Goal: Task Accomplishment & Management: Contribute content

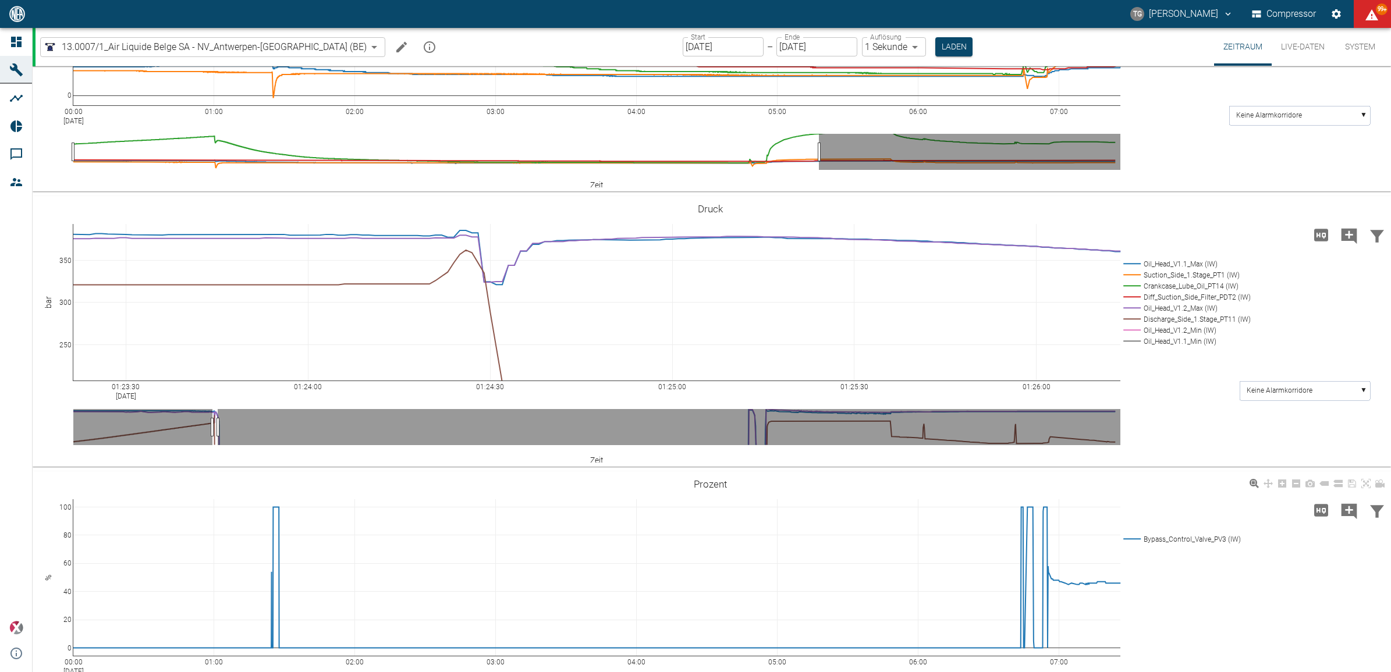
scroll to position [495, 0]
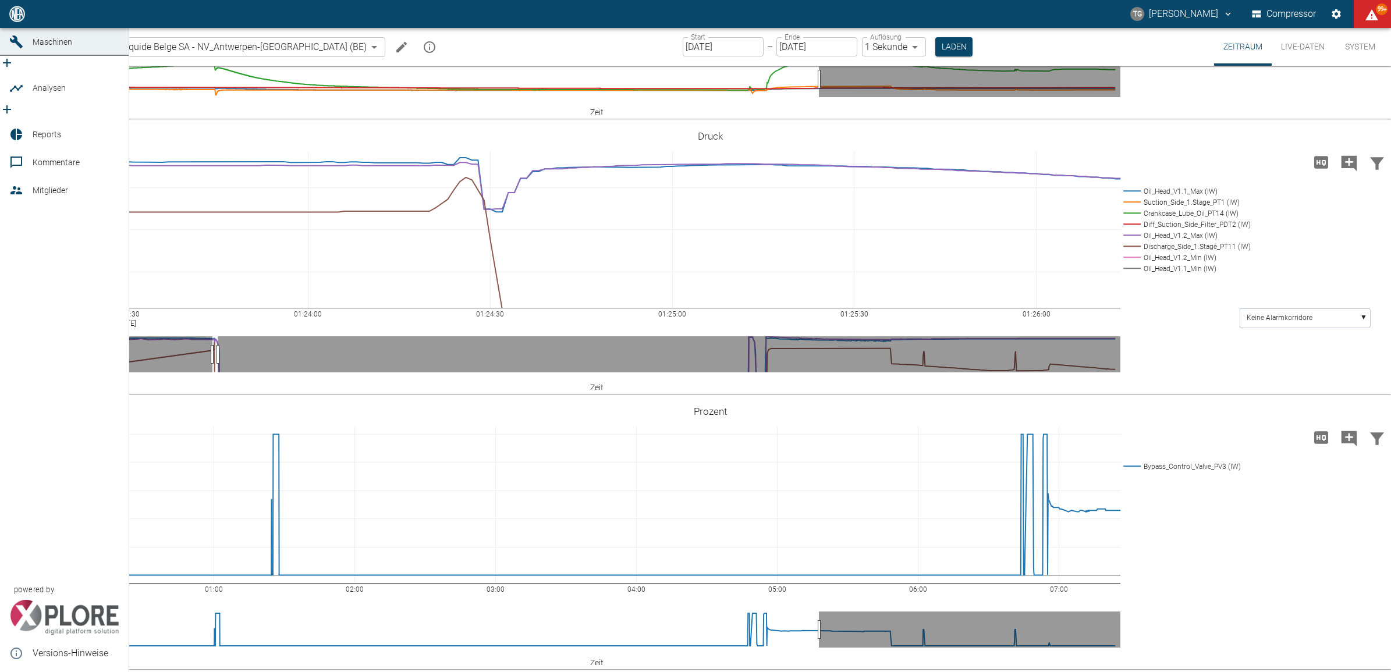
click at [12, 19] on icon at bounding box center [16, 14] width 10 height 10
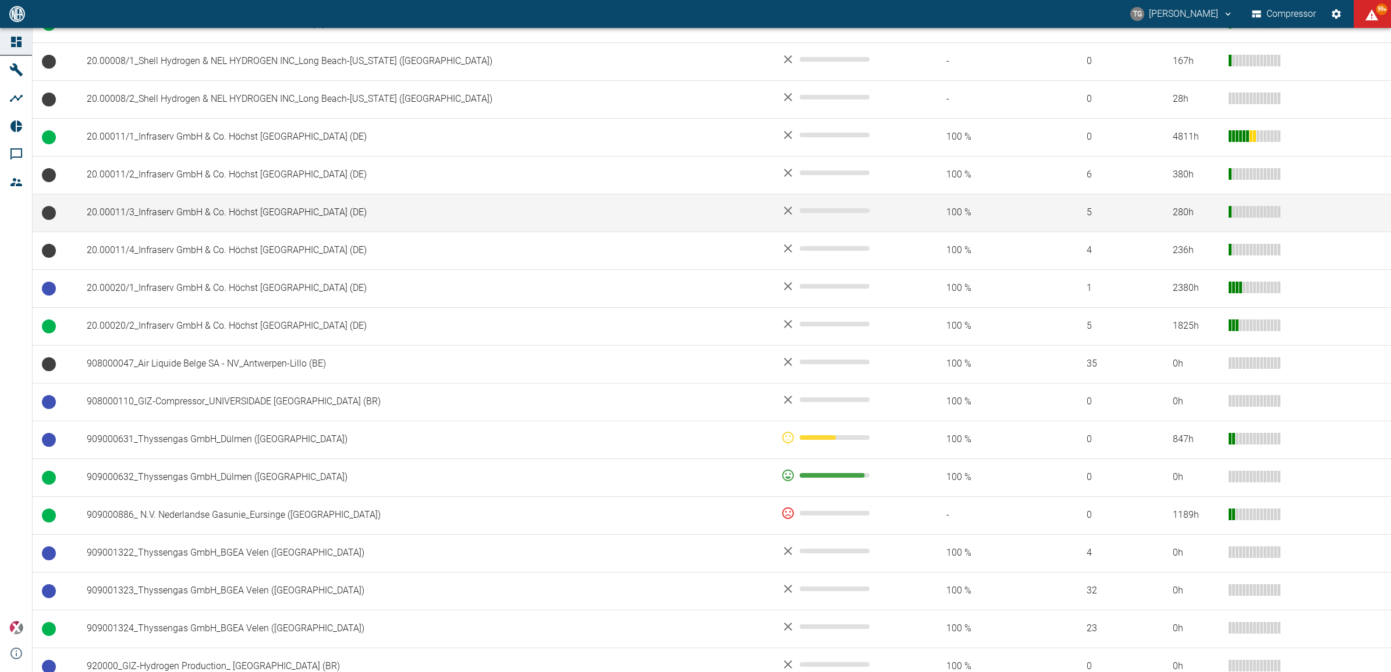
scroll to position [655, 0]
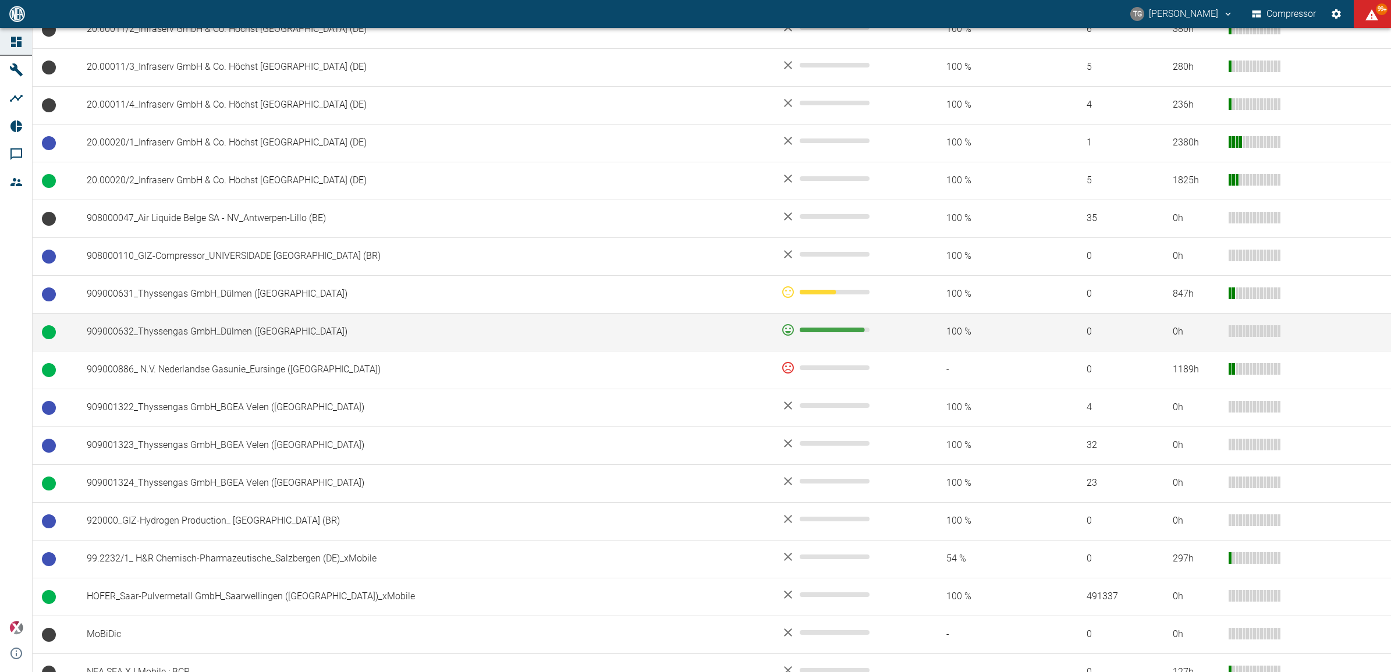
click at [155, 335] on td "909000632_Thyssengas GmbH_Dülmen (DE)" at bounding box center [424, 332] width 694 height 38
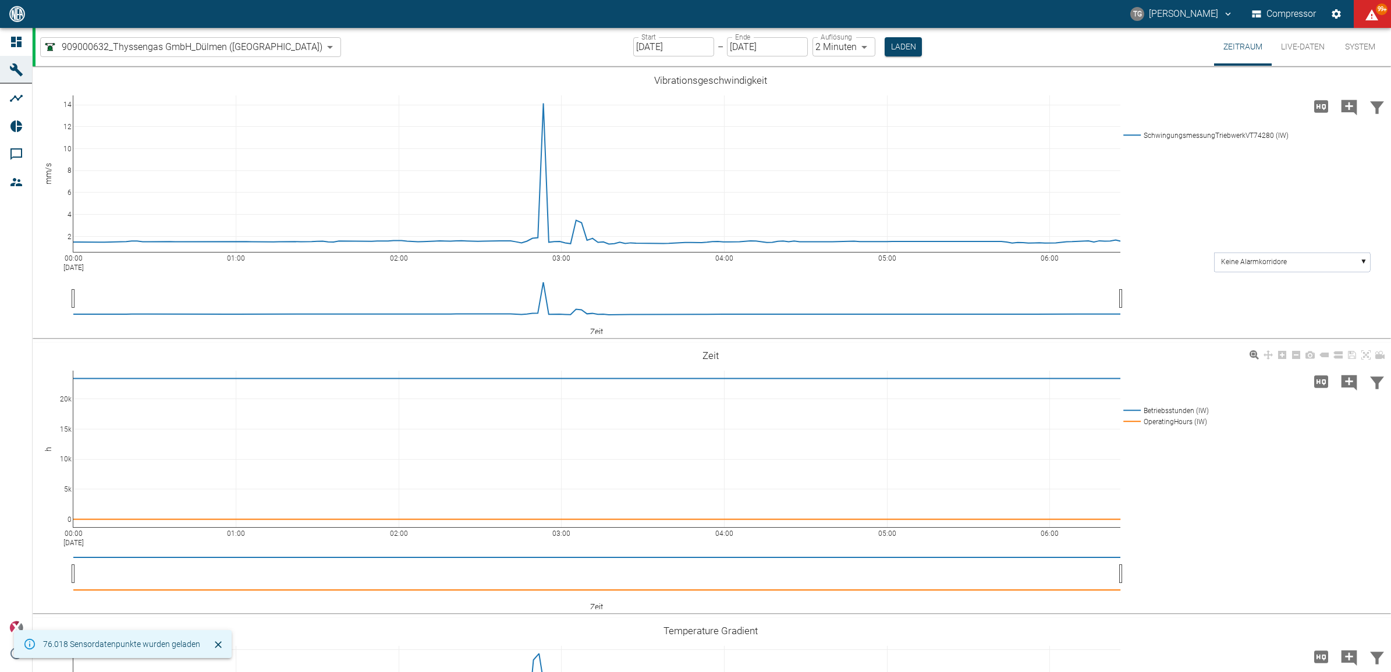
type input "2min"
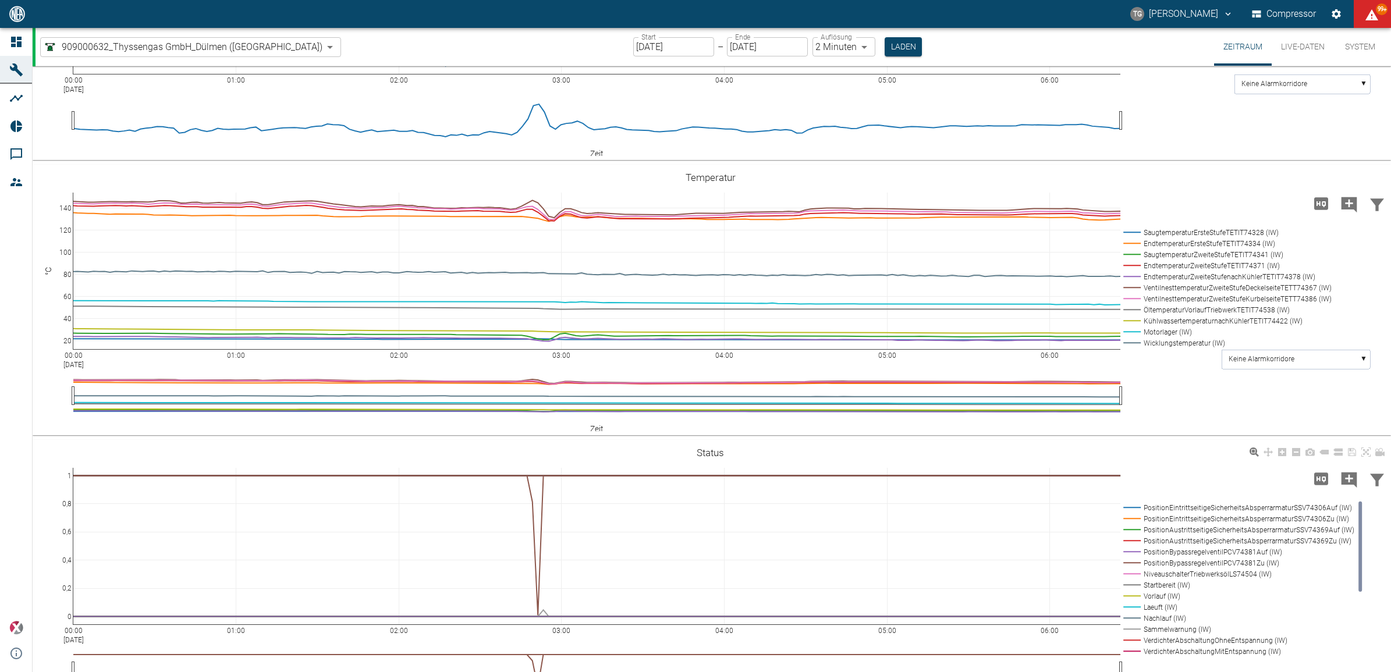
scroll to position [727, 0]
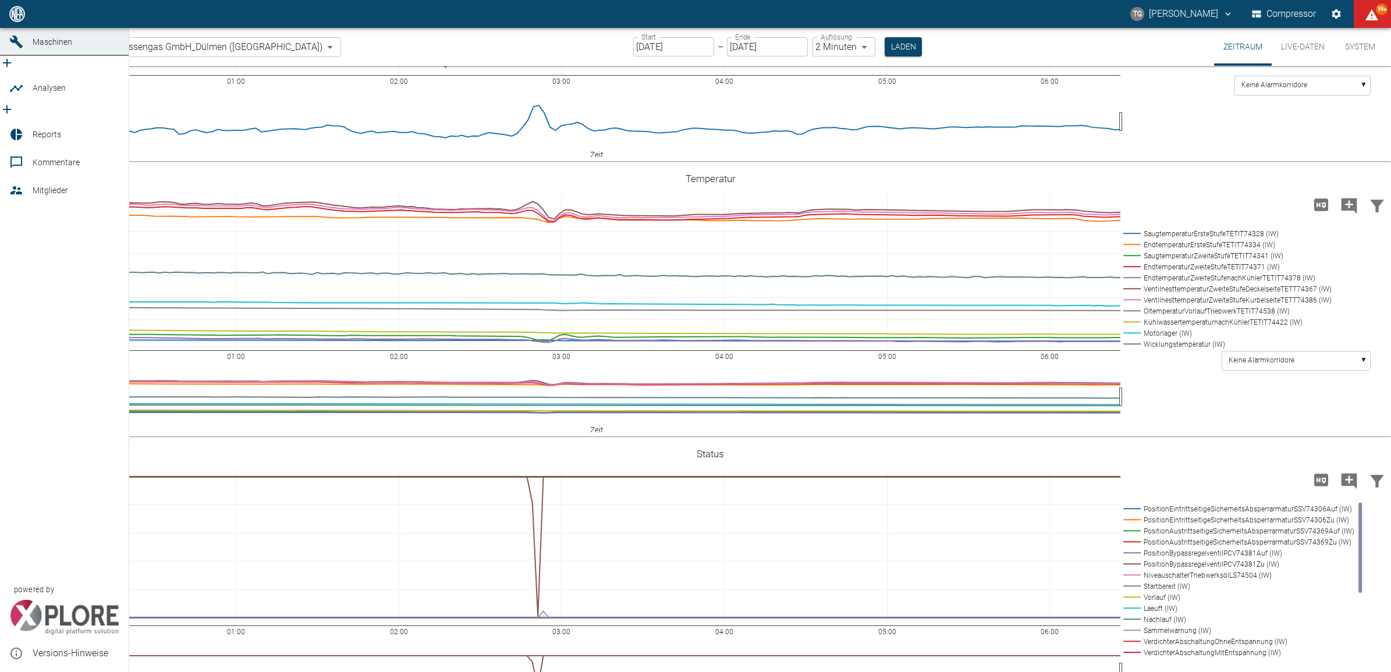
click at [16, 186] on icon at bounding box center [16, 190] width 12 height 8
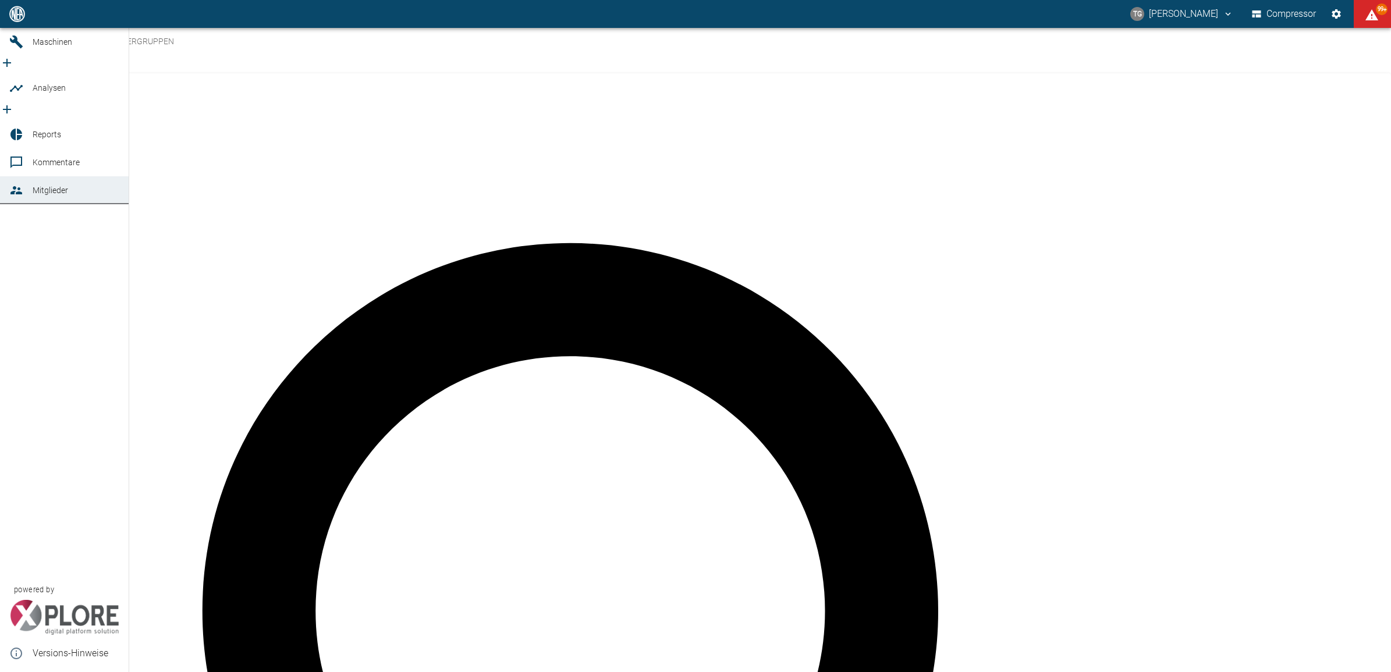
click at [19, 19] on icon at bounding box center [16, 14] width 10 height 10
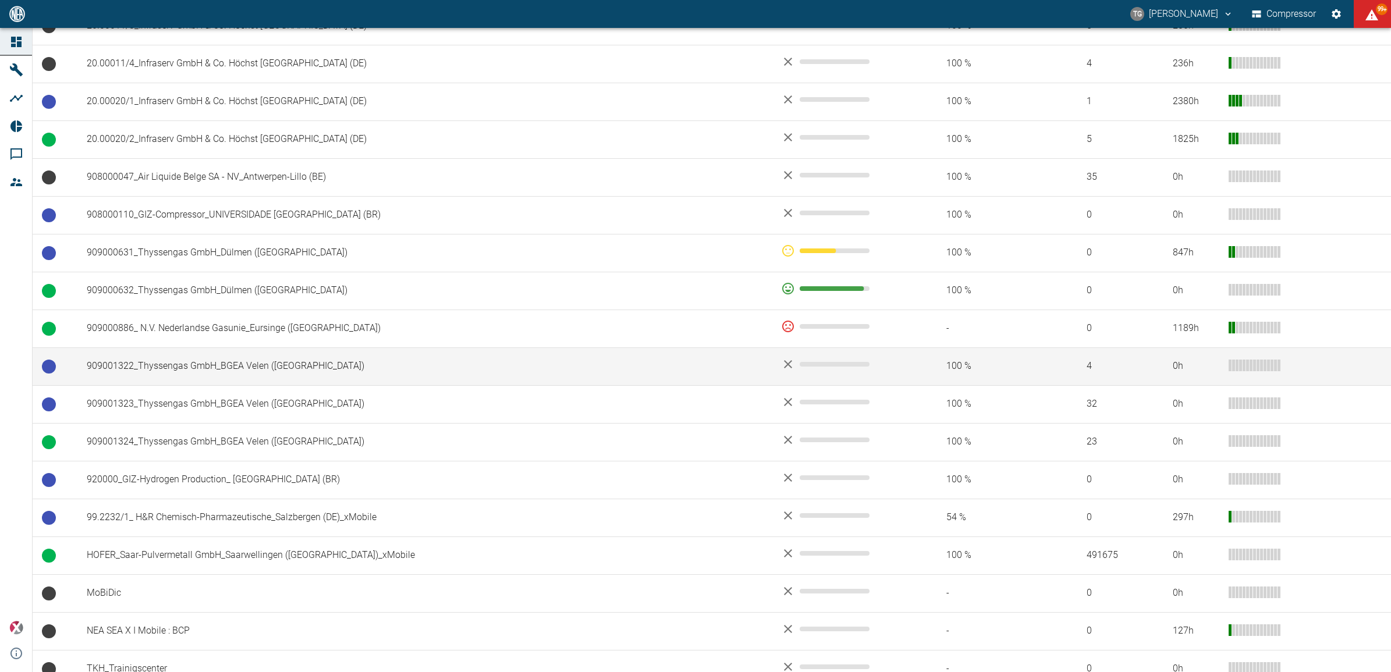
scroll to position [716, 0]
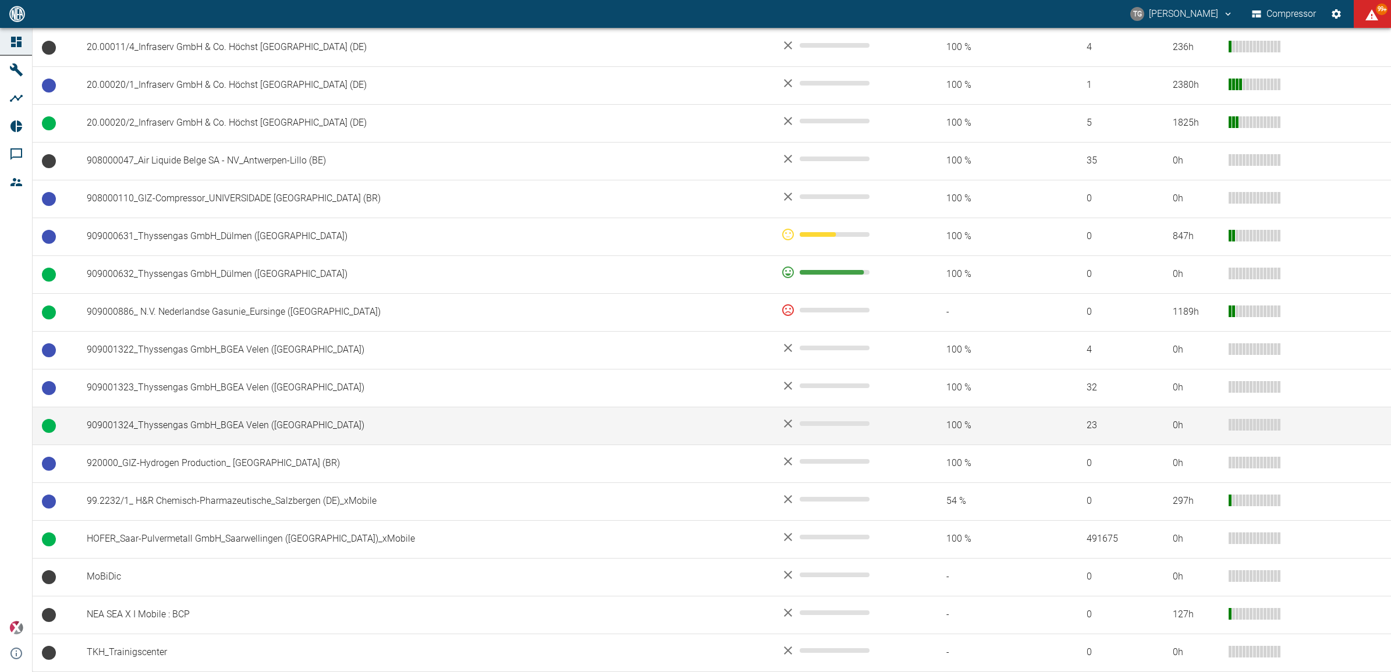
click at [135, 425] on td "909001324_Thyssengas GmbH_BGEA Velen ([GEOGRAPHIC_DATA])" at bounding box center [424, 426] width 694 height 38
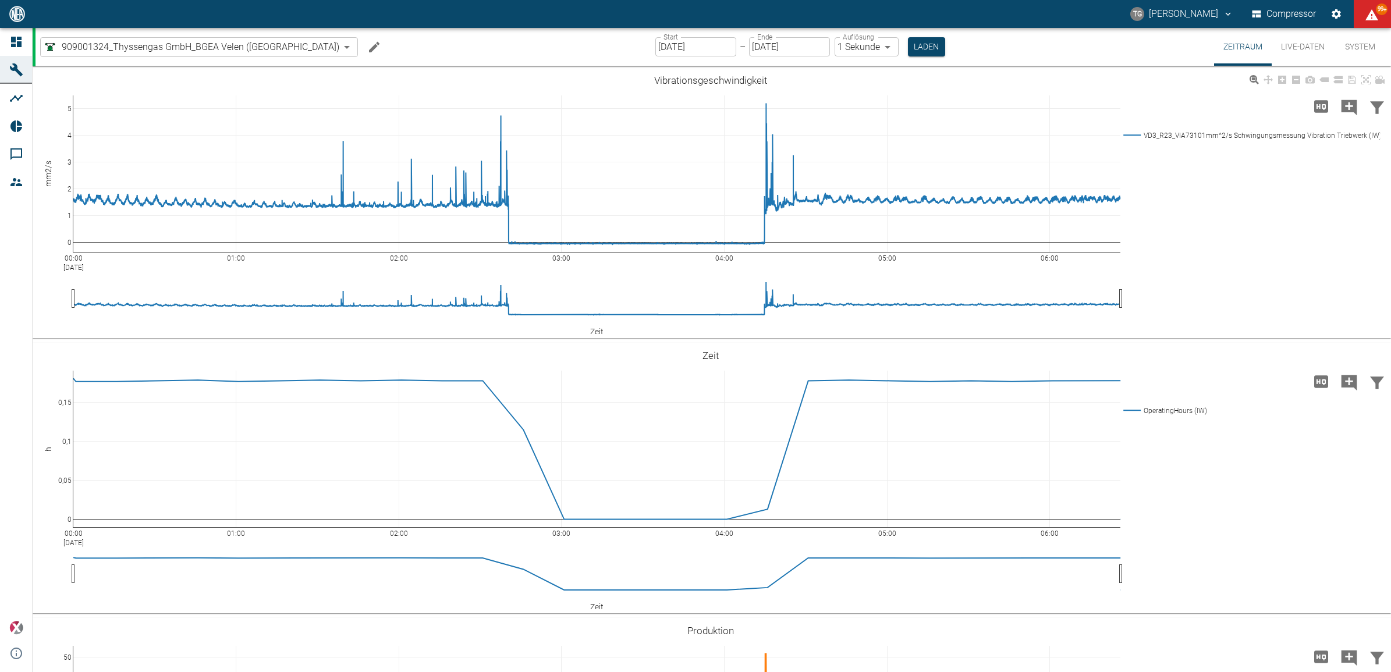
click at [1189, 257] on div "00:00 Sep 8, 2025 01:00 02:00 03:00 04:00 05:00 06:00 0 1 2 3 4 5 VD3_R23_VIA73…" at bounding box center [710, 203] width 1355 height 262
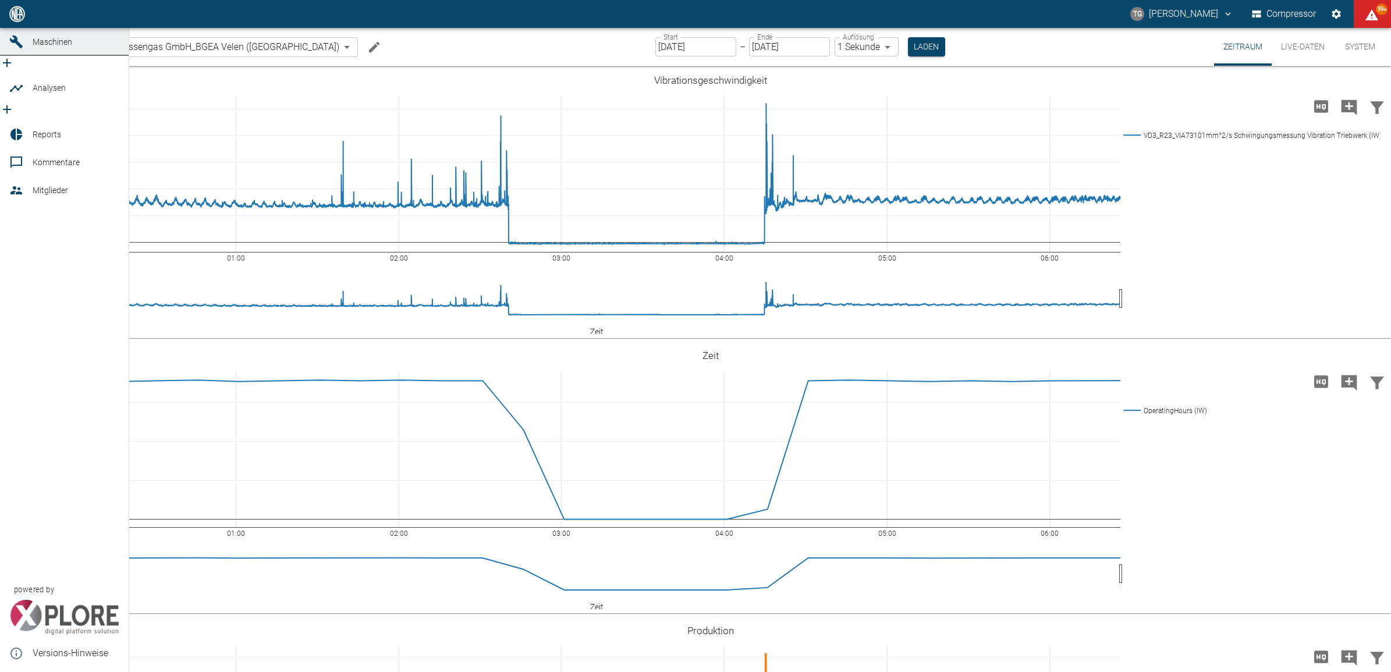
click at [22, 21] on icon at bounding box center [16, 14] width 14 height 14
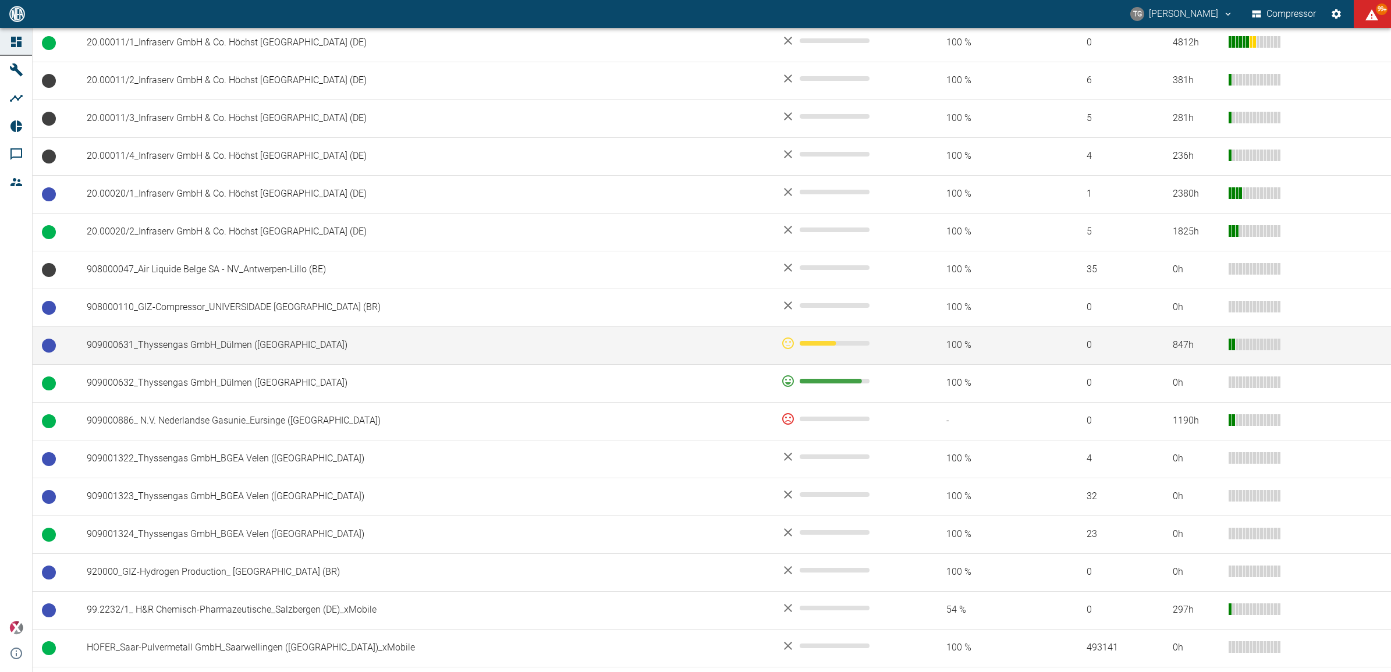
scroll to position [716, 0]
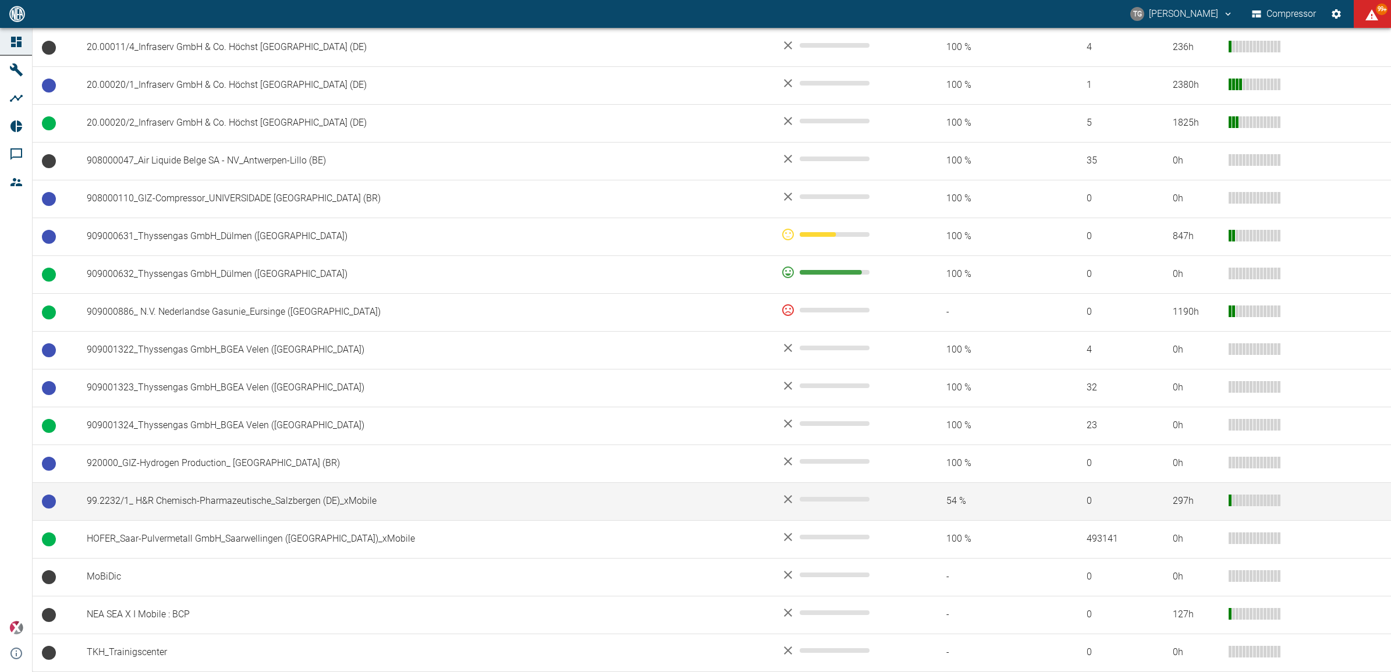
click at [141, 500] on td "99.2232/1_ H&R Chemisch-Pharmazeutische_Salzbergen (DE)_xMobile" at bounding box center [424, 501] width 694 height 38
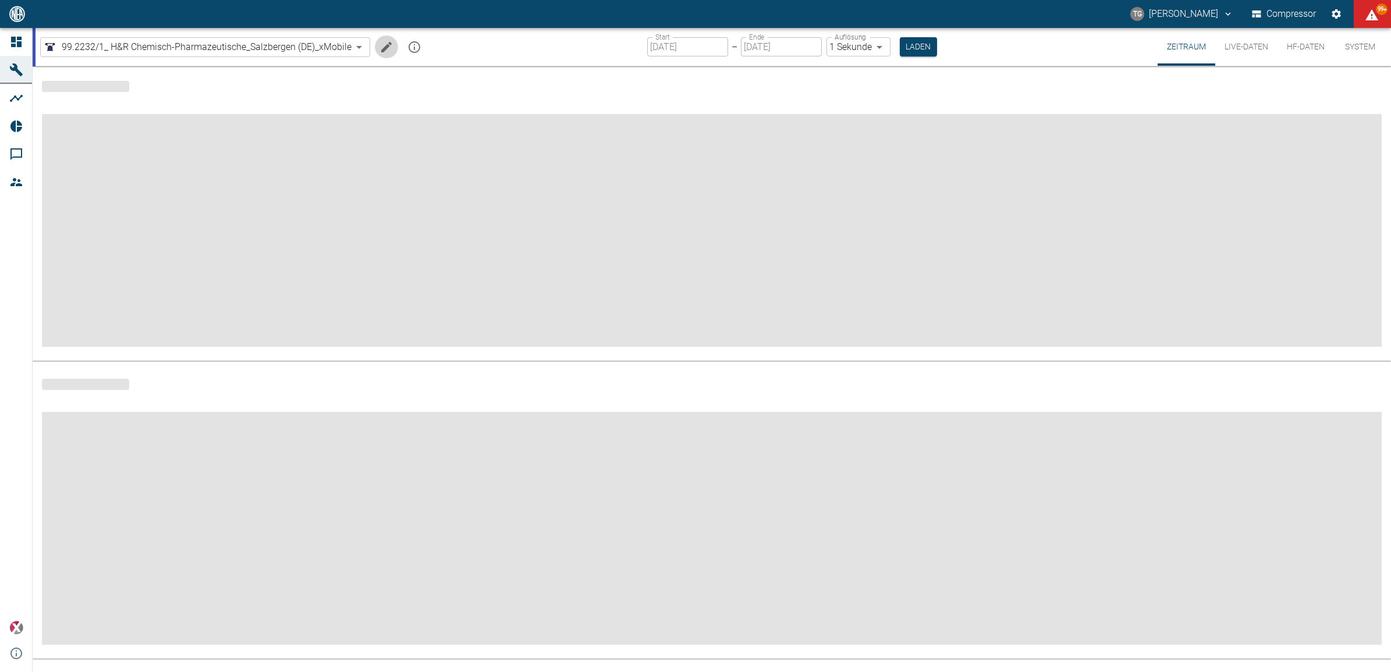
click at [379, 44] on icon "Machine bearbeiten" at bounding box center [386, 47] width 14 height 14
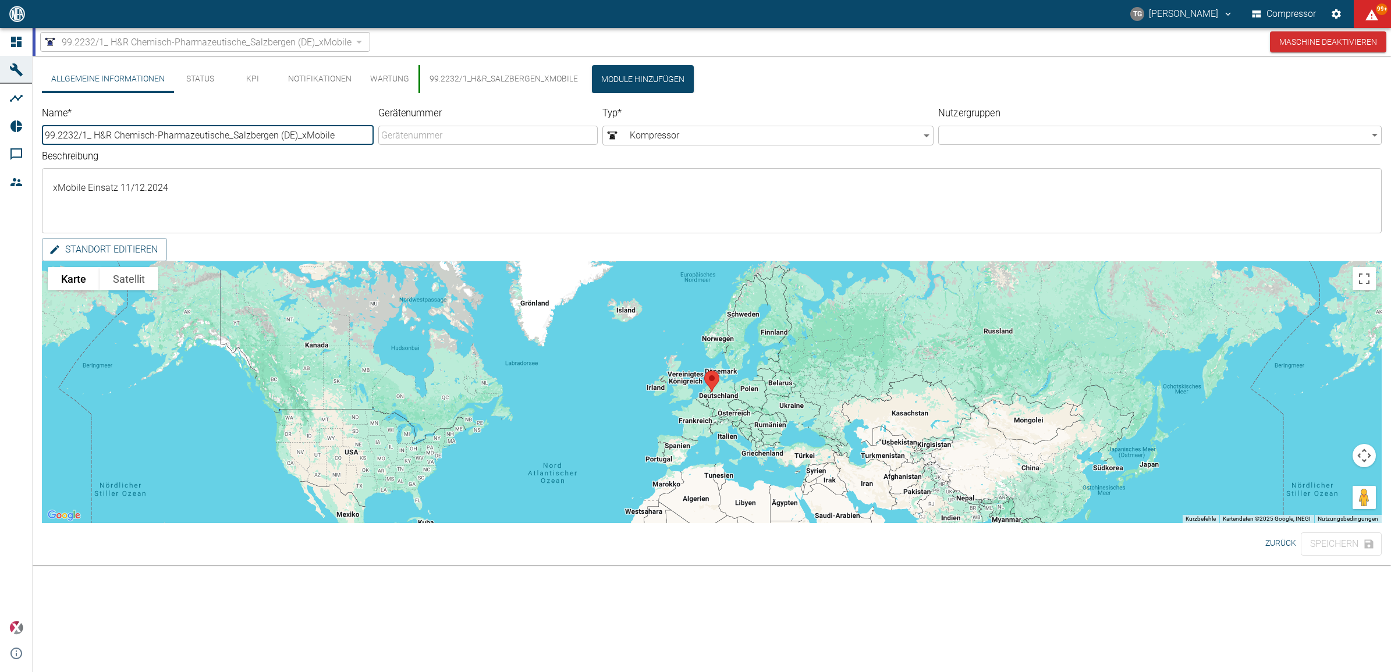
click at [486, 67] on button "99.2232/1_H&R_Salzbergen_xMobile" at bounding box center [502, 79] width 169 height 28
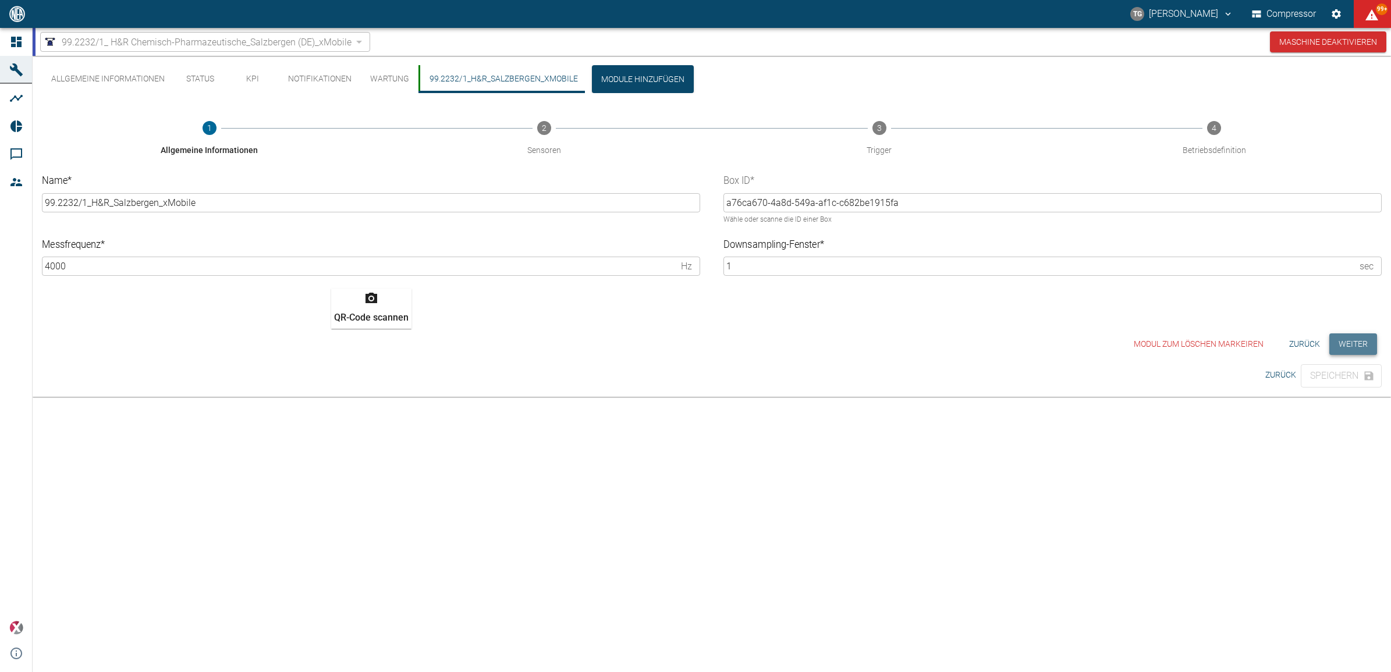
click at [1353, 347] on button "Weiter" at bounding box center [1353, 344] width 48 height 22
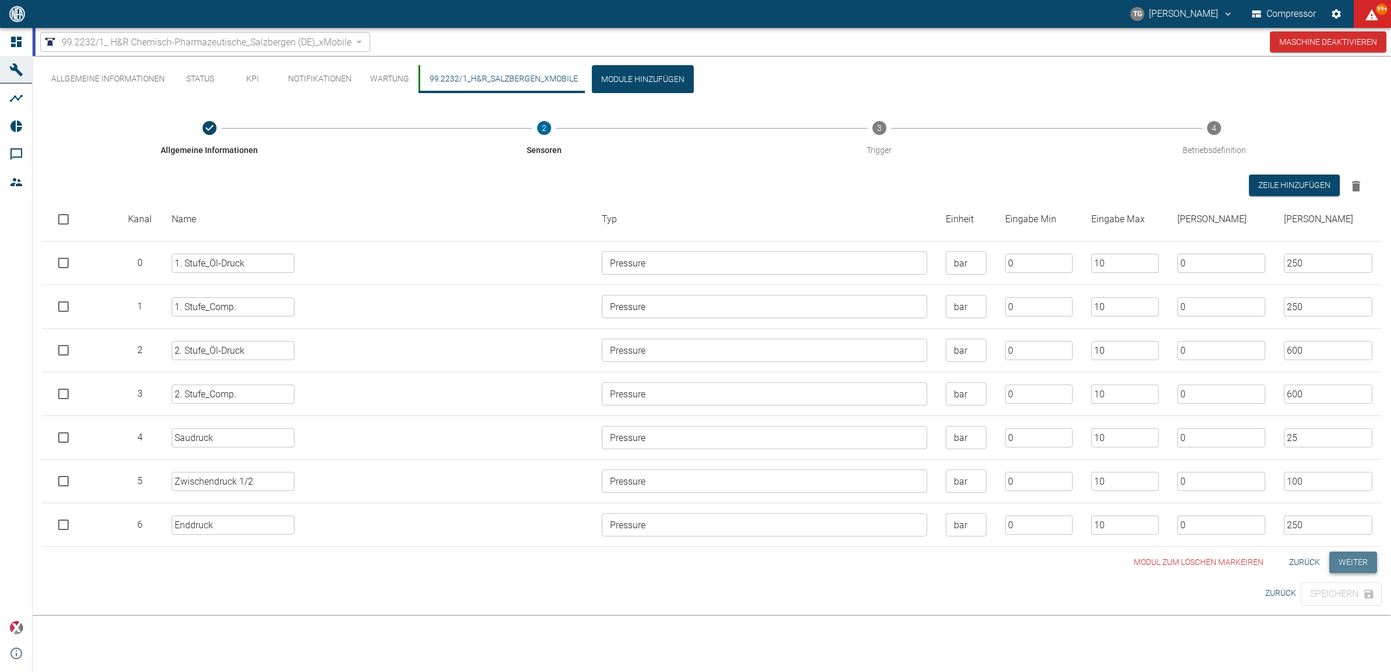
click at [1355, 567] on button "Weiter" at bounding box center [1353, 563] width 48 height 22
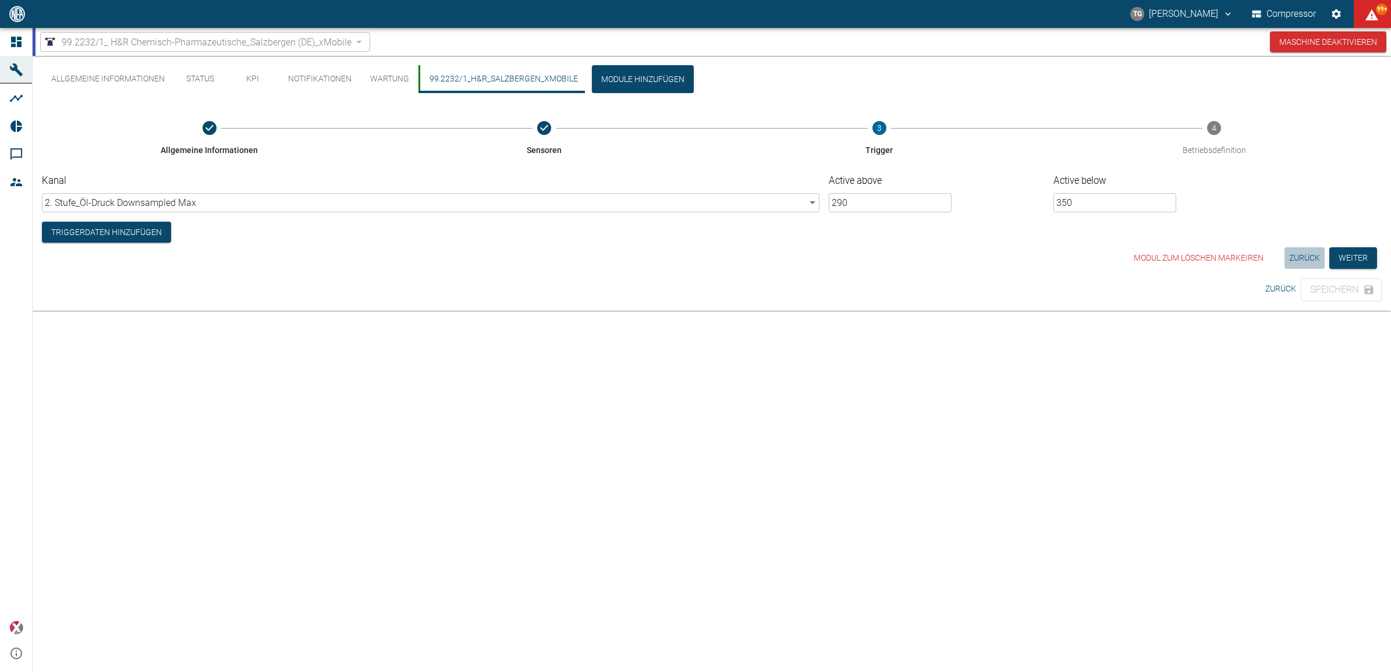
click at [1321, 255] on button "Zurück" at bounding box center [1304, 258] width 40 height 22
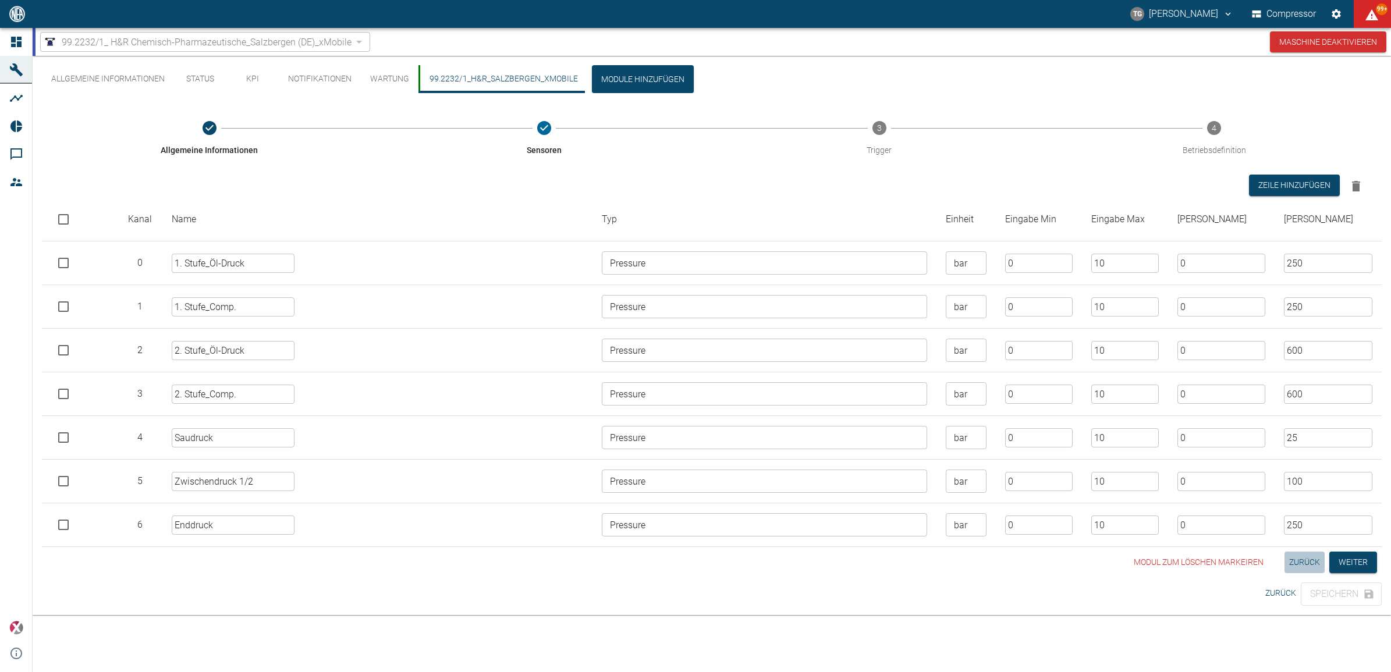
click at [1310, 563] on button "Zurück" at bounding box center [1304, 563] width 40 height 22
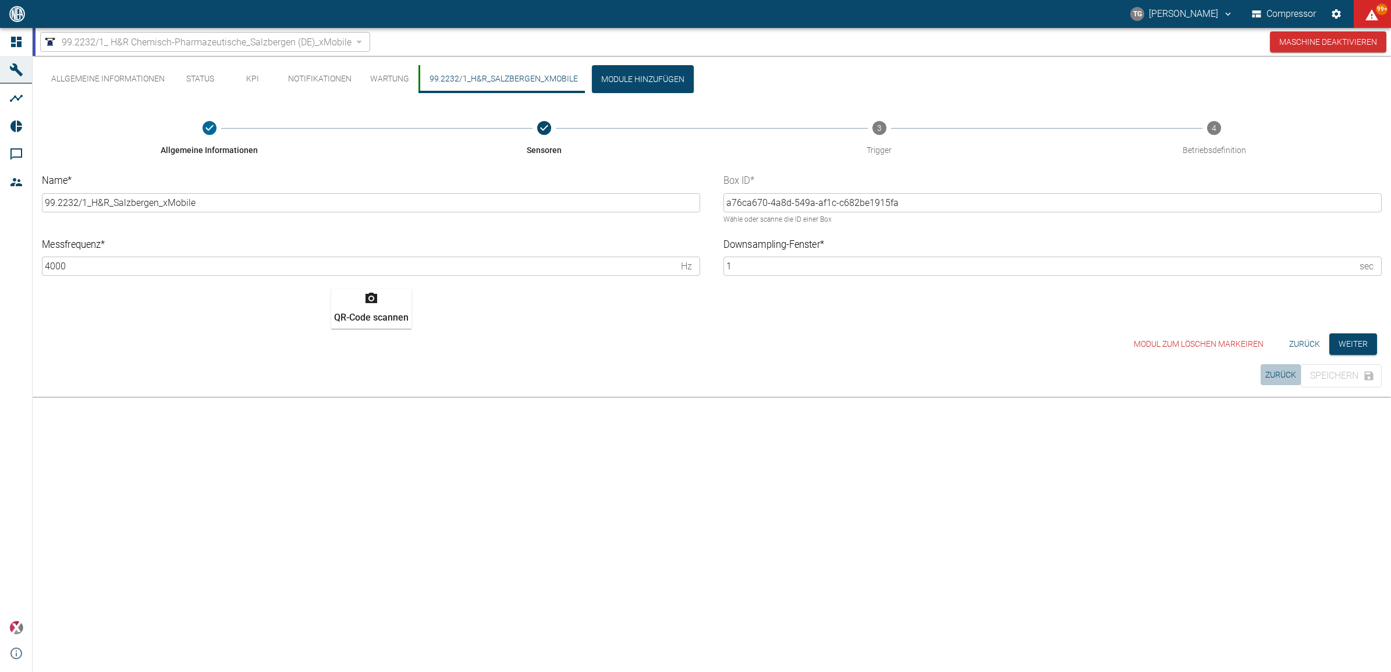
click at [1264, 374] on button "Zurück" at bounding box center [1280, 375] width 40 height 22
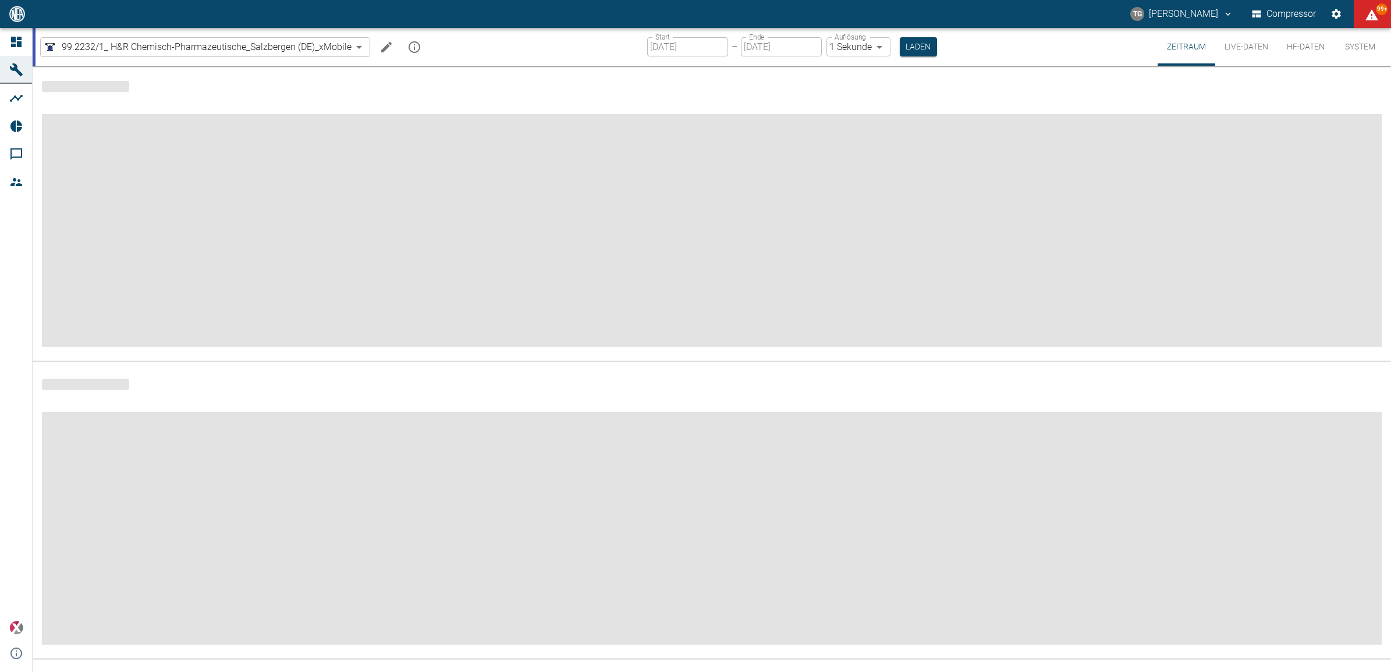
click at [1299, 49] on button "HF-Daten" at bounding box center [1305, 47] width 56 height 38
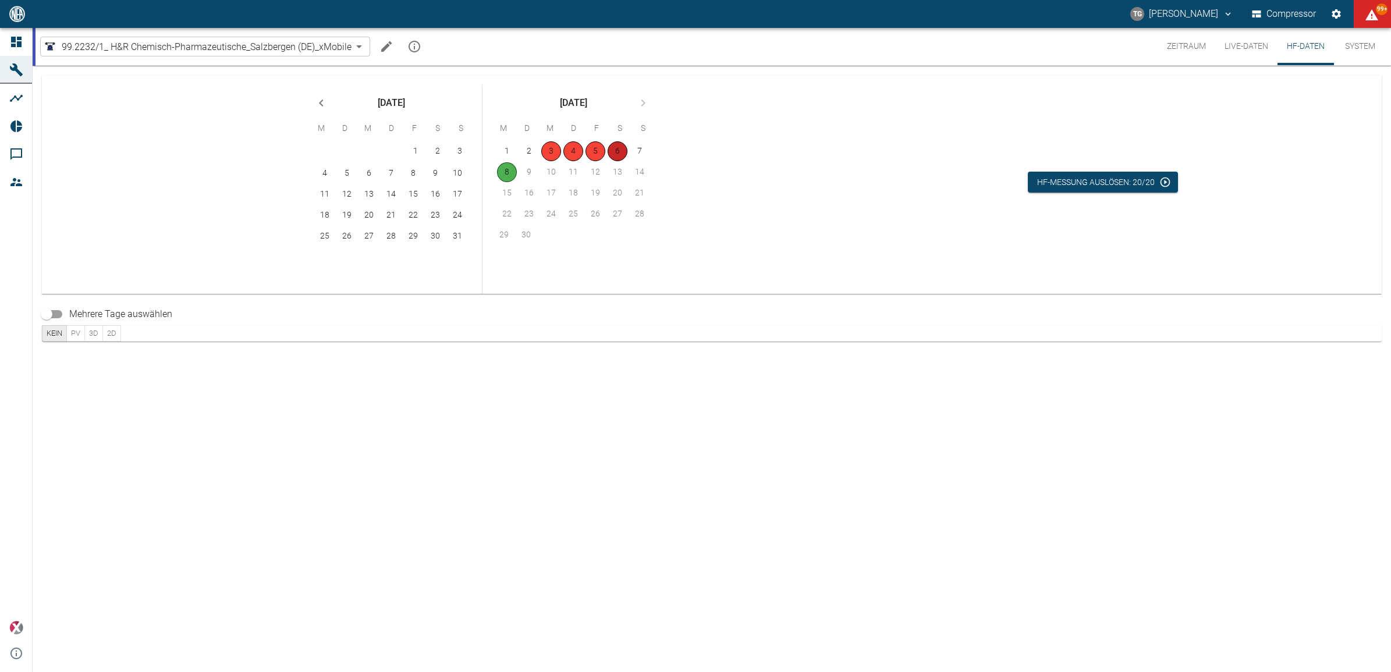
click at [614, 154] on button "6" at bounding box center [617, 151] width 20 height 20
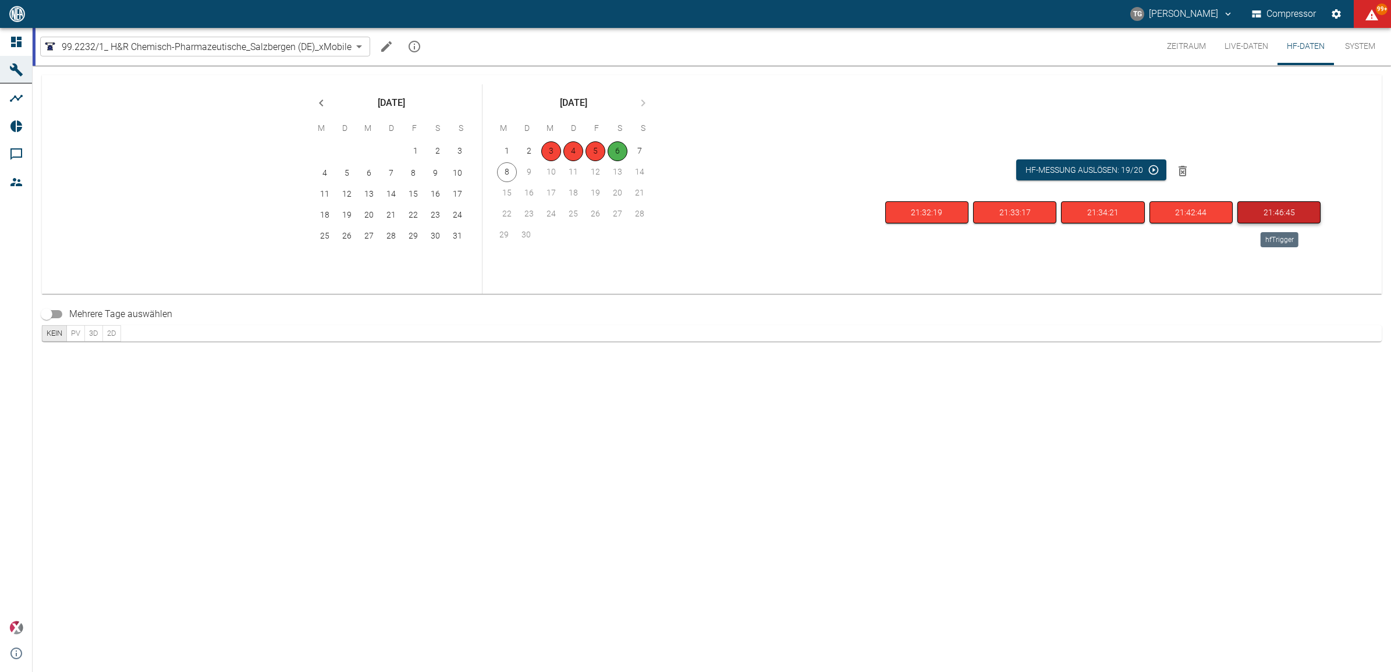
click at [1282, 214] on button "21:46:45" at bounding box center [1278, 212] width 83 height 23
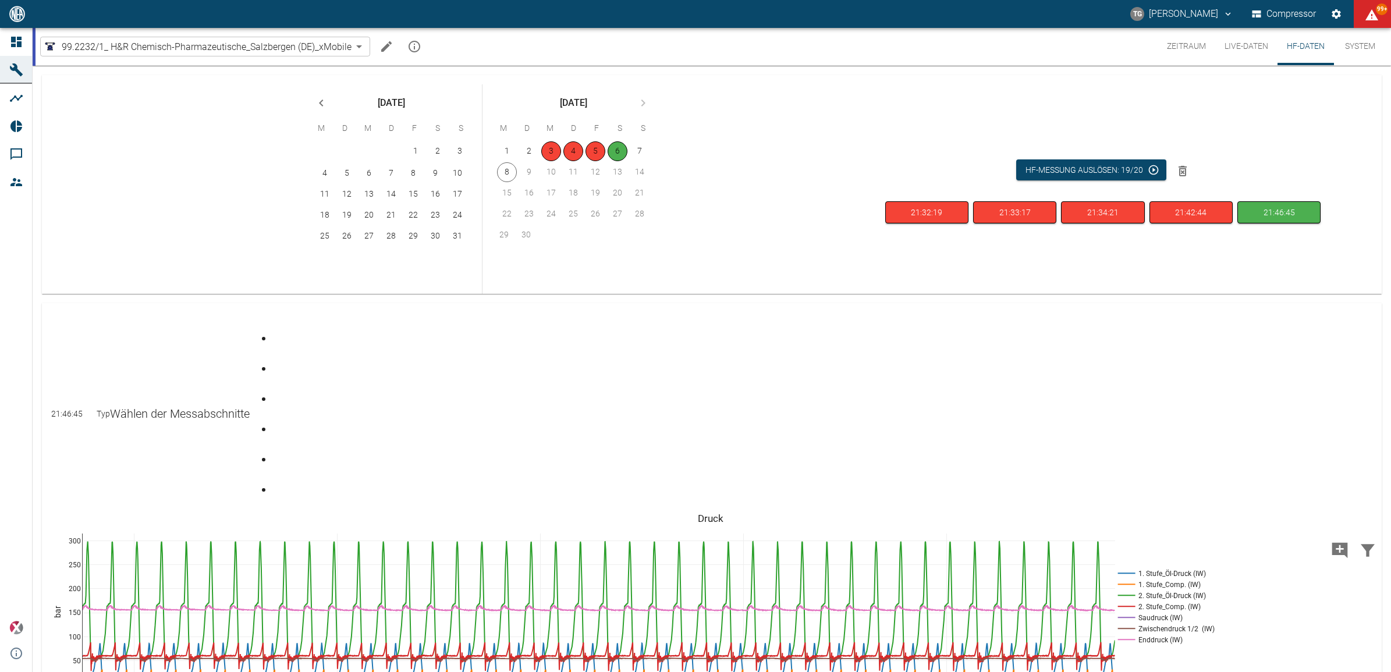
click at [278, 480] on div "Gehe zu Seite 6" at bounding box center [275, 480] width 5 height 0
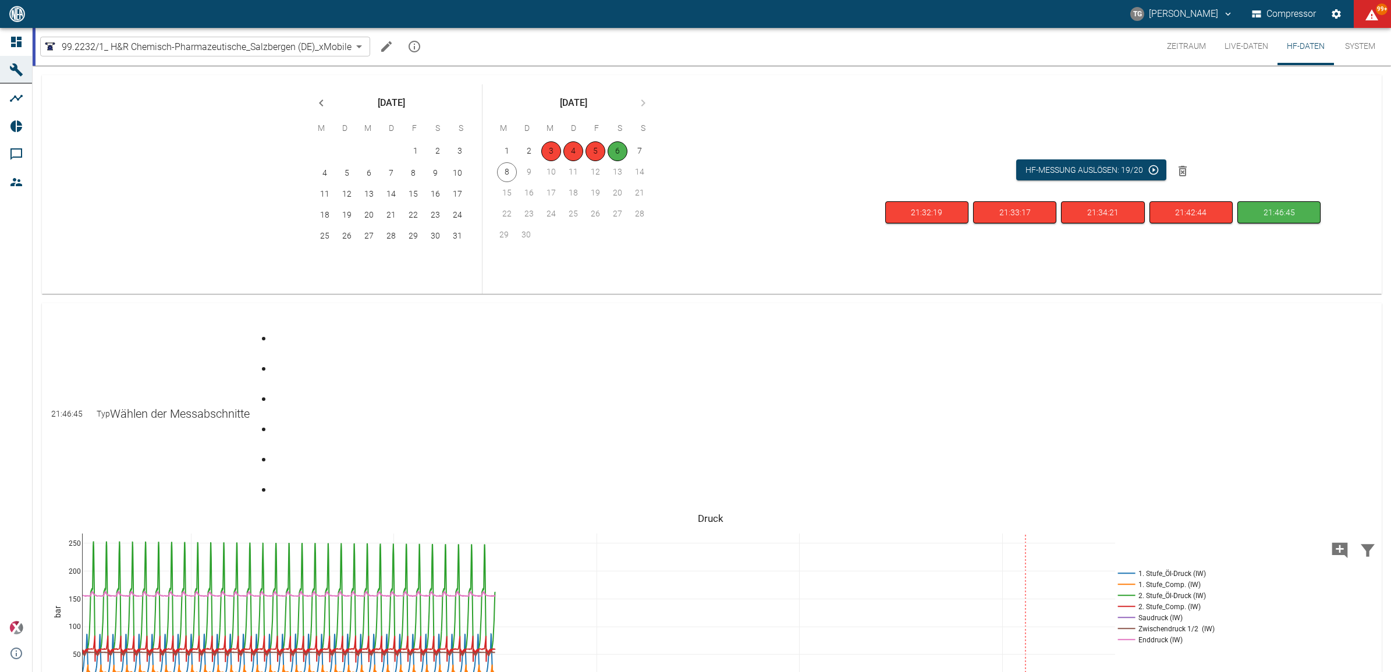
drag, startPoint x: 1112, startPoint y: 527, endPoint x: 492, endPoint y: 519, distance: 619.7
click at [278, 329] on div "Gehe zu Seite 1" at bounding box center [275, 329] width 5 height 0
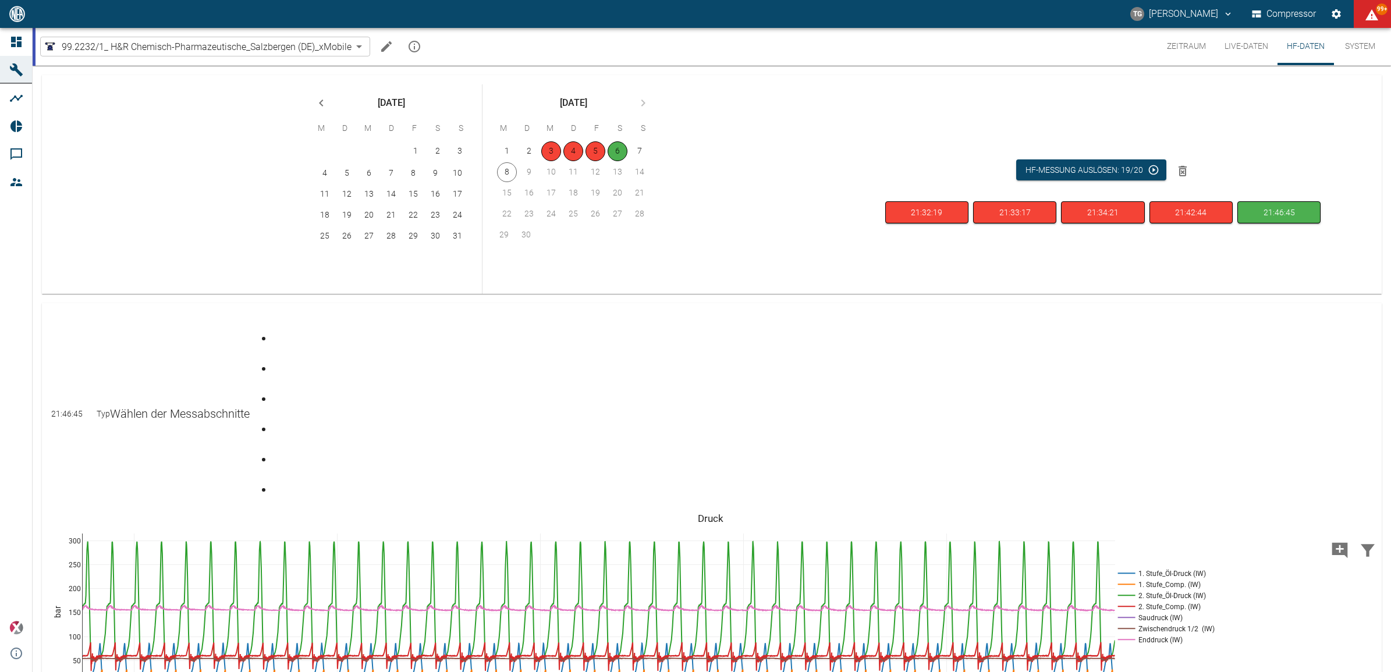
click at [278, 480] on div "Gehe zu Seite 6" at bounding box center [275, 480] width 5 height 0
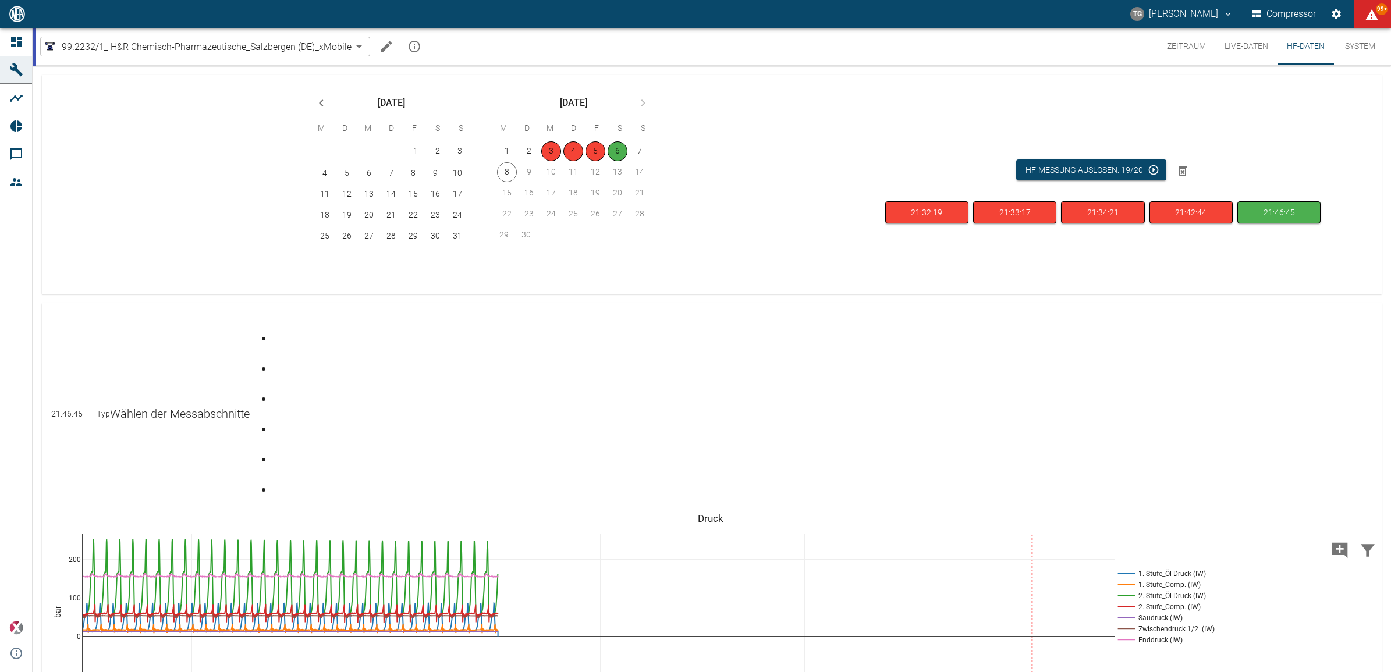
drag, startPoint x: 1115, startPoint y: 527, endPoint x: 498, endPoint y: 479, distance: 618.7
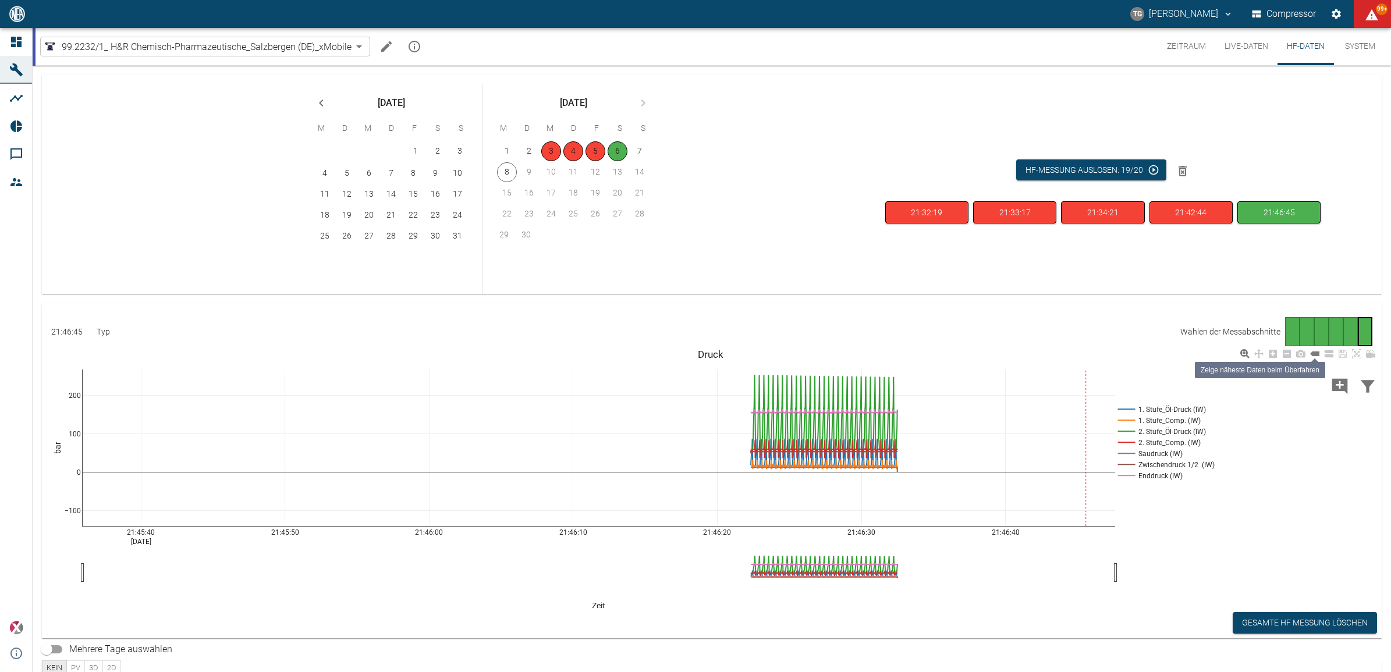
click at [1318, 356] on icon at bounding box center [1314, 353] width 9 height 5
click at [1331, 355] on icon at bounding box center [1328, 353] width 9 height 7
click at [385, 48] on icon "Machine bearbeiten" at bounding box center [386, 46] width 10 height 10
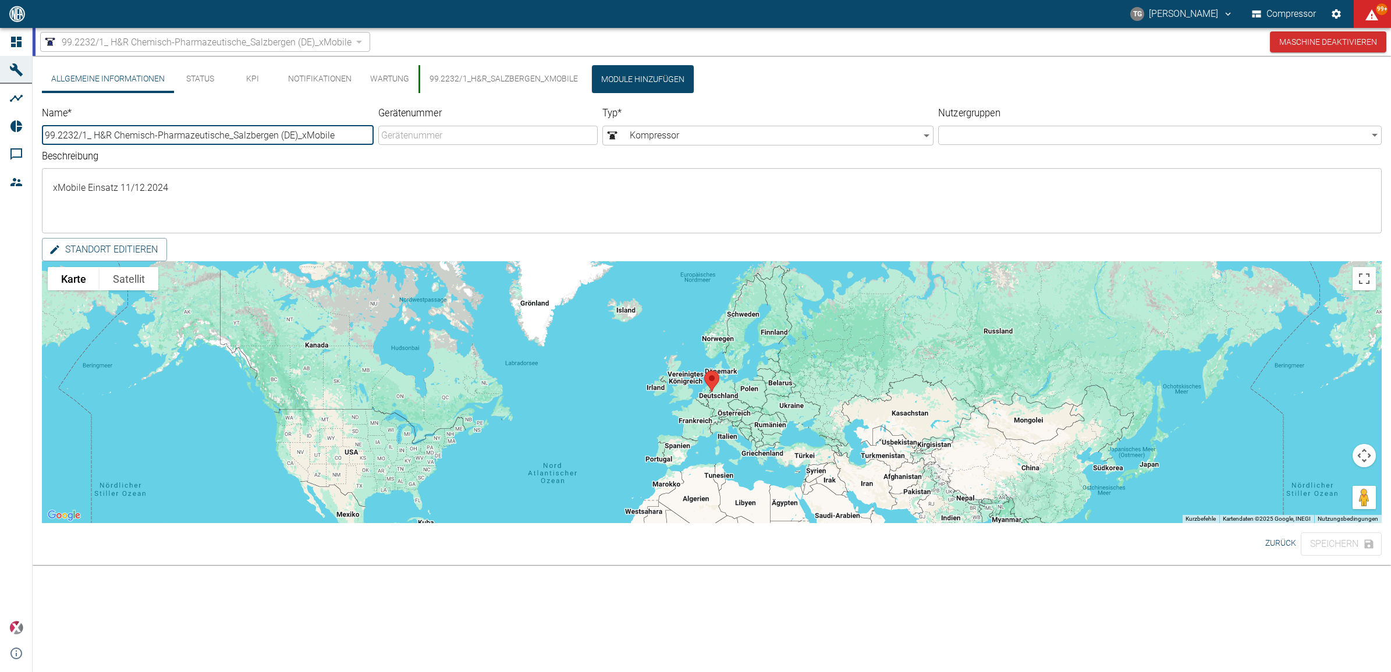
click at [500, 81] on button "99.2232/1_H&R_Salzbergen_xMobile" at bounding box center [502, 79] width 169 height 28
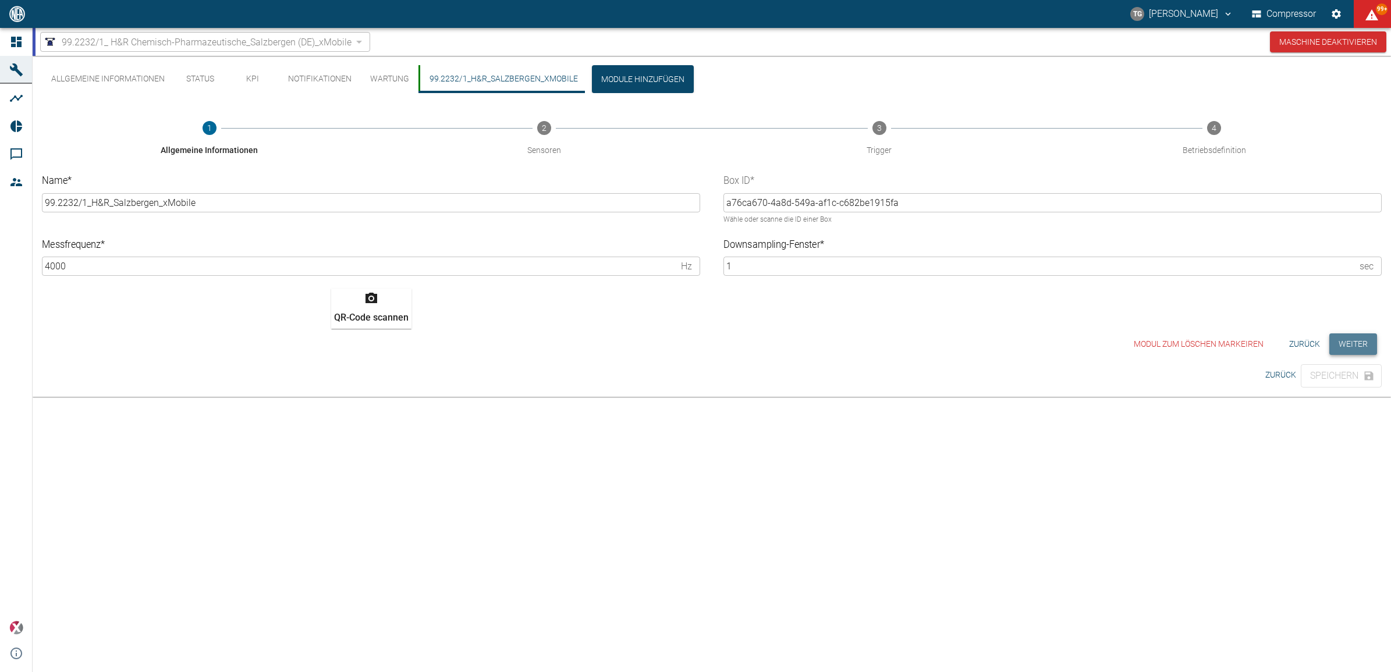
click at [1347, 344] on button "Weiter" at bounding box center [1353, 344] width 48 height 22
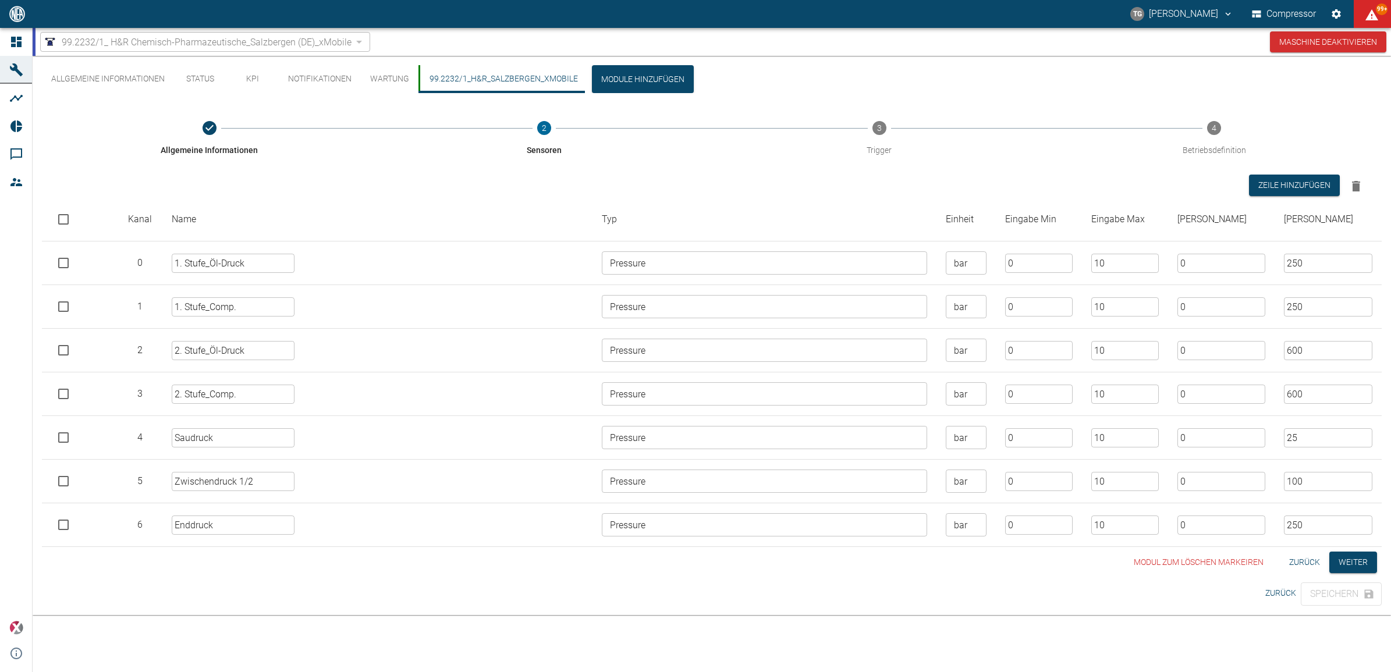
click at [1356, 545] on td "250 ​" at bounding box center [1327, 525] width 107 height 44
click at [1357, 563] on button "Weiter" at bounding box center [1353, 563] width 48 height 22
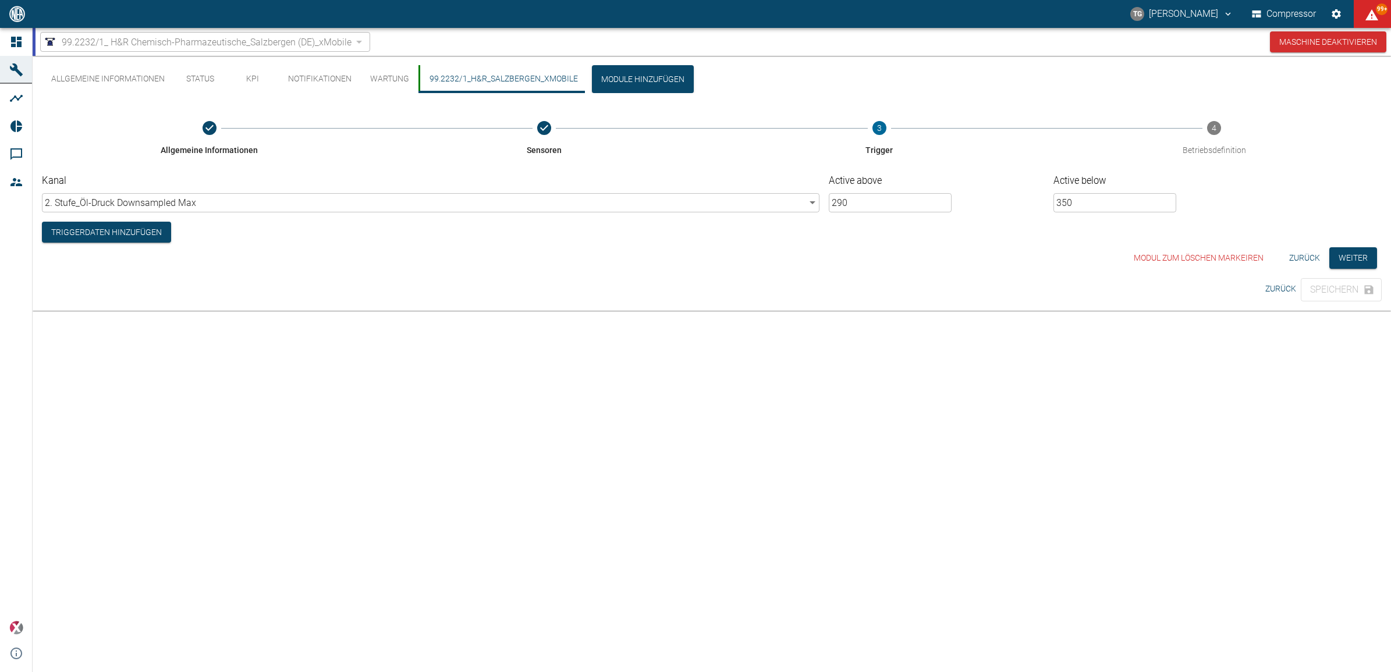
click at [1307, 255] on button "Zurück" at bounding box center [1304, 258] width 40 height 22
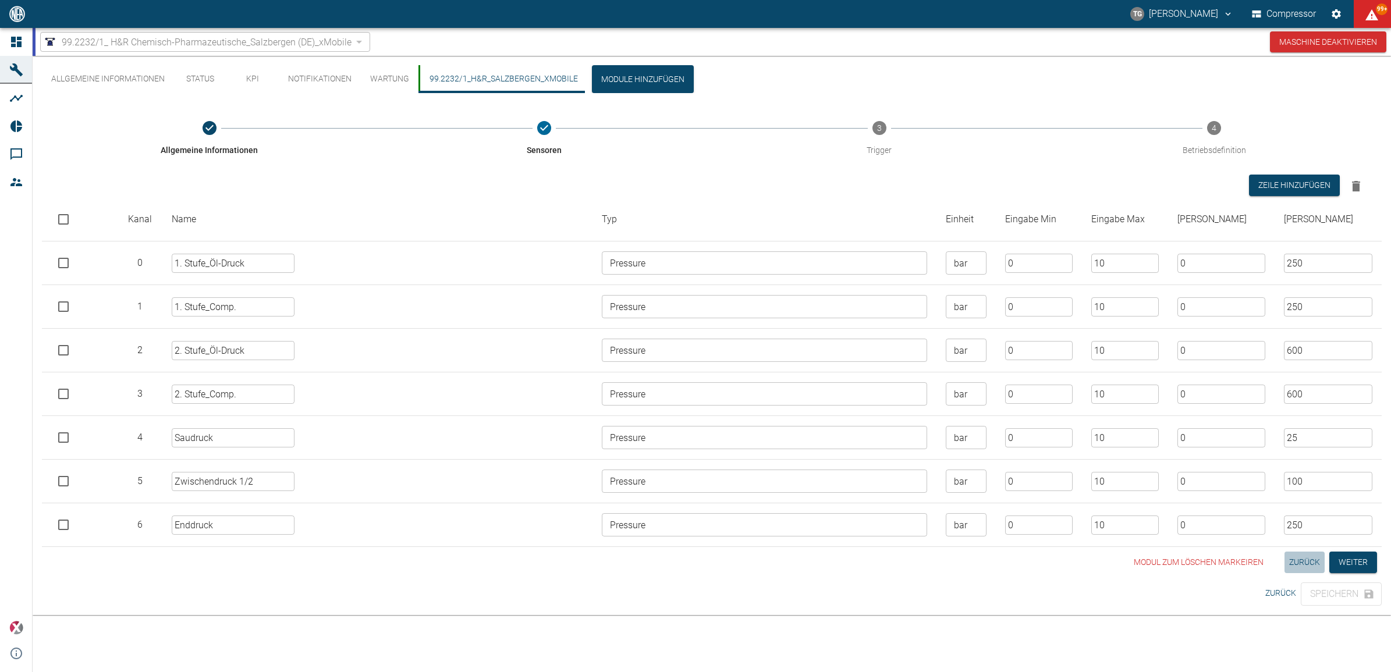
click at [1302, 566] on button "Zurück" at bounding box center [1304, 563] width 40 height 22
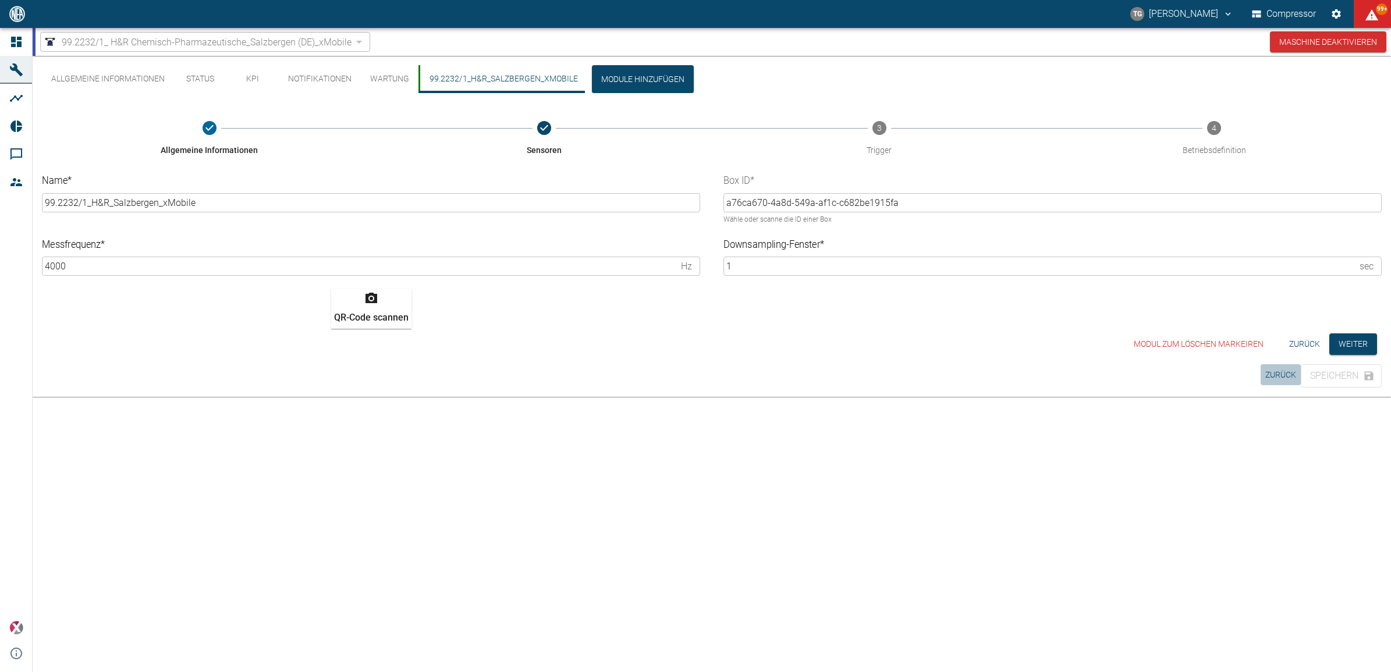
click at [1271, 374] on button "Zurück" at bounding box center [1280, 375] width 40 height 22
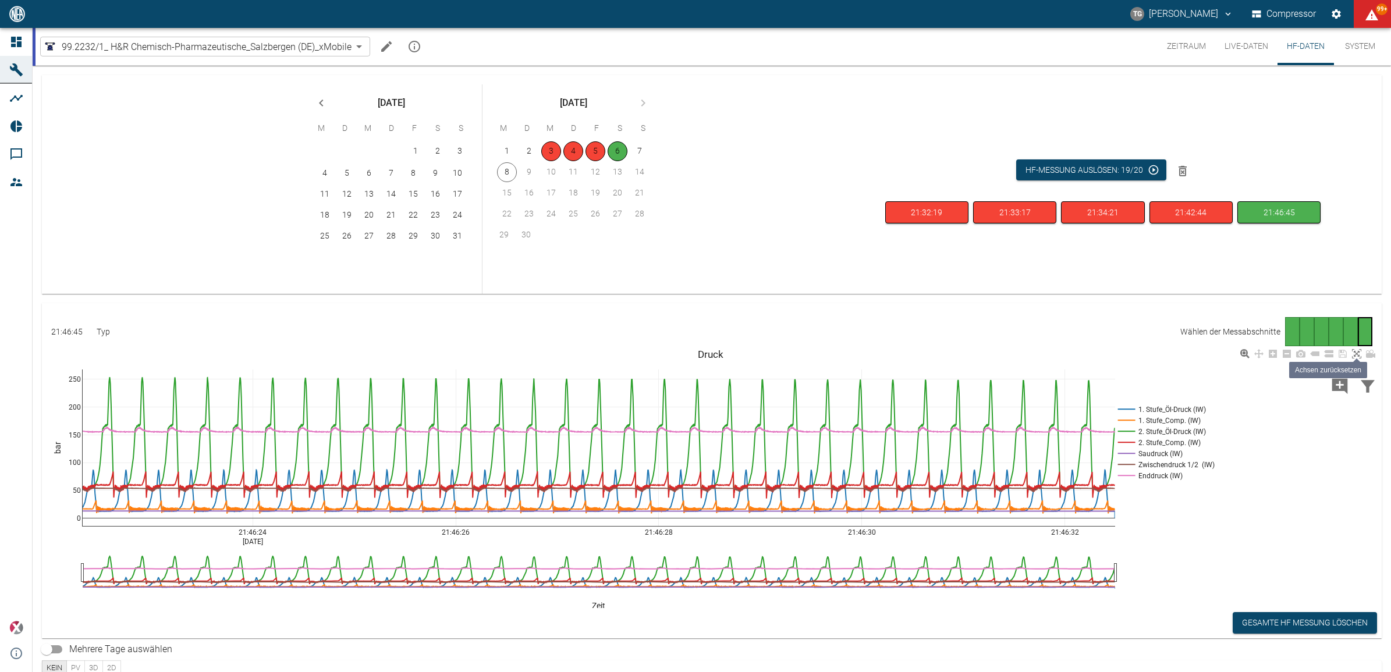
drag, startPoint x: 1363, startPoint y: 330, endPoint x: 1362, endPoint y: 349, distance: 19.2
click at [1363, 330] on div "Seite 6" at bounding box center [1365, 331] width 15 height 29
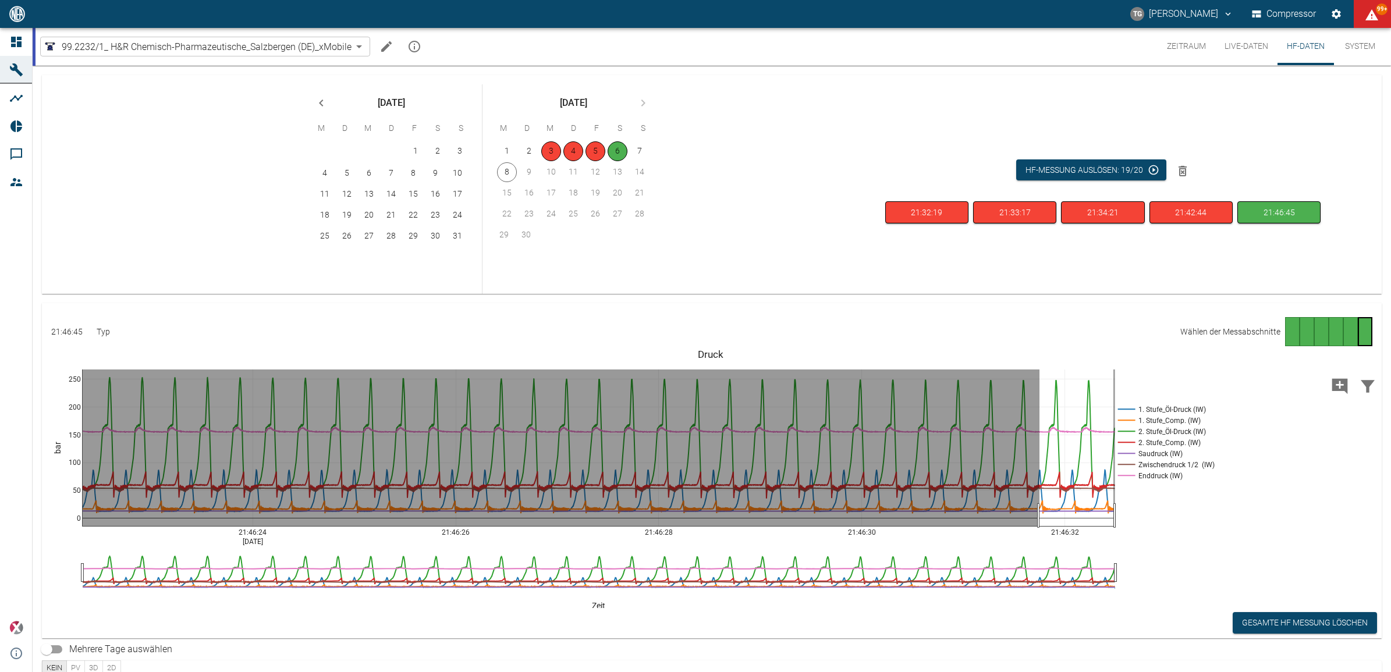
drag, startPoint x: 1113, startPoint y: 516, endPoint x: 1039, endPoint y: 524, distance: 74.3
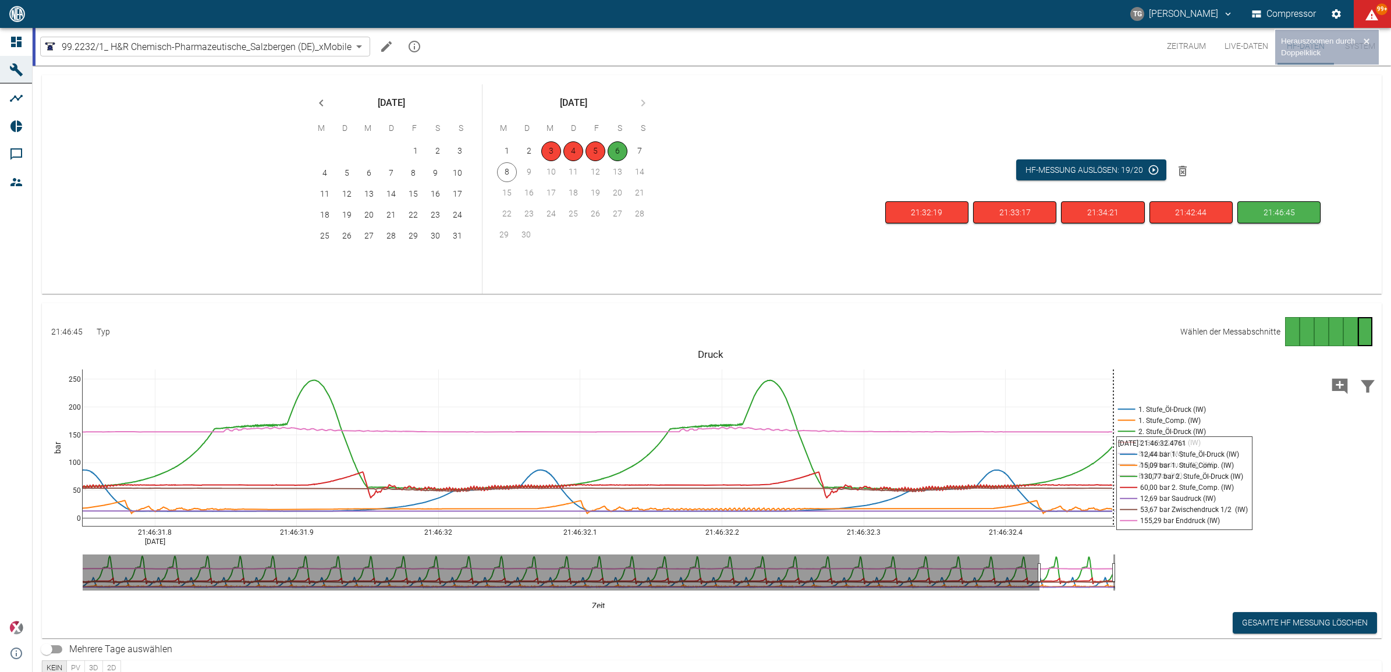
click at [1359, 332] on div "Seite 6" at bounding box center [1365, 331] width 15 height 29
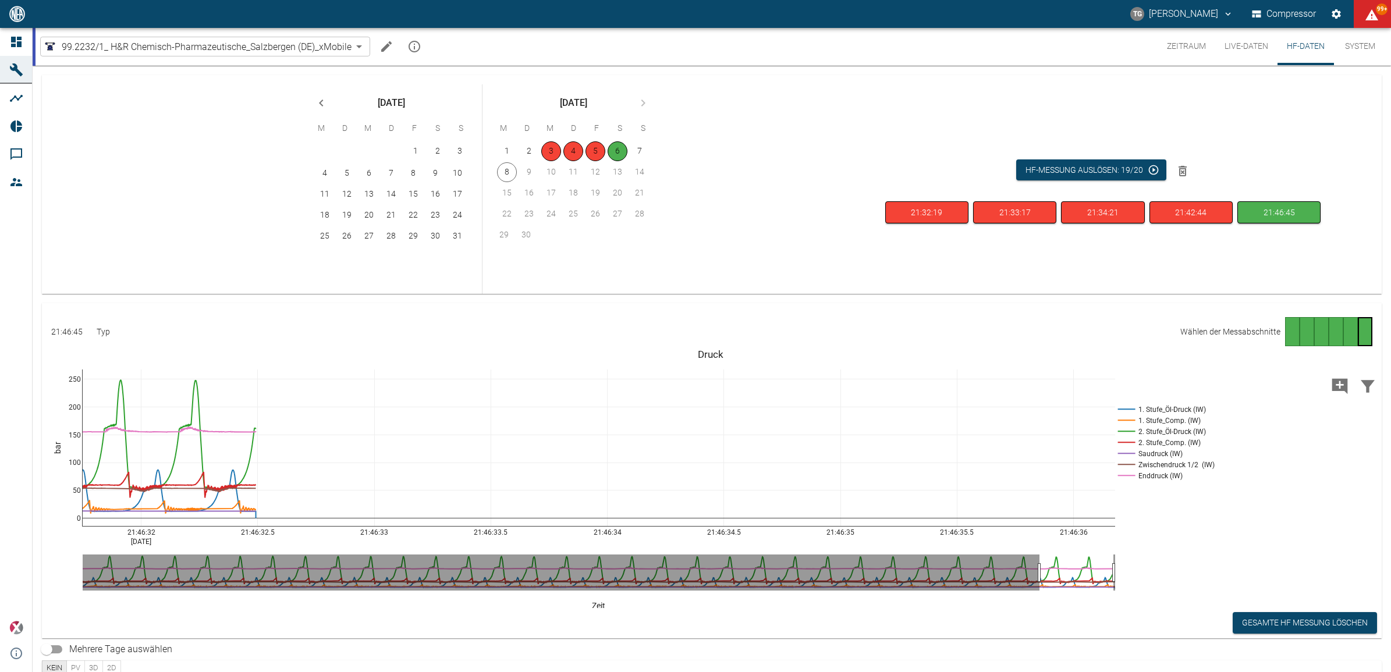
drag, startPoint x: 1111, startPoint y: 534, endPoint x: 245, endPoint y: 524, distance: 866.5
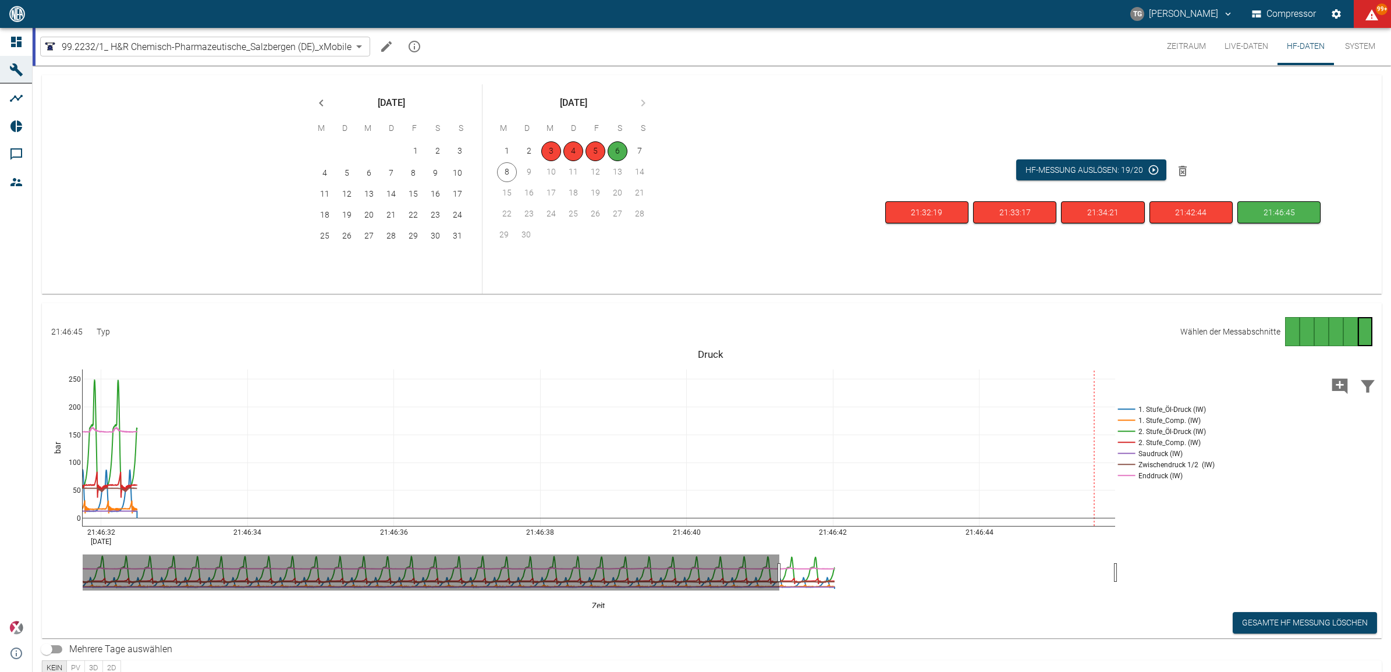
drag, startPoint x: 1113, startPoint y: 535, endPoint x: 413, endPoint y: 553, distance: 700.2
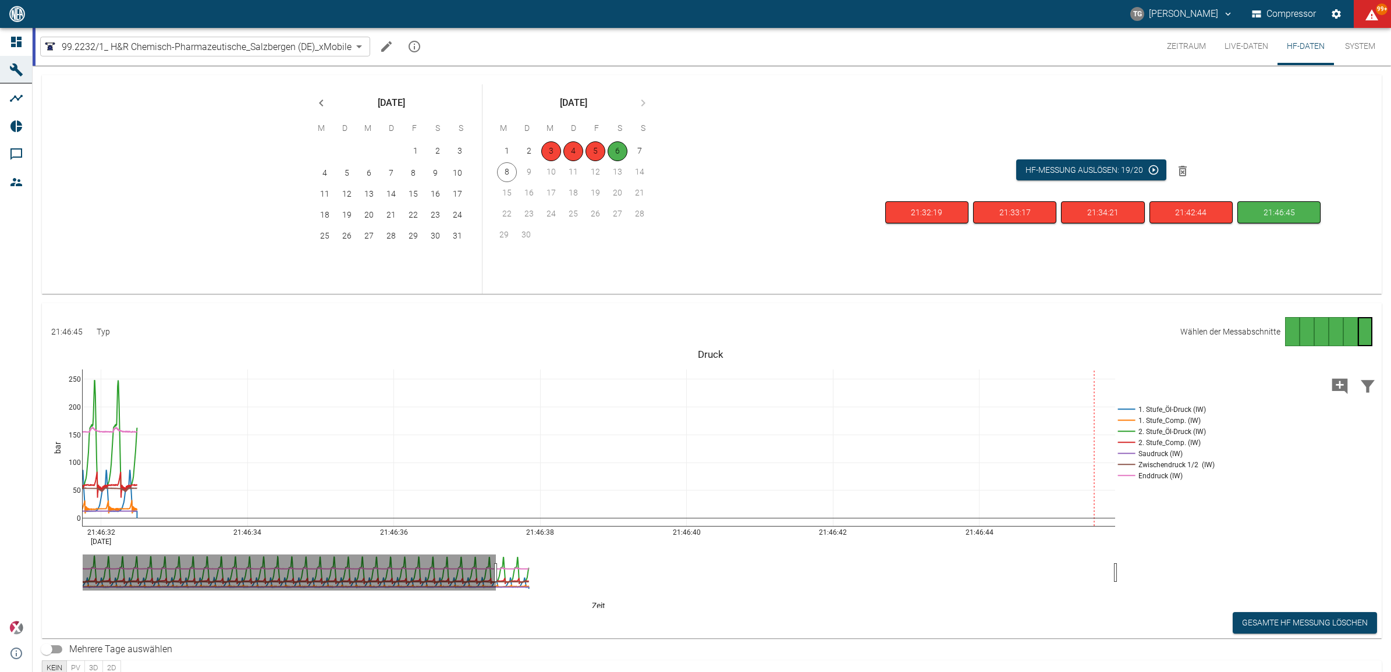
click at [1290, 336] on div "Gehe zu Seite 1" at bounding box center [1292, 331] width 15 height 29
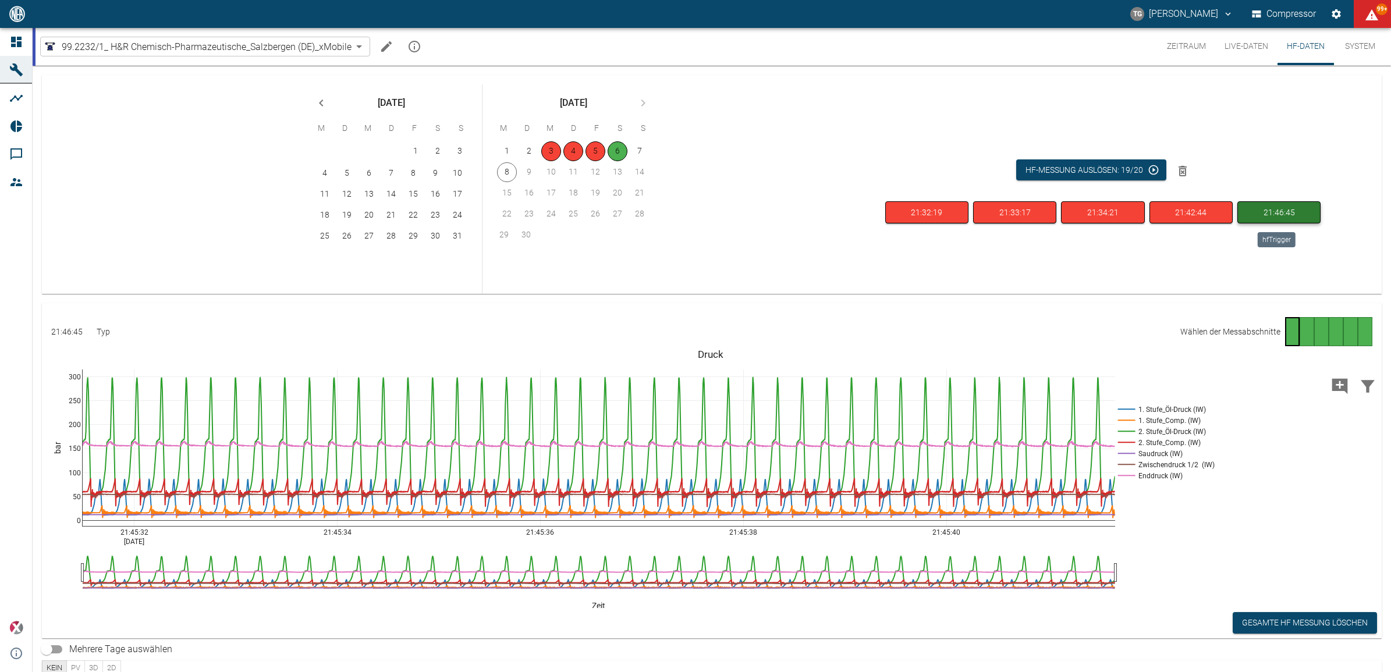
click at [1266, 216] on button "21:46:45" at bounding box center [1278, 212] width 83 height 23
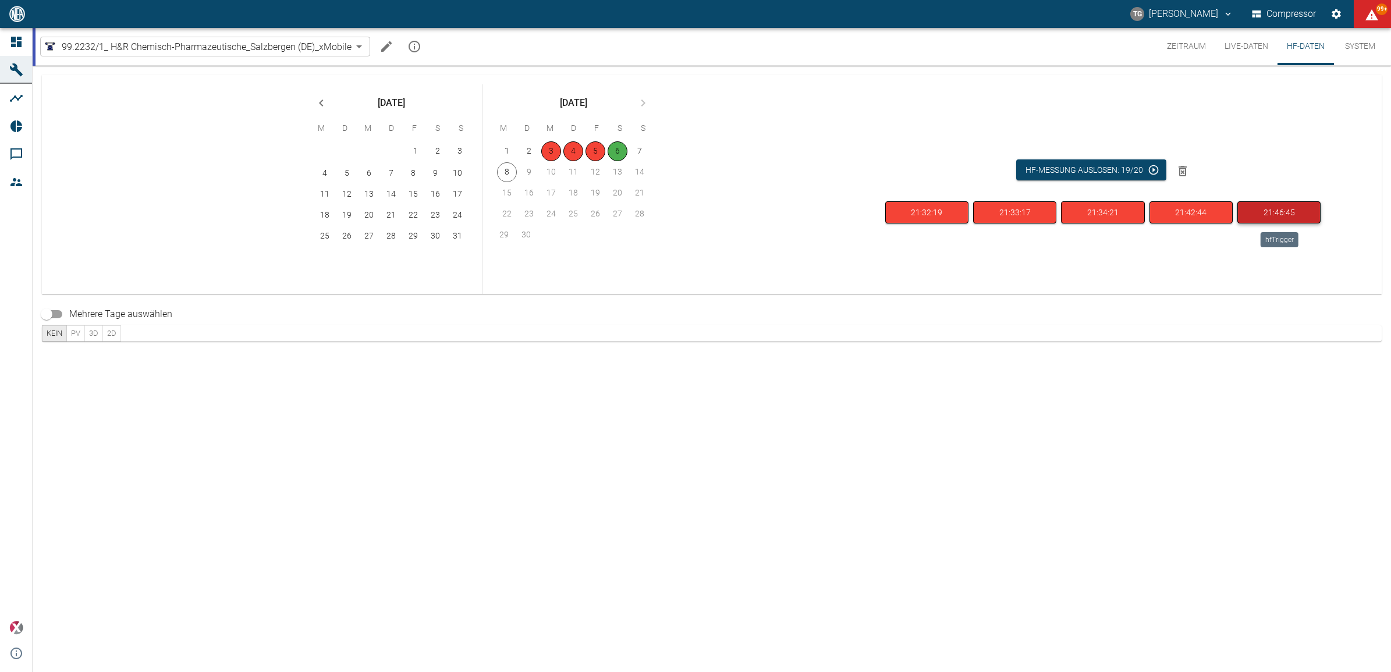
click at [1248, 218] on button "21:46:45" at bounding box center [1278, 212] width 83 height 23
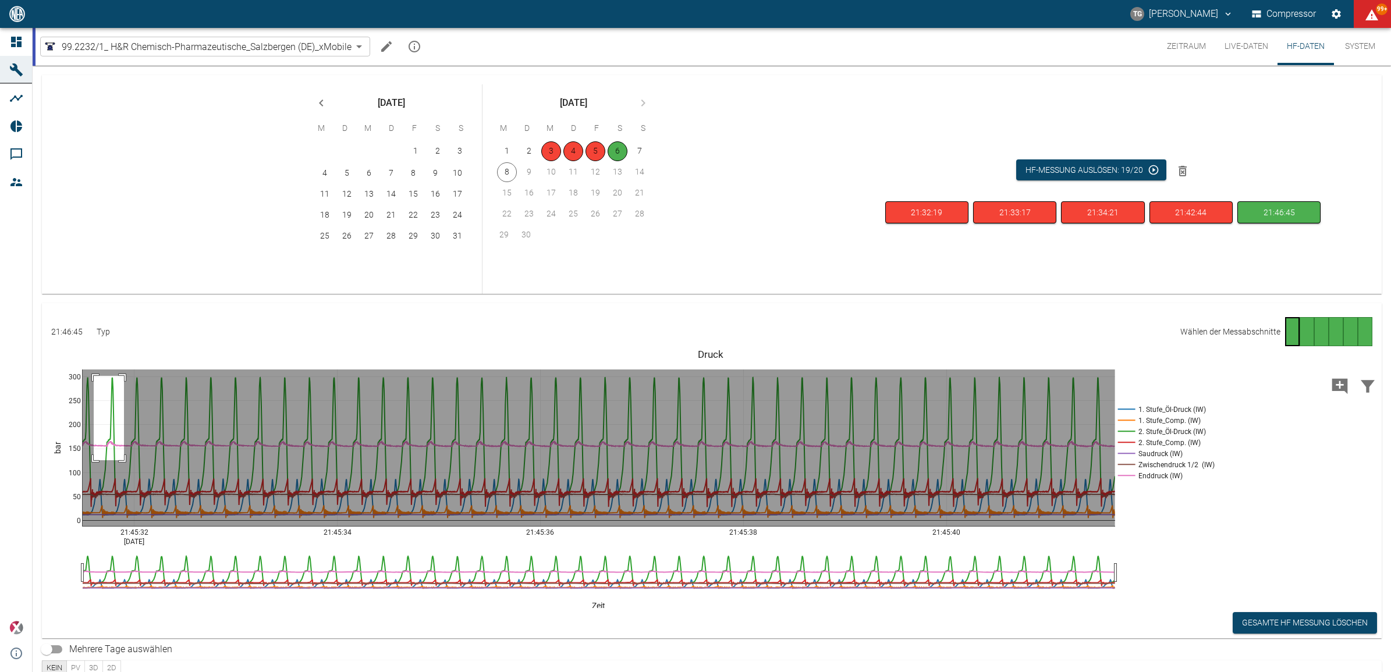
drag, startPoint x: 94, startPoint y: 376, endPoint x: 124, endPoint y: 460, distance: 89.6
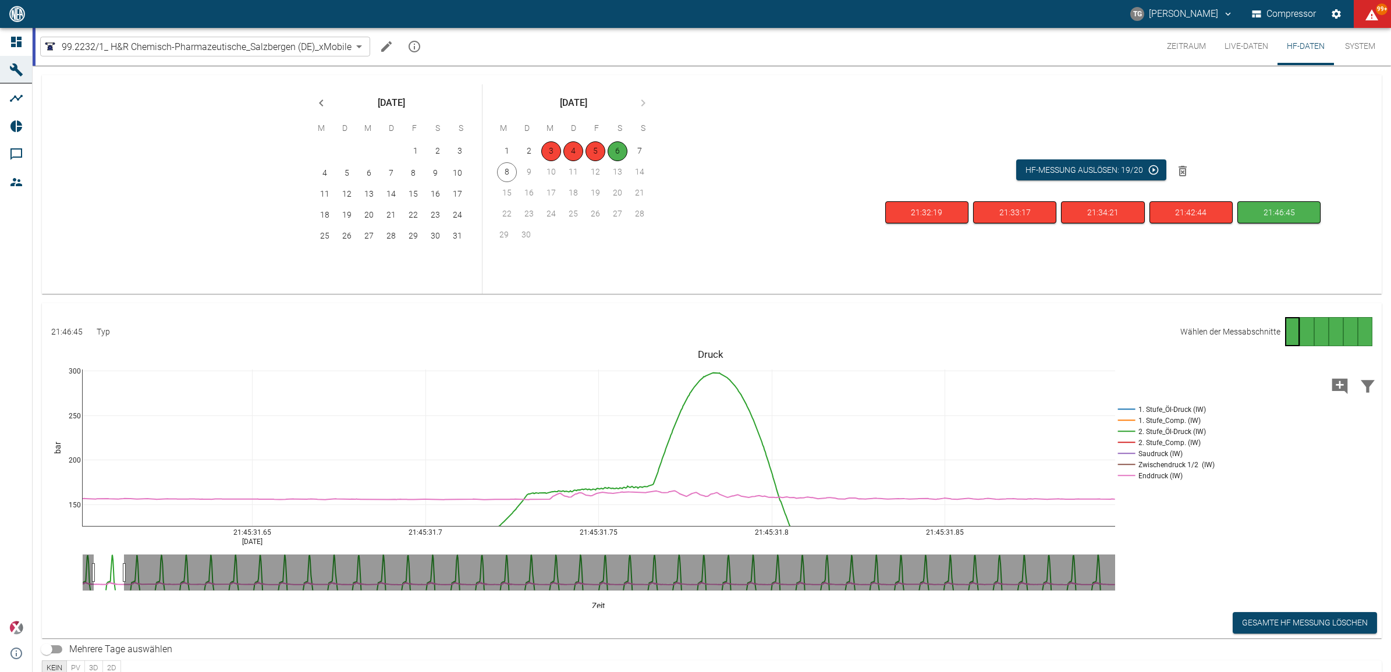
click at [385, 48] on icon "Machine bearbeiten" at bounding box center [386, 46] width 10 height 10
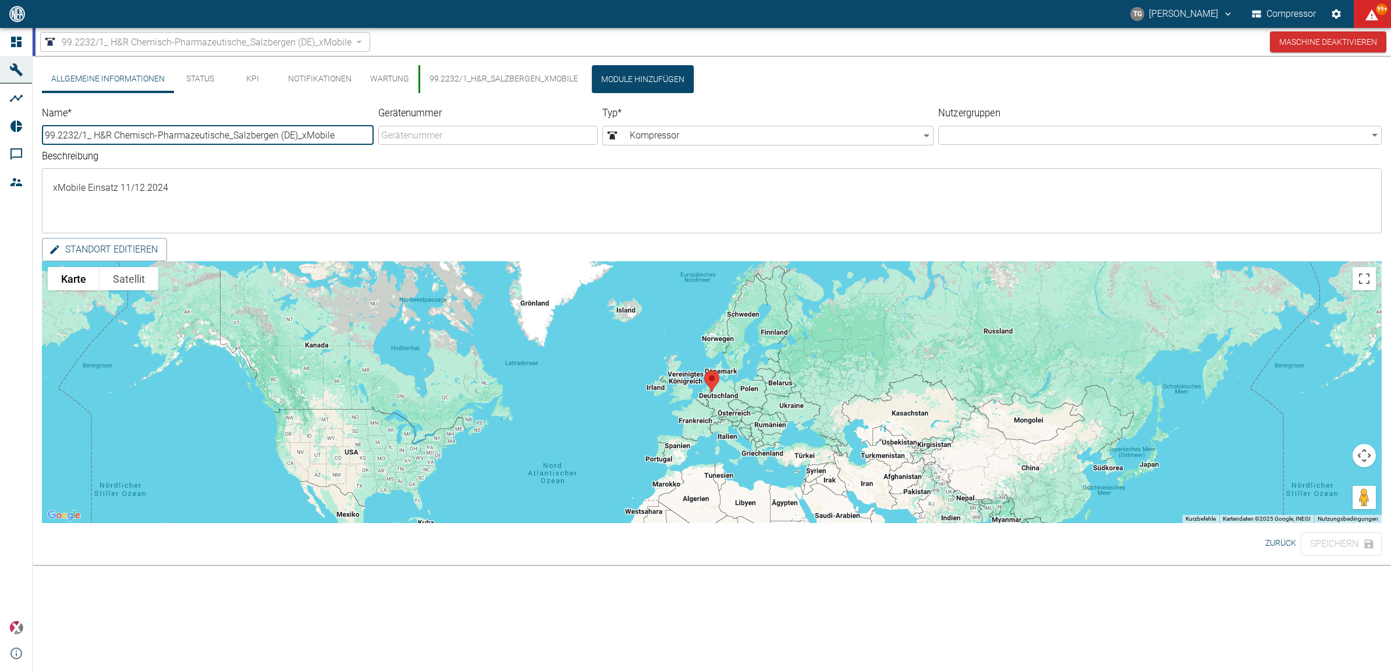
click at [449, 77] on button "99.2232/1_H&R_Salzbergen_xMobile" at bounding box center [502, 79] width 169 height 28
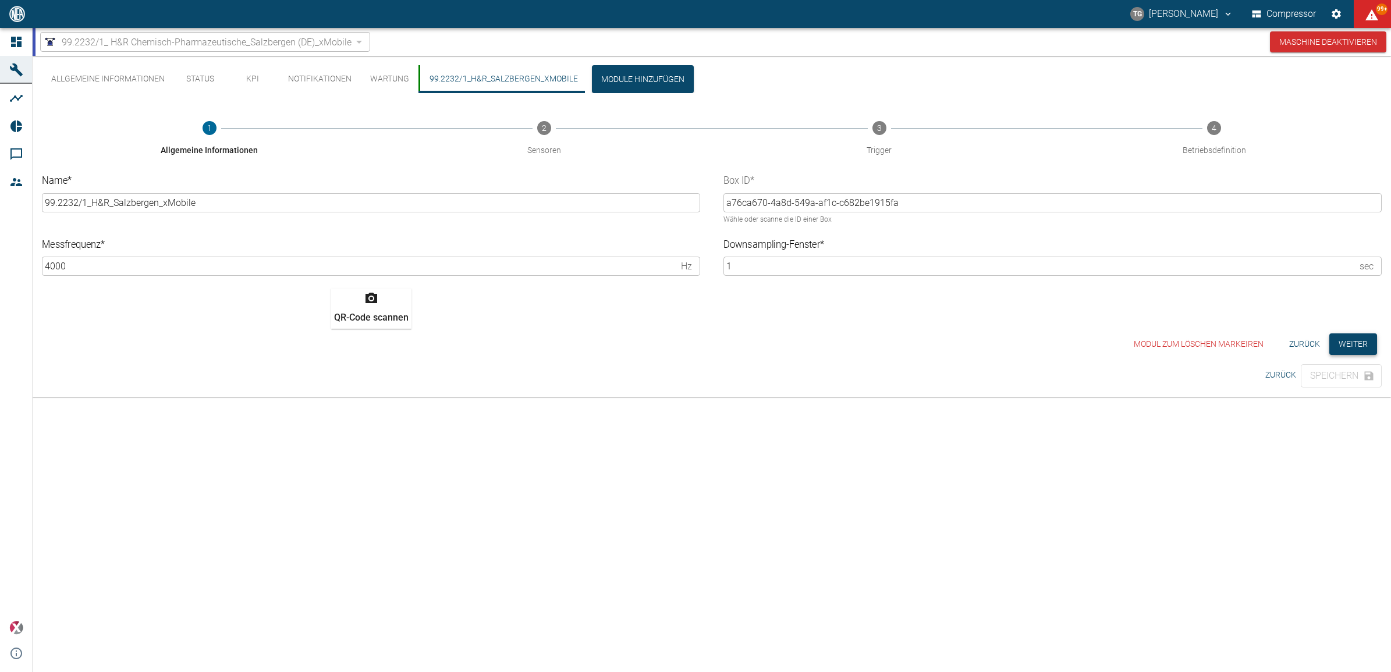
click at [1337, 342] on button "Weiter" at bounding box center [1353, 344] width 48 height 22
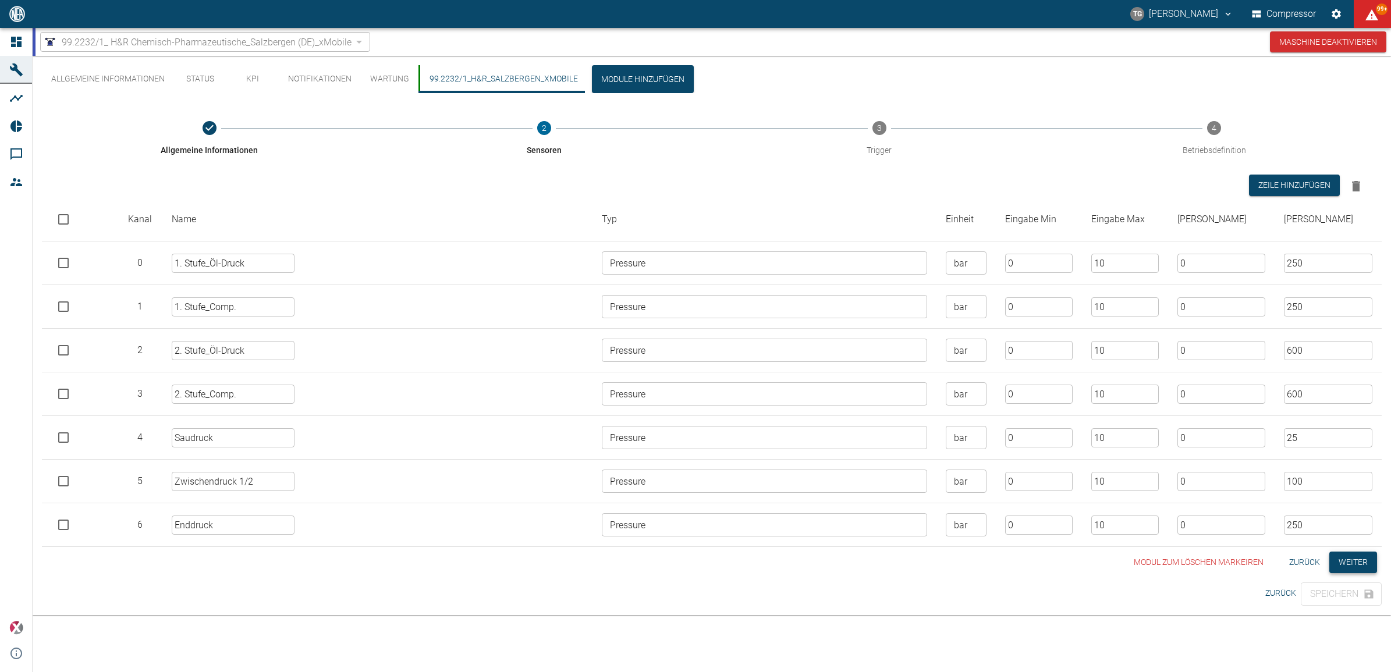
click at [1341, 562] on button "Weiter" at bounding box center [1353, 563] width 48 height 22
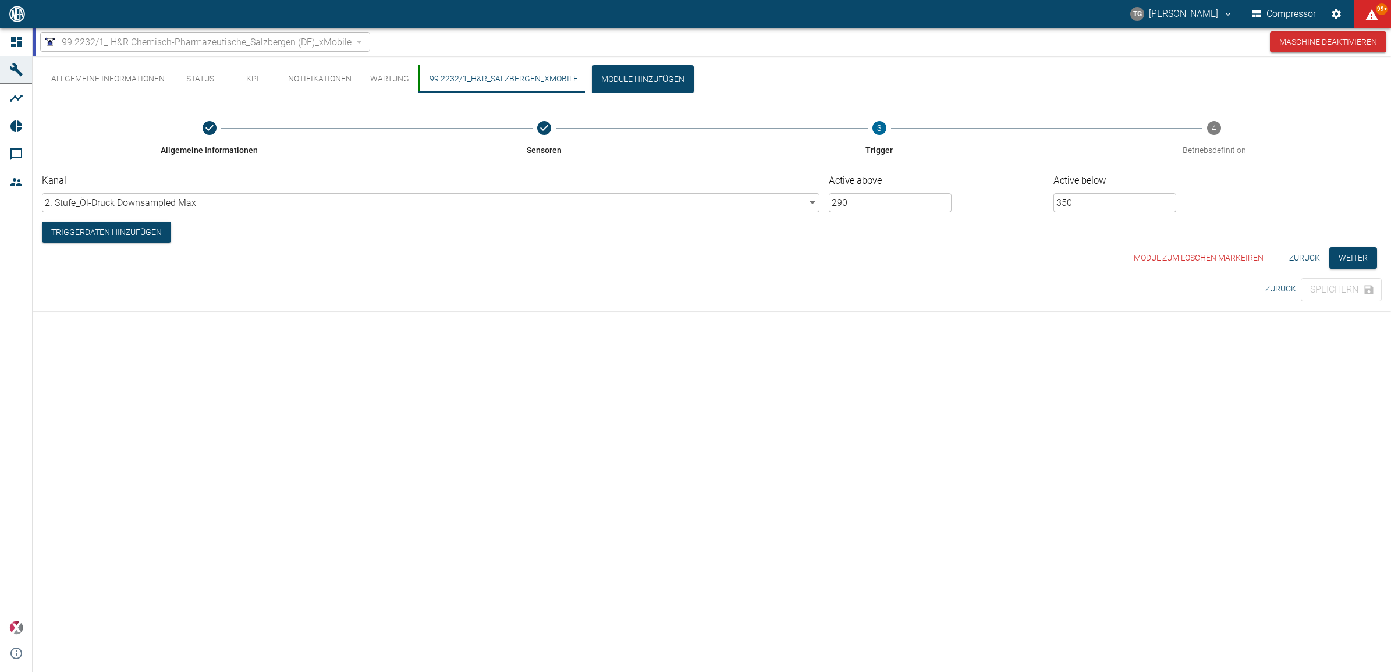
click at [1304, 251] on button "Zurück" at bounding box center [1304, 258] width 40 height 22
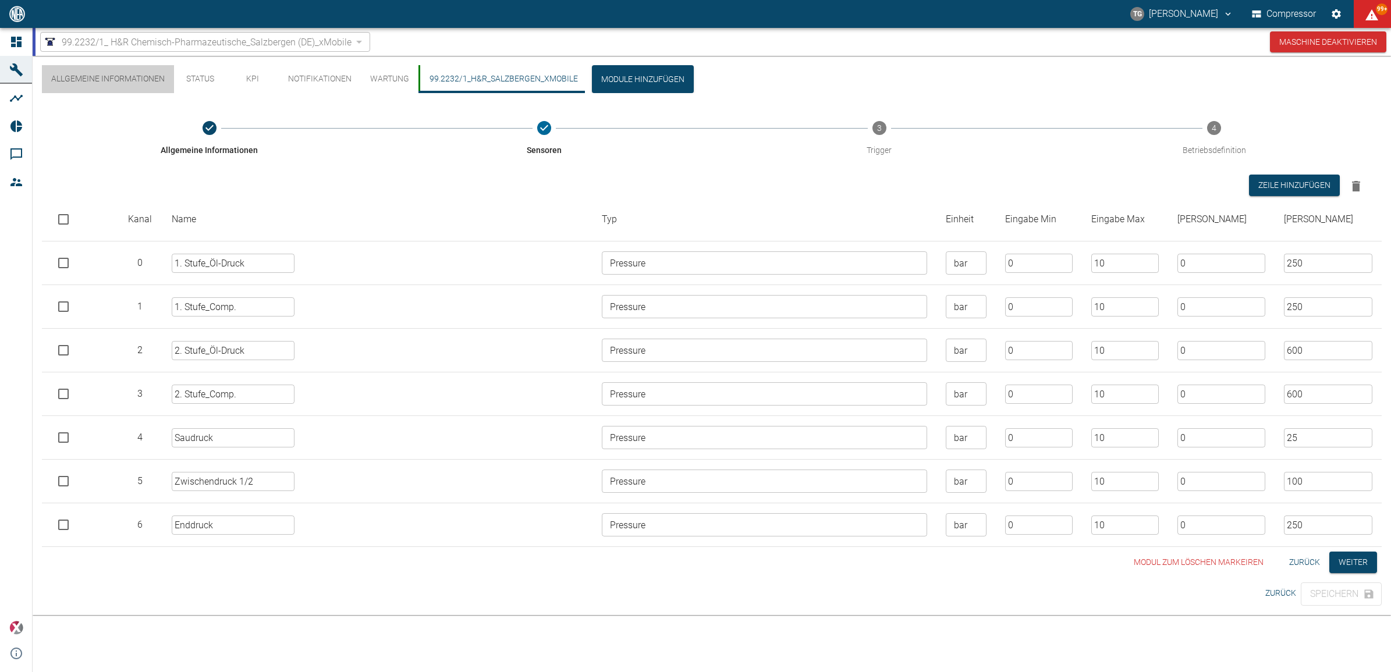
drag, startPoint x: 80, startPoint y: 73, endPoint x: 99, endPoint y: 89, distance: 24.7
click at [81, 73] on button "Allgemeine Informationen" at bounding box center [108, 79] width 132 height 28
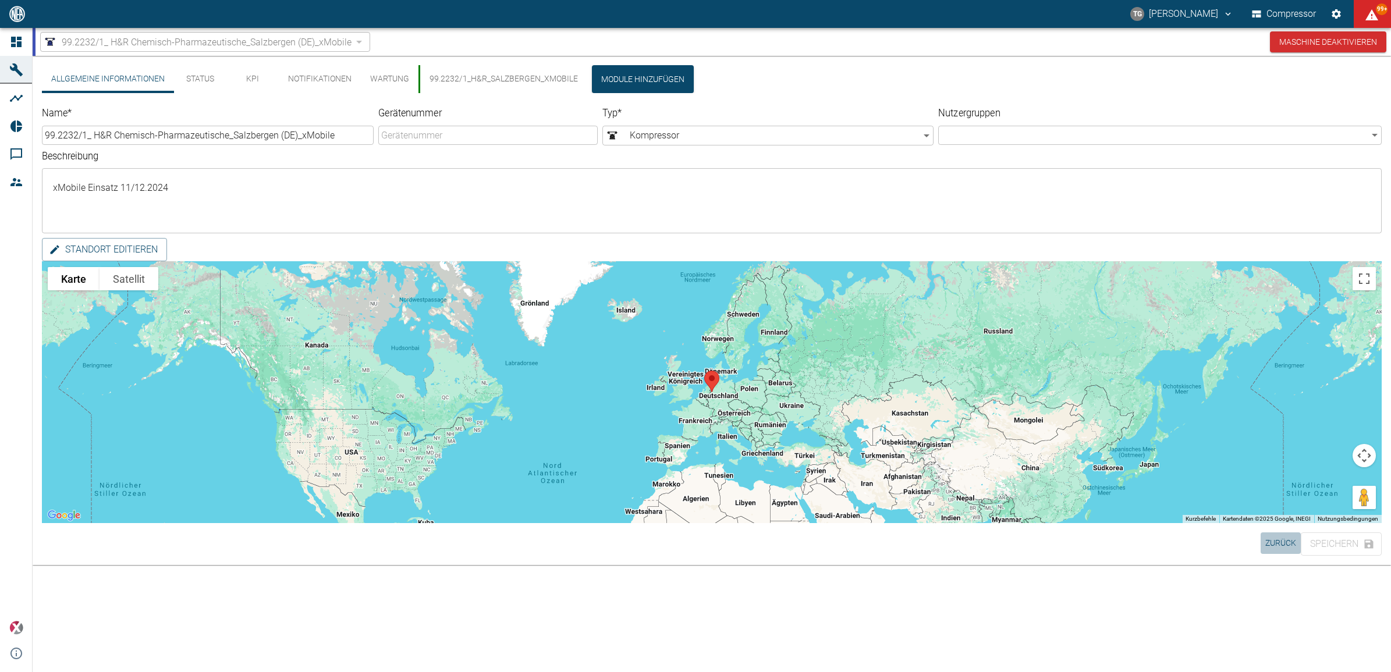
click at [1269, 541] on button "Zurück" at bounding box center [1280, 543] width 40 height 22
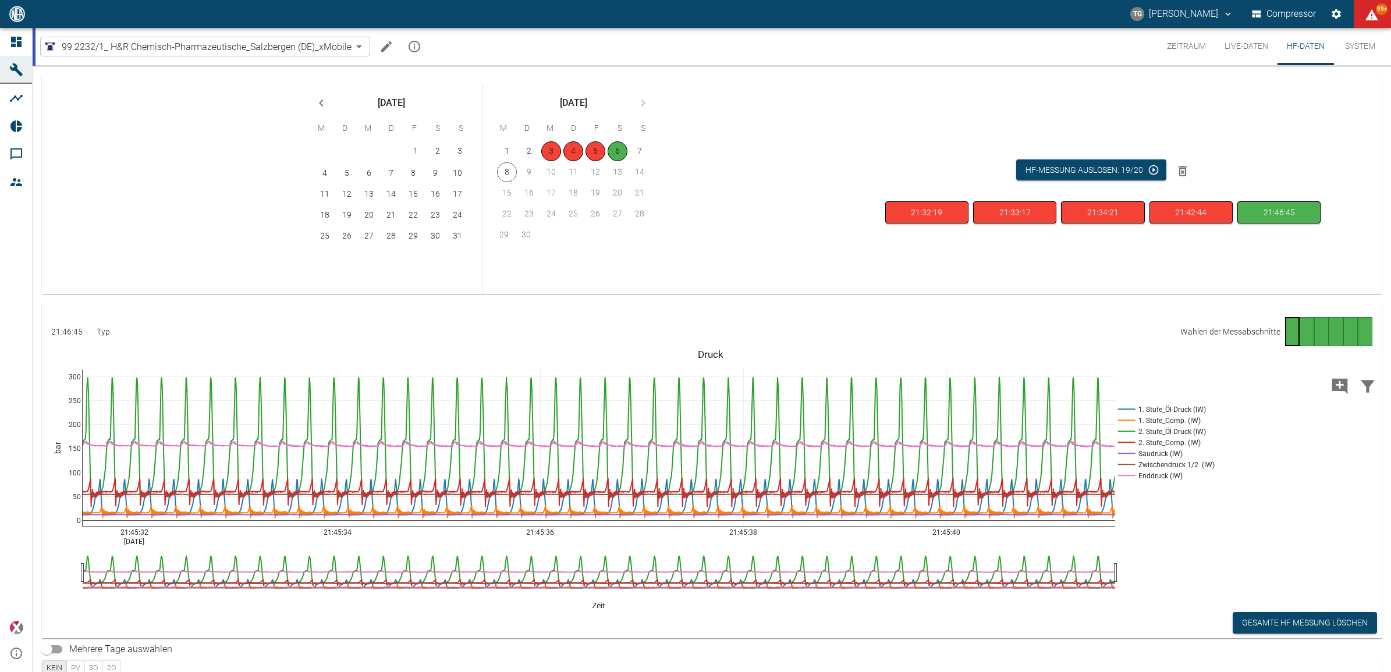
click at [1287, 332] on div "Seite 1" at bounding box center [1292, 331] width 15 height 29
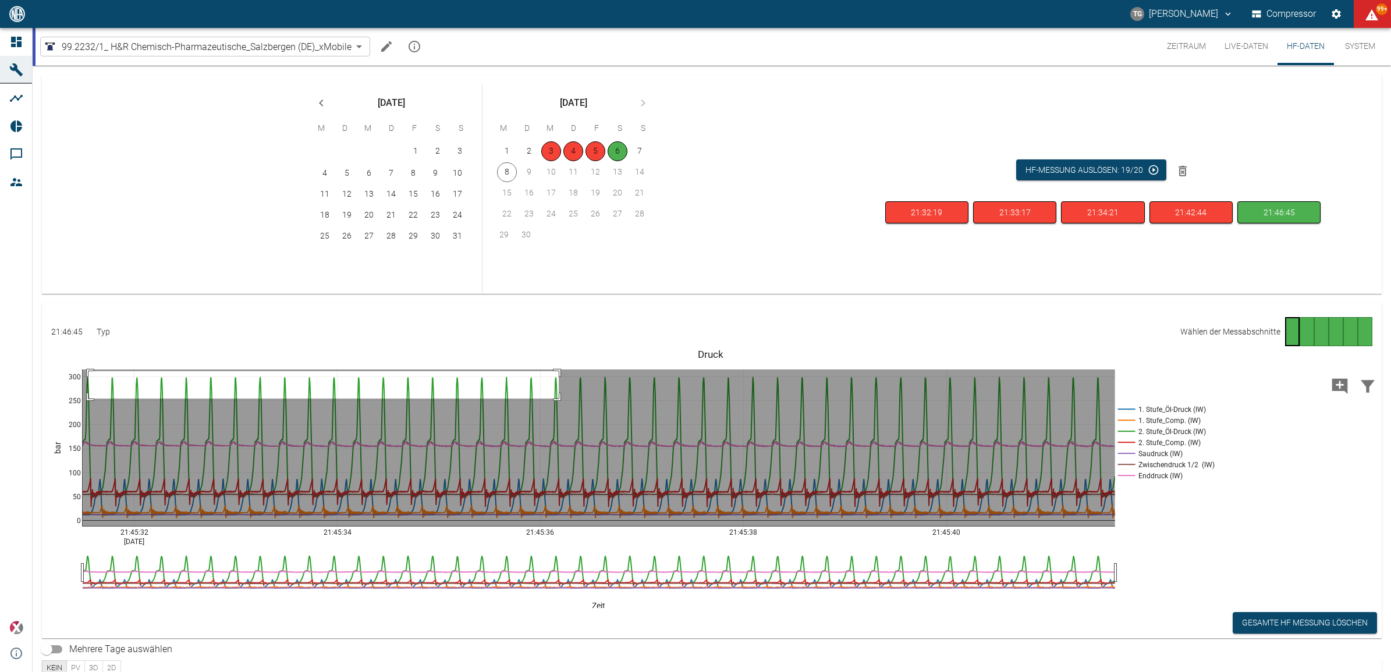
drag, startPoint x: 88, startPoint y: 371, endPoint x: 559, endPoint y: 399, distance: 471.0
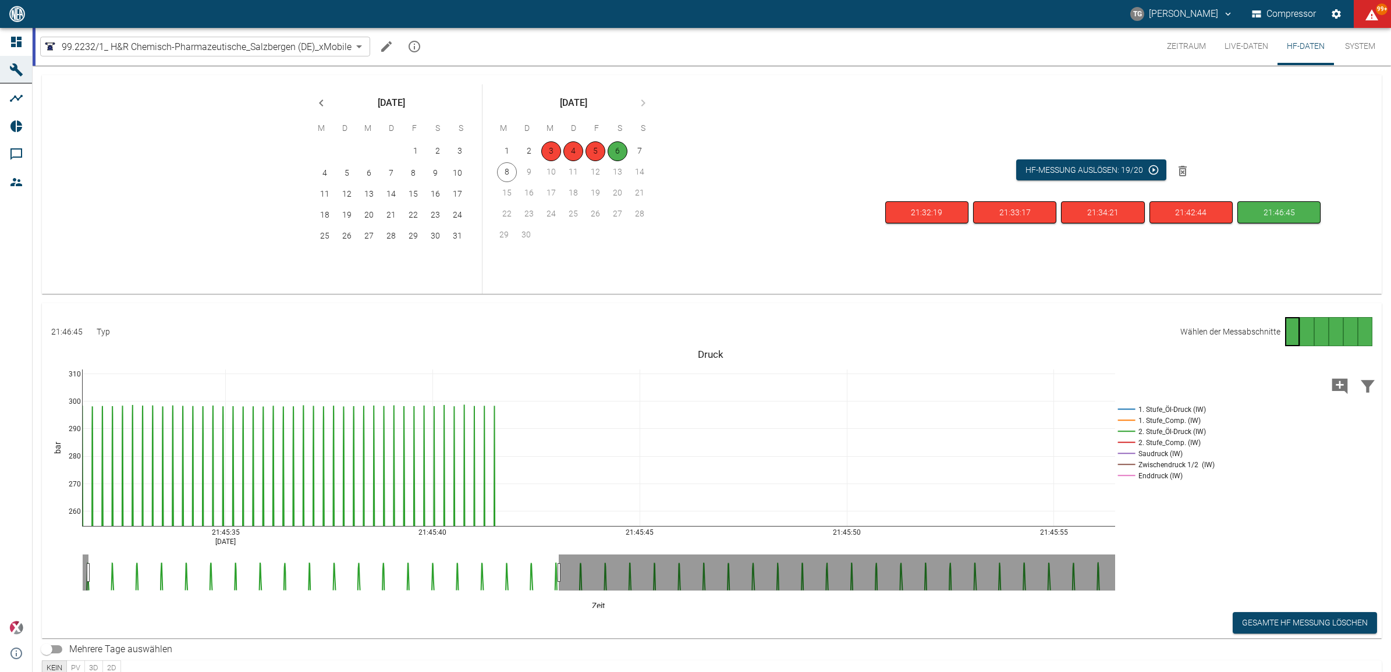
drag, startPoint x: 1111, startPoint y: 532, endPoint x: 271, endPoint y: 563, distance: 840.8
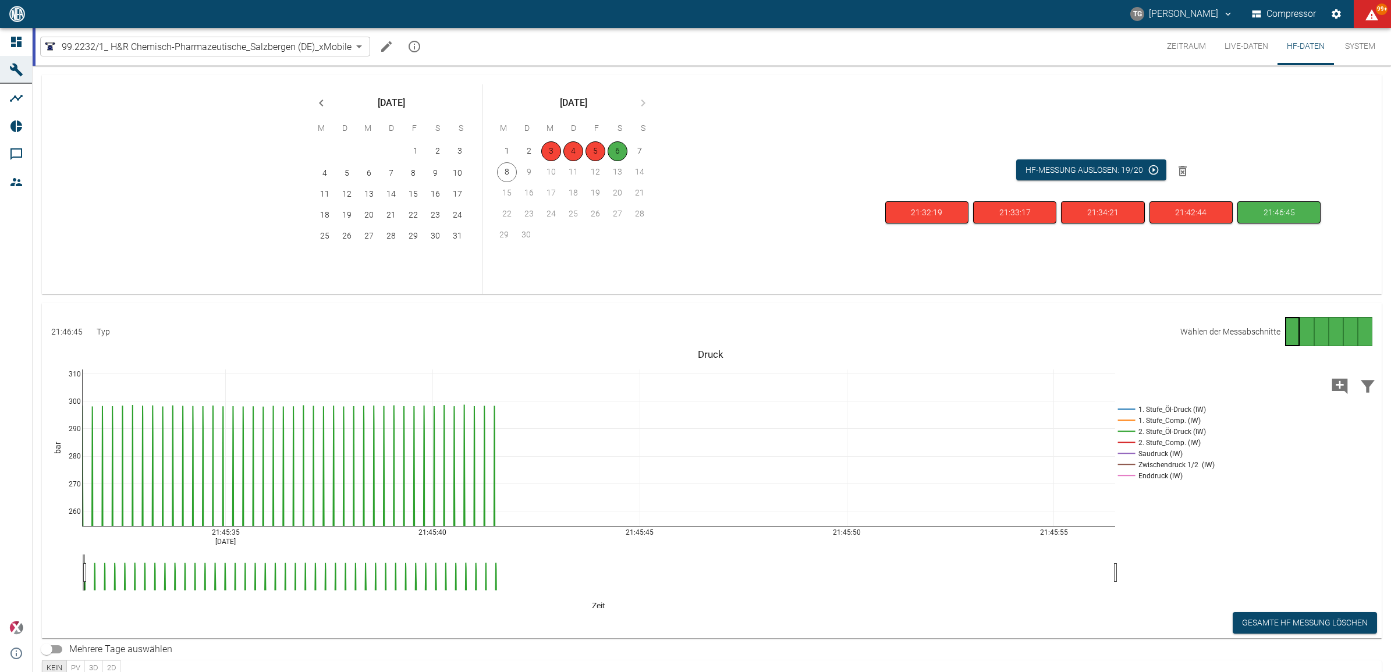
click at [1305, 333] on div "Gehe zu Seite 2" at bounding box center [1306, 331] width 15 height 29
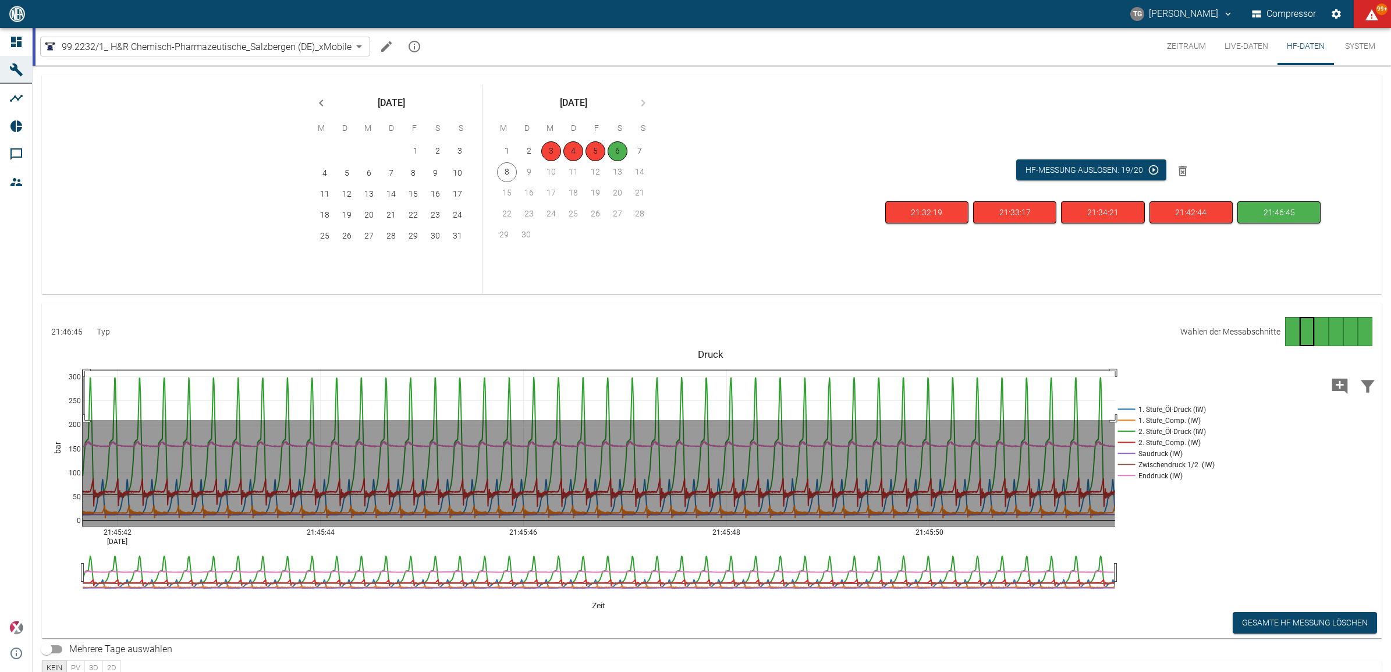
drag, startPoint x: 85, startPoint y: 371, endPoint x: 1118, endPoint y: 420, distance: 1034.6
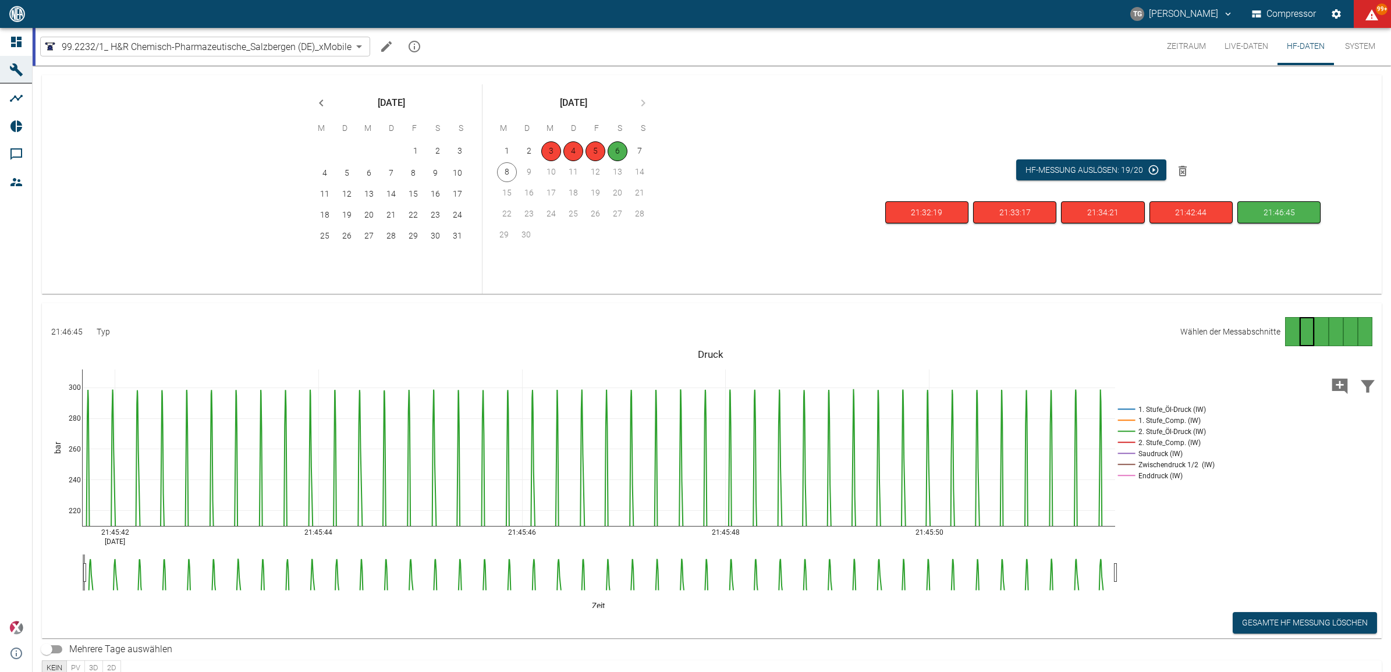
click at [1336, 331] on div "Gehe zu Seite 4" at bounding box center [1335, 331] width 15 height 29
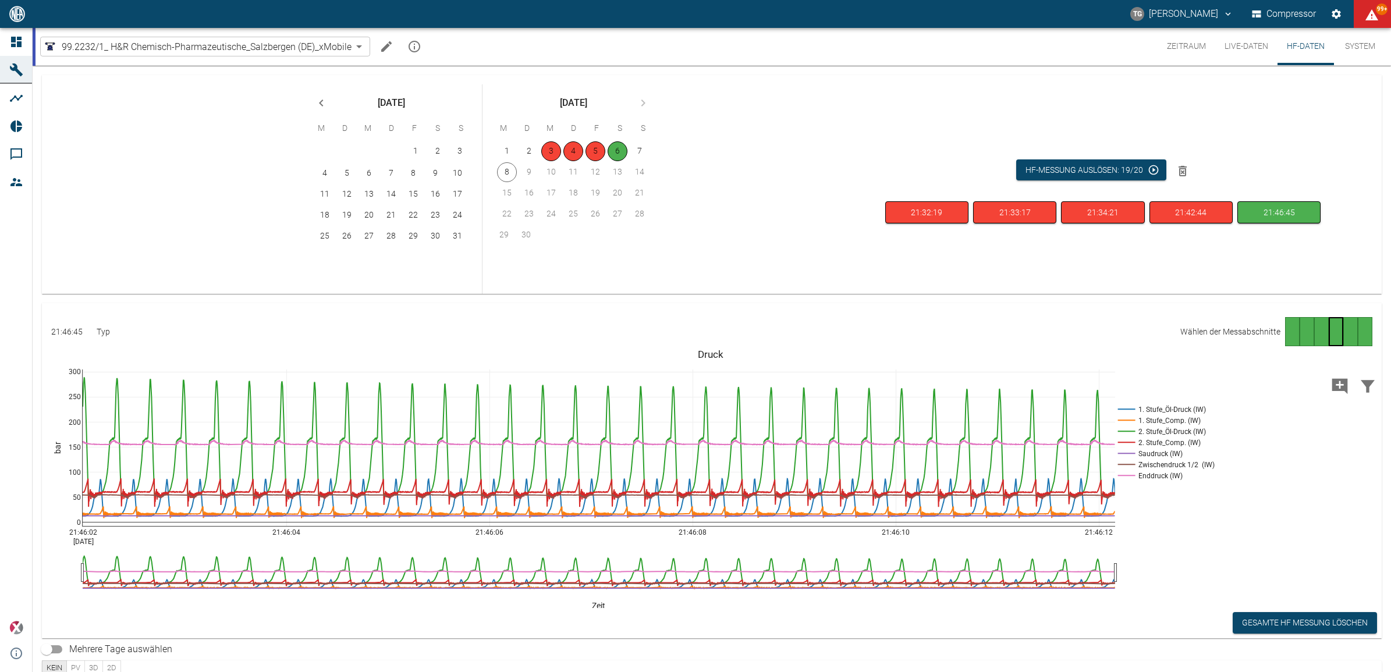
click at [1314, 332] on div "Gehe zu Seite 3" at bounding box center [1321, 331] width 15 height 29
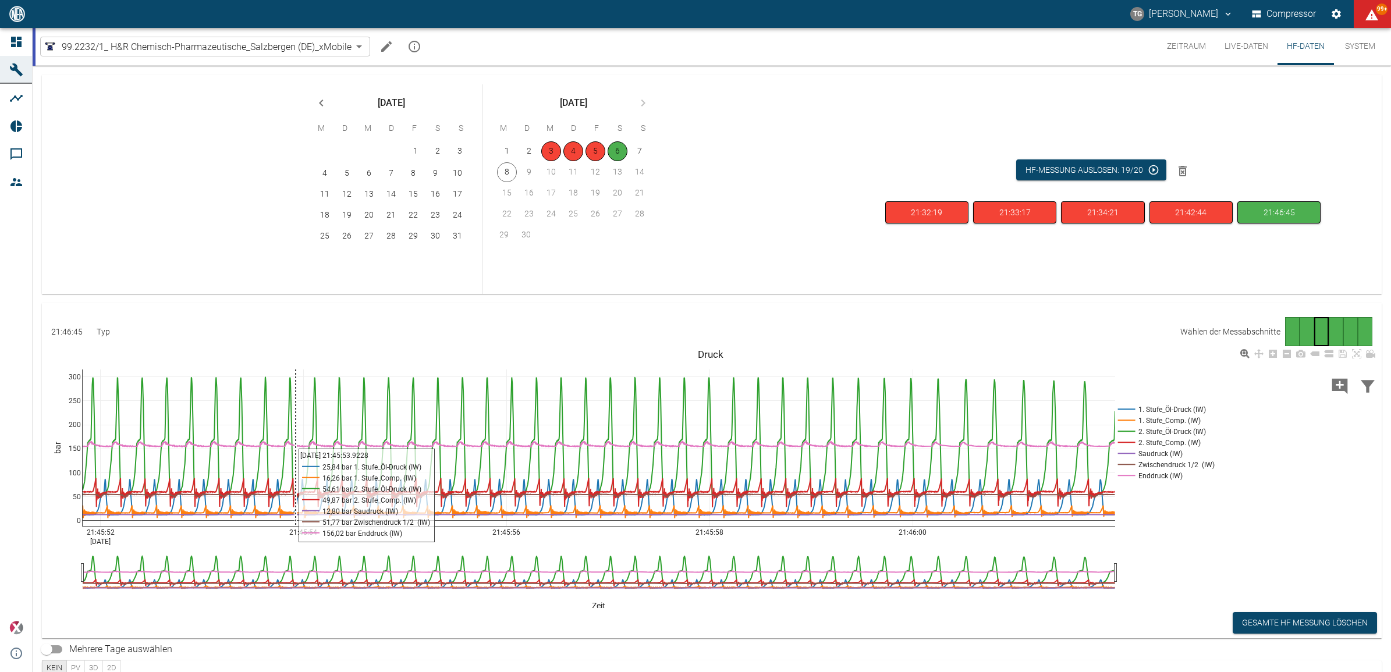
drag, startPoint x: 296, startPoint y: 373, endPoint x: 418, endPoint y: 408, distance: 127.1
click at [727, 425] on div "21:45:52 Sep 6, 2025 21:45:54 21:45:56 21:45:58 21:46:00 0 50 100 150 200 250 3…" at bounding box center [710, 477] width 1337 height 262
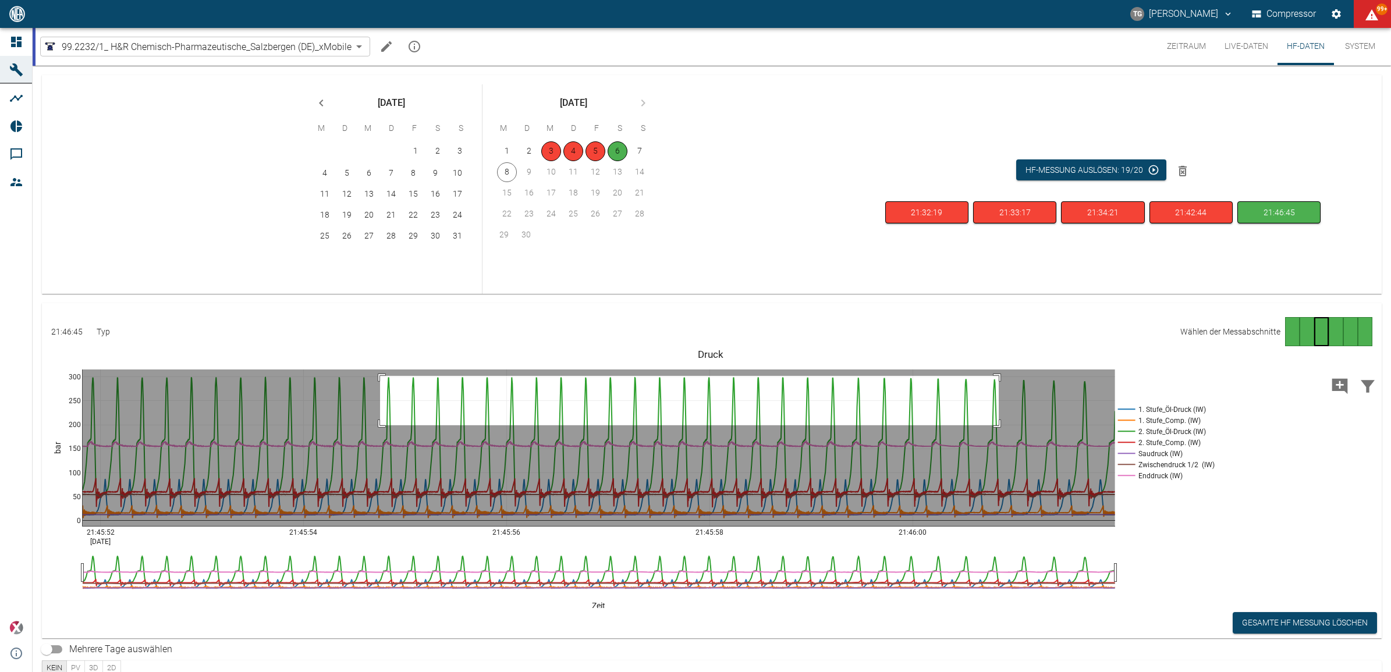
drag, startPoint x: 380, startPoint y: 376, endPoint x: 999, endPoint y: 425, distance: 620.5
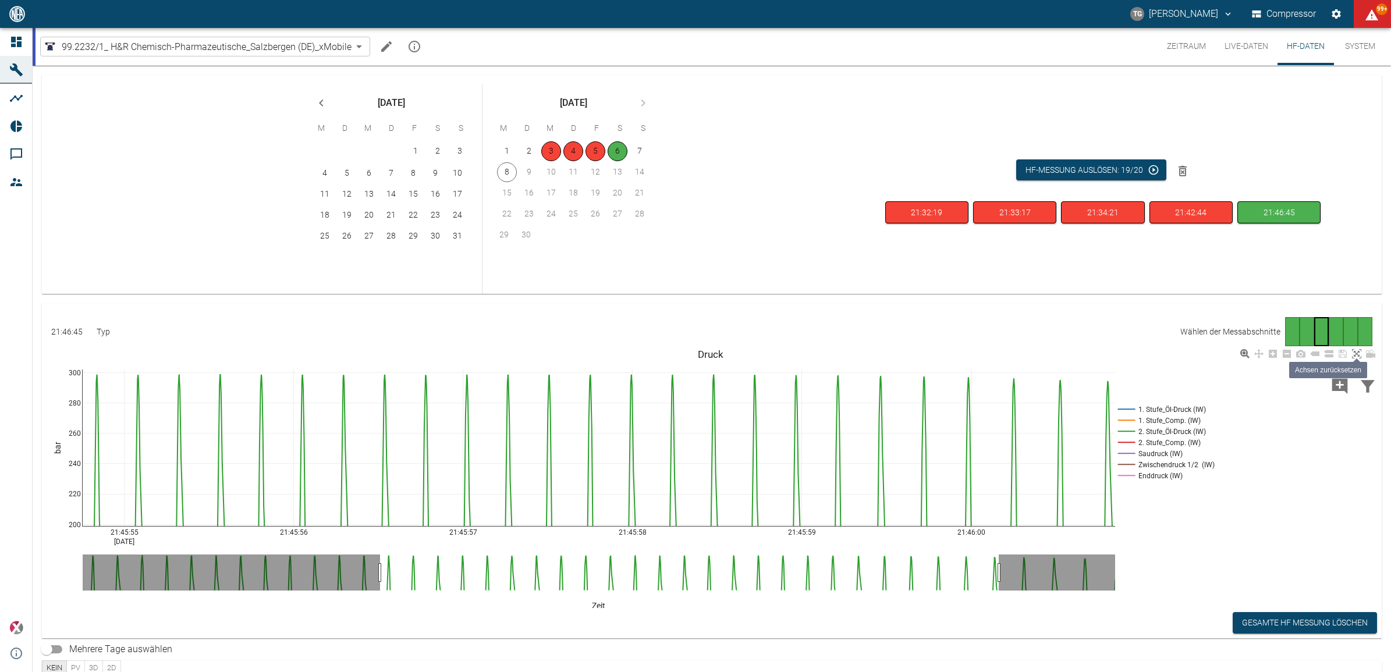
click at [1358, 354] on icon at bounding box center [1356, 353] width 9 height 9
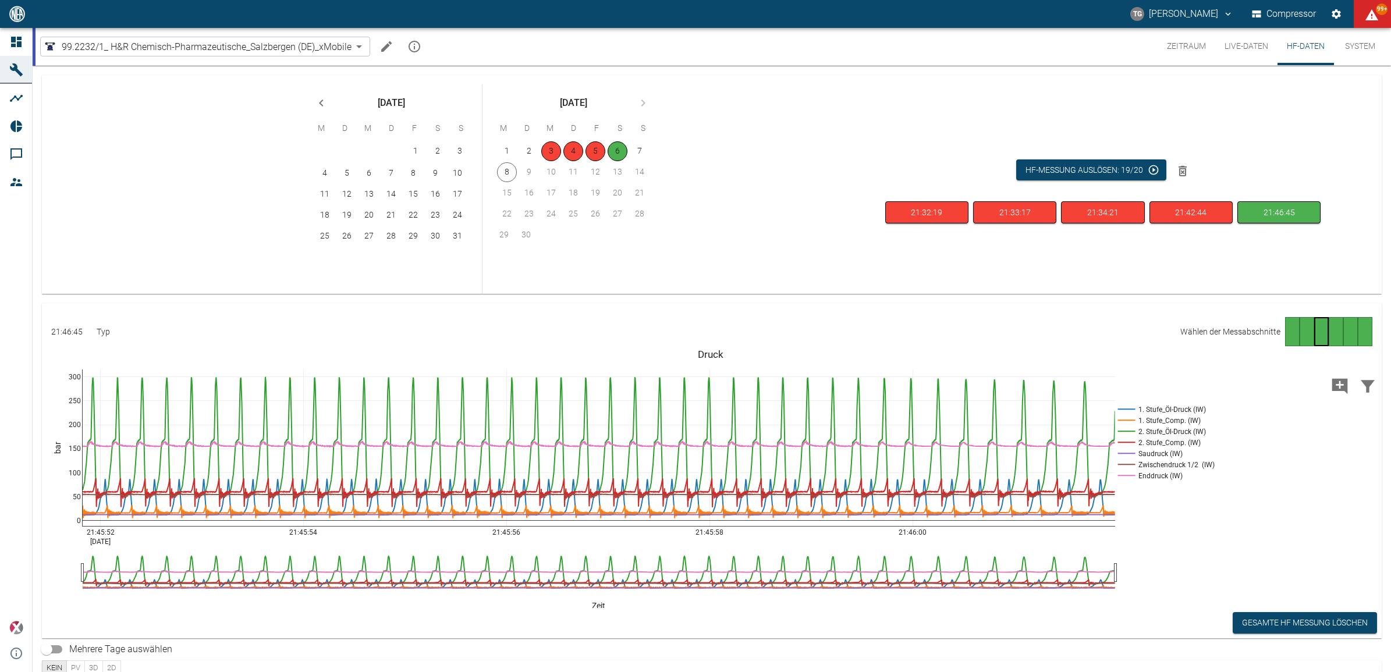
click at [376, 42] on button "Machine bearbeiten" at bounding box center [386, 46] width 23 height 23
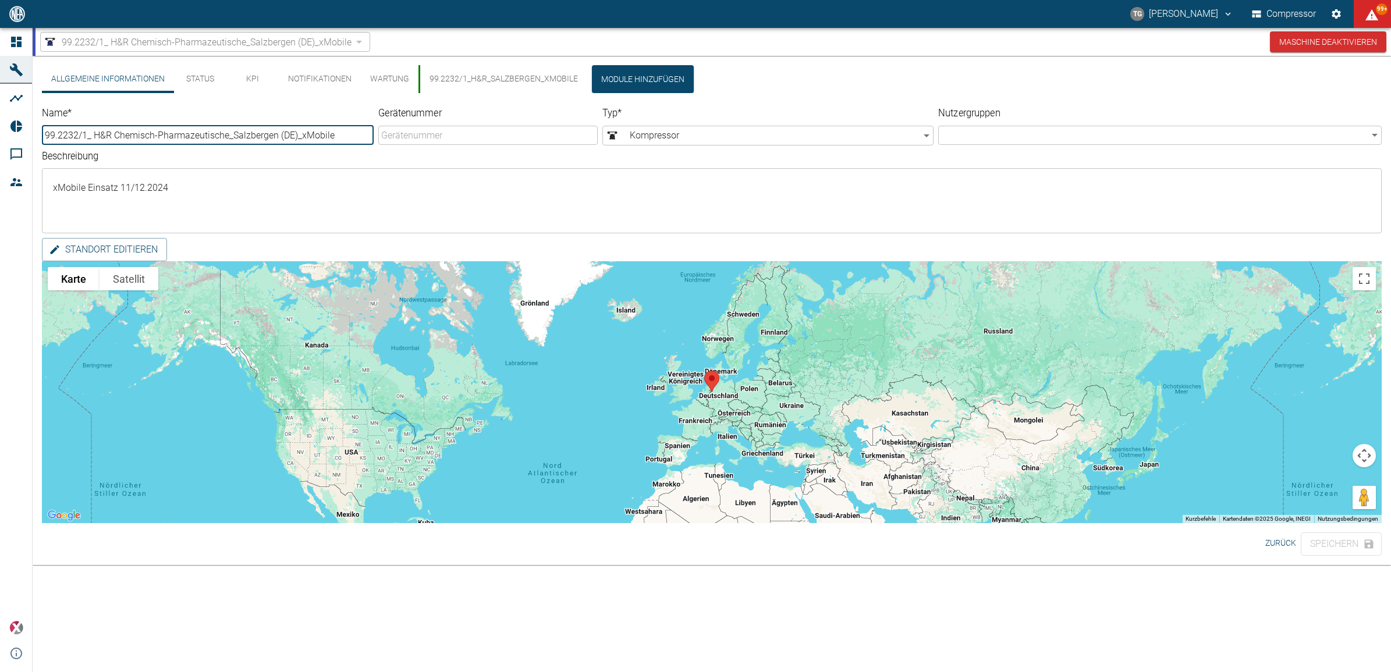
click at [516, 73] on button "99.2232/1_H&R_Salzbergen_xMobile" at bounding box center [502, 79] width 169 height 28
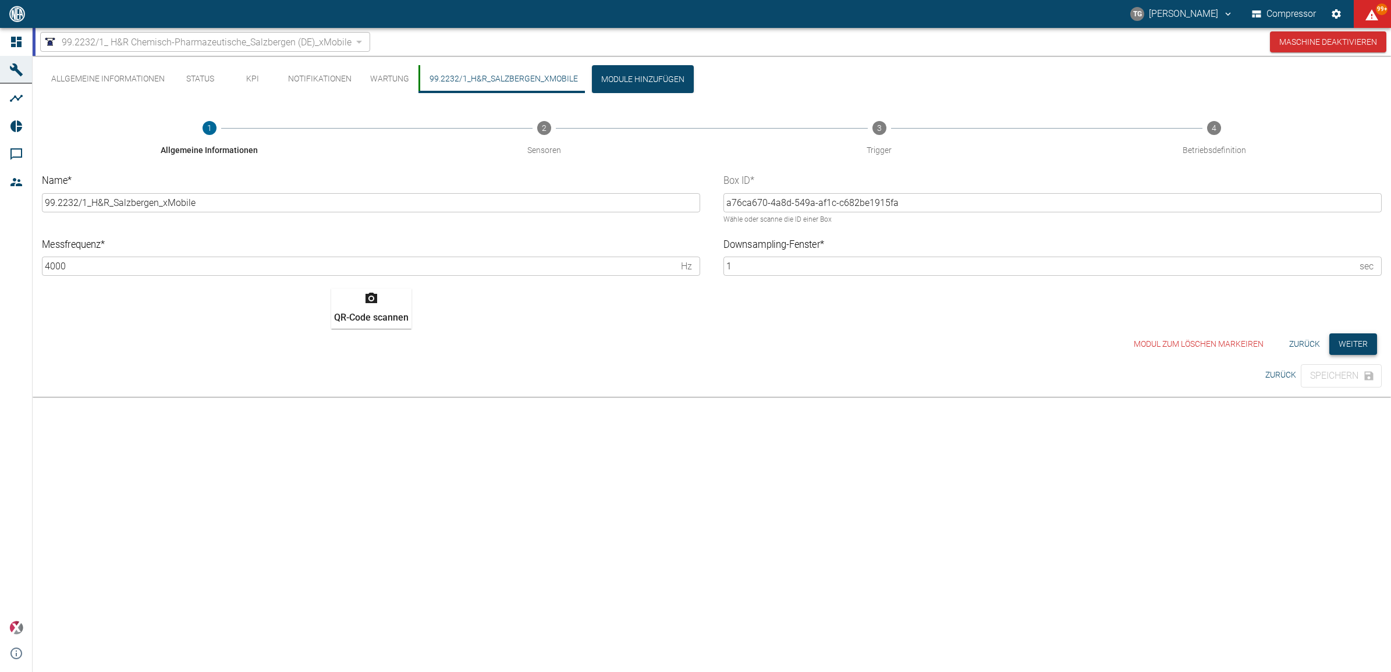
click at [1350, 350] on button "Weiter" at bounding box center [1353, 344] width 48 height 22
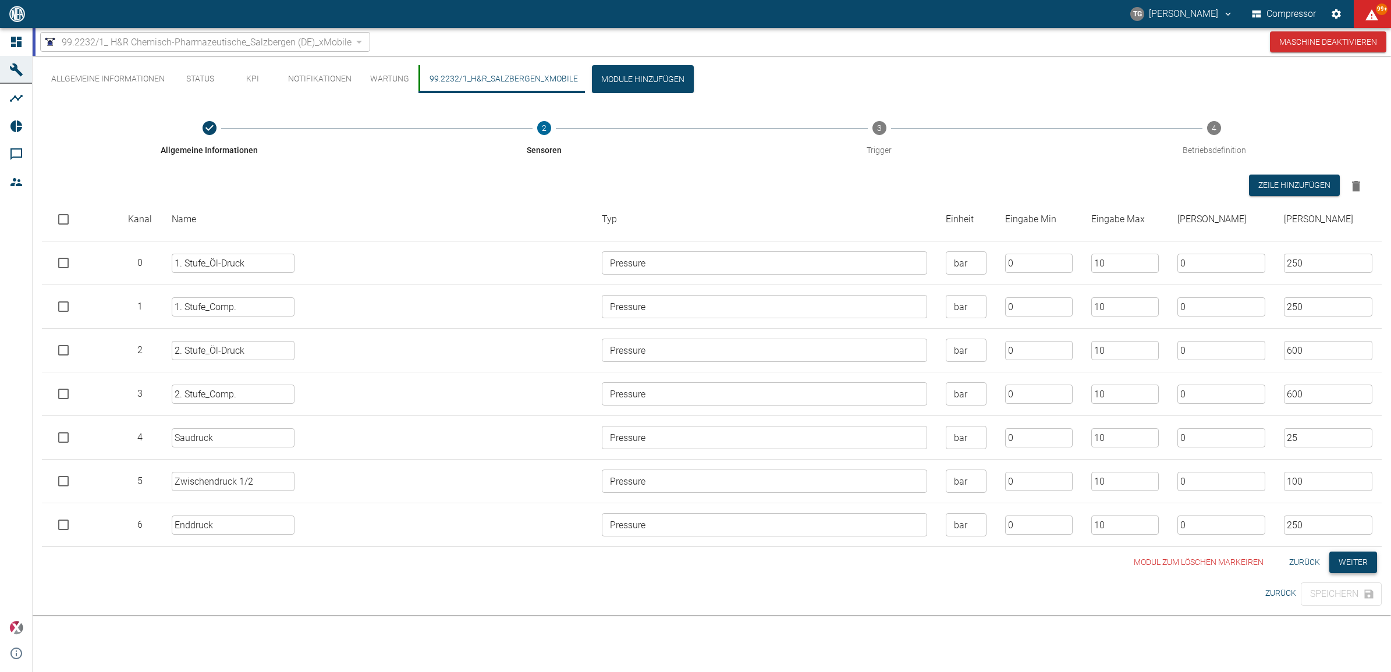
click at [1335, 564] on button "Weiter" at bounding box center [1353, 563] width 48 height 22
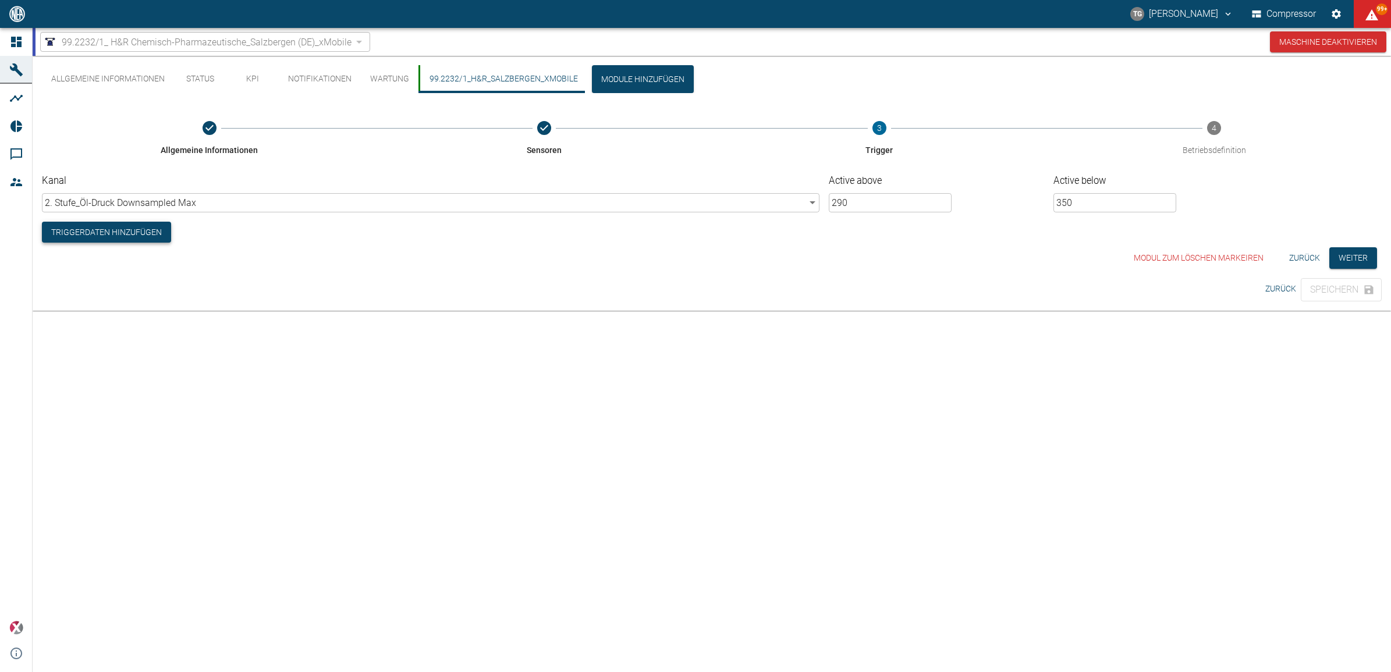
click at [141, 234] on button "Triggerdaten hinzufügen" at bounding box center [106, 233] width 129 height 22
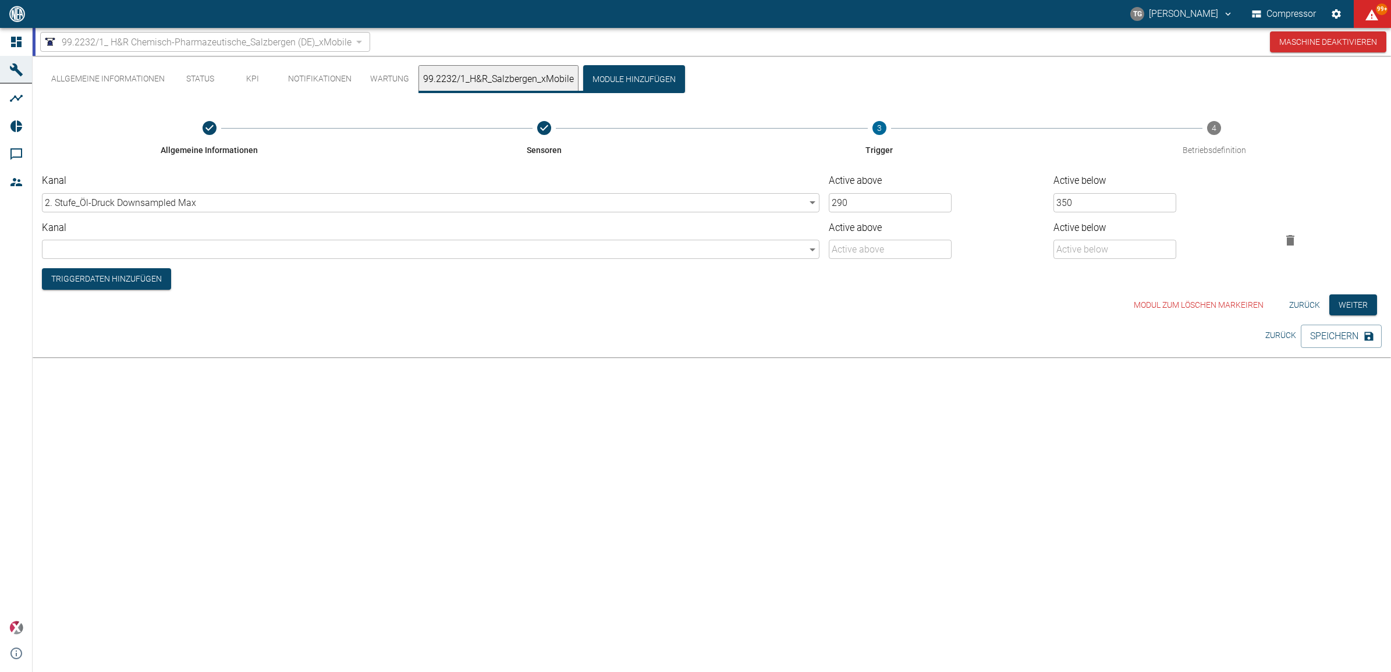
click at [121, 253] on body "TG Thomas Gregoir Compressor 99+ Dashboard Maschinen Analysen Reports Kommentar…" at bounding box center [695, 336] width 1391 height 672
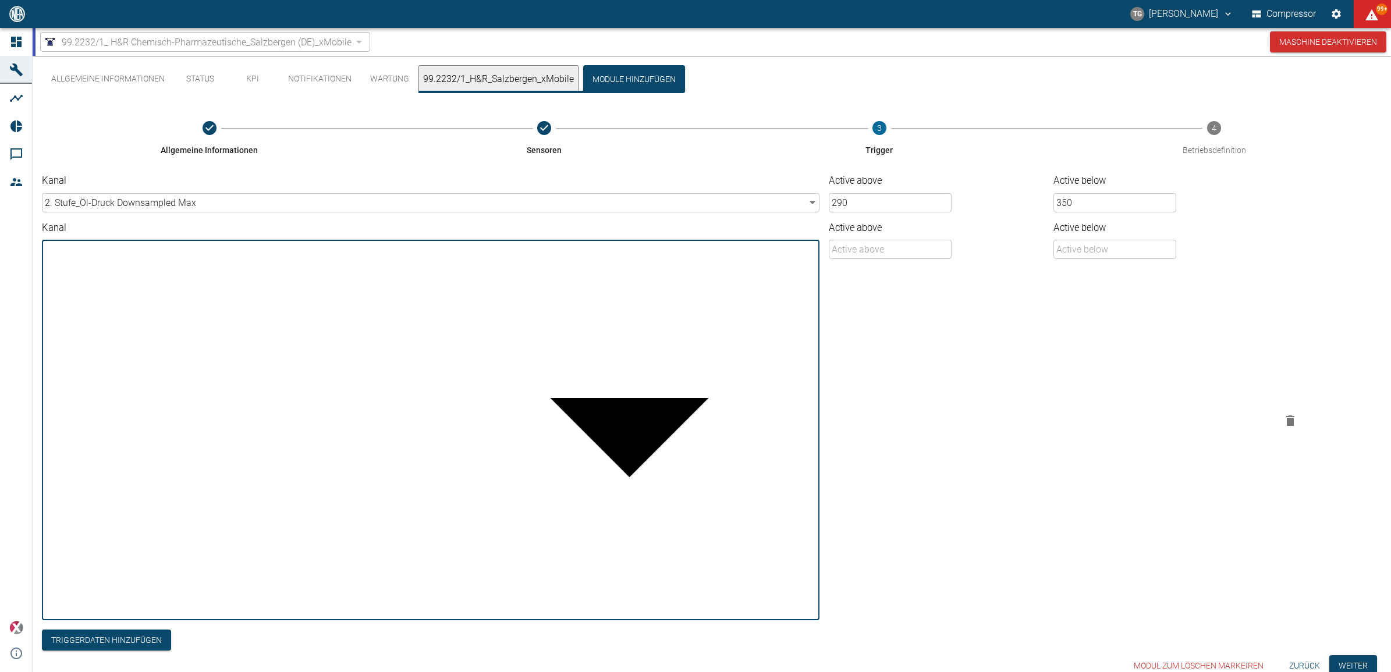
click at [916, 671] on div at bounding box center [695, 681] width 1391 height 0
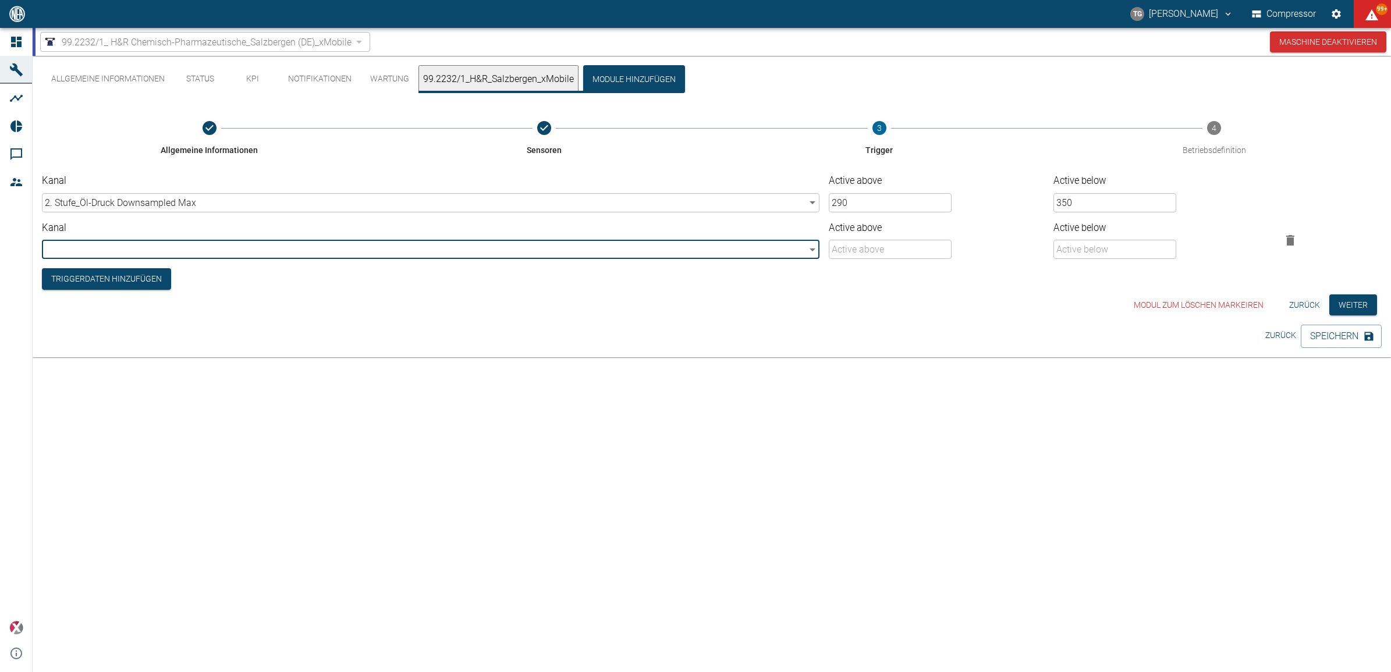
click at [866, 201] on input "290" at bounding box center [890, 202] width 123 height 19
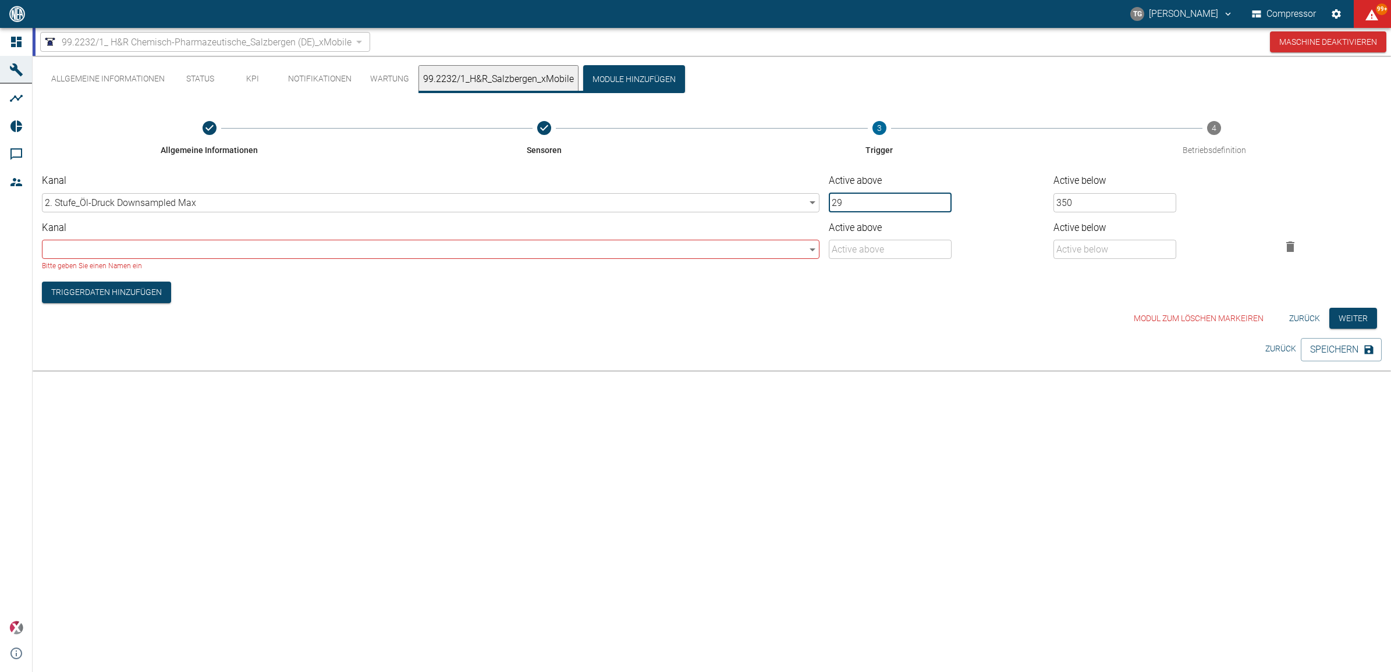
type input "290"
click at [909, 329] on div "Allgemeine Informationen Status KPI Notifikationen Wartung 99.2232/1_H&R_Salzbe…" at bounding box center [712, 199] width 1358 height 287
click at [926, 333] on div "Allgemeine Informationen Status KPI Notifikationen Wartung 99.2232/1_H&R_Salzbe…" at bounding box center [712, 199] width 1358 height 287
click at [1293, 243] on icon "button" at bounding box center [1290, 247] width 14 height 14
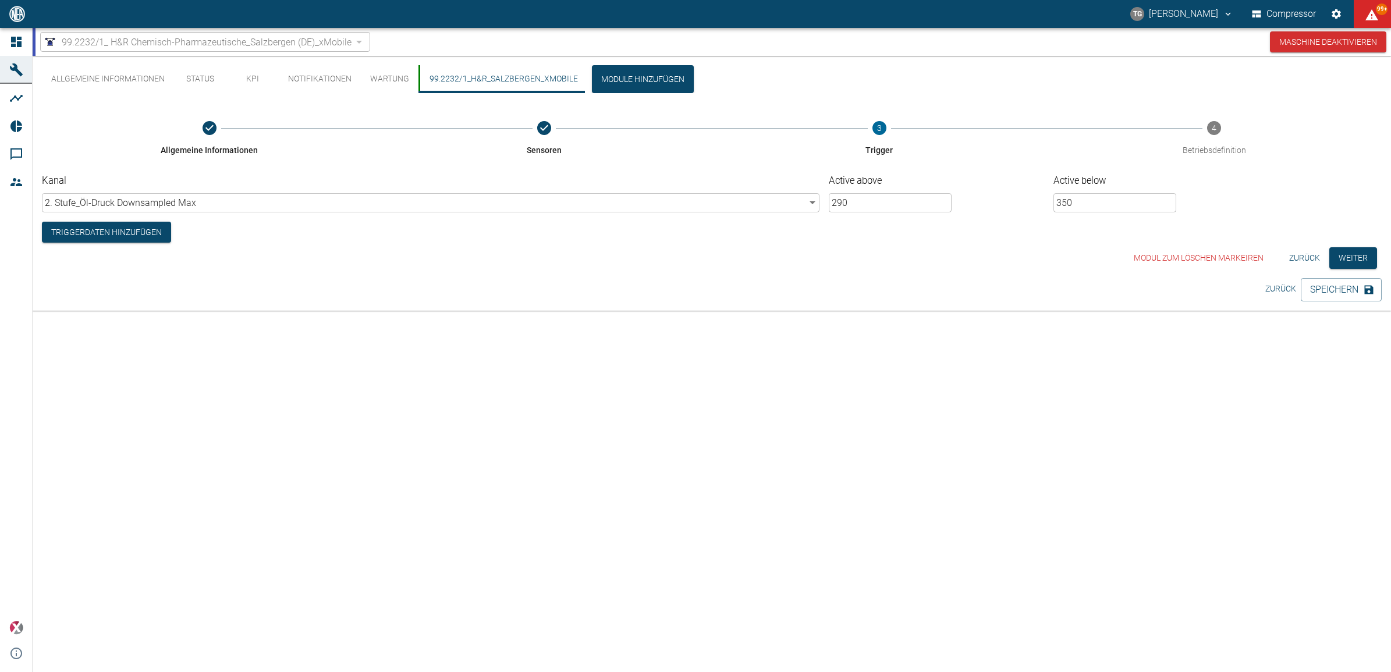
click at [1304, 255] on button "Zurück" at bounding box center [1304, 258] width 40 height 22
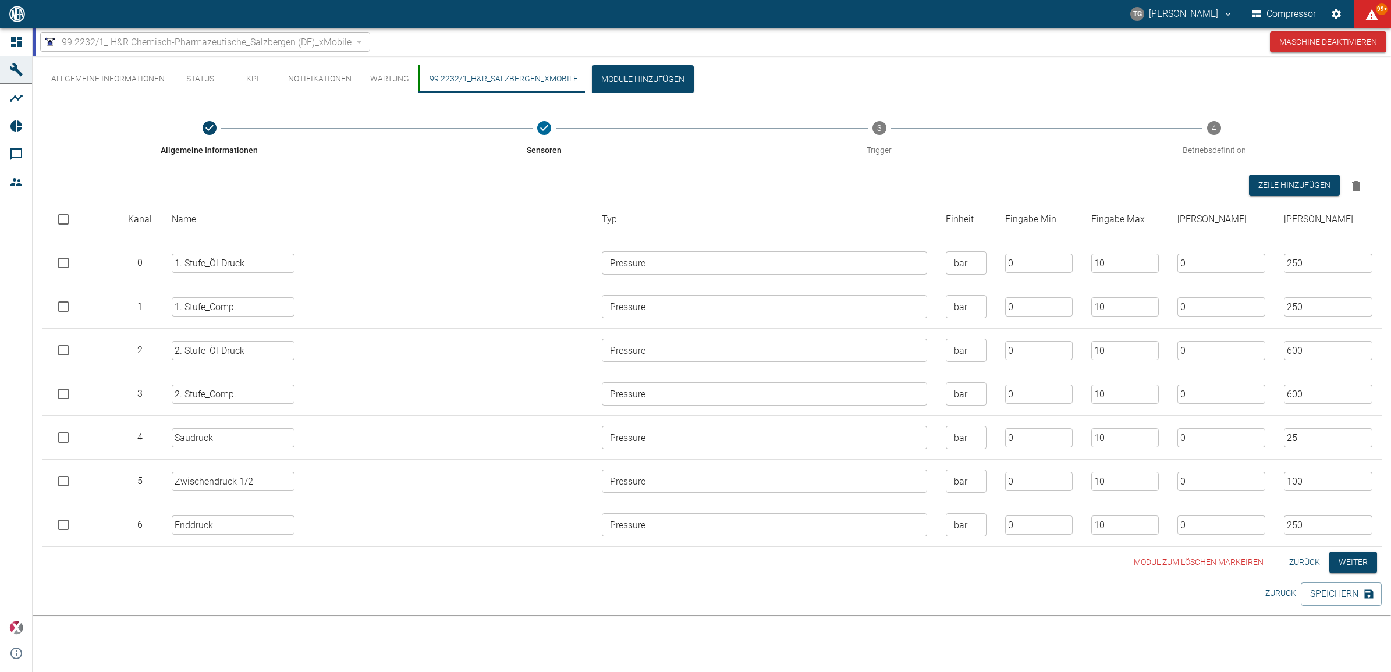
click at [1268, 595] on button "Zurück" at bounding box center [1280, 593] width 40 height 22
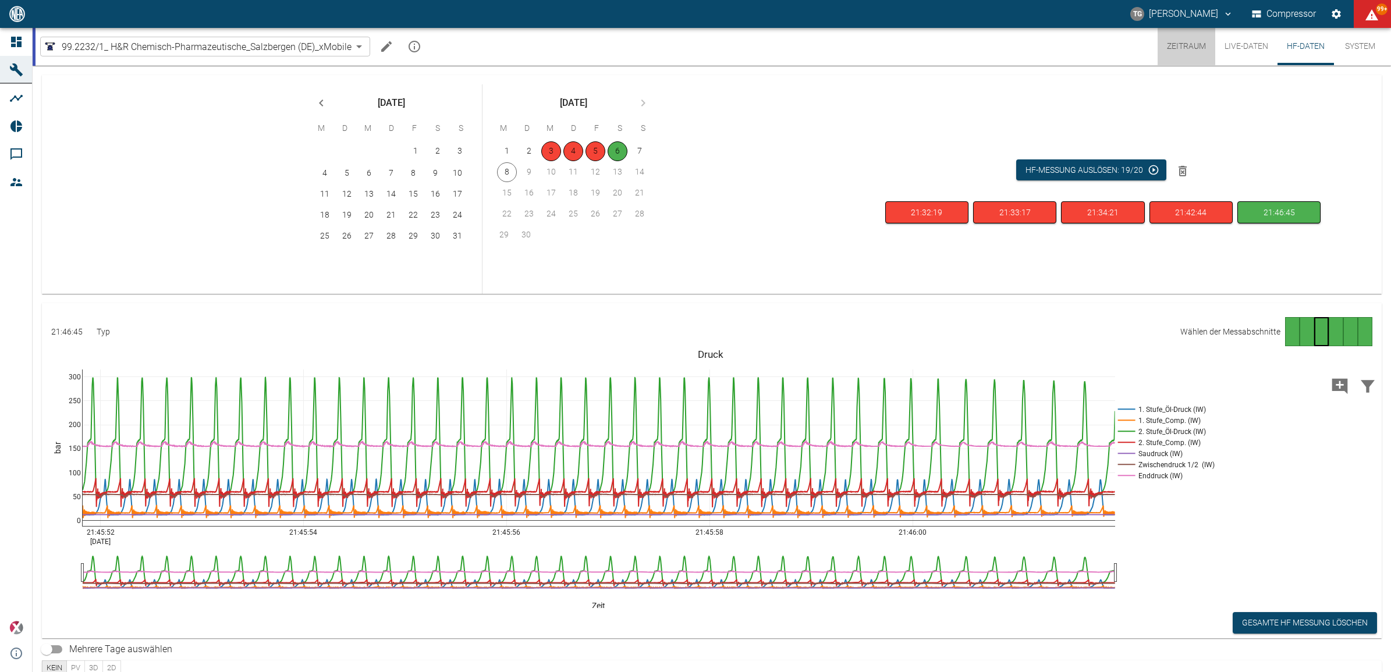
click at [1181, 40] on button "Zeitraum" at bounding box center [1186, 46] width 58 height 37
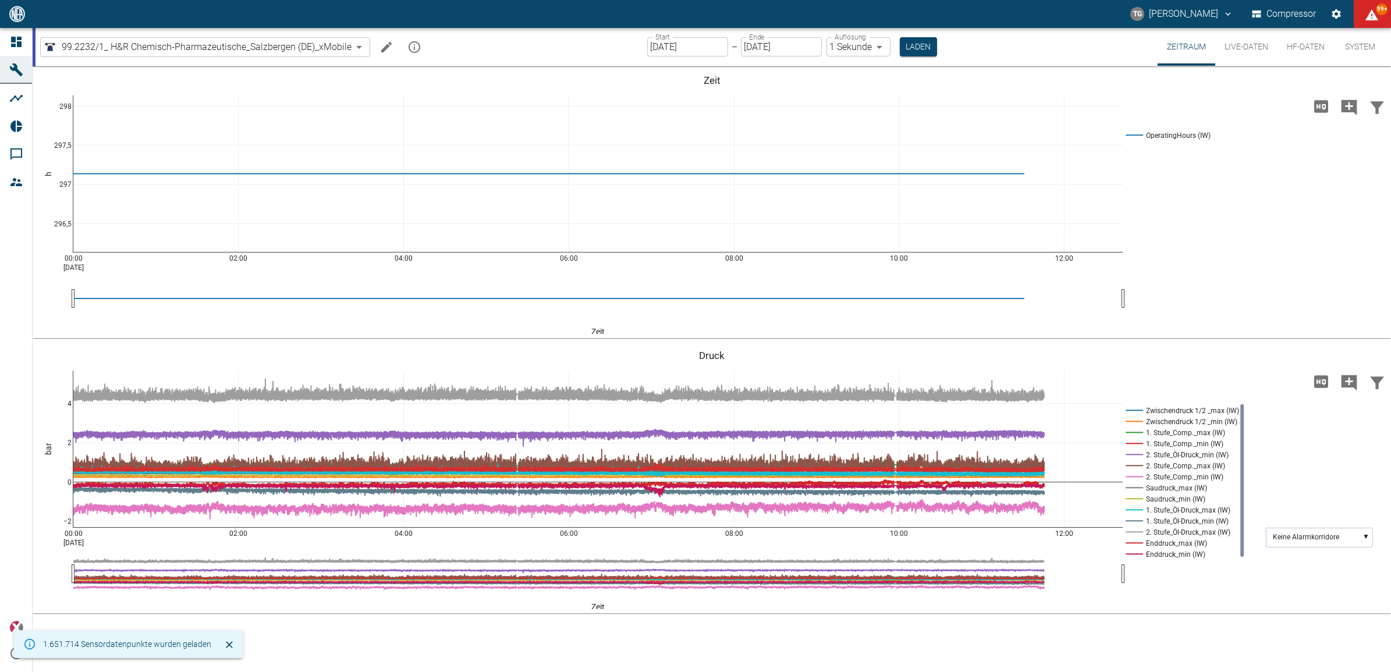
click at [673, 45] on input "08.09.2025" at bounding box center [687, 46] width 81 height 19
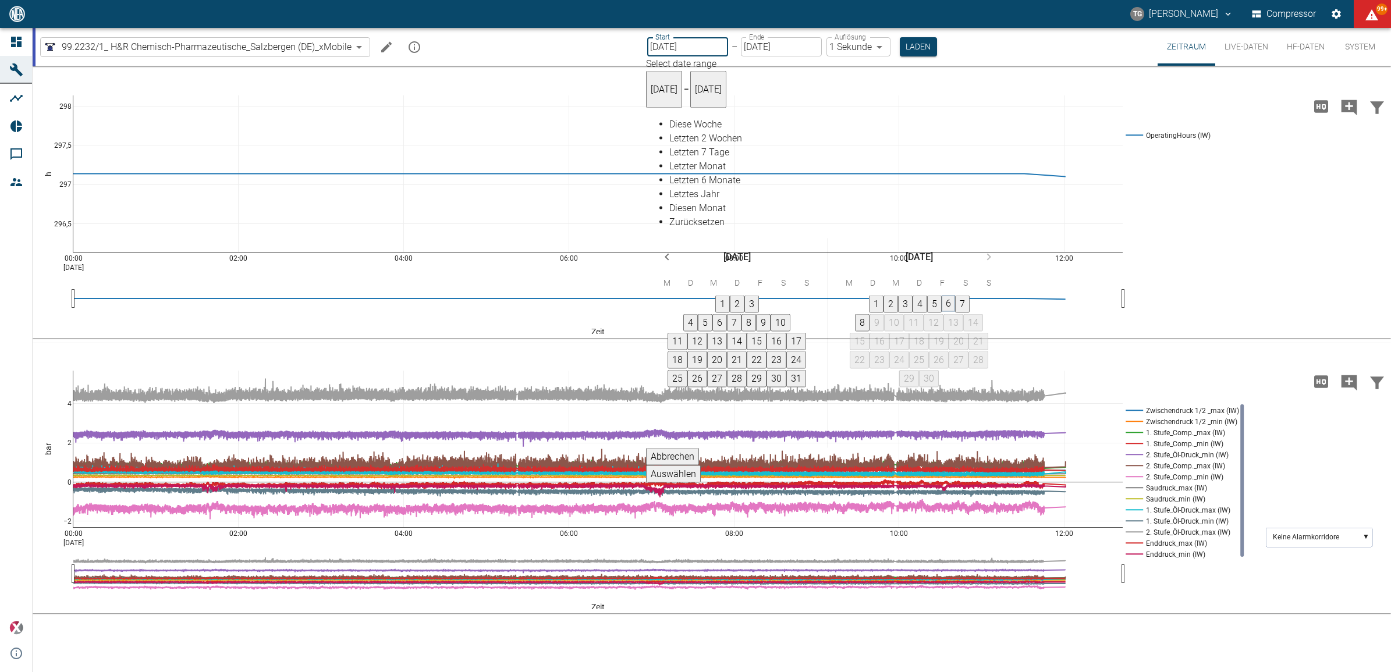
click at [955, 296] on button "6" at bounding box center [947, 304] width 13 height 16
type input "[DATE]"
type input "2min"
click at [956, 296] on button "6" at bounding box center [948, 304] width 15 height 17
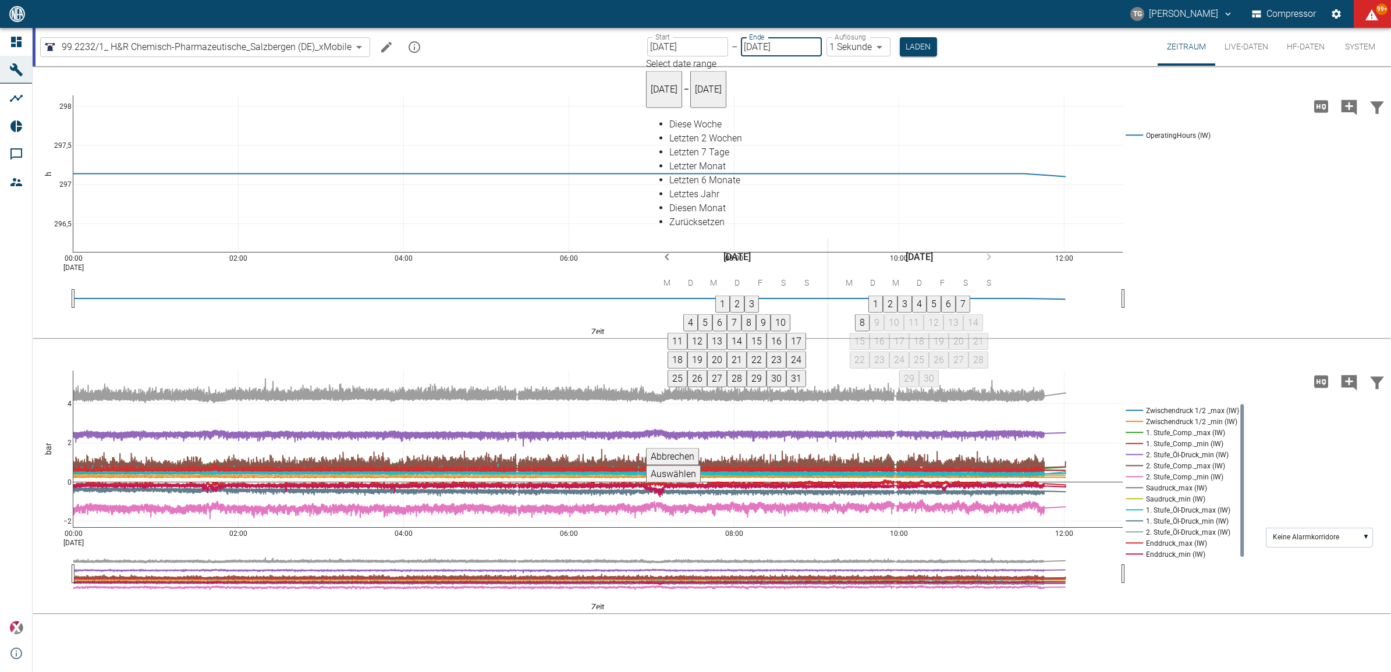
type input "06.09.2025"
type input "1sec"
click at [701, 466] on button "Auswählen" at bounding box center [673, 474] width 55 height 17
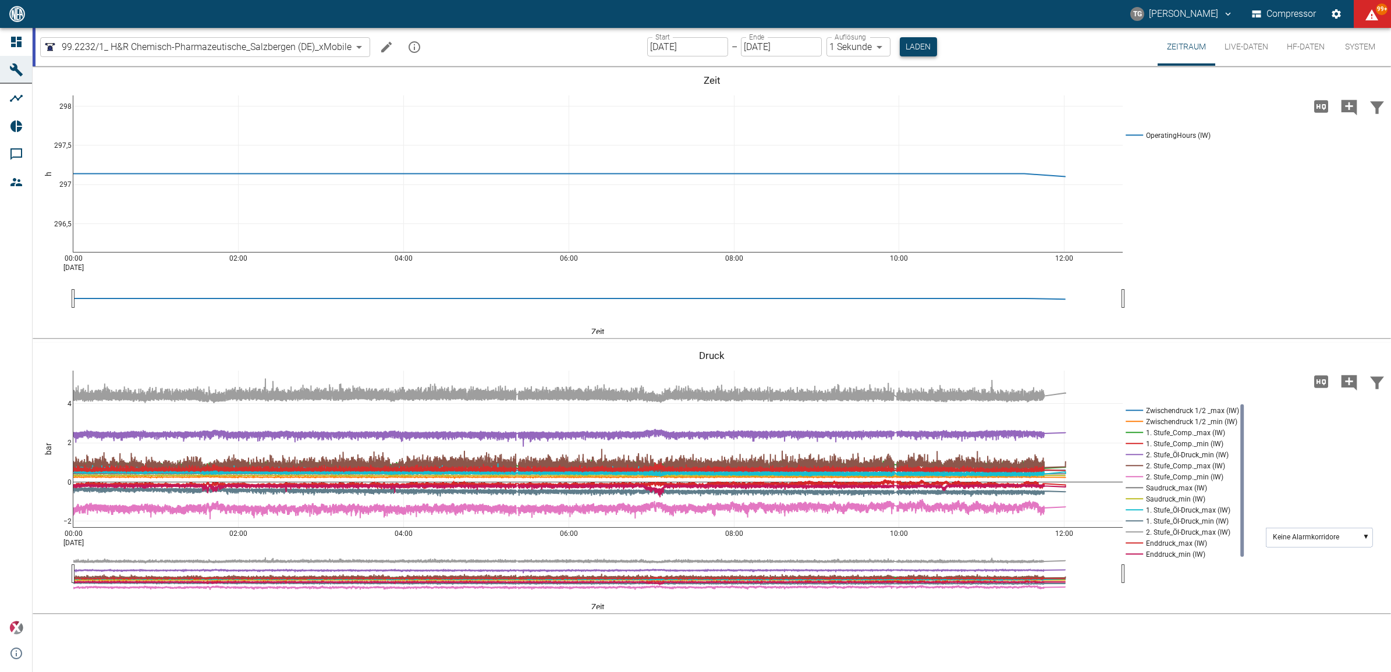
click at [918, 42] on button "Laden" at bounding box center [918, 46] width 37 height 19
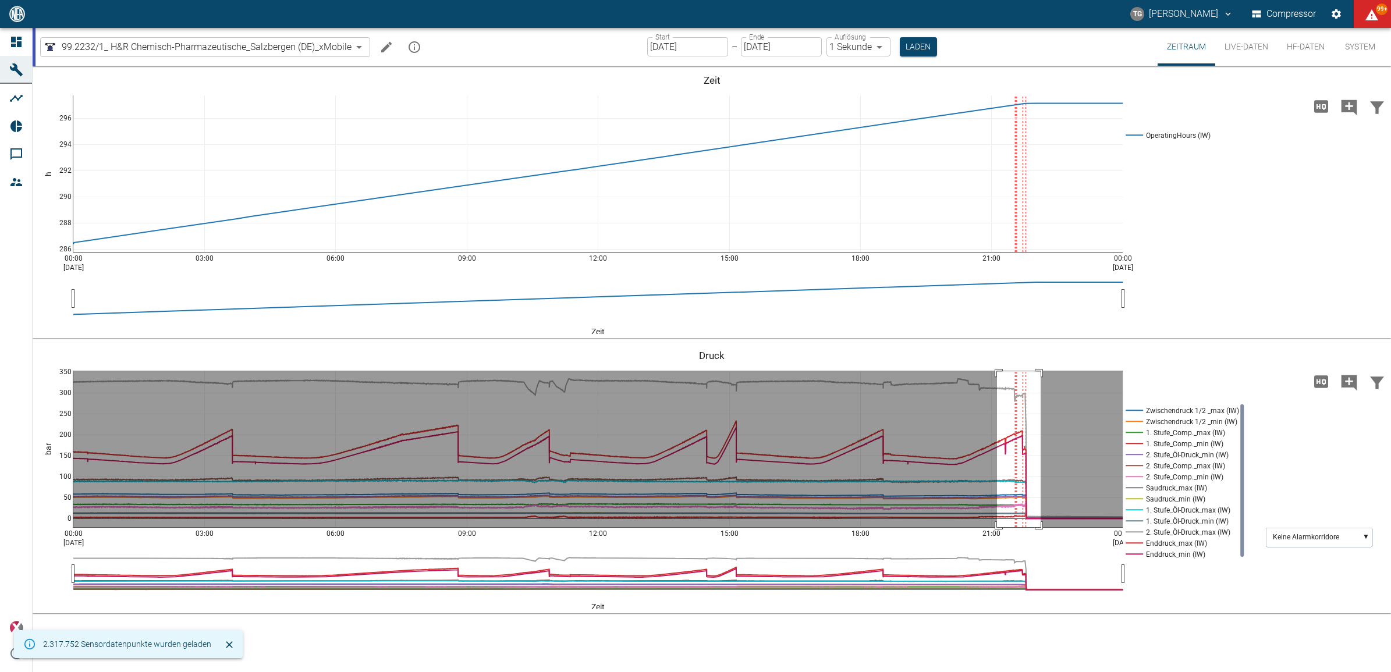
drag, startPoint x: 997, startPoint y: 371, endPoint x: 1040, endPoint y: 532, distance: 167.0
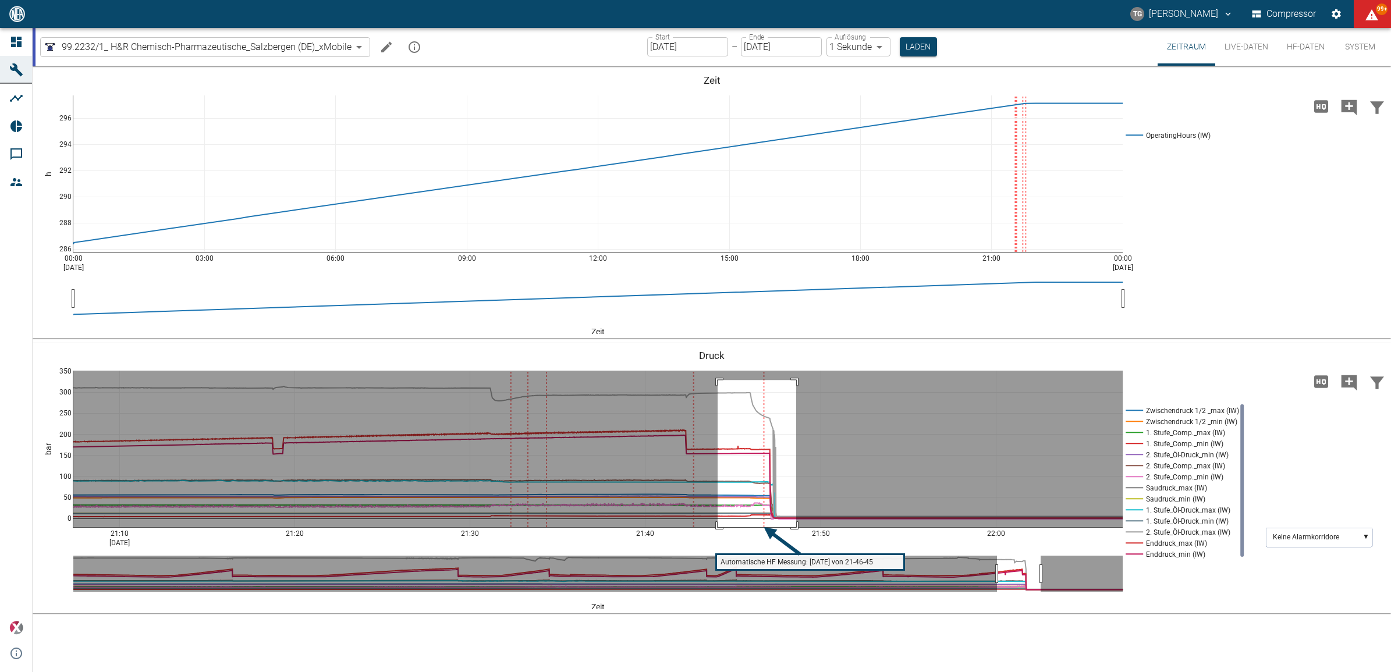
drag, startPoint x: 717, startPoint y: 380, endPoint x: 796, endPoint y: 531, distance: 170.5
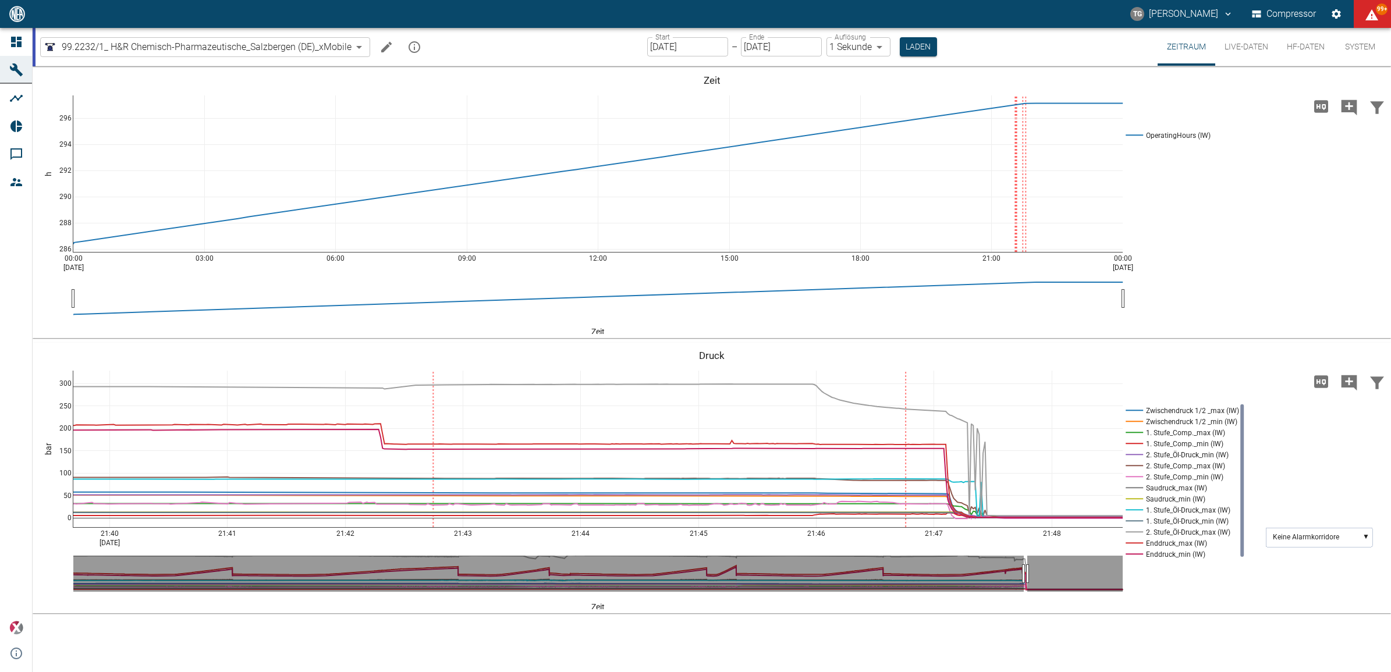
drag, startPoint x: 73, startPoint y: 534, endPoint x: 595, endPoint y: 539, distance: 521.4
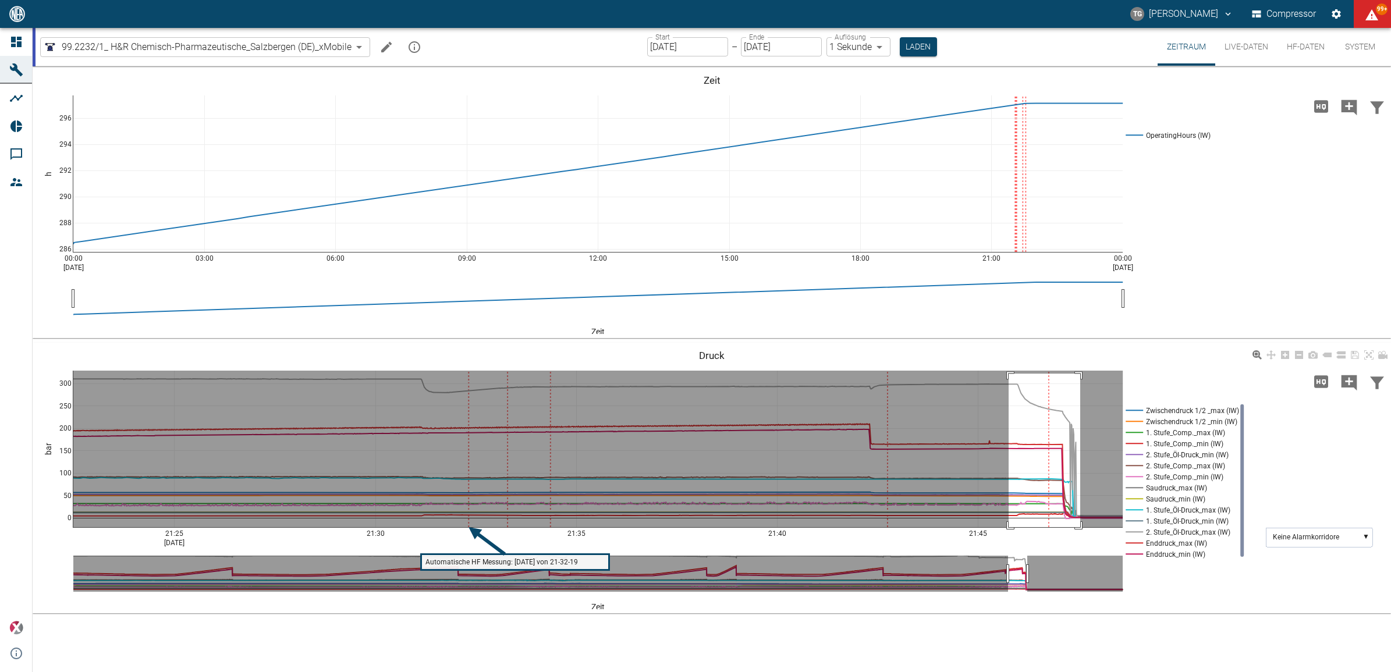
drag, startPoint x: 1008, startPoint y: 374, endPoint x: 512, endPoint y: 365, distance: 496.4
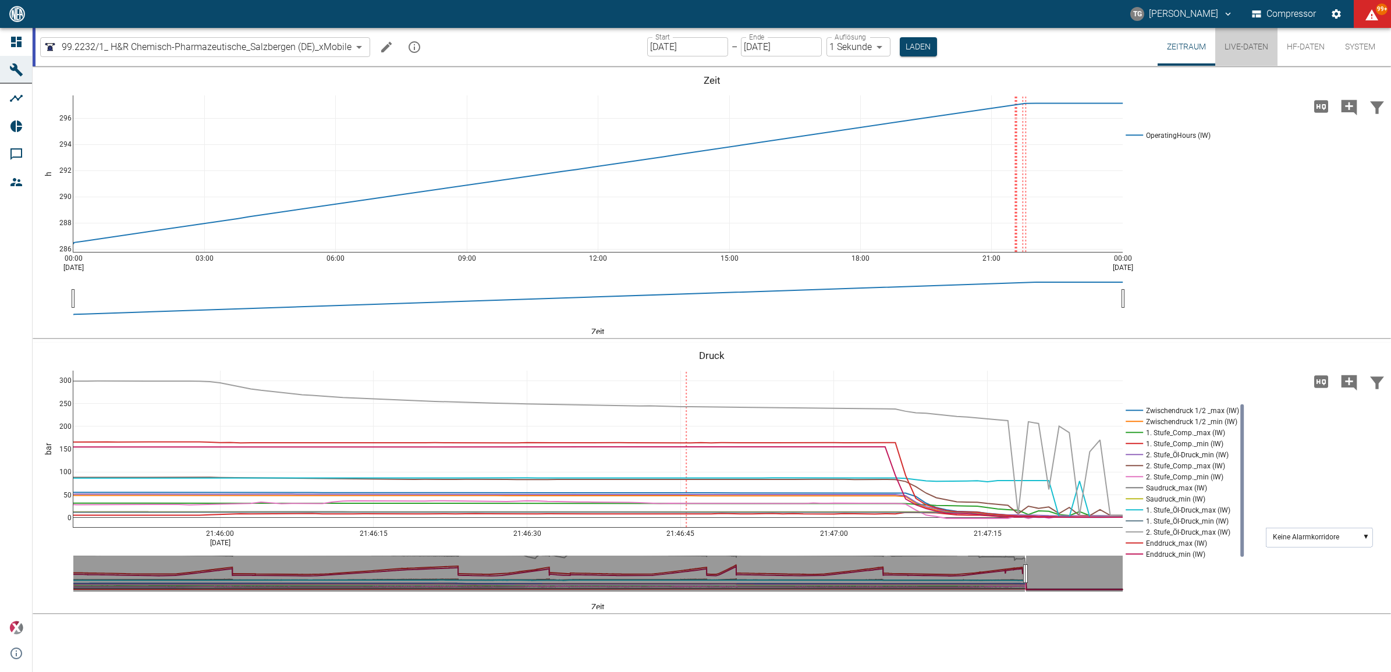
click at [1244, 47] on button "Live-Daten" at bounding box center [1246, 47] width 62 height 38
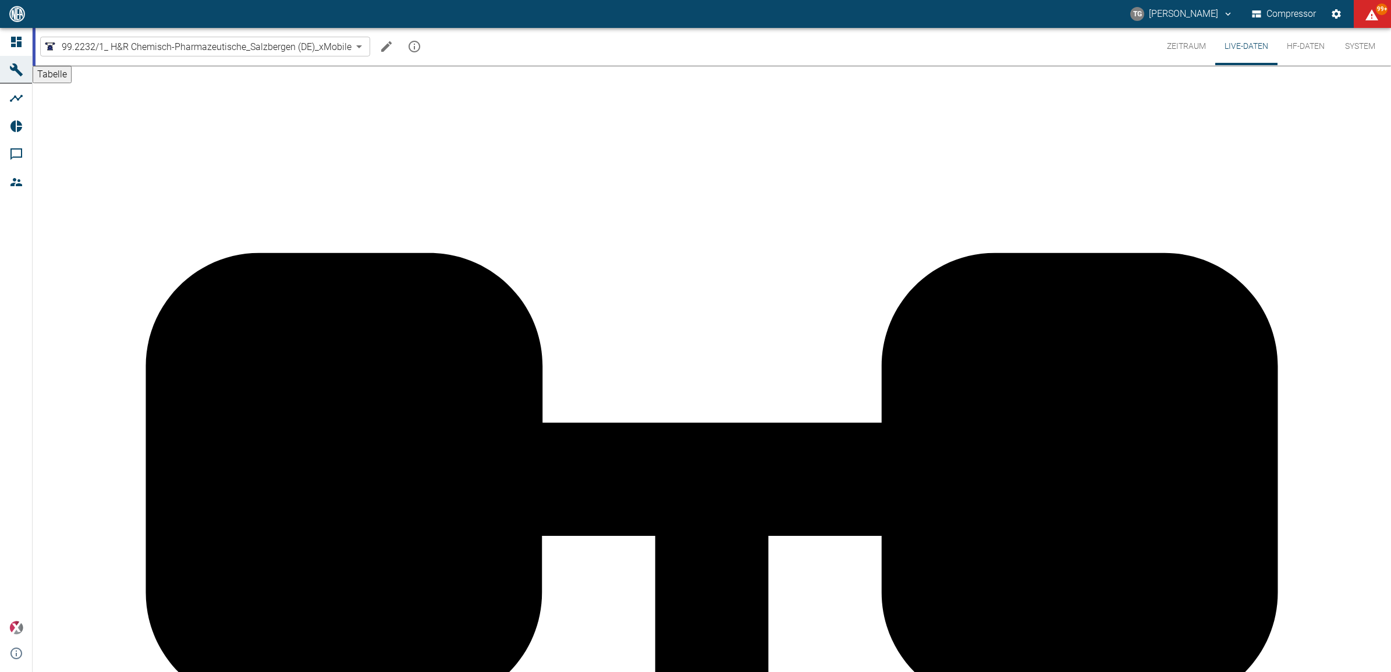
click at [1188, 49] on button "Zeitraum" at bounding box center [1186, 46] width 58 height 37
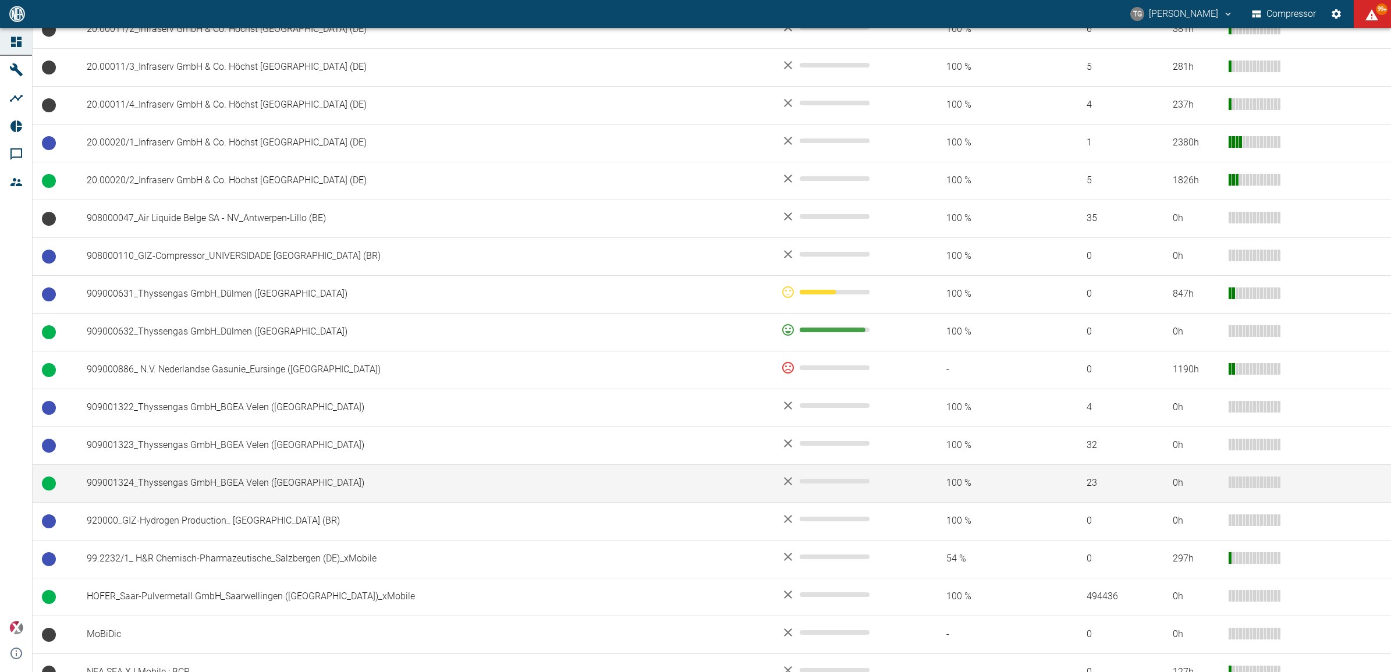
scroll to position [716, 0]
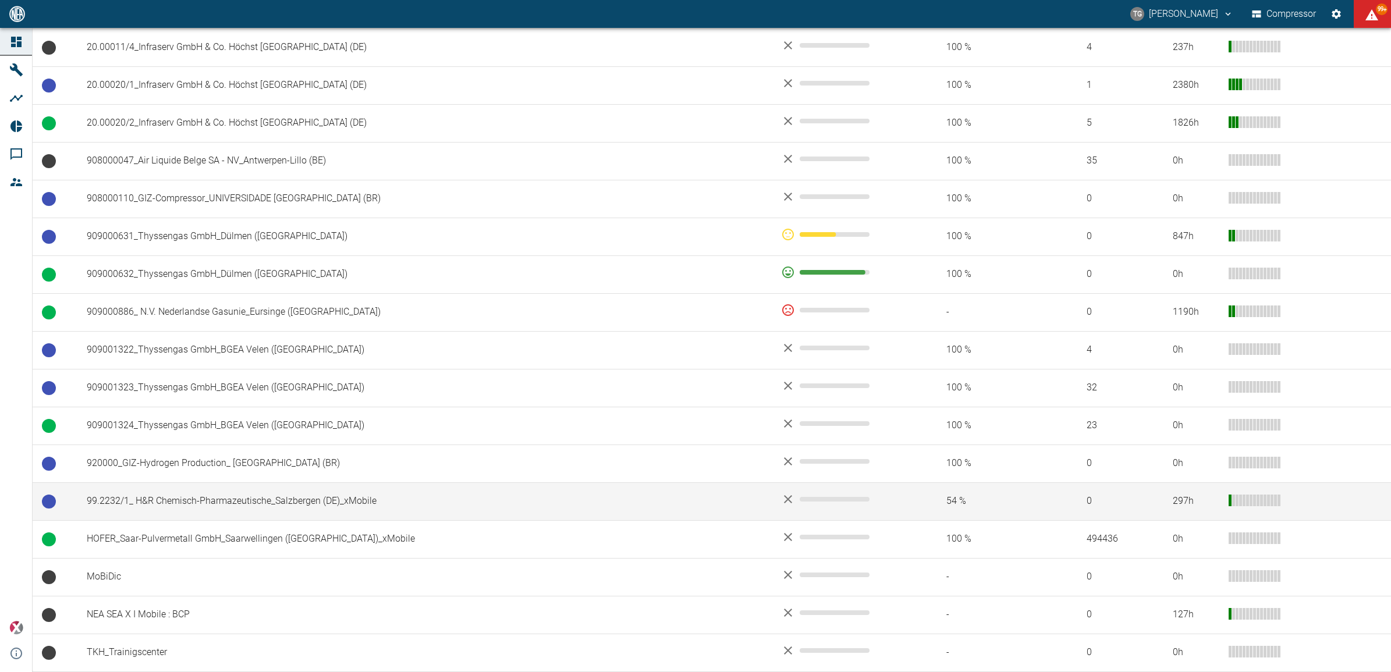
click at [164, 492] on td "99.2232/1_ H&R Chemisch-Pharmazeutische_Salzbergen (DE)_xMobile" at bounding box center [424, 501] width 694 height 38
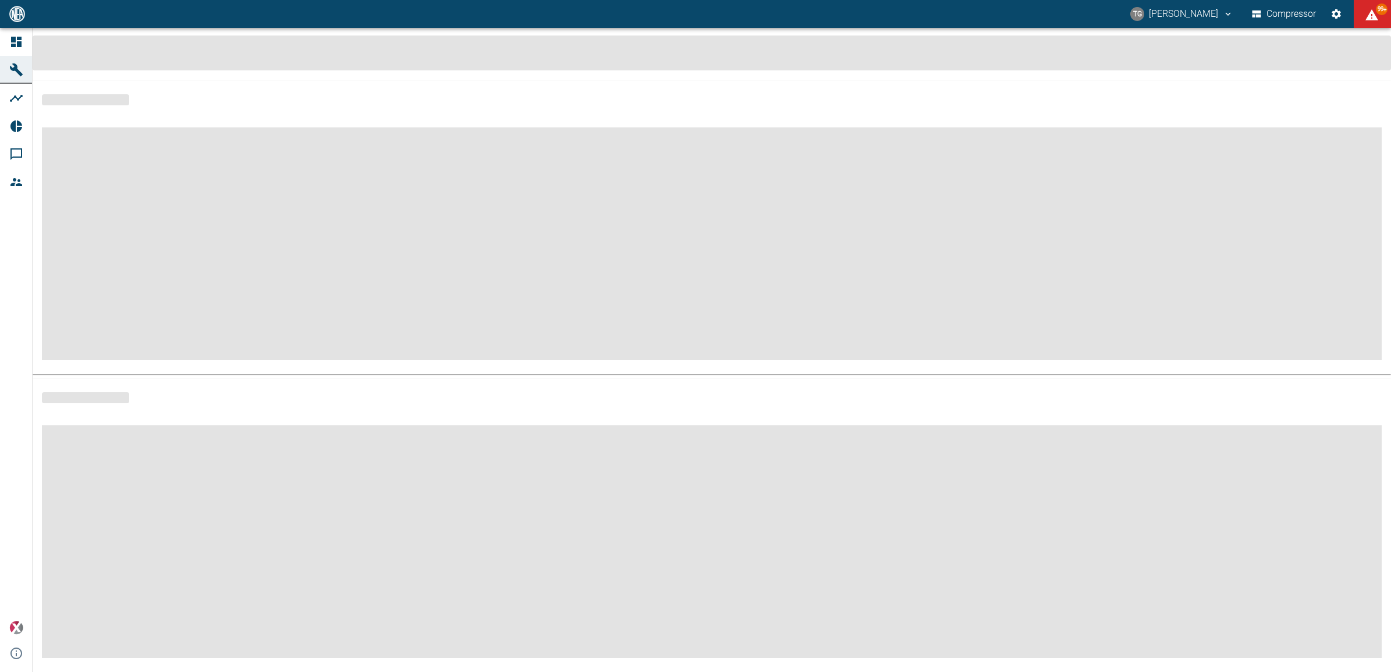
scroll to position [5, 0]
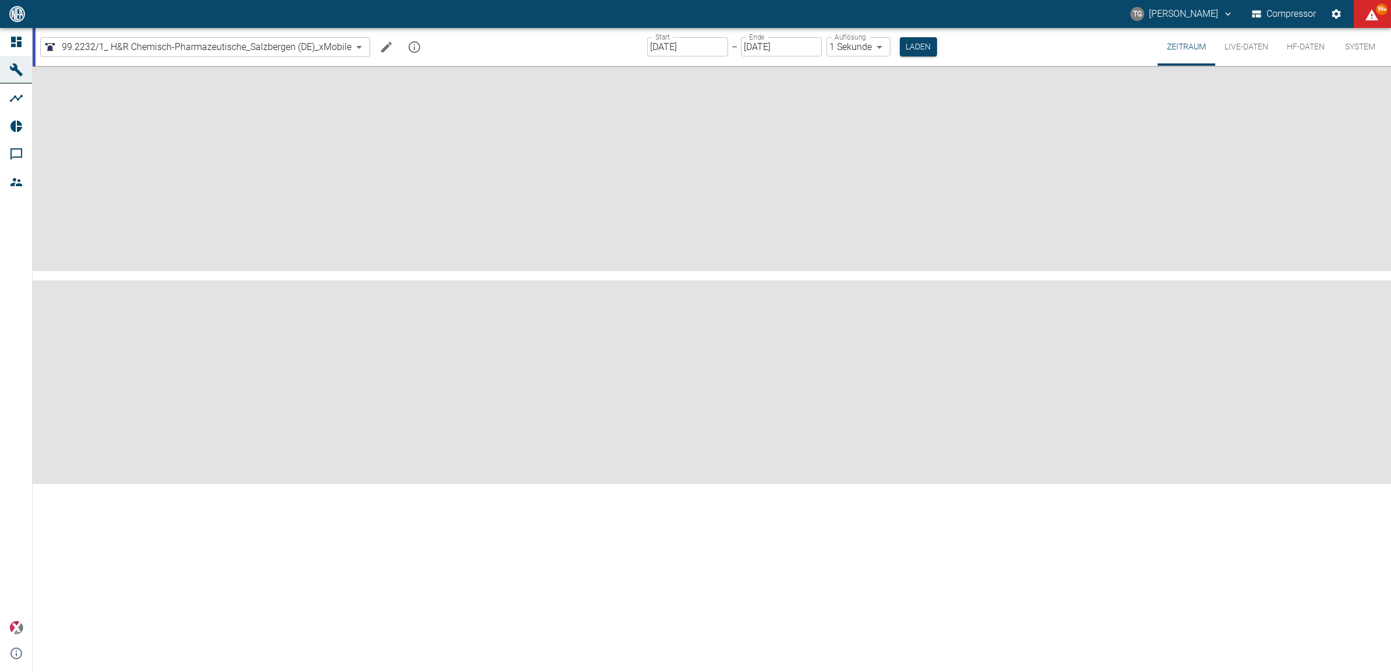
click at [1296, 45] on button "HF-Daten" at bounding box center [1305, 47] width 56 height 38
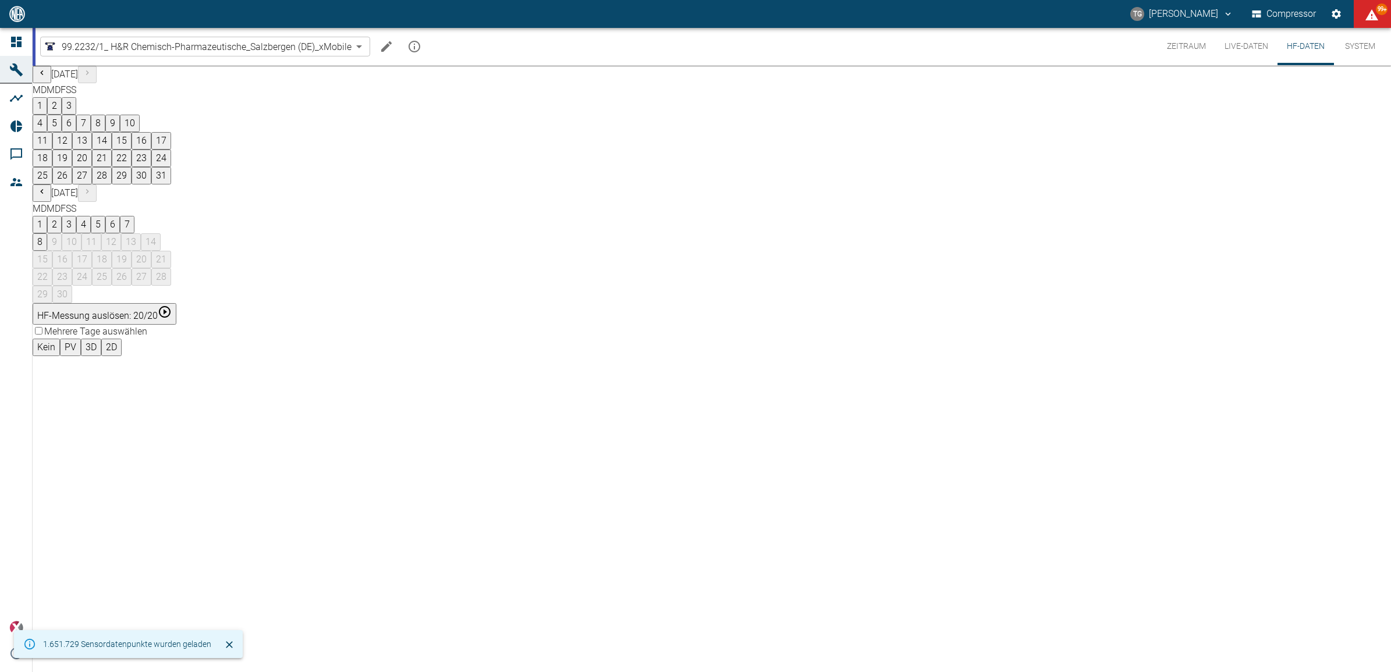
click at [120, 216] on button "6" at bounding box center [112, 224] width 15 height 17
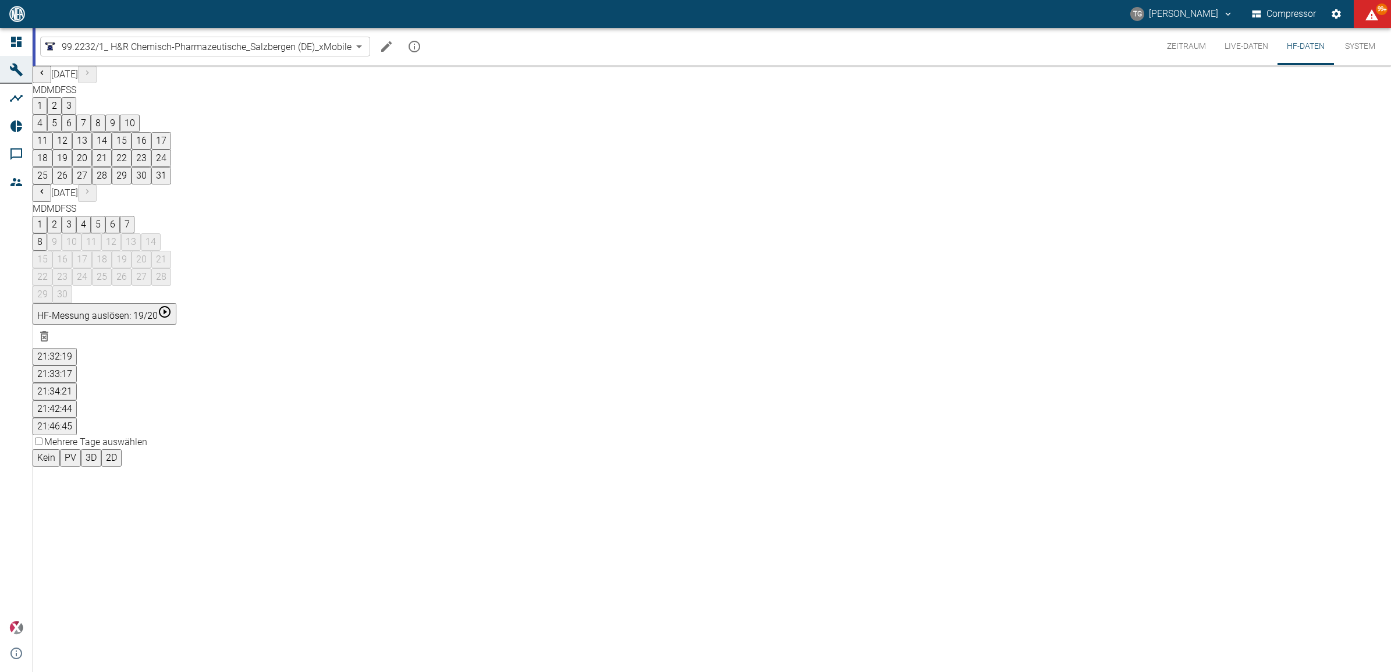
click at [77, 348] on button "21:32:19" at bounding box center [55, 356] width 44 height 17
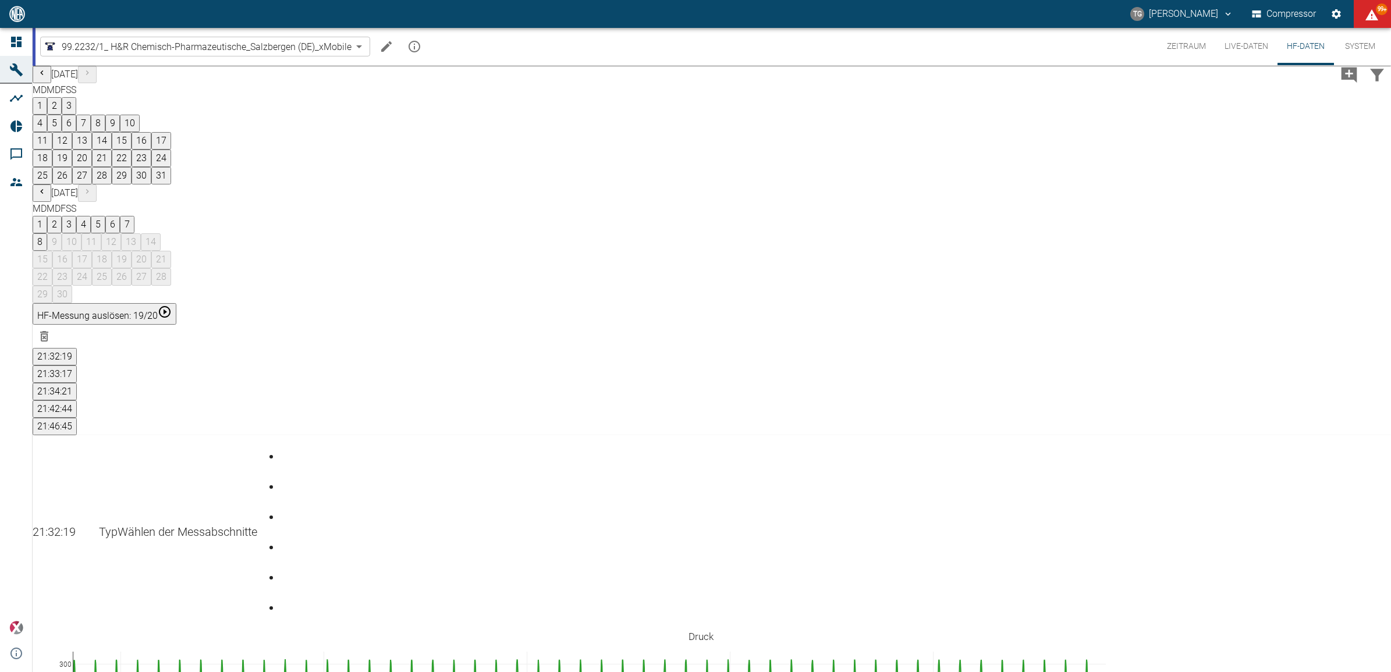
click at [790, 194] on div "August 2025 M D M D F S S 1 2 3 4 5 6 7 8 9 10 11 12 13 14 15 16 17 18 19 20 21…" at bounding box center [712, 184] width 1358 height 237
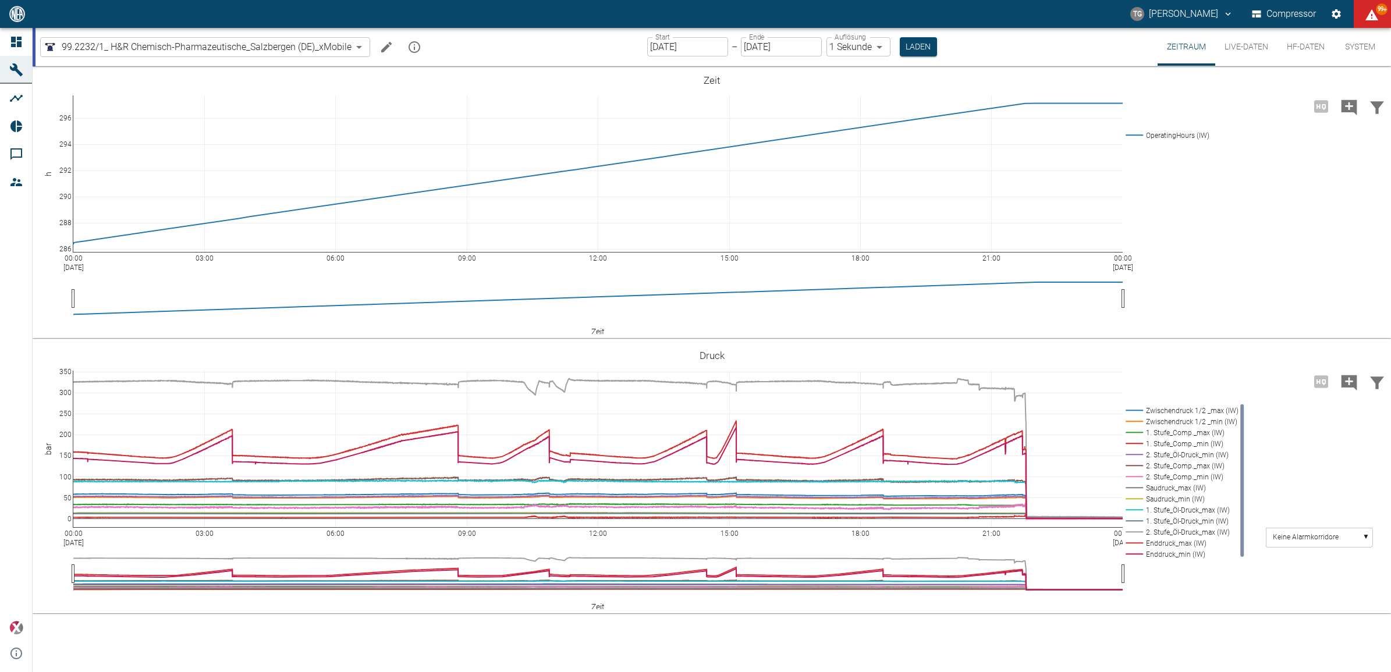
click at [688, 38] on input "[DATE]" at bounding box center [687, 46] width 81 height 19
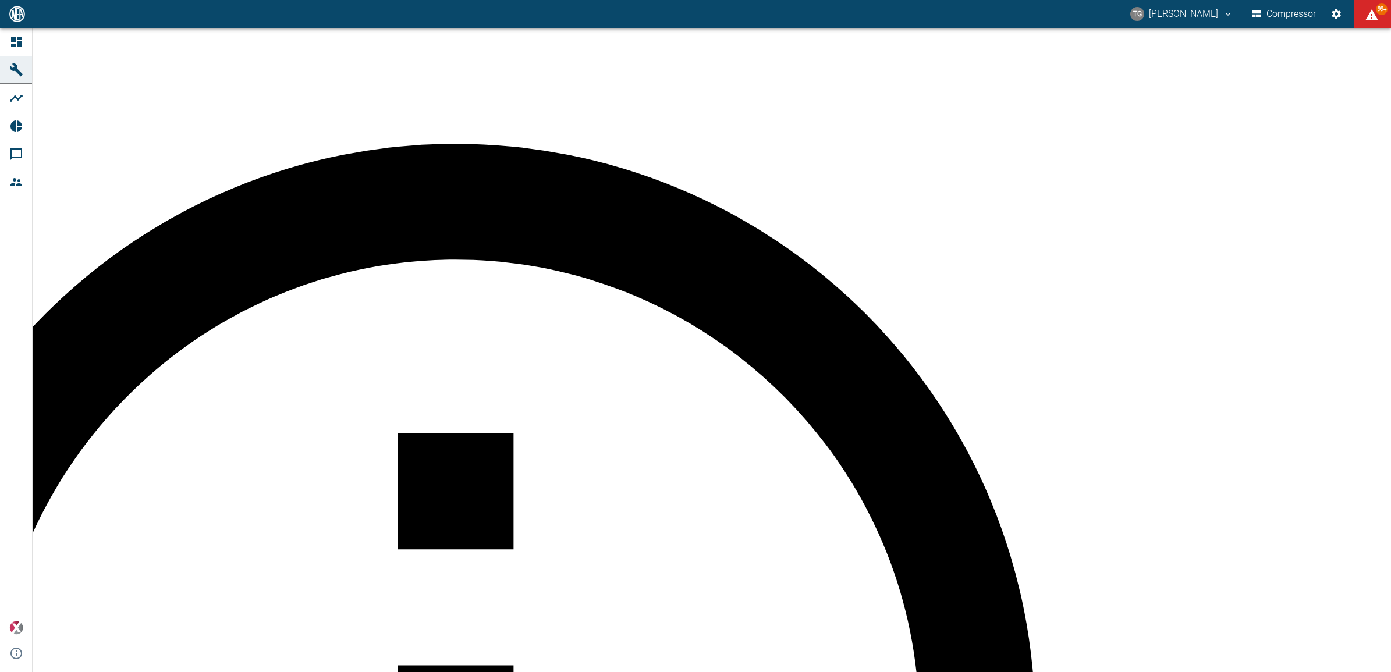
type input "[DATE]"
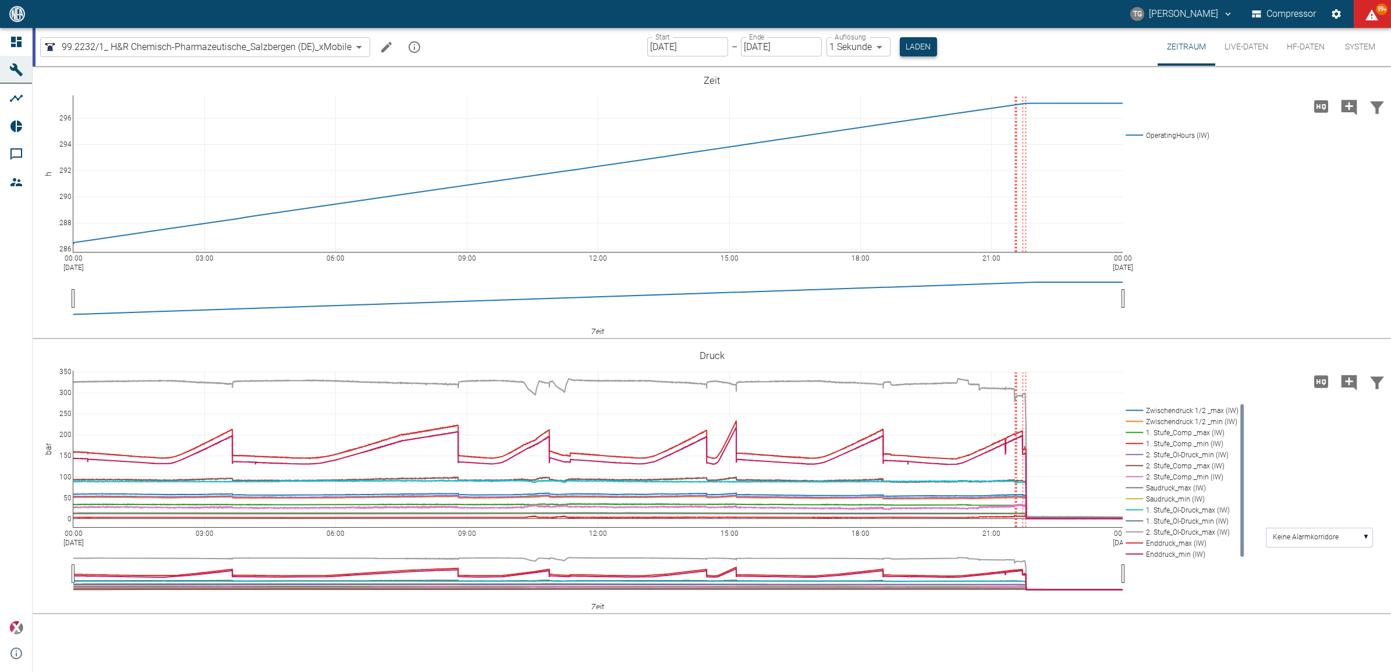
click at [911, 44] on button "Laden" at bounding box center [918, 46] width 37 height 19
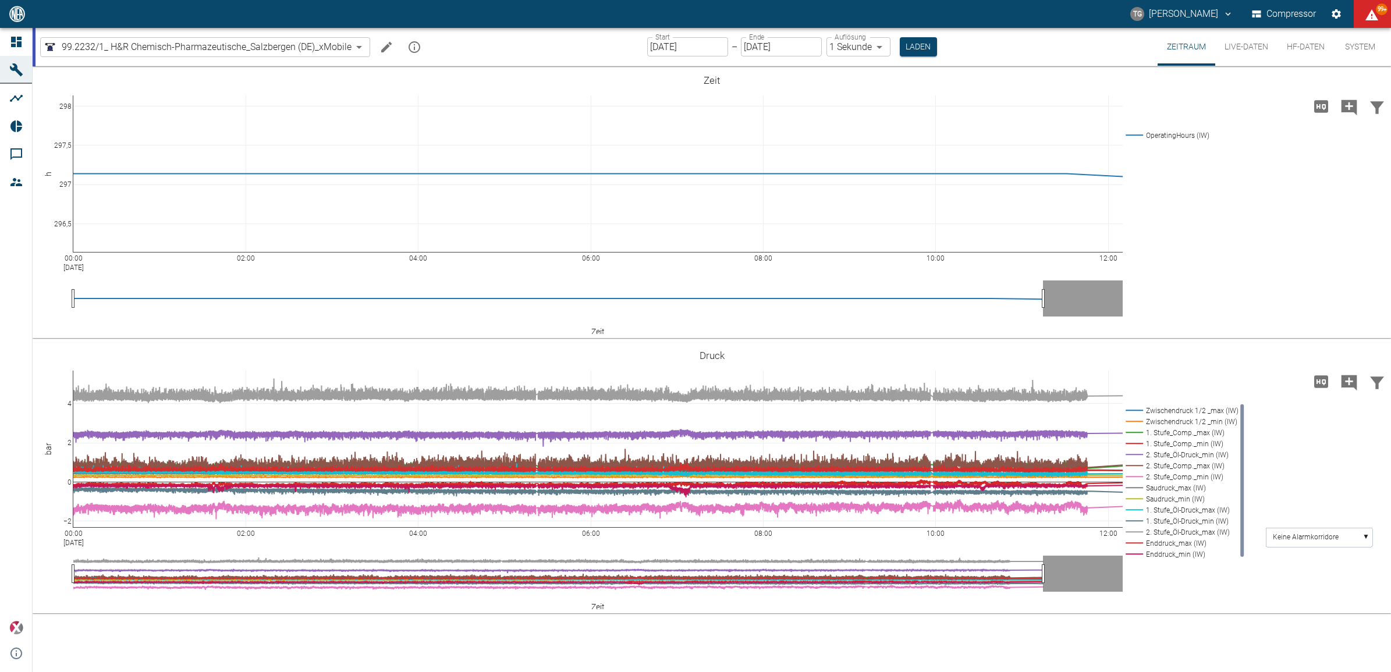
click at [381, 44] on icon "Machine bearbeiten" at bounding box center [386, 47] width 14 height 14
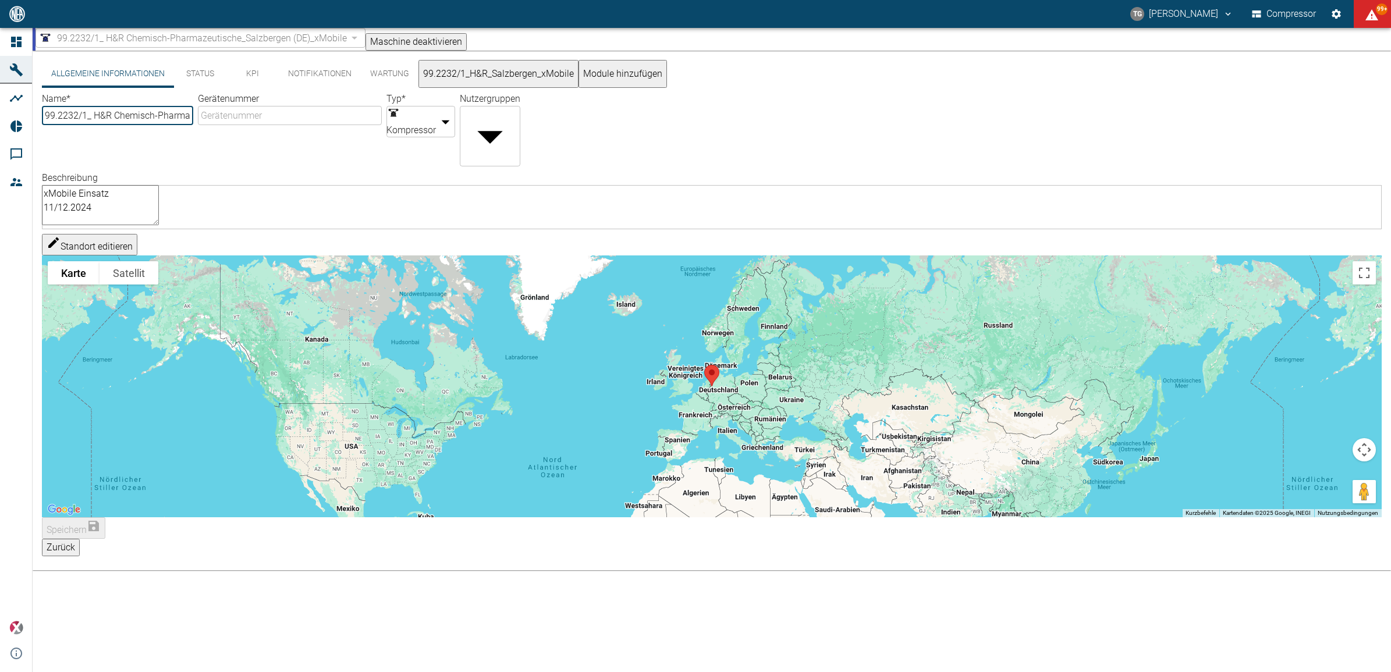
click at [507, 76] on button "99.2232/1_H&R_Salzbergen_xMobile" at bounding box center [498, 74] width 160 height 28
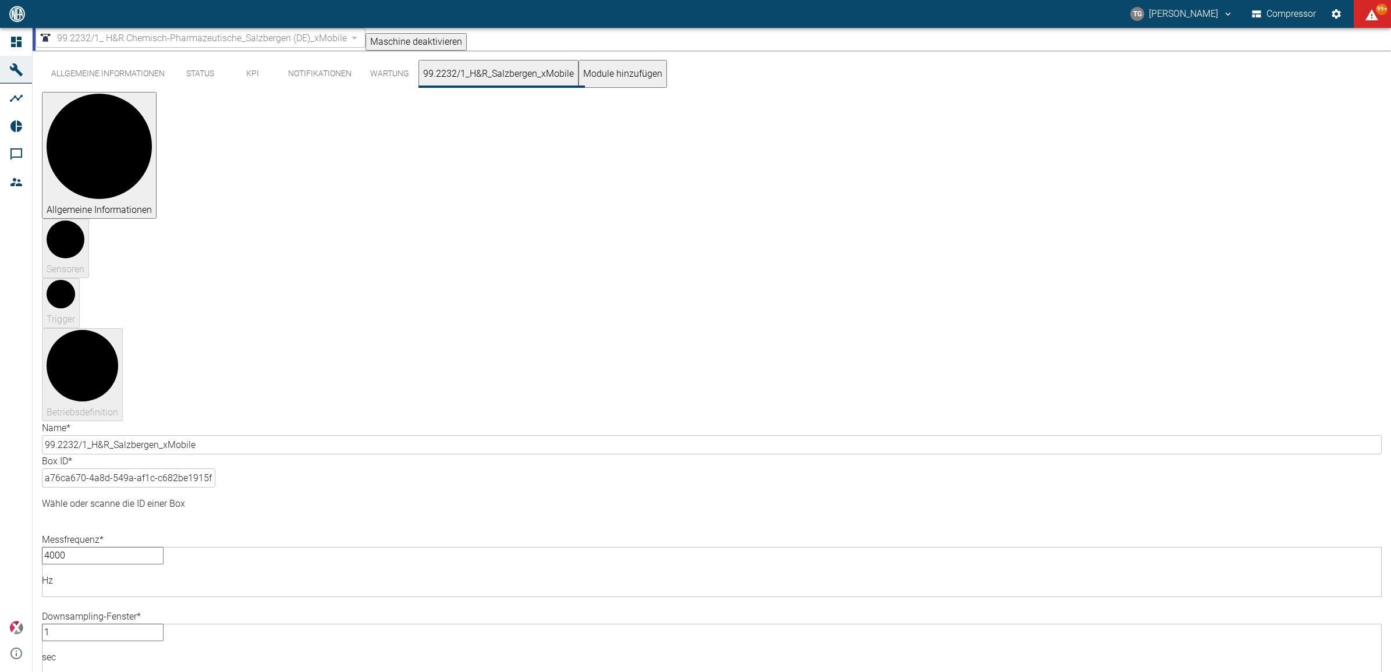
click at [1153, 565] on div "Allgemeine Informationen Status KPI Notifikationen Wartung 99.2232/1_H&R_Salzbe…" at bounding box center [712, 425] width 1358 height 748
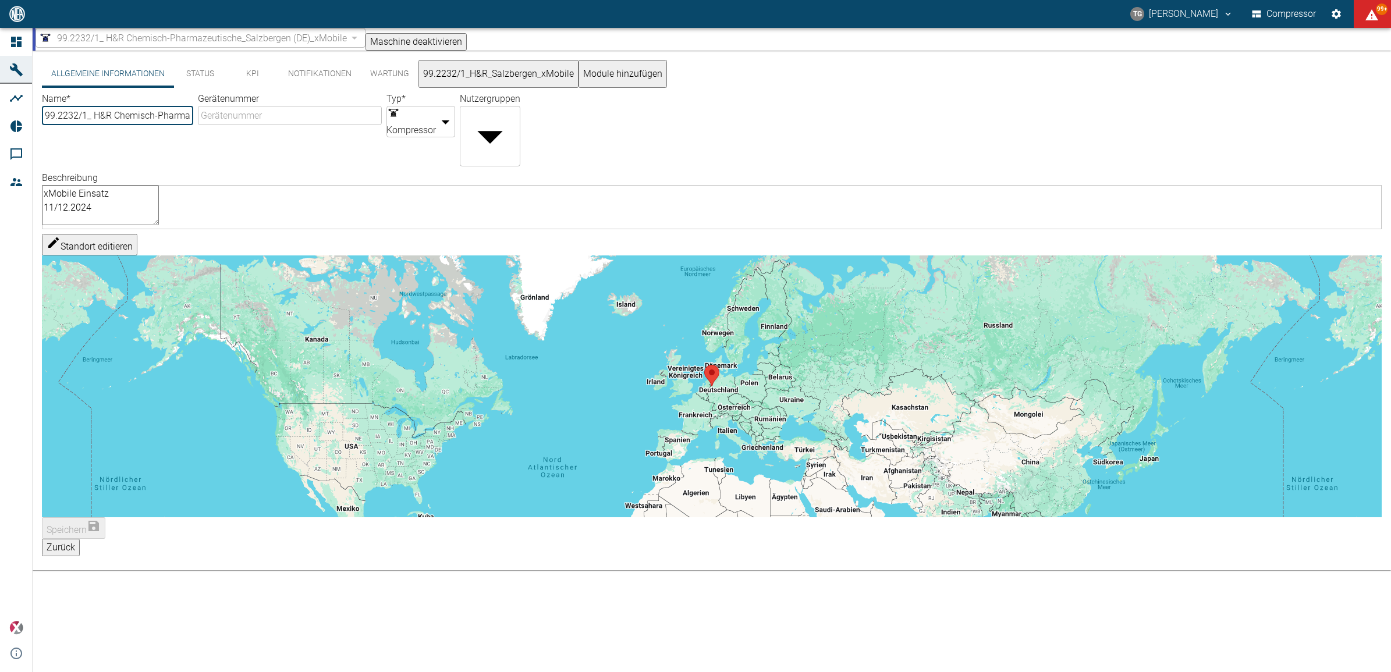
click at [616, 385] on div "Standort editieren Wenn du die Karte mit Touch-Gesten bewegen möchtest, musst d…" at bounding box center [711, 375] width 1339 height 283
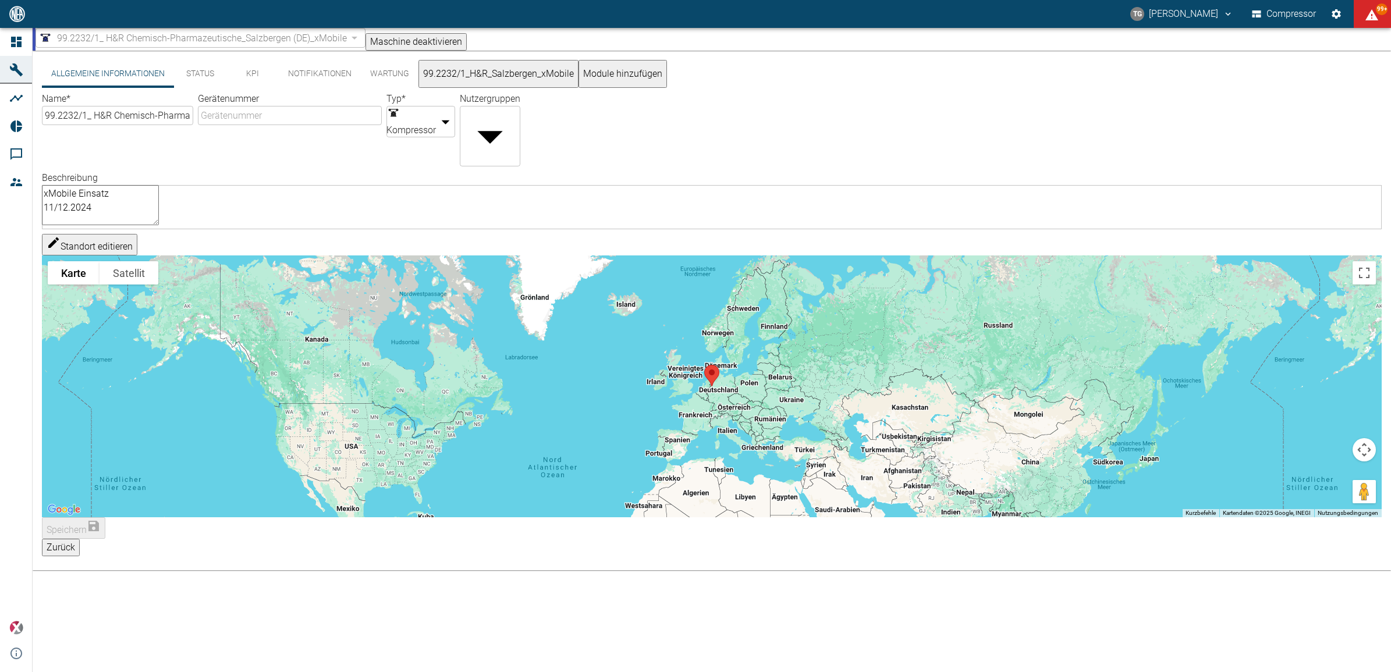
click at [159, 201] on textarea "xMobile Einsatz 11/12.2024" at bounding box center [100, 205] width 117 height 40
click at [159, 185] on textarea "xMobile Einsatz 11/12.2024" at bounding box center [100, 205] width 117 height 40
click at [159, 190] on textarea "xMobile Einsatz 11/12.2024" at bounding box center [100, 205] width 117 height 40
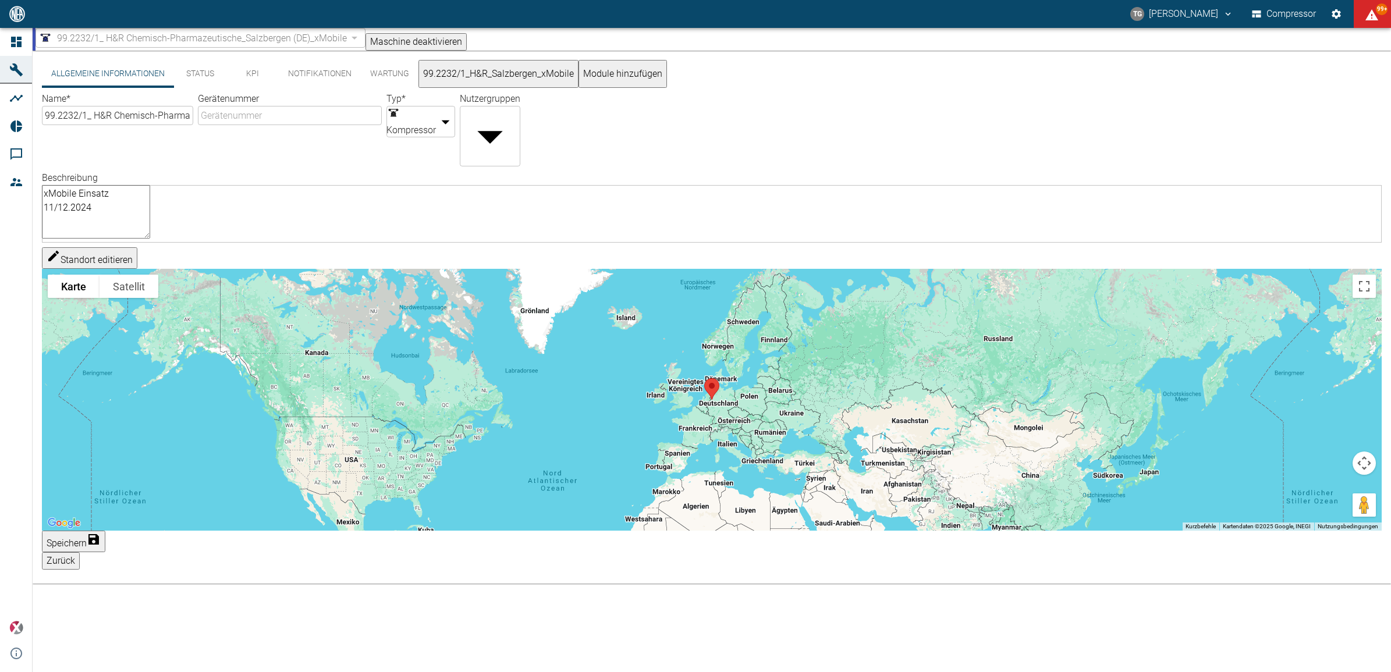
click at [150, 222] on textarea "xMobile Einsatz 11/12.2024" at bounding box center [96, 212] width 108 height 54
type textarea "xMobile Einsatz 11/12.2024"
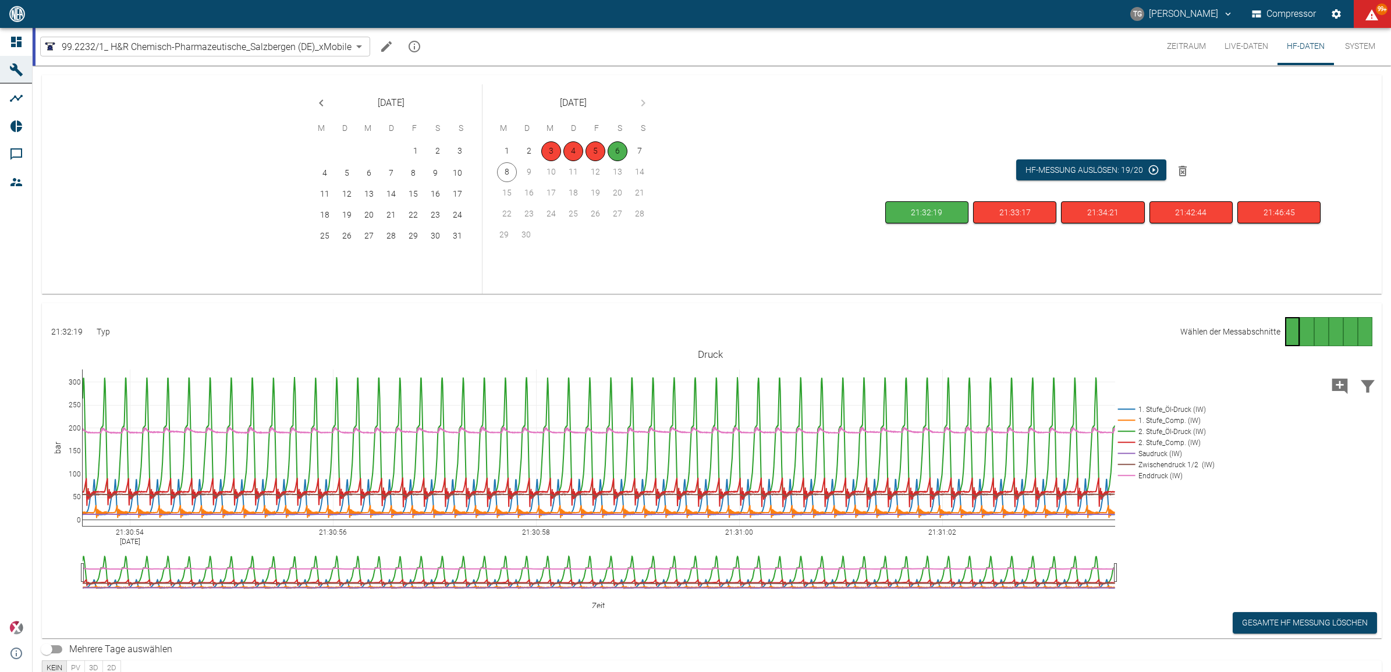
click at [671, 317] on div "21:32:19 Typ Wählen der Messabschnitte" at bounding box center [711, 331] width 1321 height 29
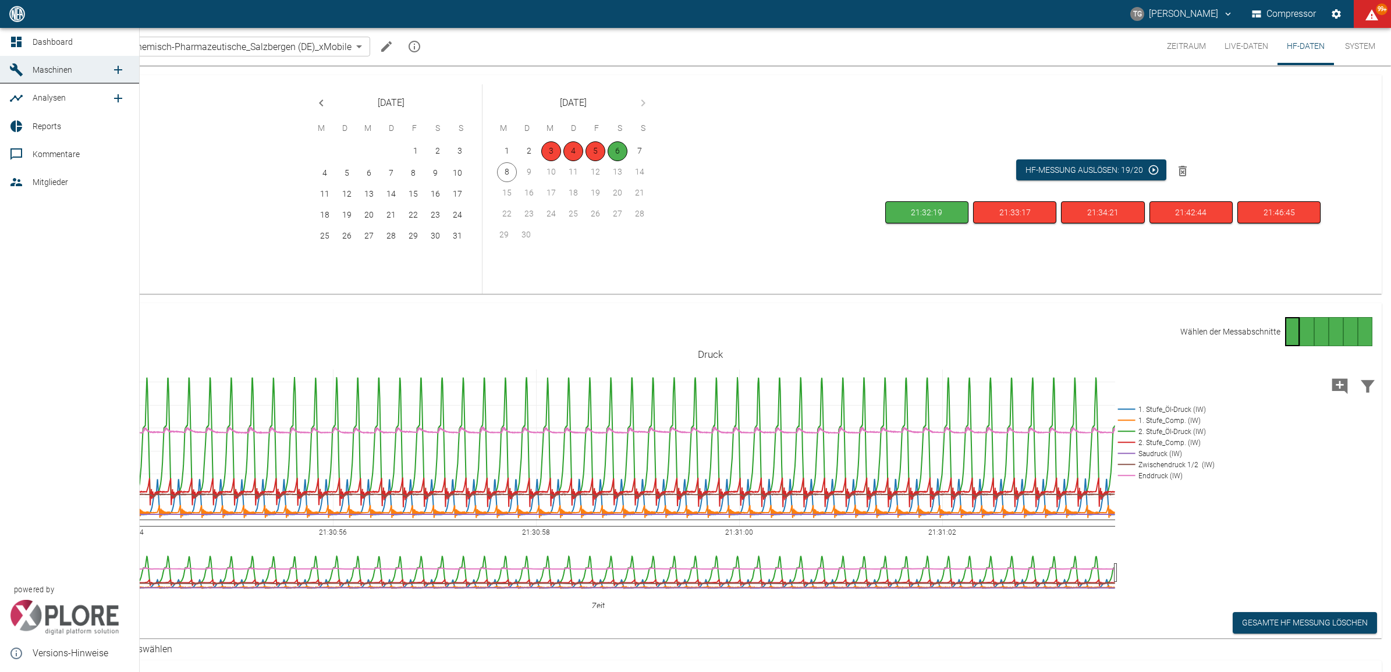
click at [15, 42] on icon at bounding box center [16, 42] width 10 height 10
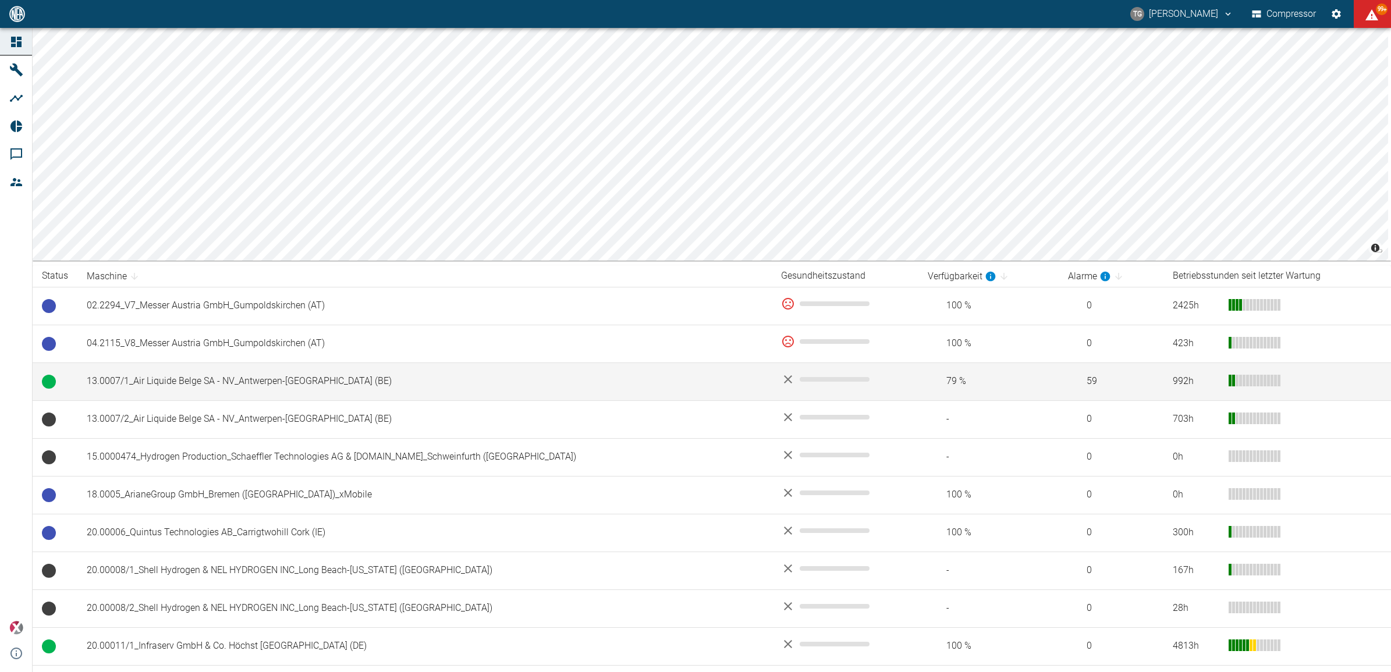
click at [152, 392] on td "13.0007/1_Air Liquide Belge SA - NV_Antwerpen-[GEOGRAPHIC_DATA] (BE)" at bounding box center [424, 382] width 694 height 38
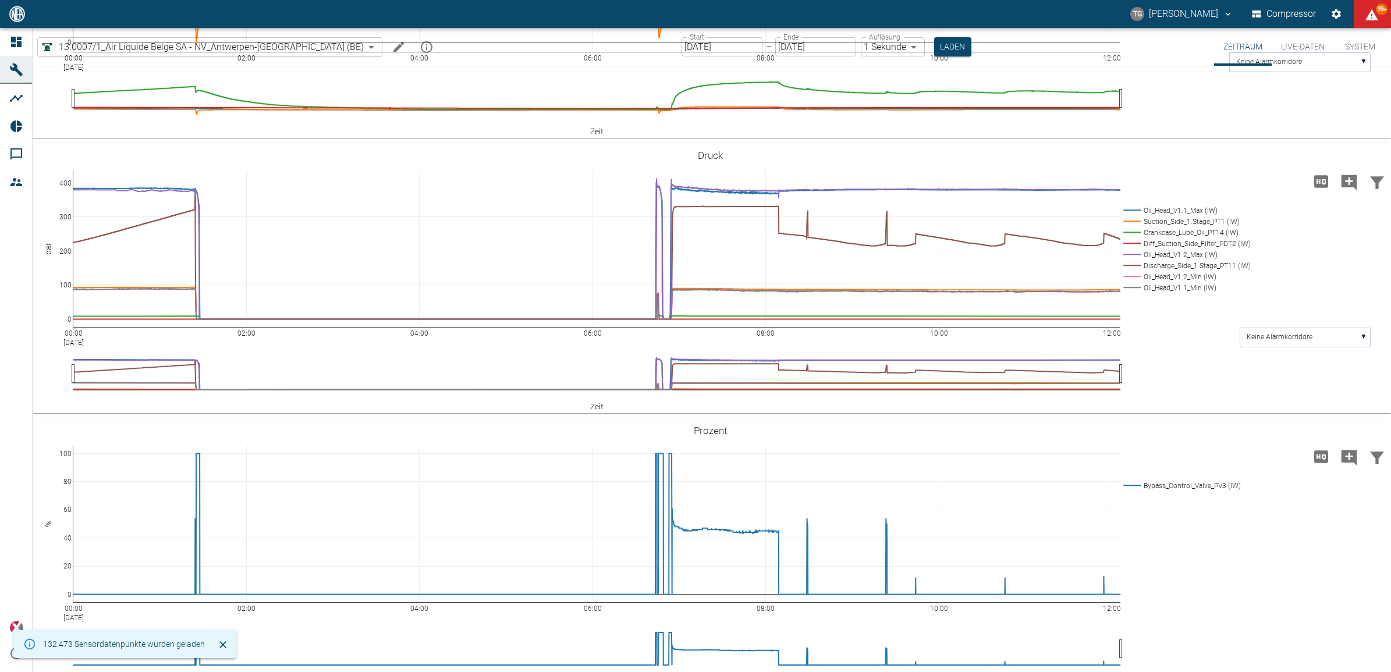
scroll to position [495, 0]
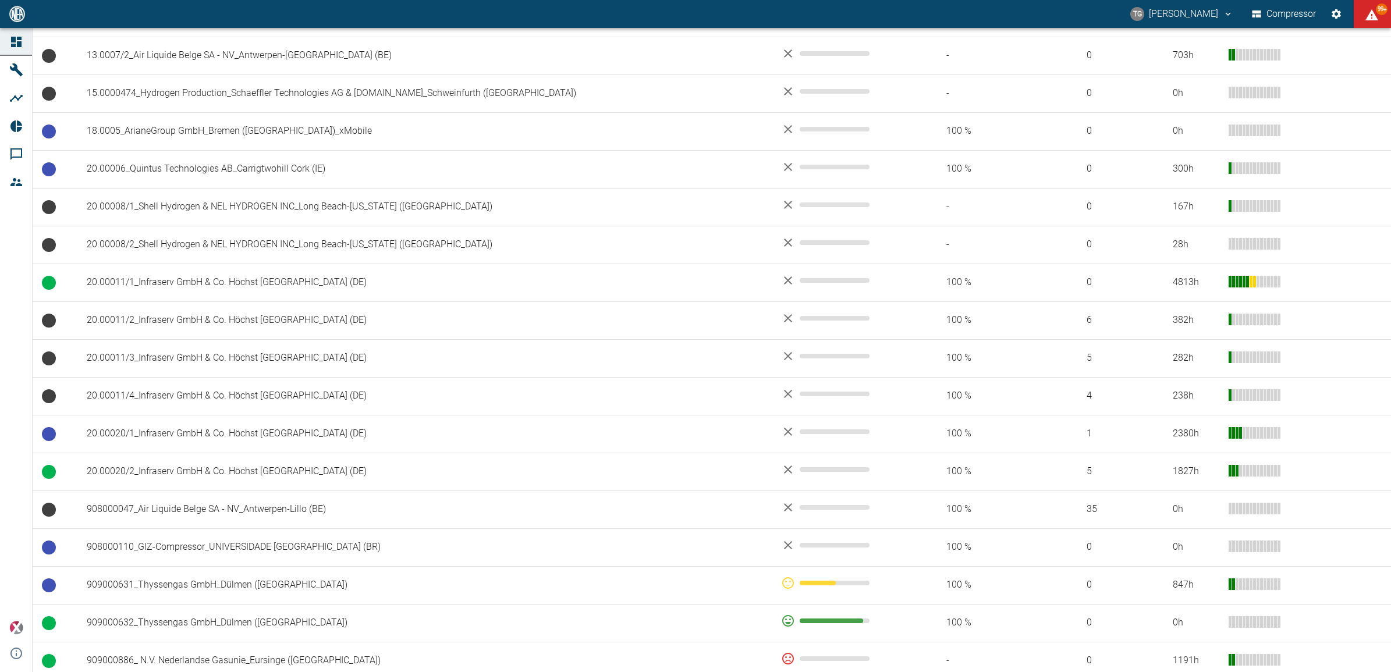
scroll to position [582, 0]
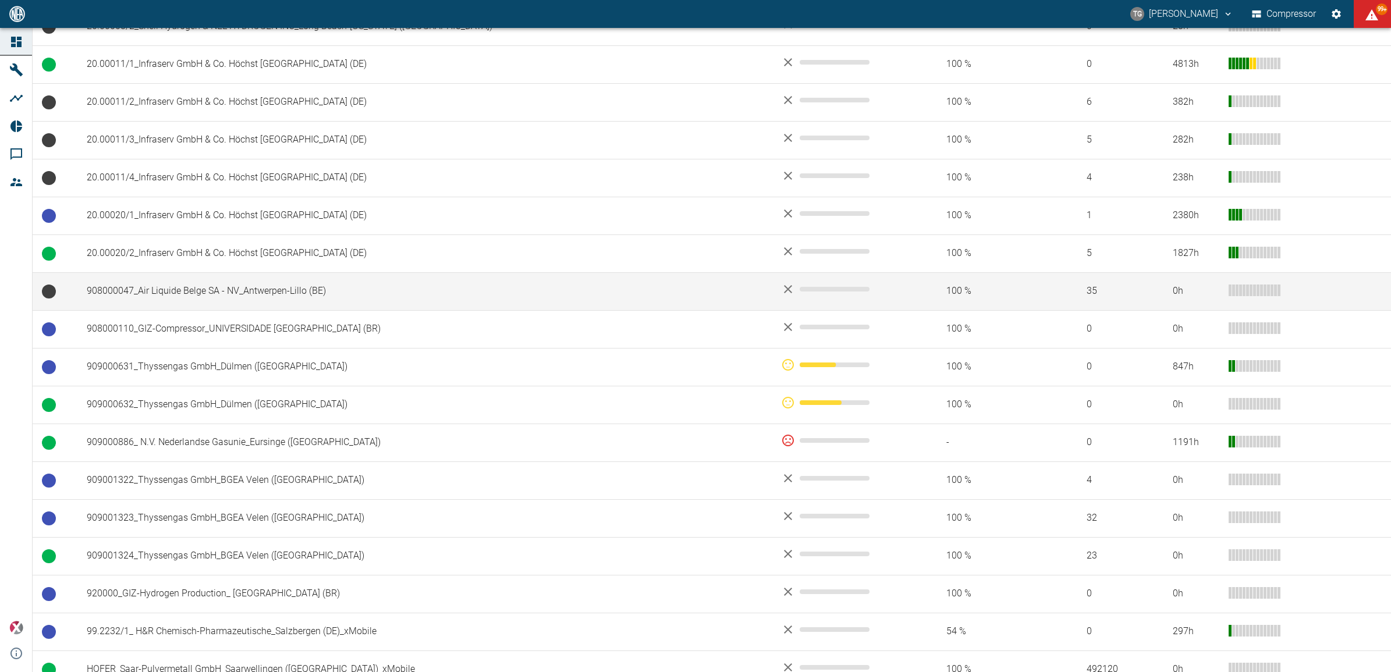
click at [176, 289] on td "908000047_Air Liquide Belge SA - NV_Antwerpen-Lillo (BE)" at bounding box center [424, 291] width 694 height 38
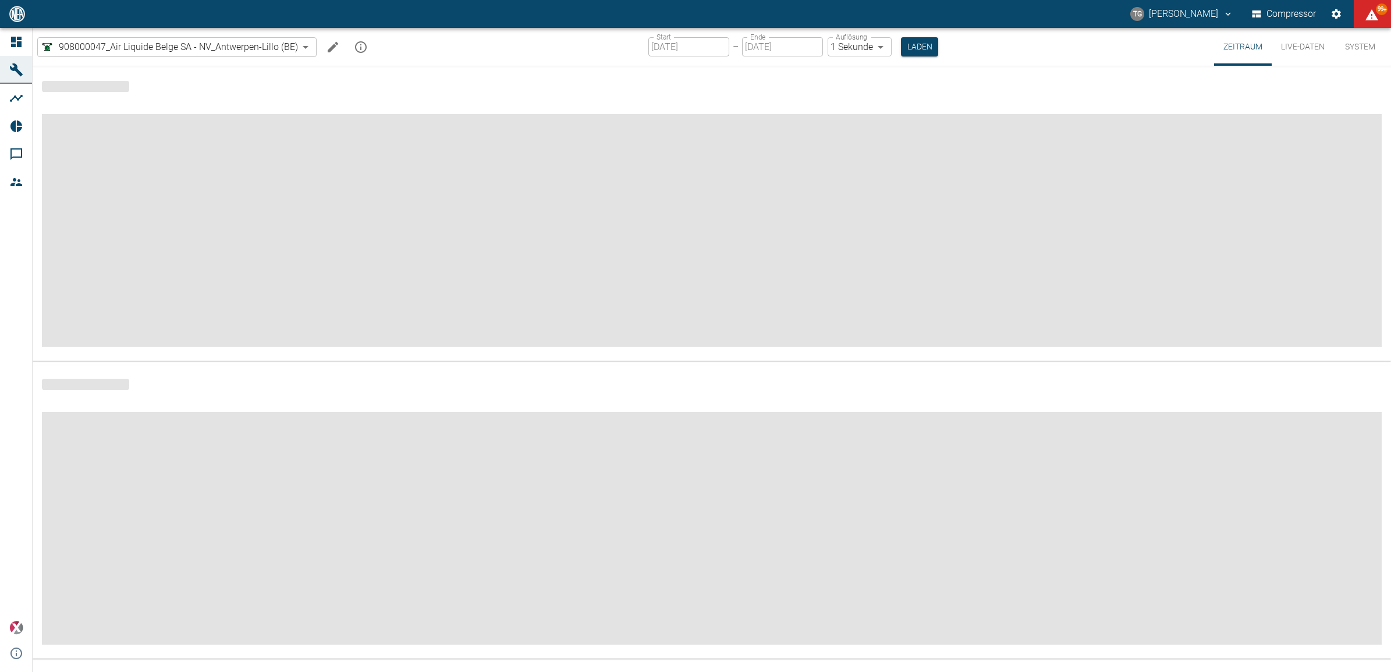
click at [1302, 47] on button "Live-Daten" at bounding box center [1302, 47] width 62 height 38
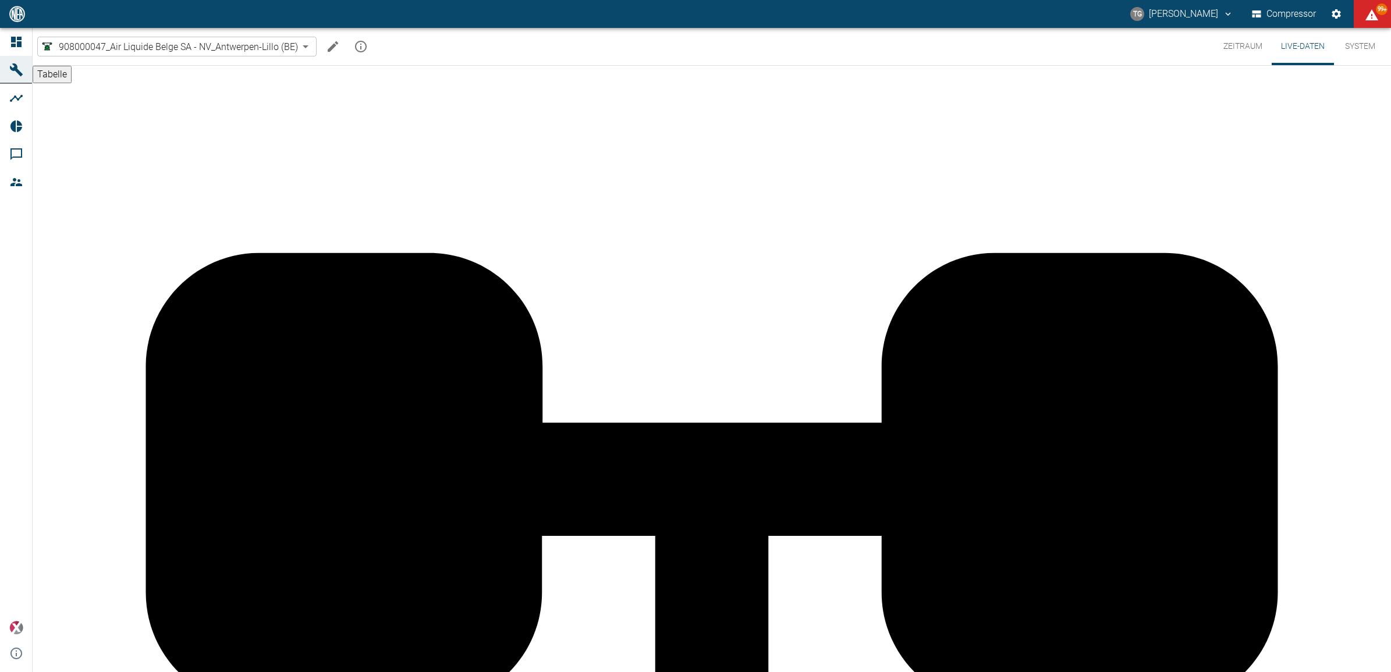
scroll to position [621, 0]
click at [1241, 47] on button "Zeitraum" at bounding box center [1243, 46] width 58 height 37
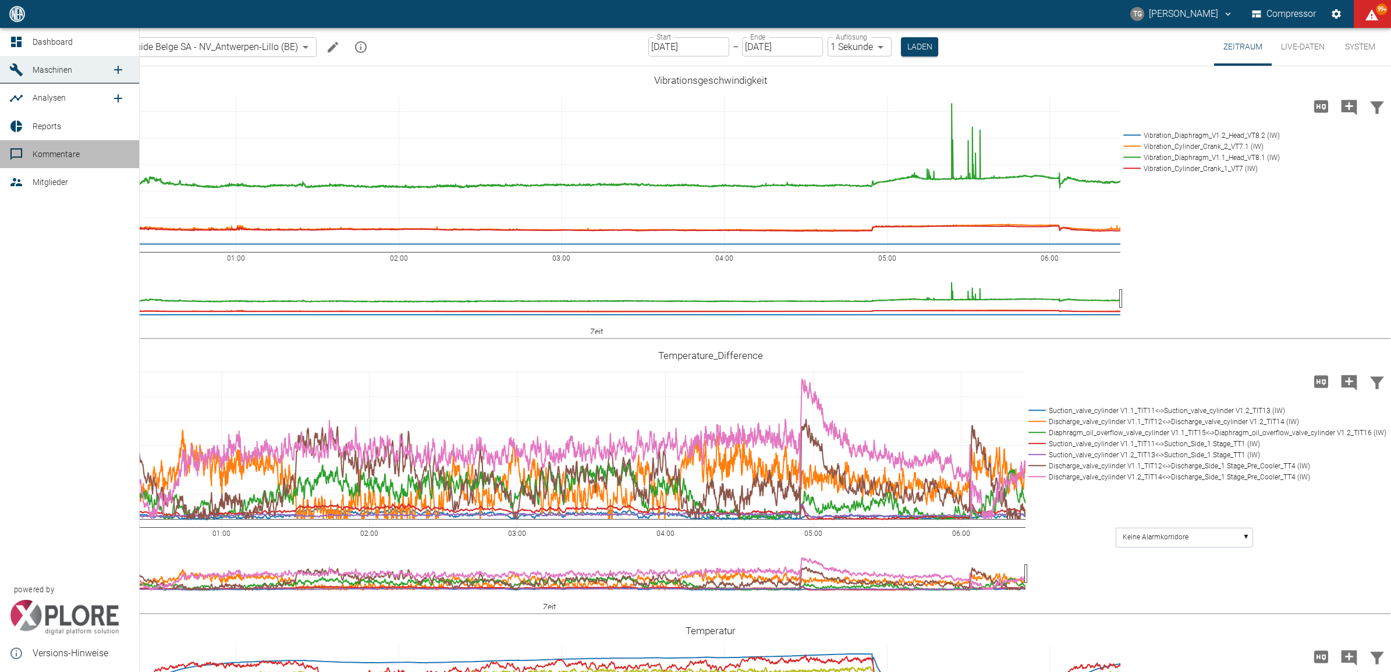
click at [15, 152] on icon at bounding box center [16, 154] width 14 height 14
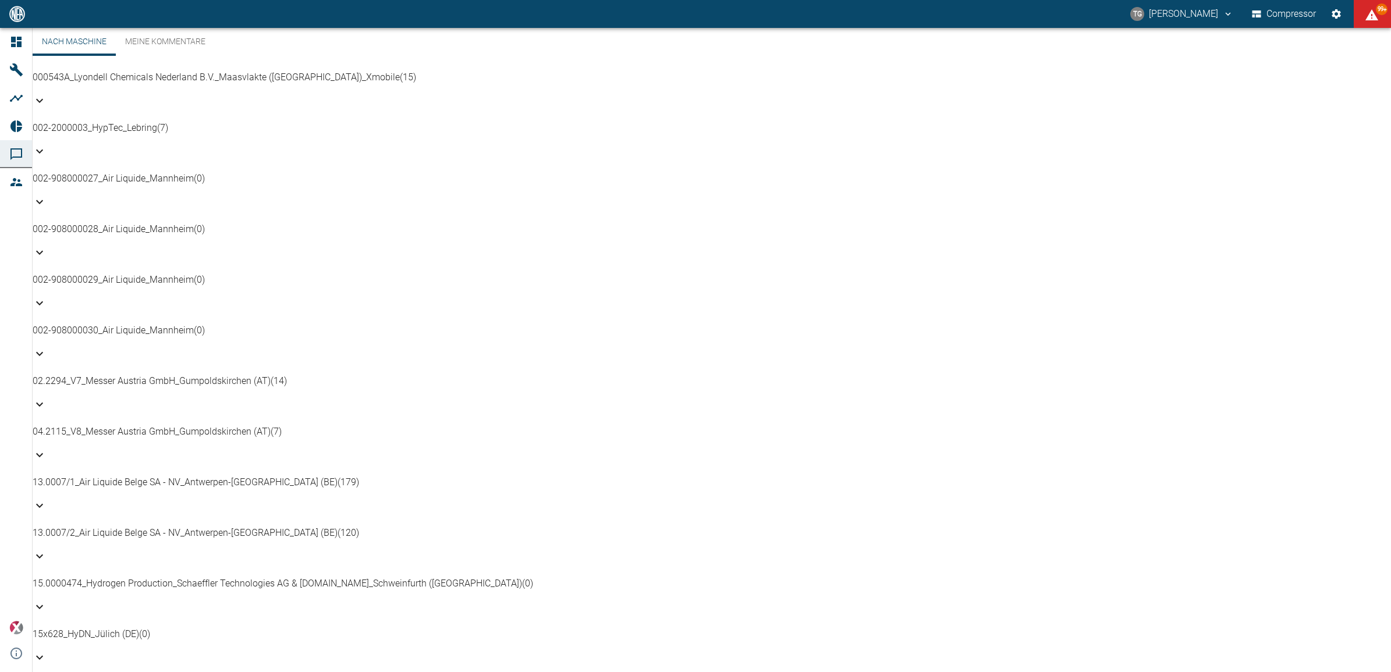
scroll to position [291, 0]
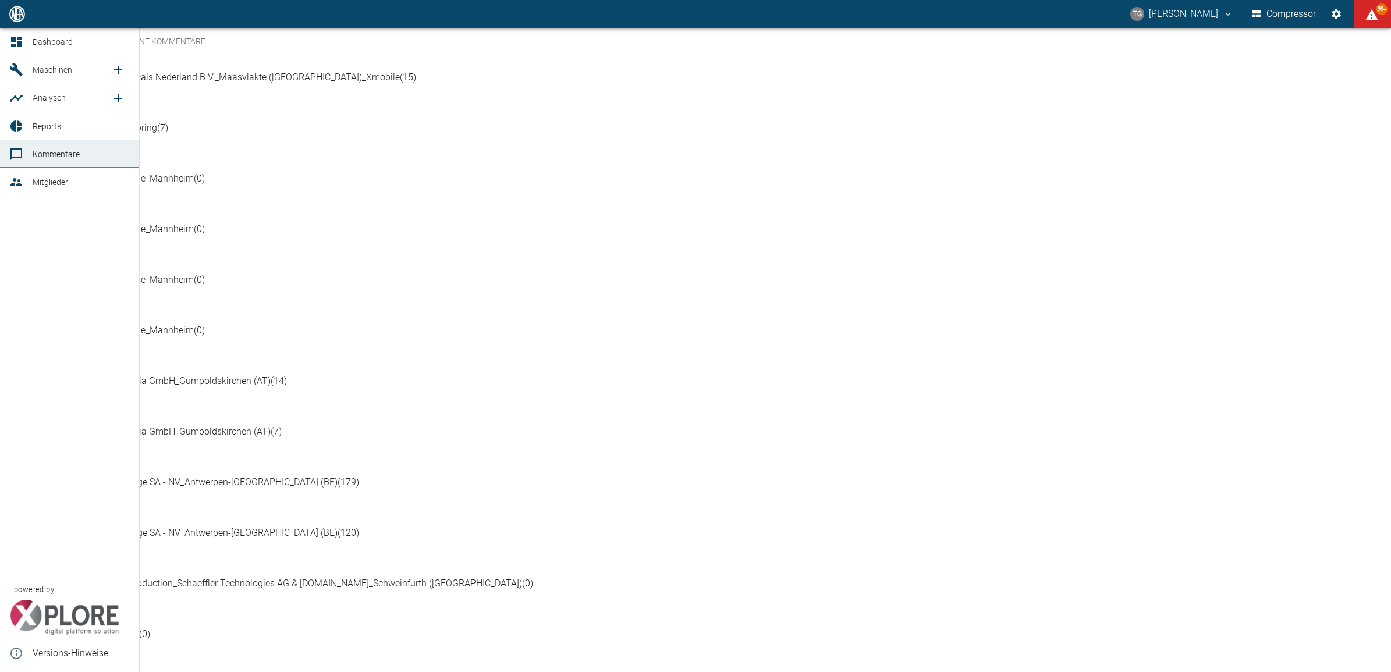
click at [18, 42] on icon at bounding box center [16, 42] width 10 height 10
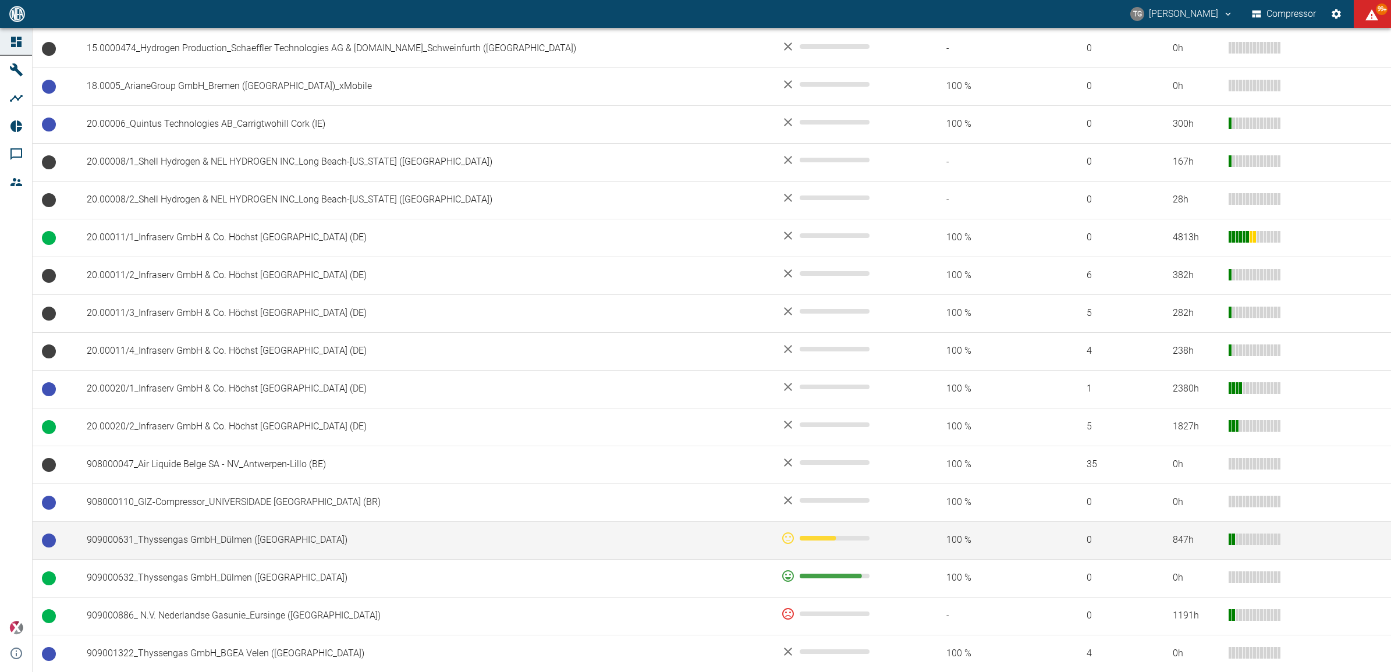
scroll to position [582, 0]
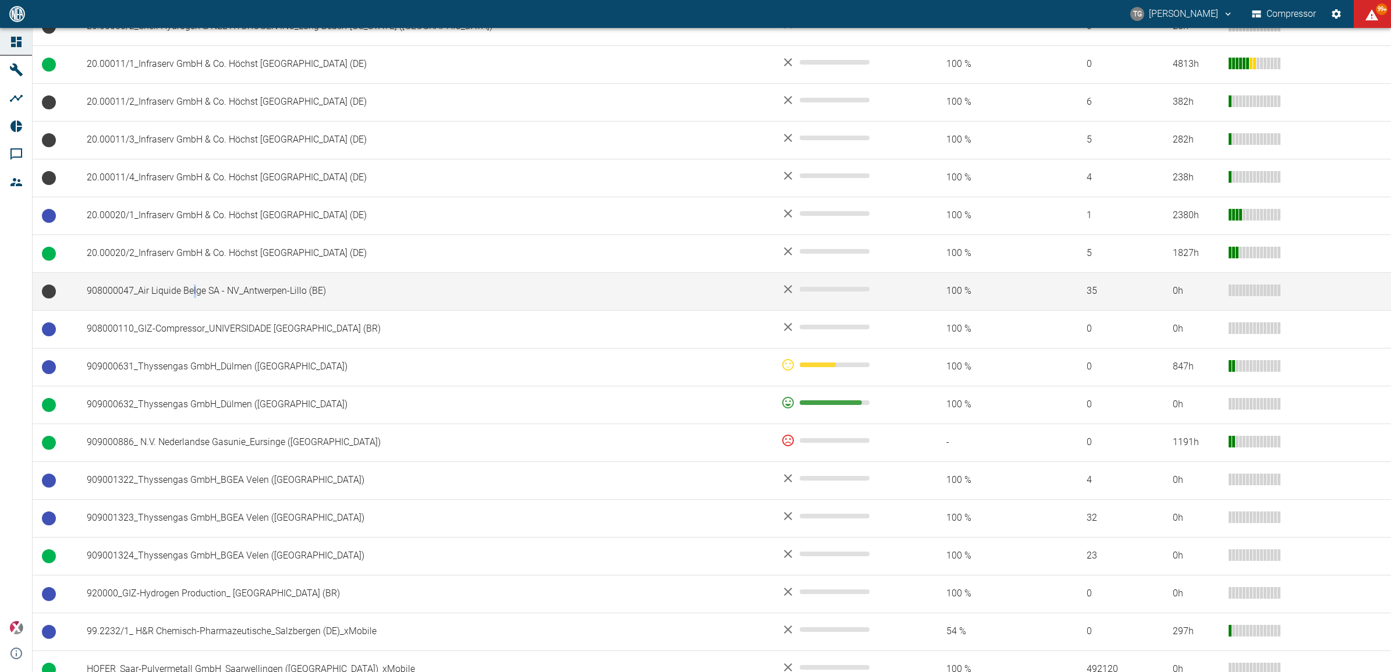
click at [194, 286] on td "908000047_Air Liquide Belge SA - NV_Antwerpen-Lillo (BE)" at bounding box center [424, 291] width 694 height 38
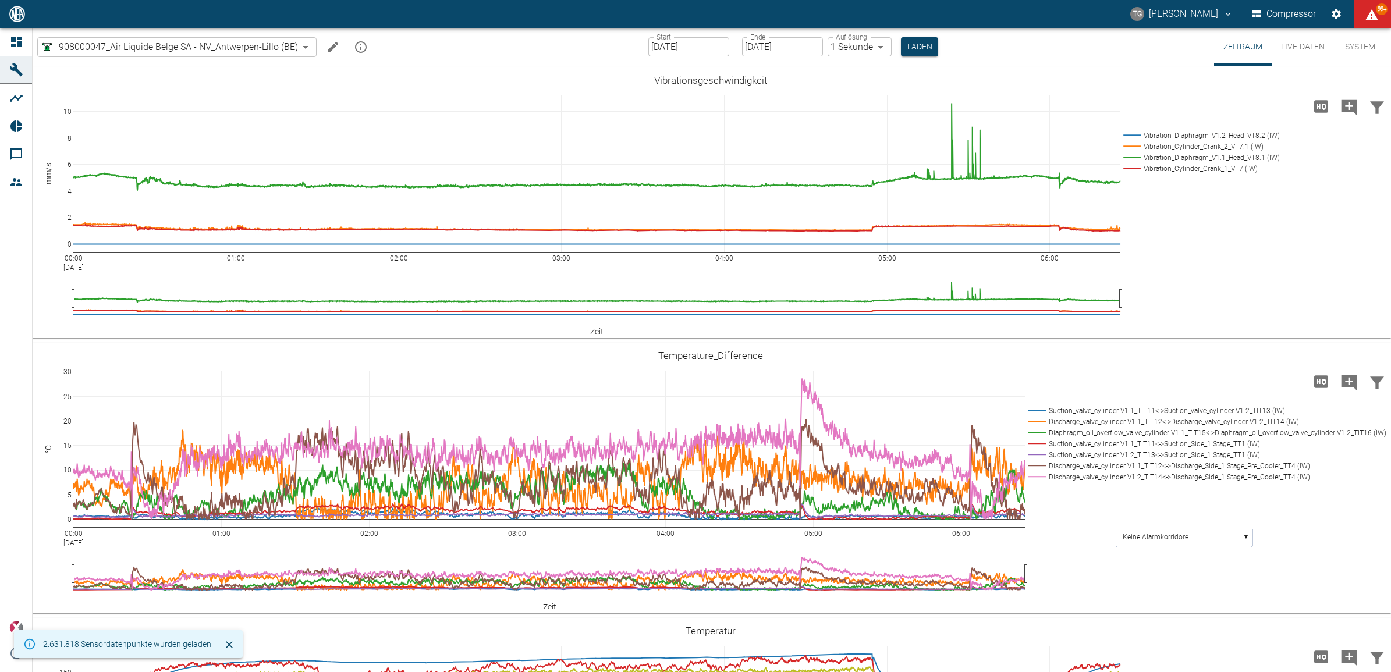
click at [1298, 51] on button "Live-Daten" at bounding box center [1302, 47] width 62 height 38
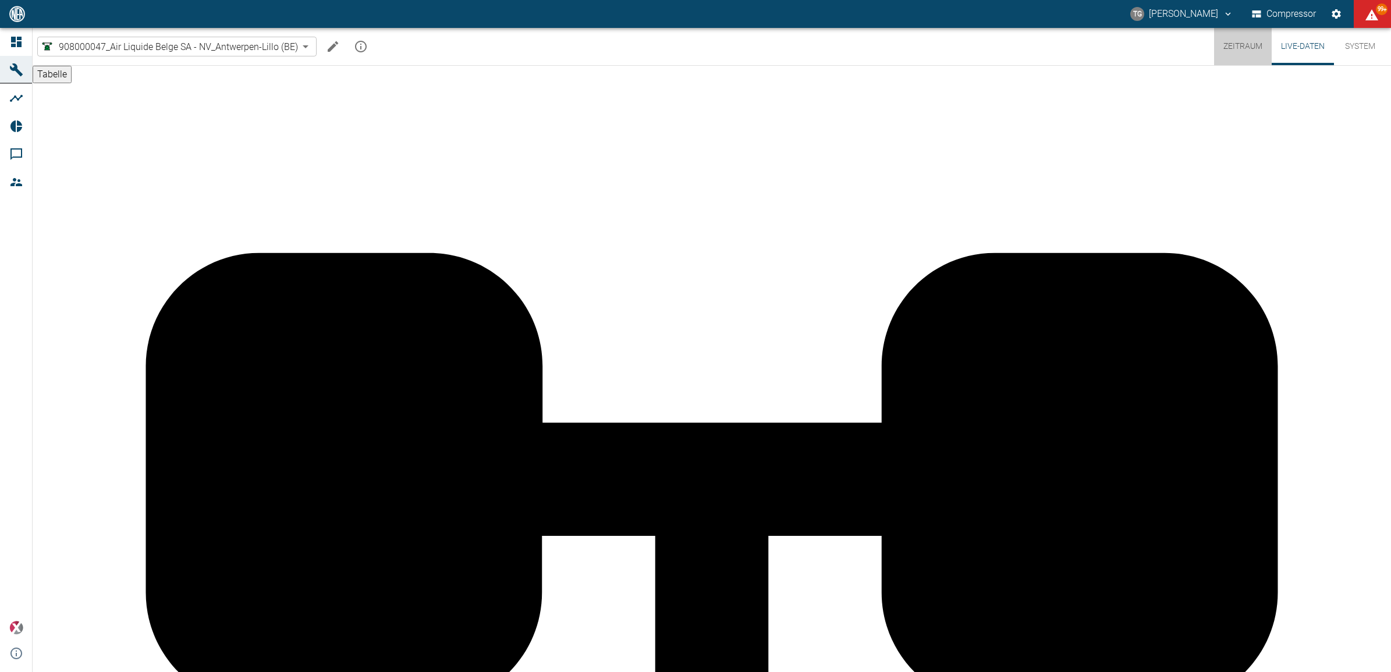
click at [1252, 53] on button "Zeitraum" at bounding box center [1243, 46] width 58 height 37
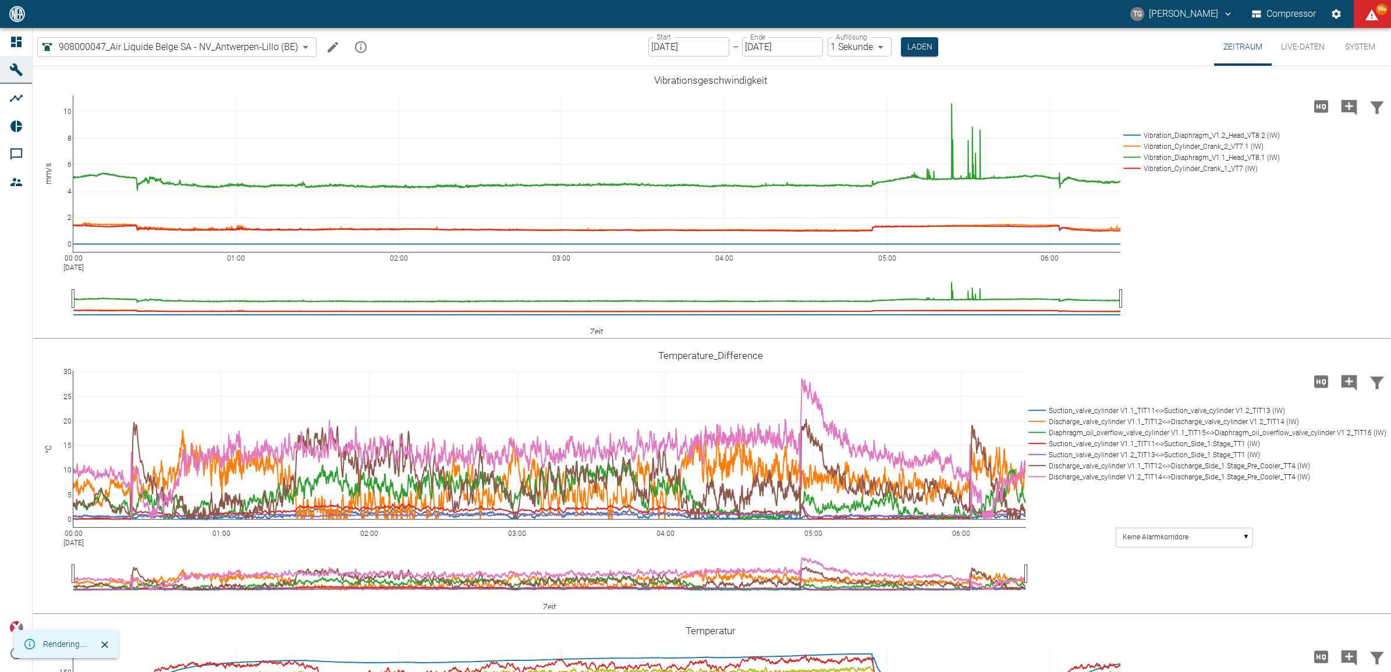
click at [1315, 45] on button "Live-Daten" at bounding box center [1302, 47] width 62 height 38
drag, startPoint x: 1287, startPoint y: 42, endPoint x: 1296, endPoint y: 62, distance: 21.6
click at [1288, 42] on button "Live-Daten" at bounding box center [1302, 47] width 62 height 38
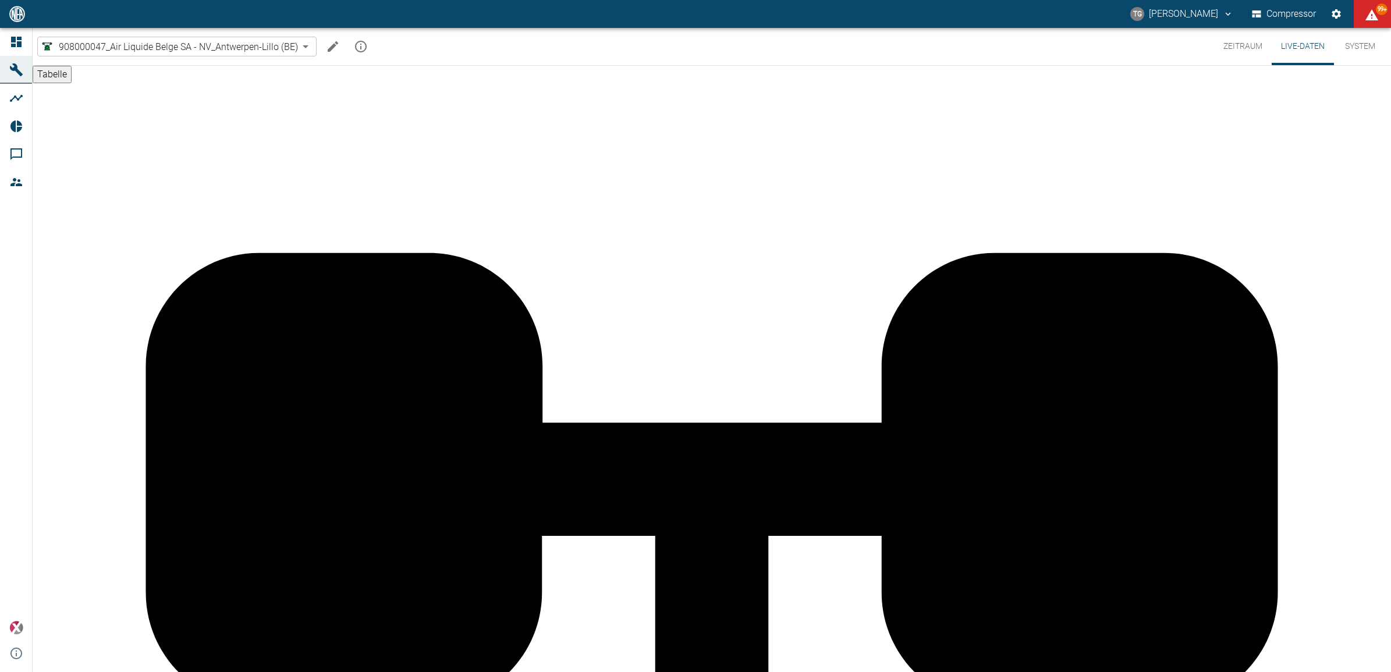
scroll to position [621, 0]
click at [1251, 50] on button "Zeitraum" at bounding box center [1243, 46] width 58 height 37
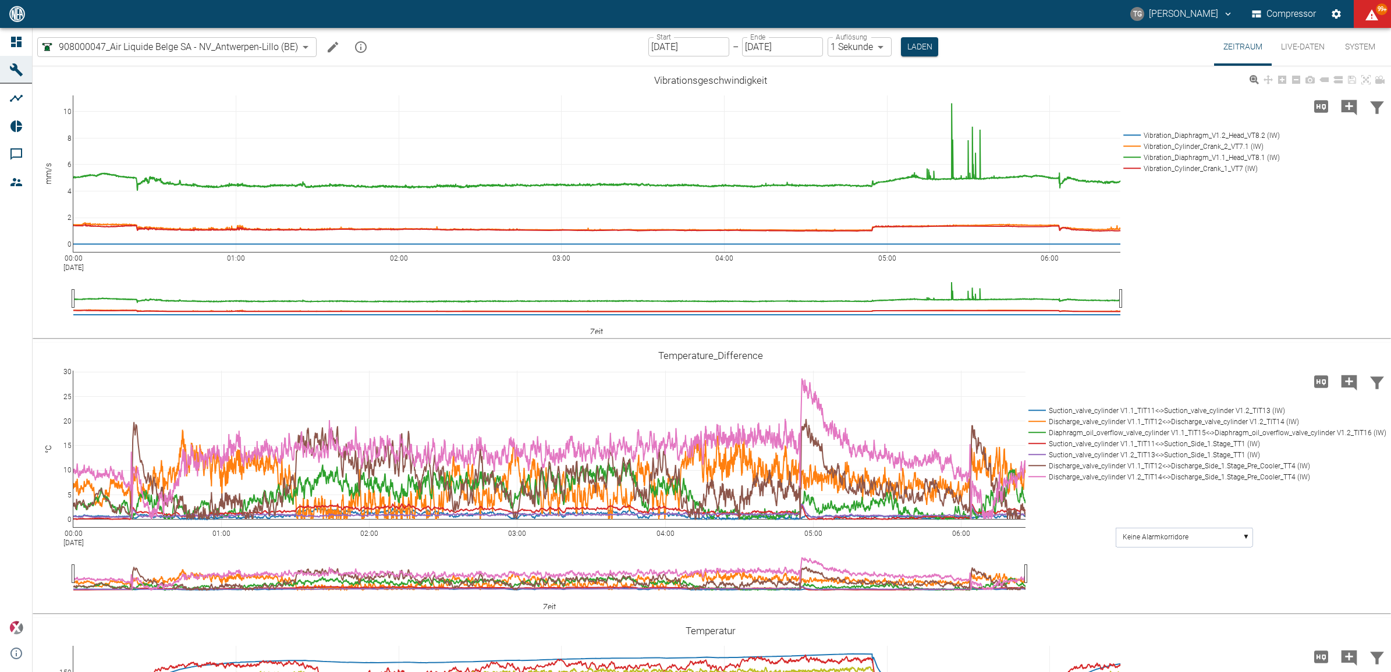
click at [1055, 86] on div "00:00 Sep 8, 2025 01:00 02:00 03:00 04:00 05:00 06:00 0 2 4 6 8 10 Vibration_Di…" at bounding box center [710, 203] width 1355 height 262
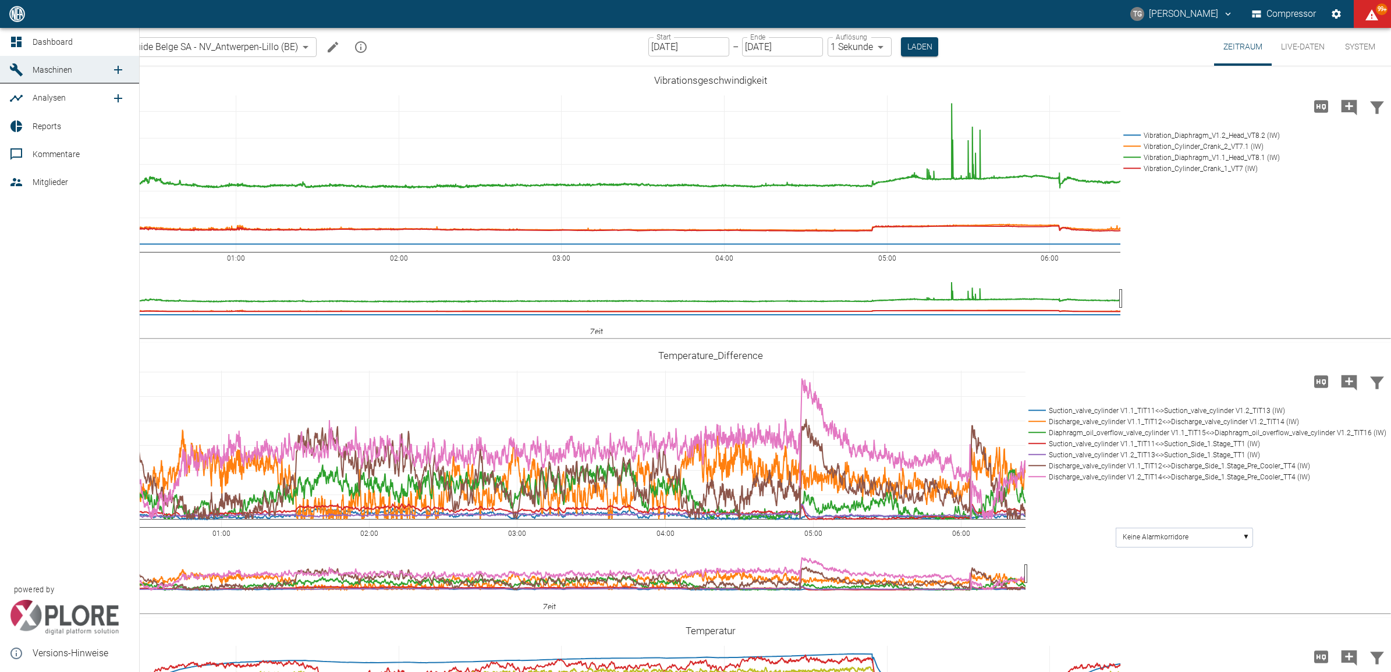
click at [24, 36] on div at bounding box center [17, 42] width 17 height 14
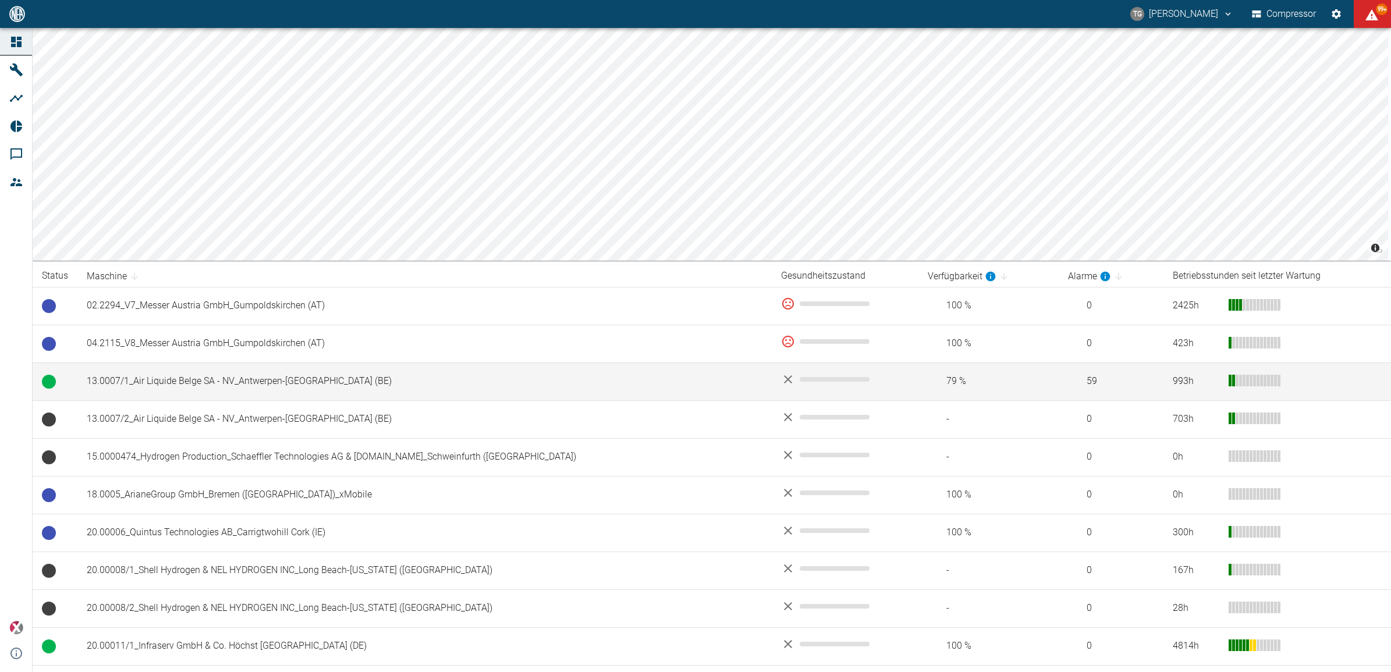
click at [176, 397] on td "13.0007/1_Air Liquide Belge SA - NV_Antwerpen-[GEOGRAPHIC_DATA] (BE)" at bounding box center [424, 382] width 694 height 38
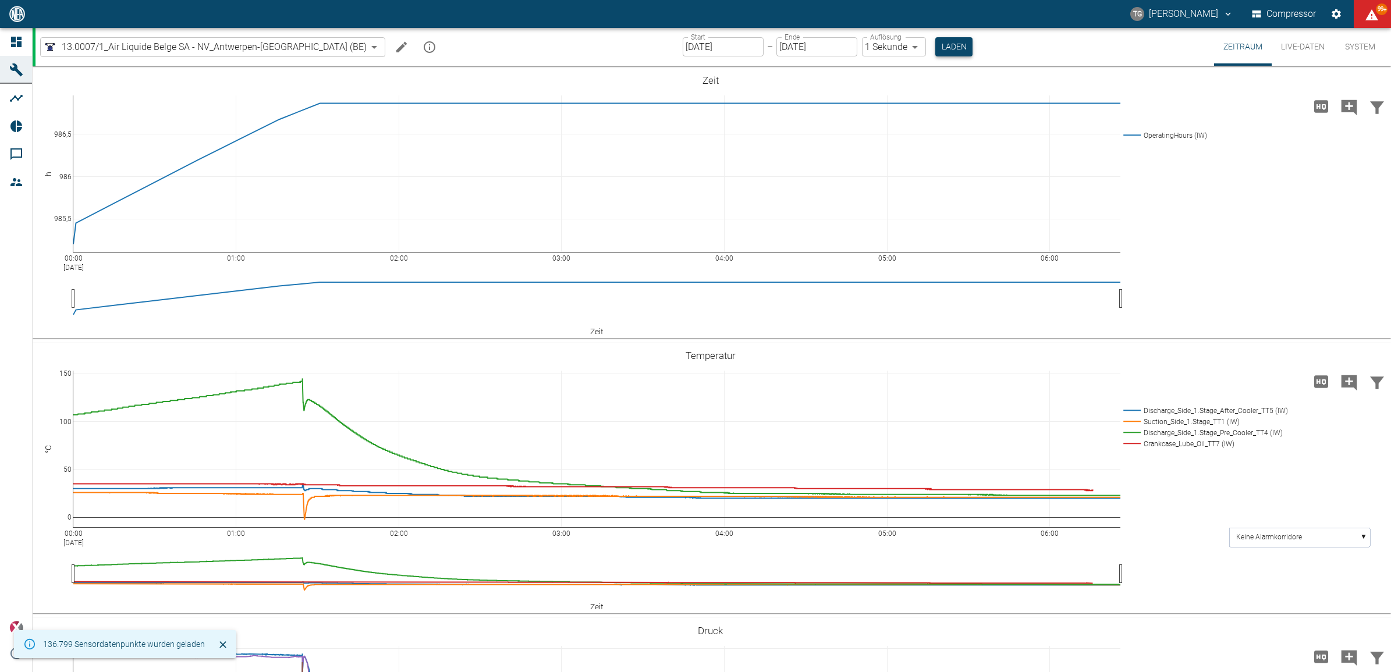
click at [935, 40] on button "Laden" at bounding box center [953, 46] width 37 height 19
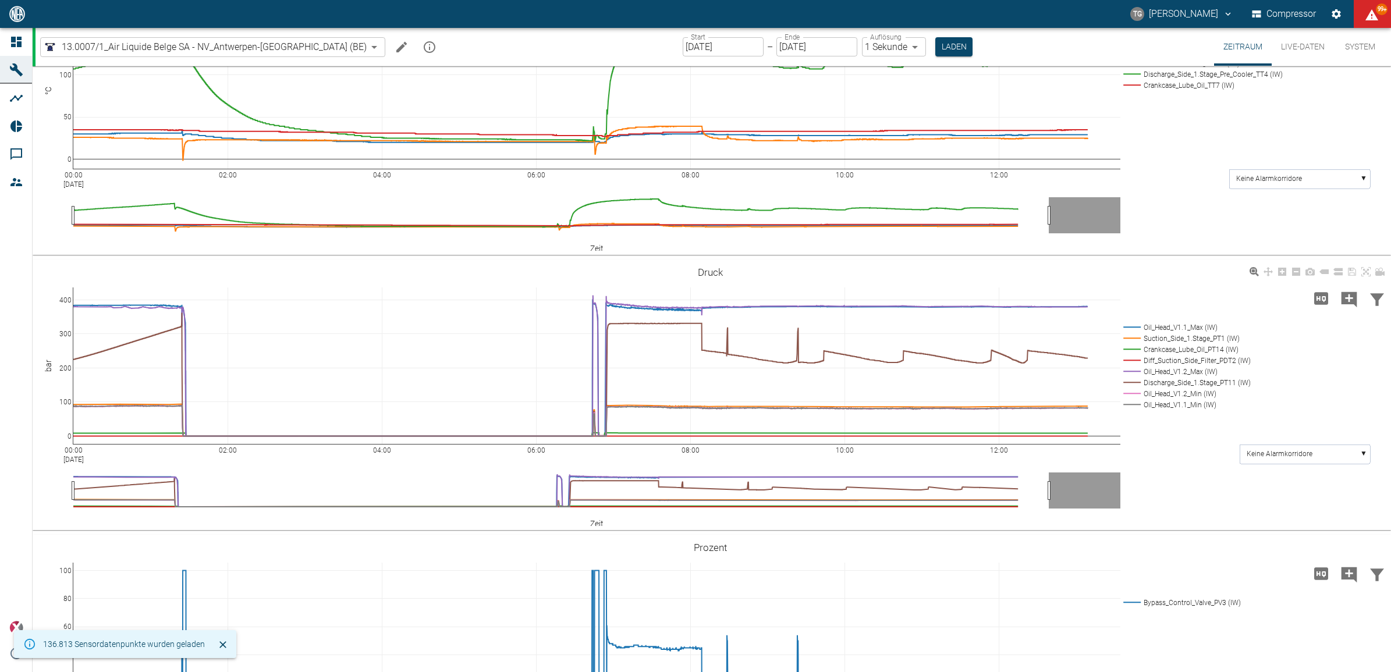
scroll to position [436, 0]
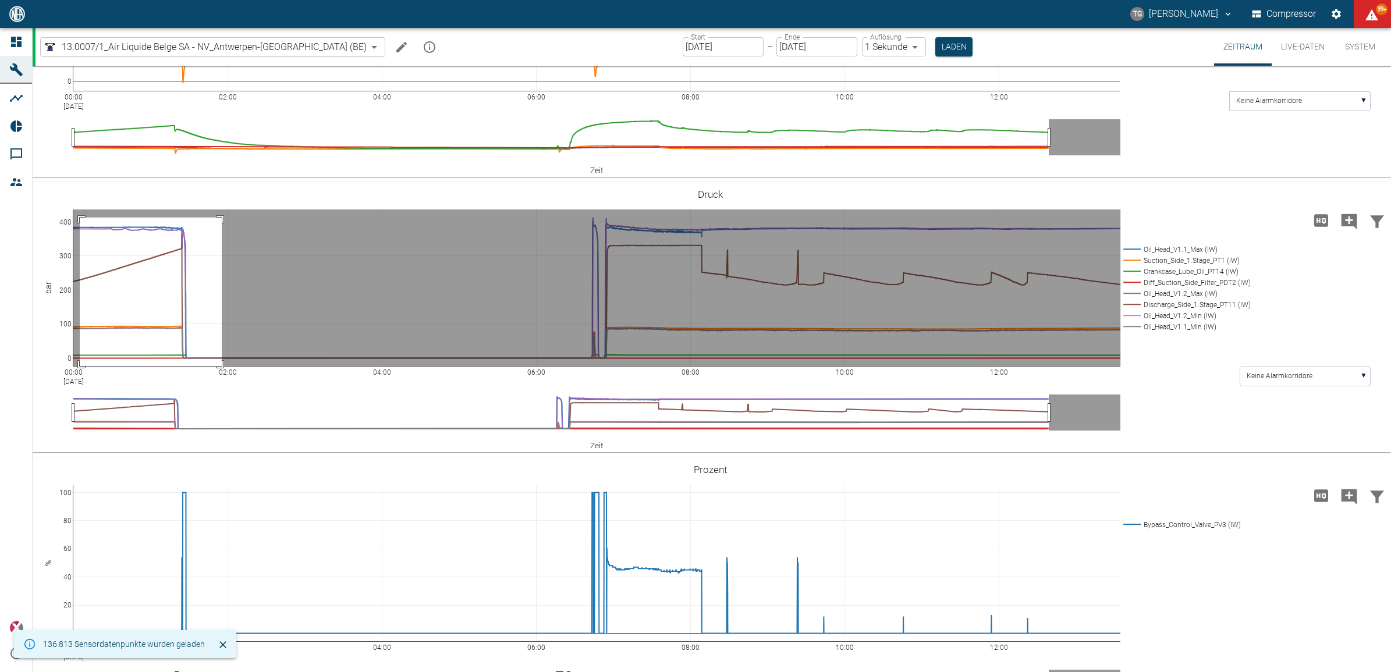
drag, startPoint x: 80, startPoint y: 217, endPoint x: 221, endPoint y: 386, distance: 220.2
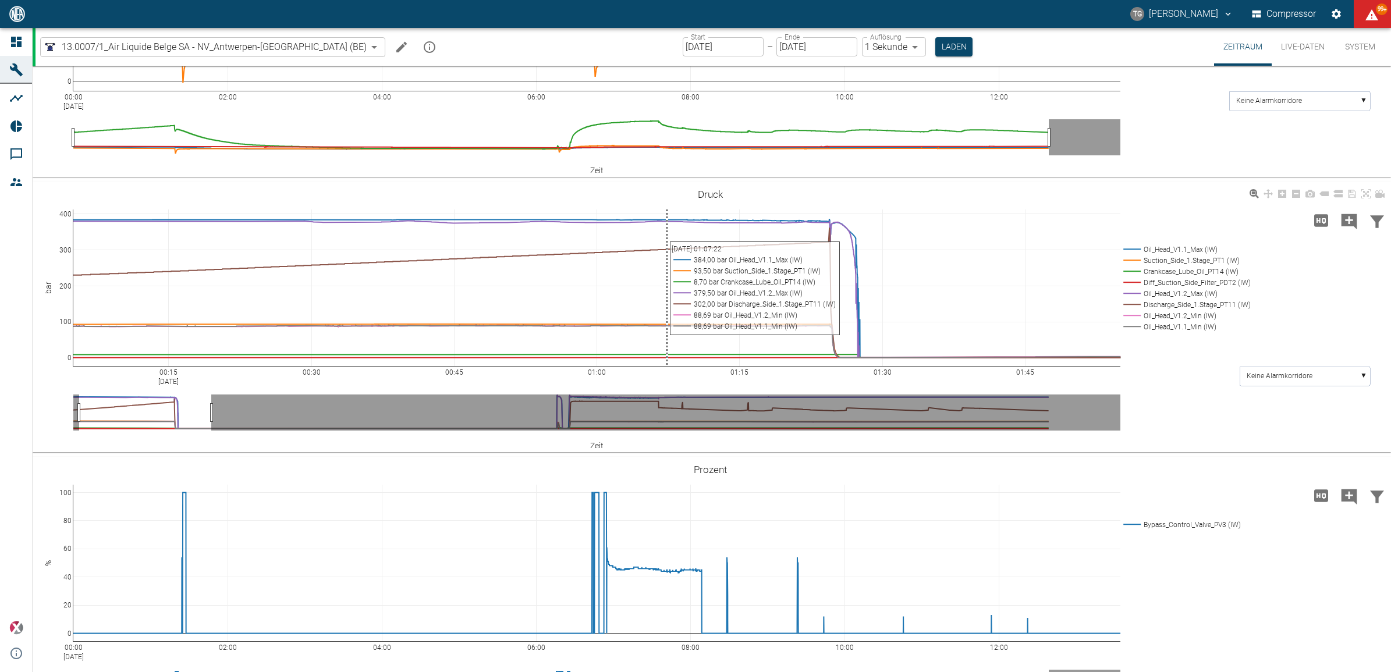
drag, startPoint x: 642, startPoint y: 207, endPoint x: 667, endPoint y: 240, distance: 42.0
click at [667, 240] on div "00:15 Sep 8, 2025 00:30 00:45 01:00 01:15 01:30 01:45 0 100 200 300 400 Oil_Hea…" at bounding box center [710, 317] width 1355 height 262
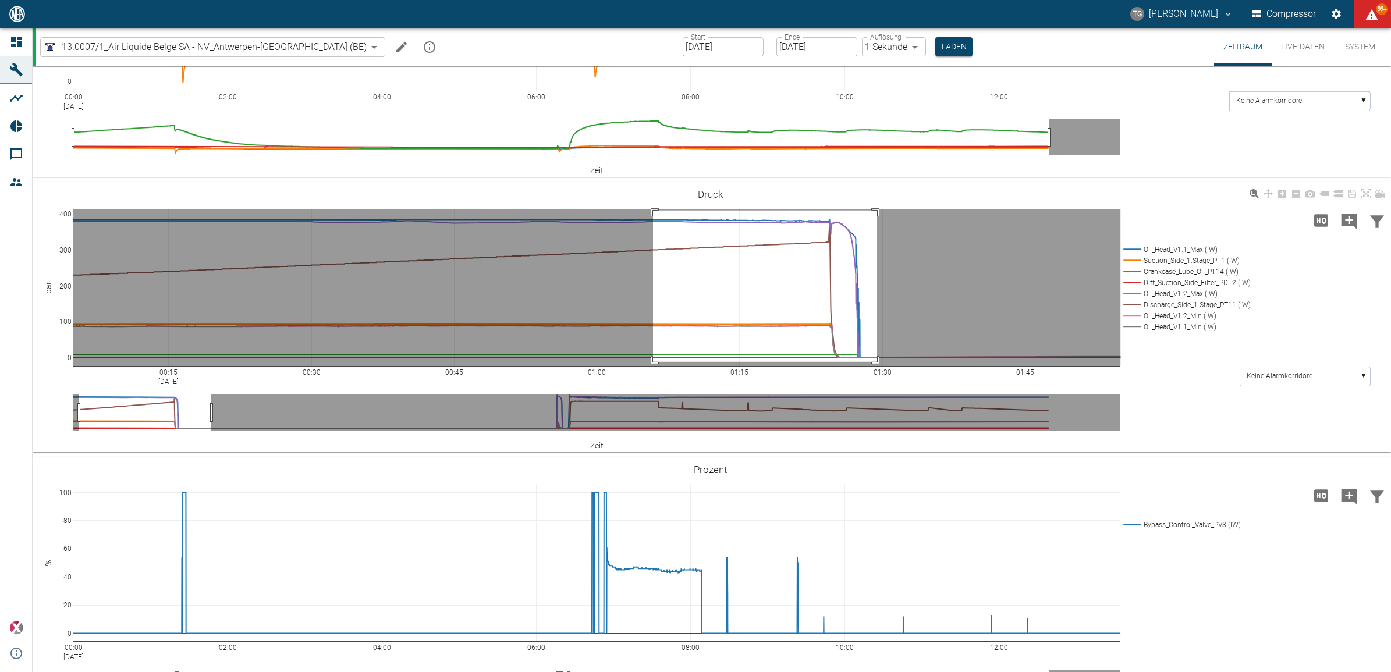
drag, startPoint x: 653, startPoint y: 210, endPoint x: 886, endPoint y: 364, distance: 278.9
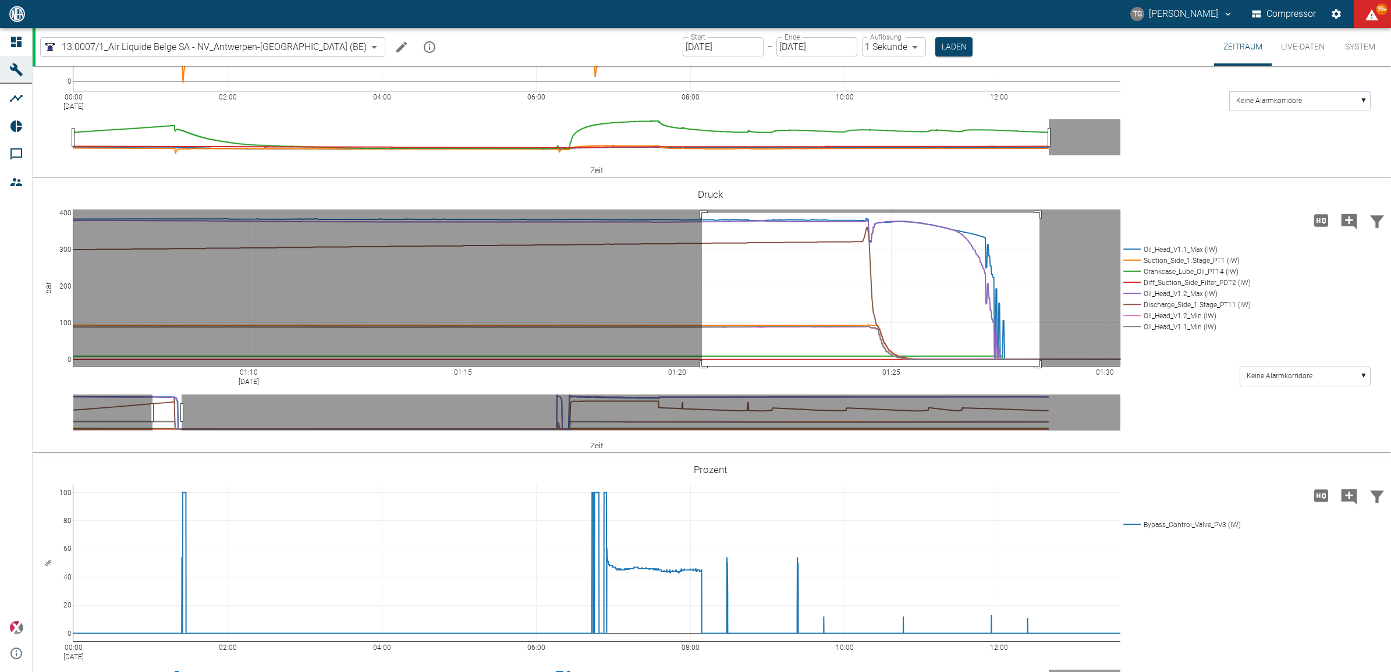
drag, startPoint x: 702, startPoint y: 212, endPoint x: 1039, endPoint y: 374, distance: 374.3
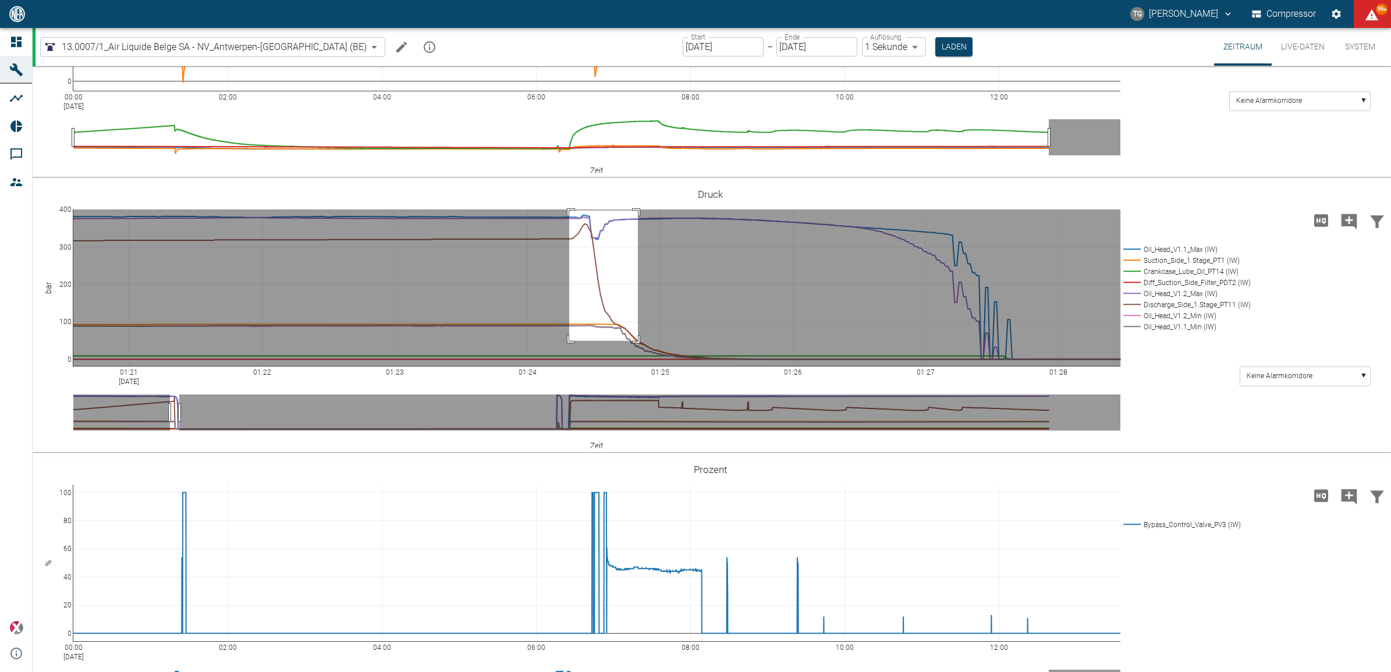
drag, startPoint x: 569, startPoint y: 210, endPoint x: 640, endPoint y: 344, distance: 152.0
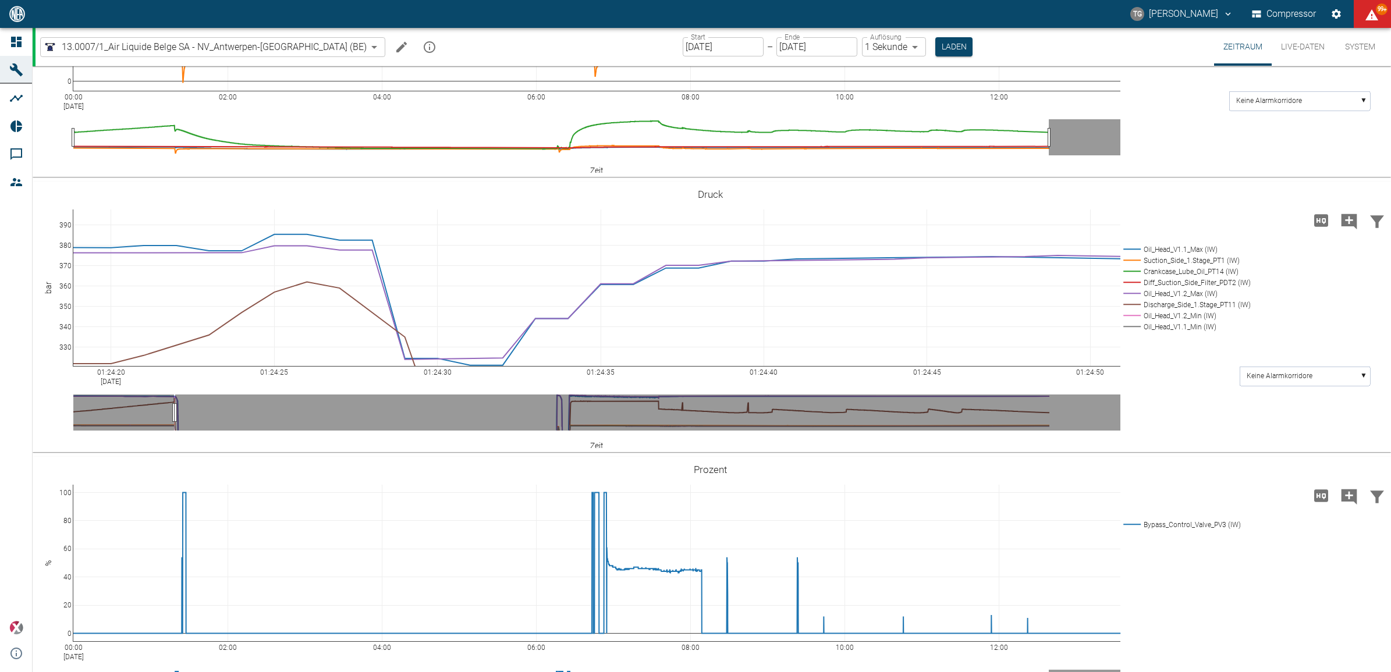
drag, startPoint x: 65, startPoint y: 352, endPoint x: 67, endPoint y: 397, distance: 44.9
click at [1331, 371] on rect at bounding box center [1304, 376] width 130 height 19
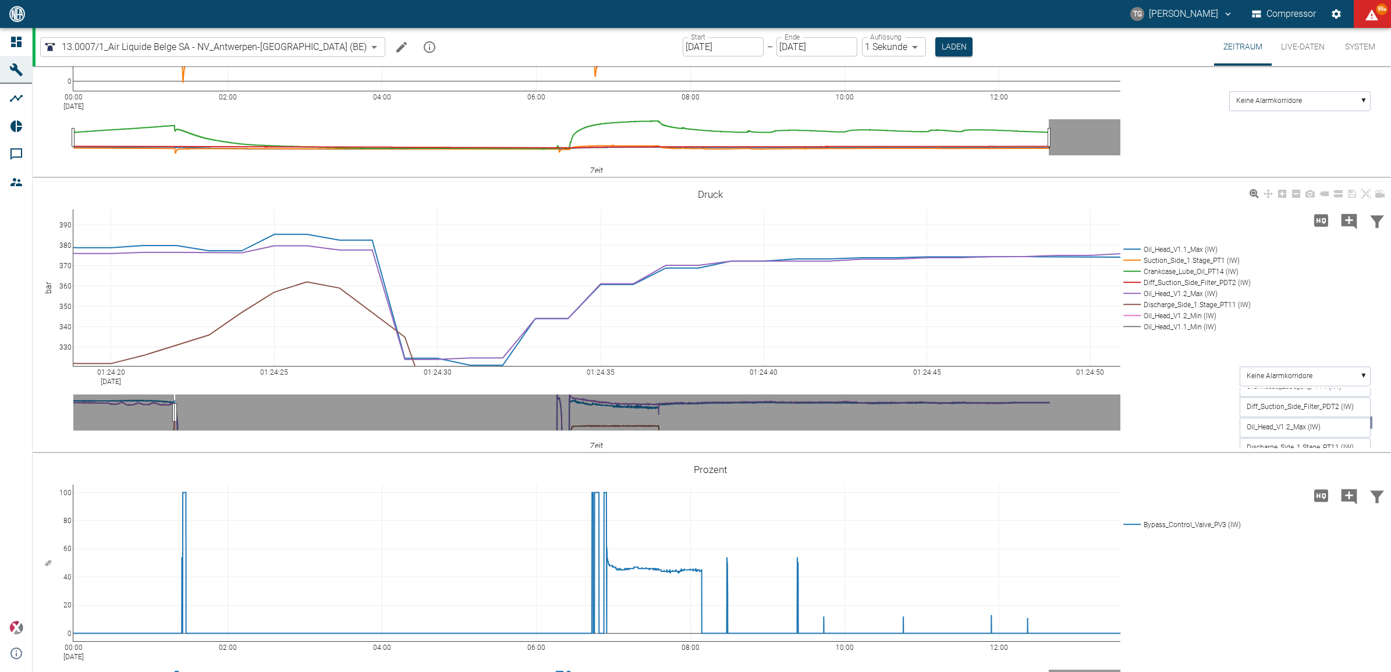
scroll to position [495, 0]
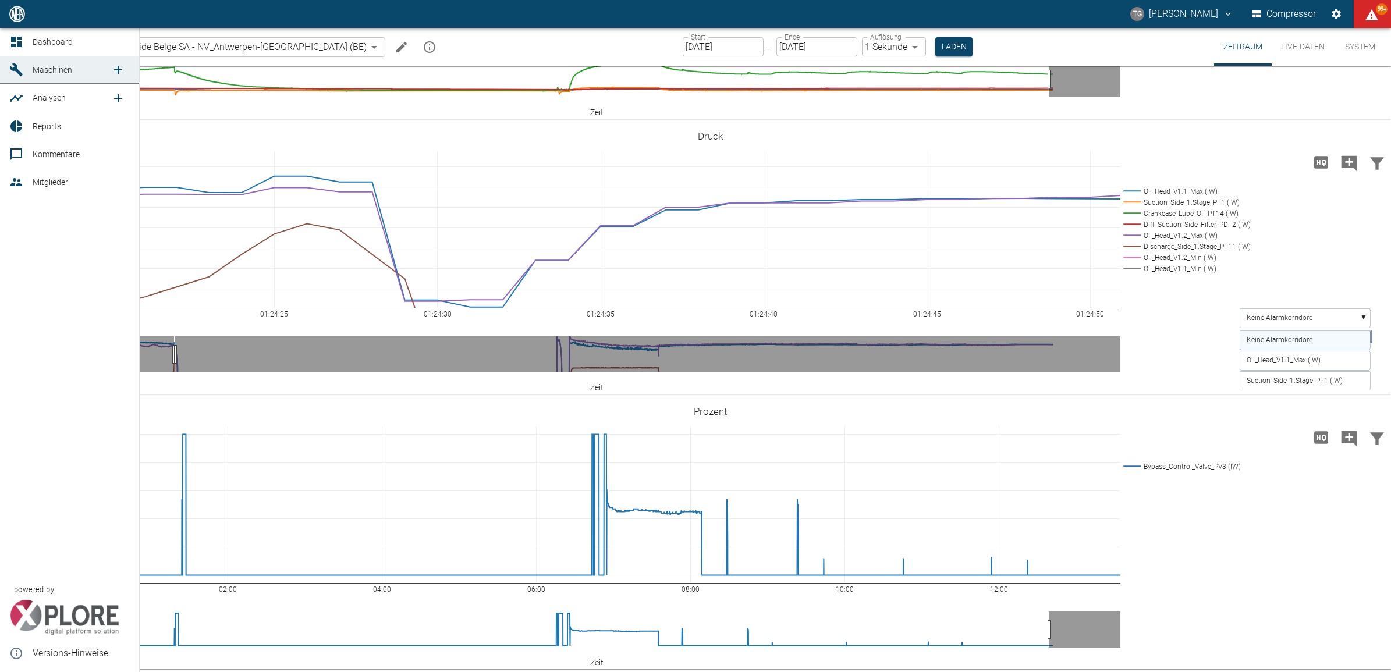
click at [10, 40] on icon at bounding box center [16, 42] width 14 height 14
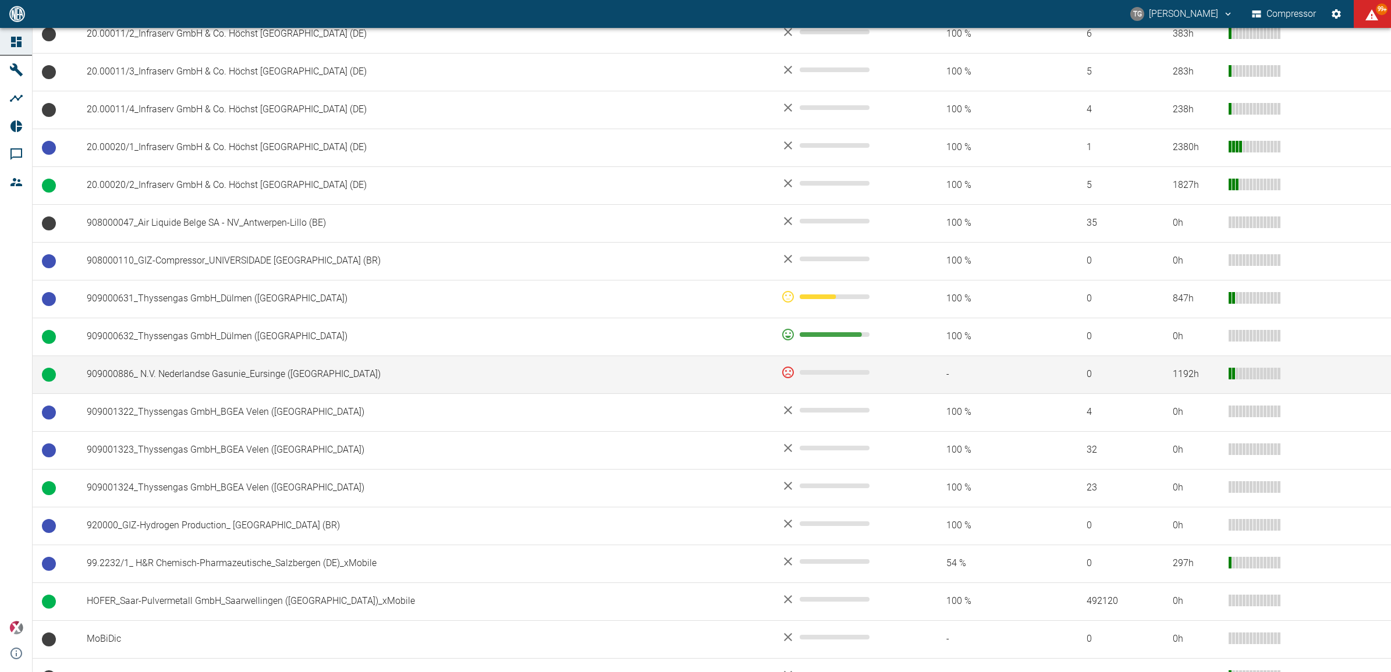
scroll to position [571, 0]
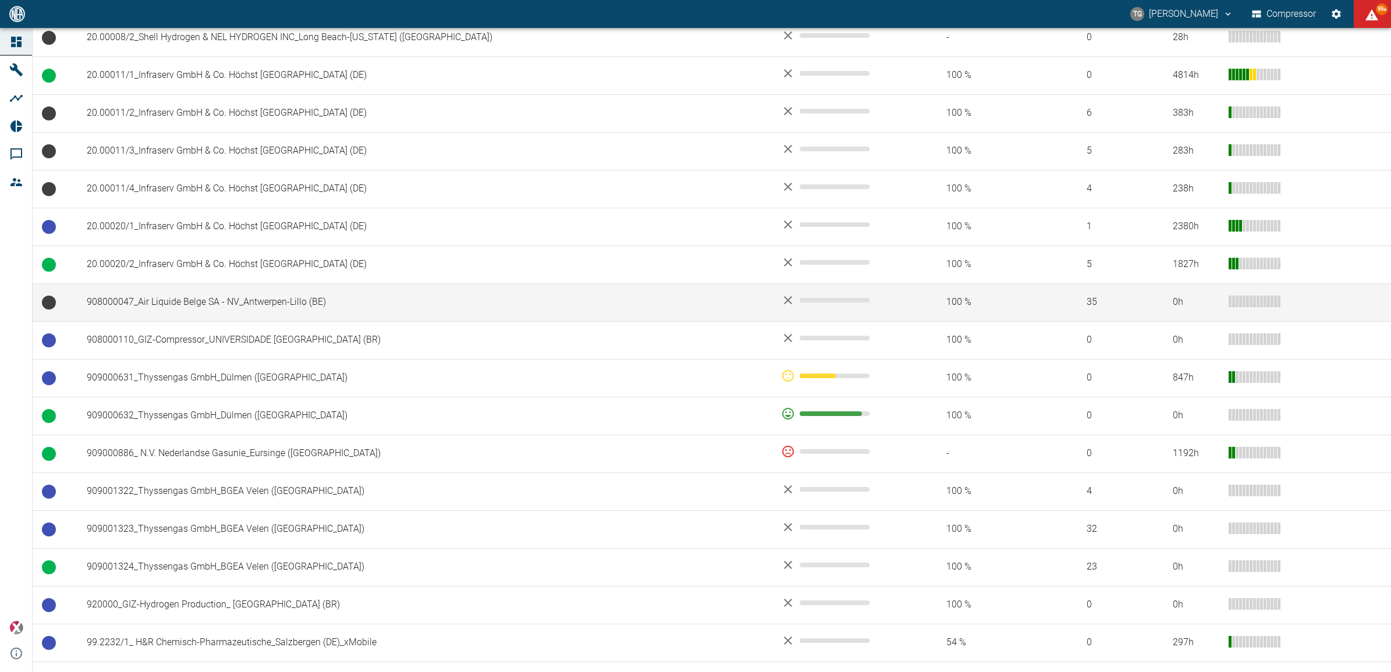
click at [185, 304] on td "908000047_Air Liquide Belge SA - NV_Antwerpen-Lillo (BE)" at bounding box center [424, 302] width 694 height 38
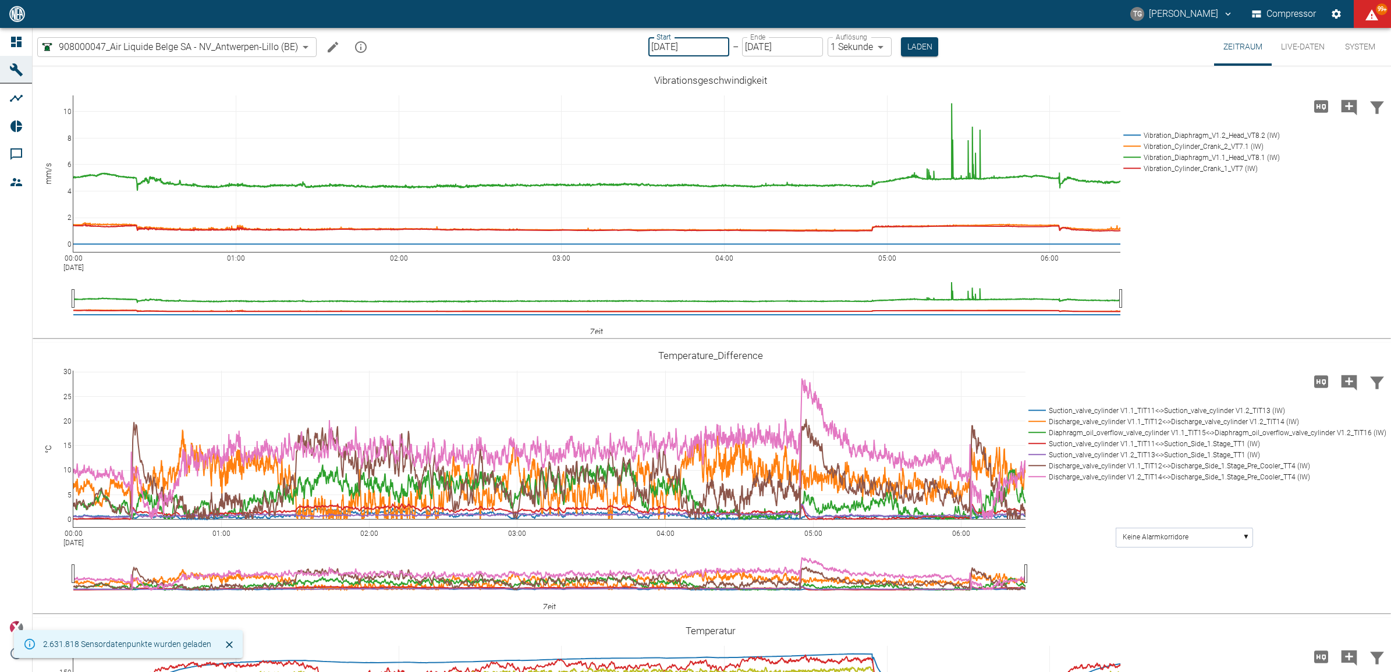
click at [662, 45] on input "[DATE]" at bounding box center [688, 46] width 81 height 19
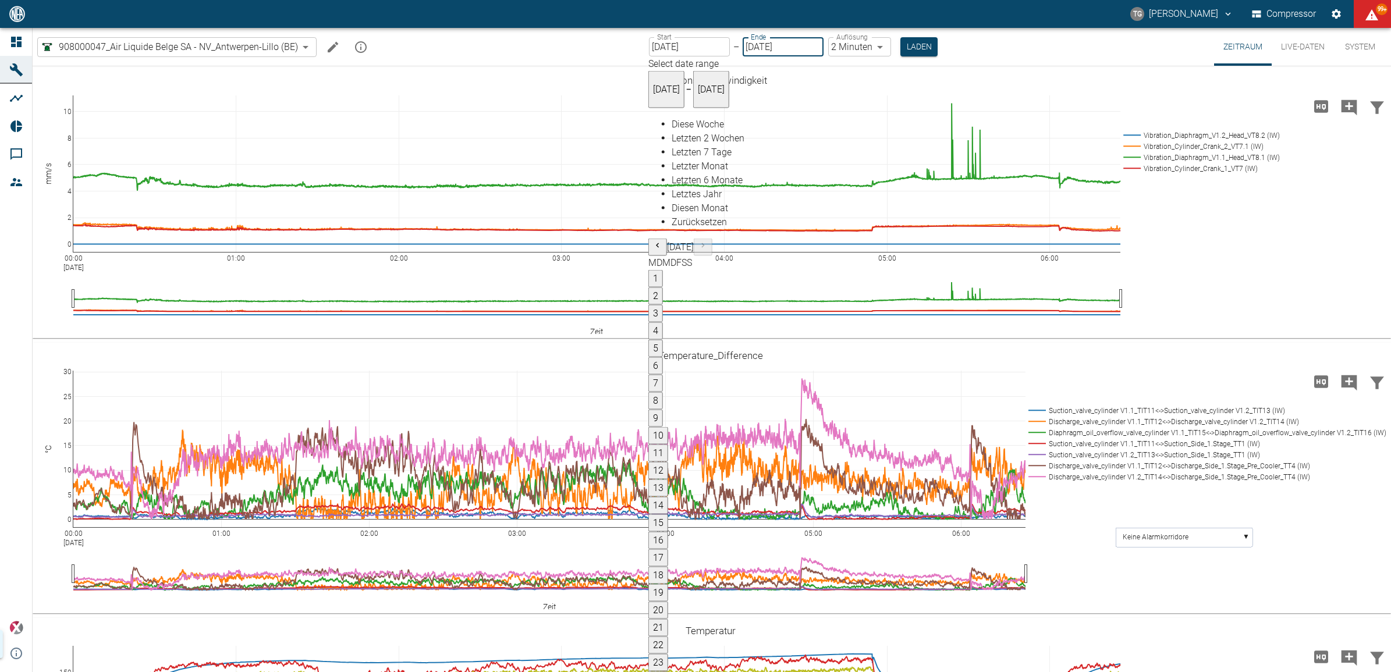
type input "[DATE]"
type input "2min"
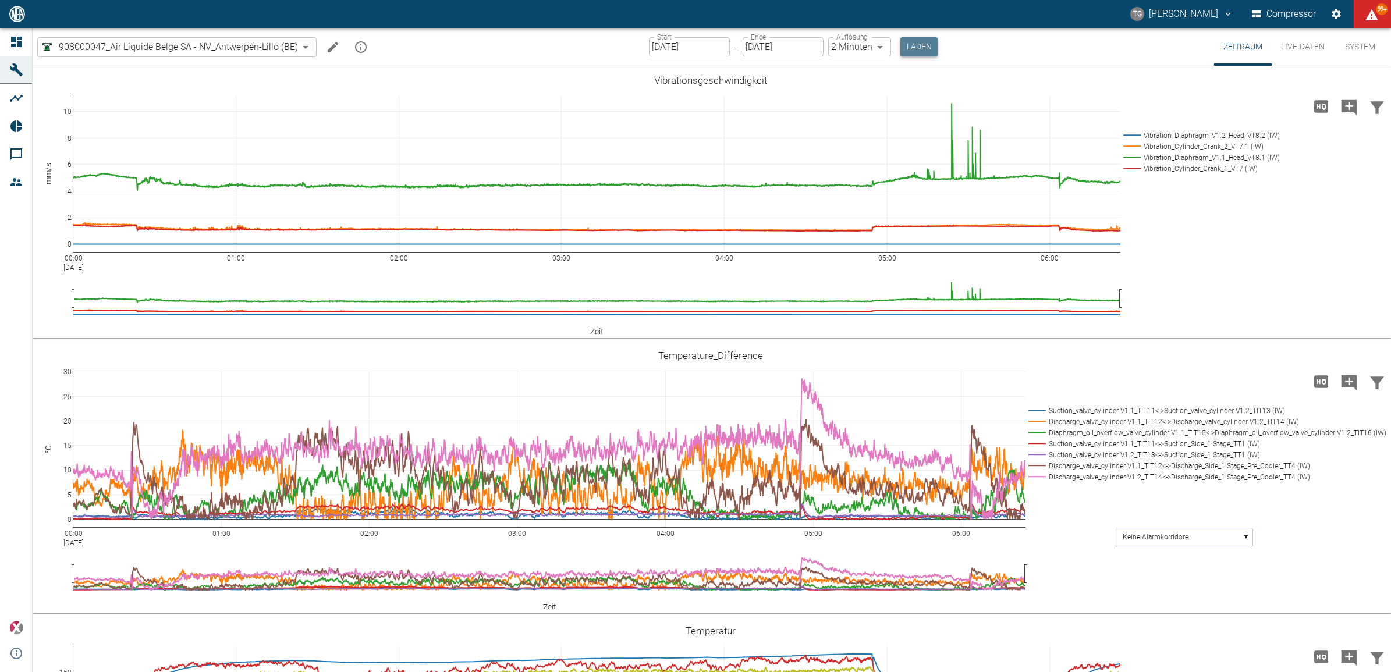
click at [906, 53] on button "Laden" at bounding box center [918, 46] width 37 height 19
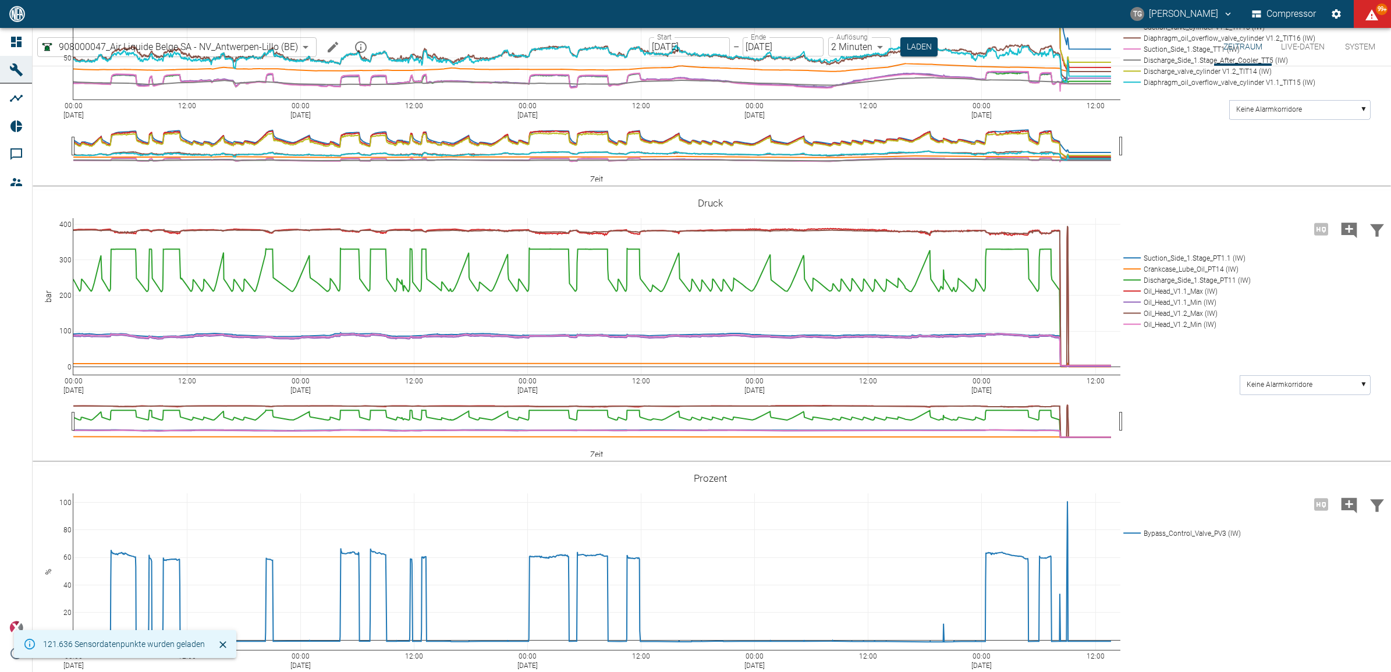
scroll to position [800, 0]
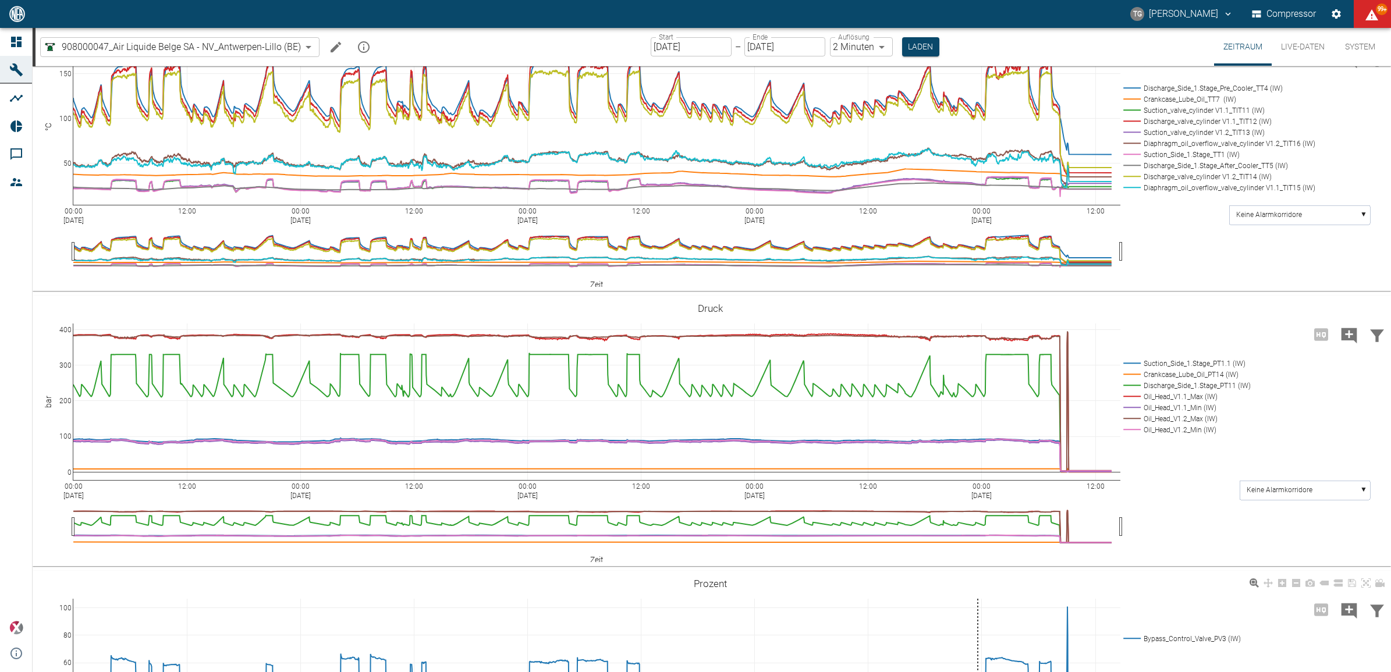
scroll to position [1091, 0]
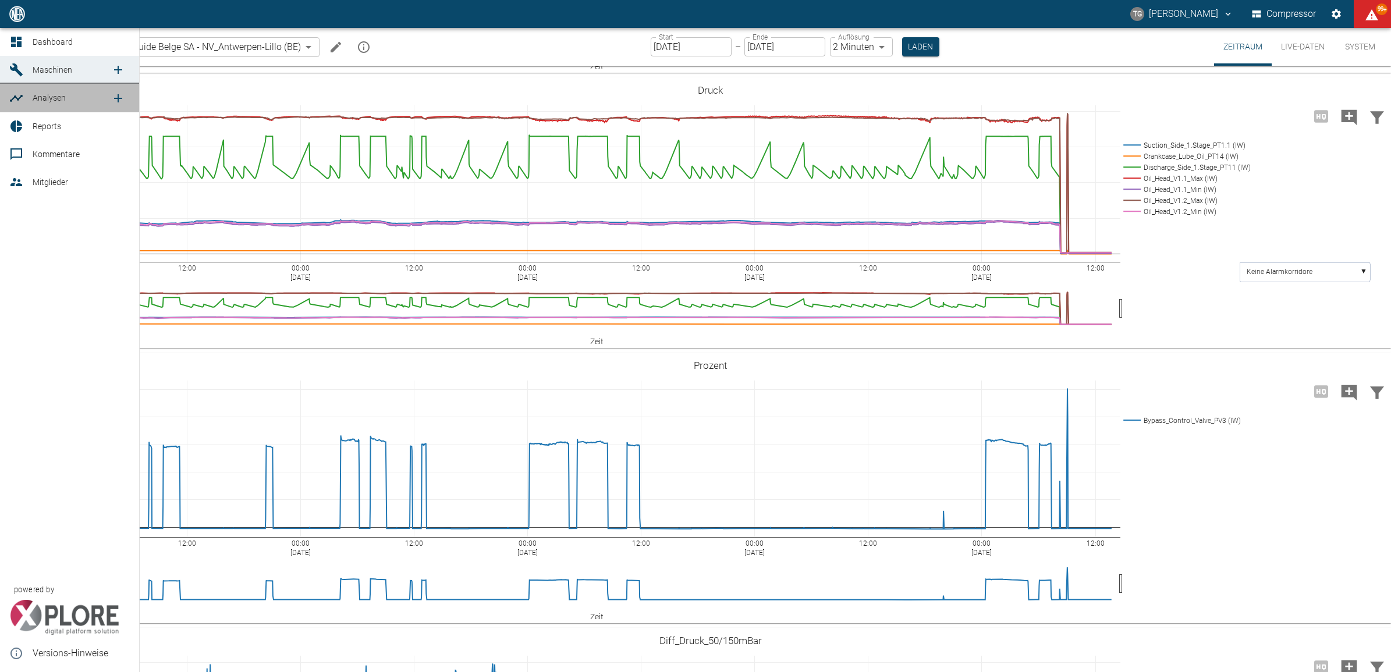
drag, startPoint x: 10, startPoint y: 101, endPoint x: 62, endPoint y: 127, distance: 57.5
click at [10, 101] on icon at bounding box center [16, 98] width 13 height 7
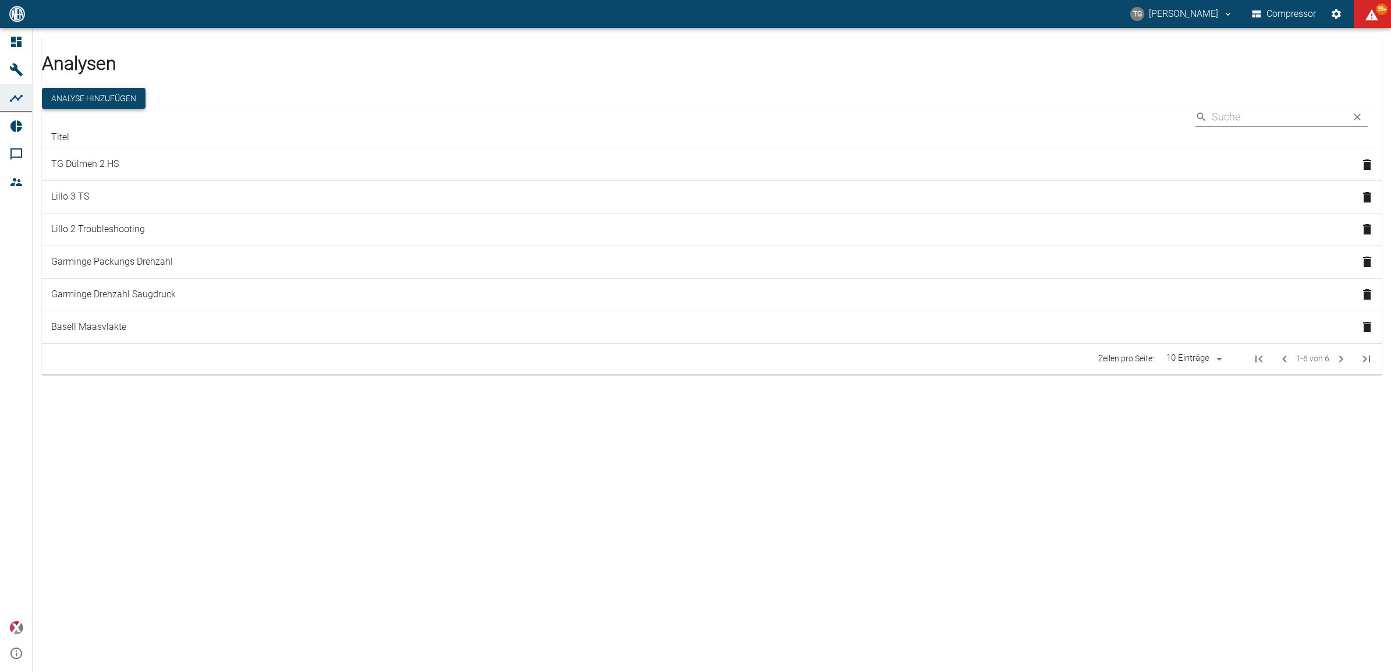
click at [145, 88] on button "Analyse hinzufügen" at bounding box center [94, 99] width 104 height 22
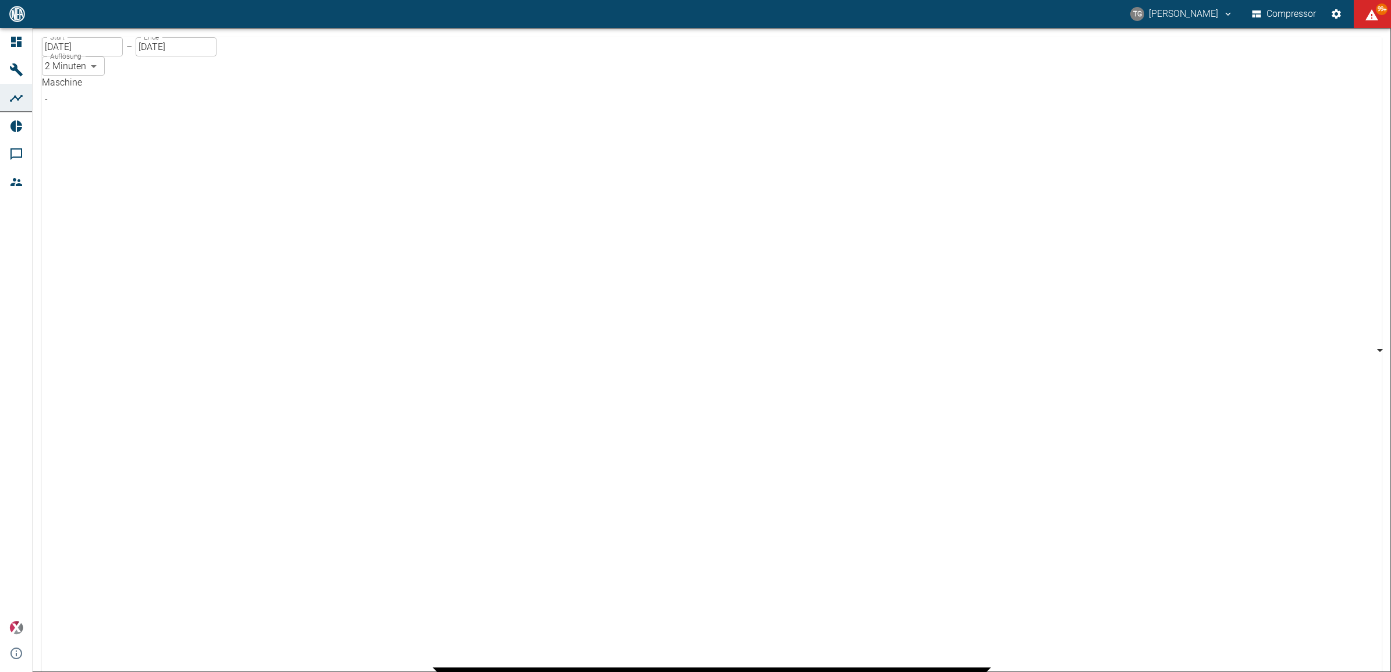
click at [141, 105] on body "TG Thomas Gregoir Compressor 99+ Dashboard Maschinen Analysen Reports Kommentar…" at bounding box center [695, 336] width 1391 height 672
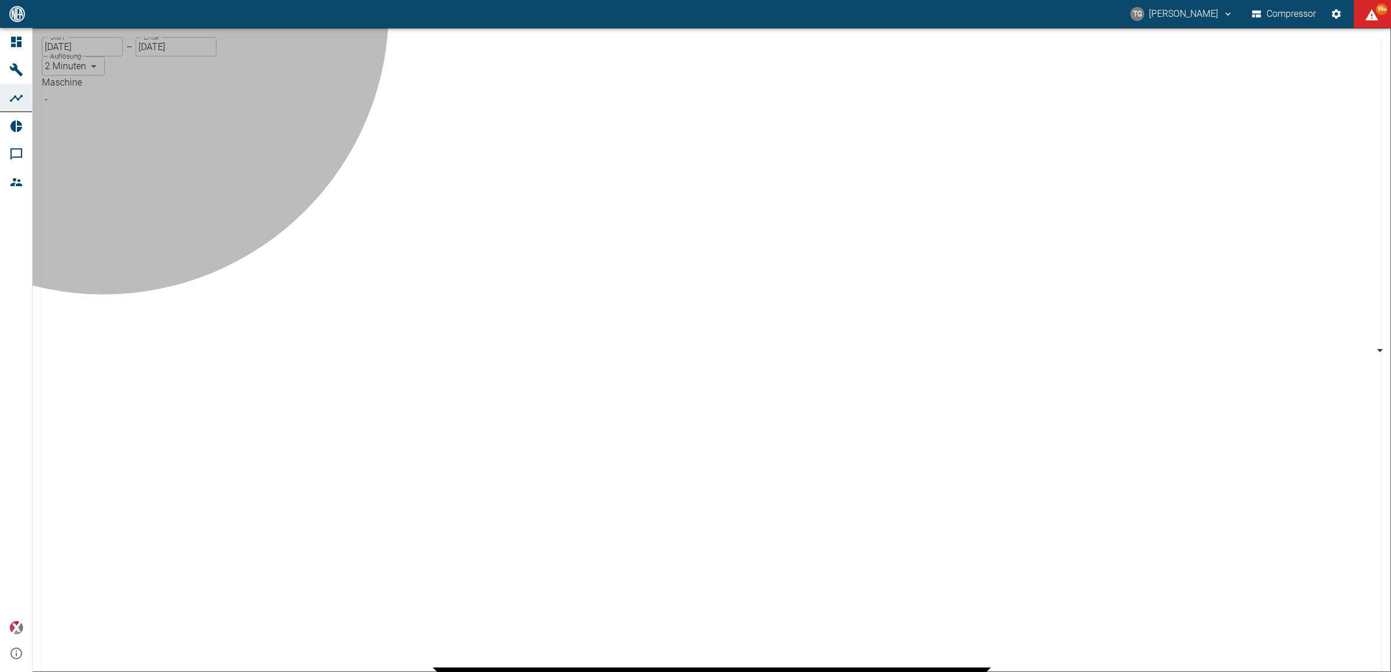
type input "53812aab-fb54-4a57-a574-01c3305aa274"
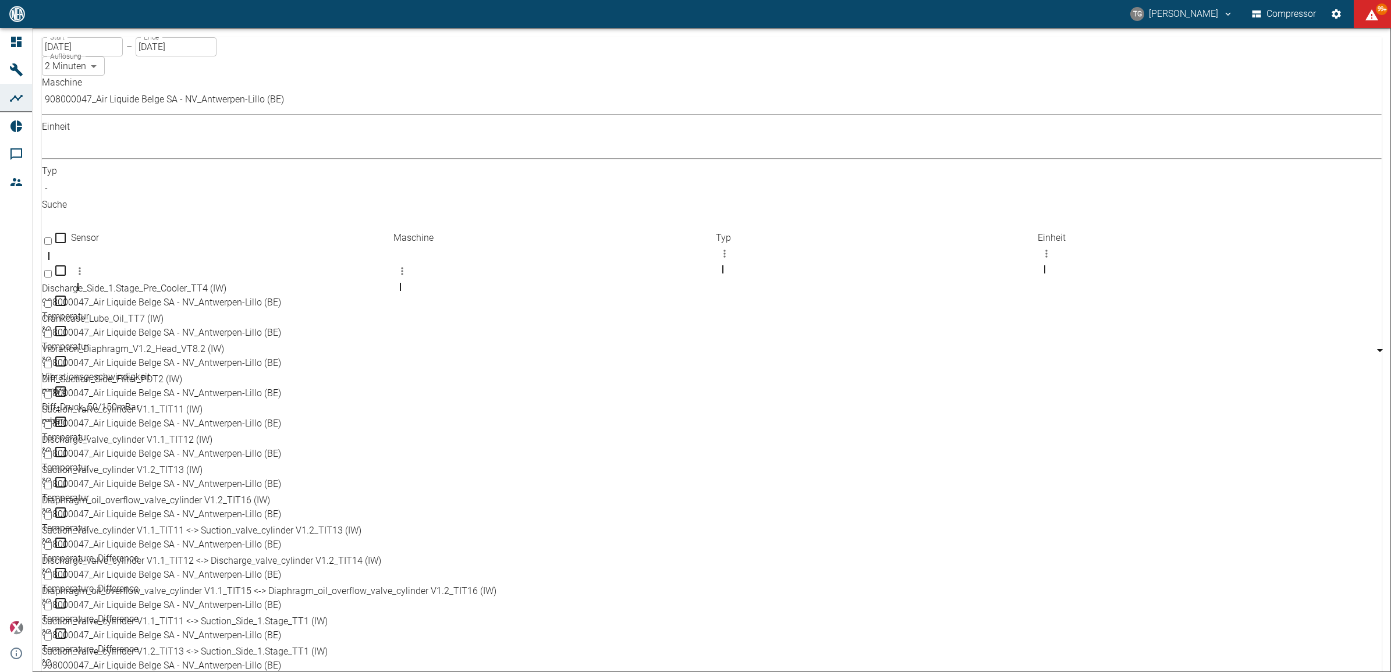
click at [280, 101] on body "TG Thomas Gregoir Compressor 99+ Dashboard Maschinen Analysen Reports Kommentar…" at bounding box center [695, 336] width 1391 height 672
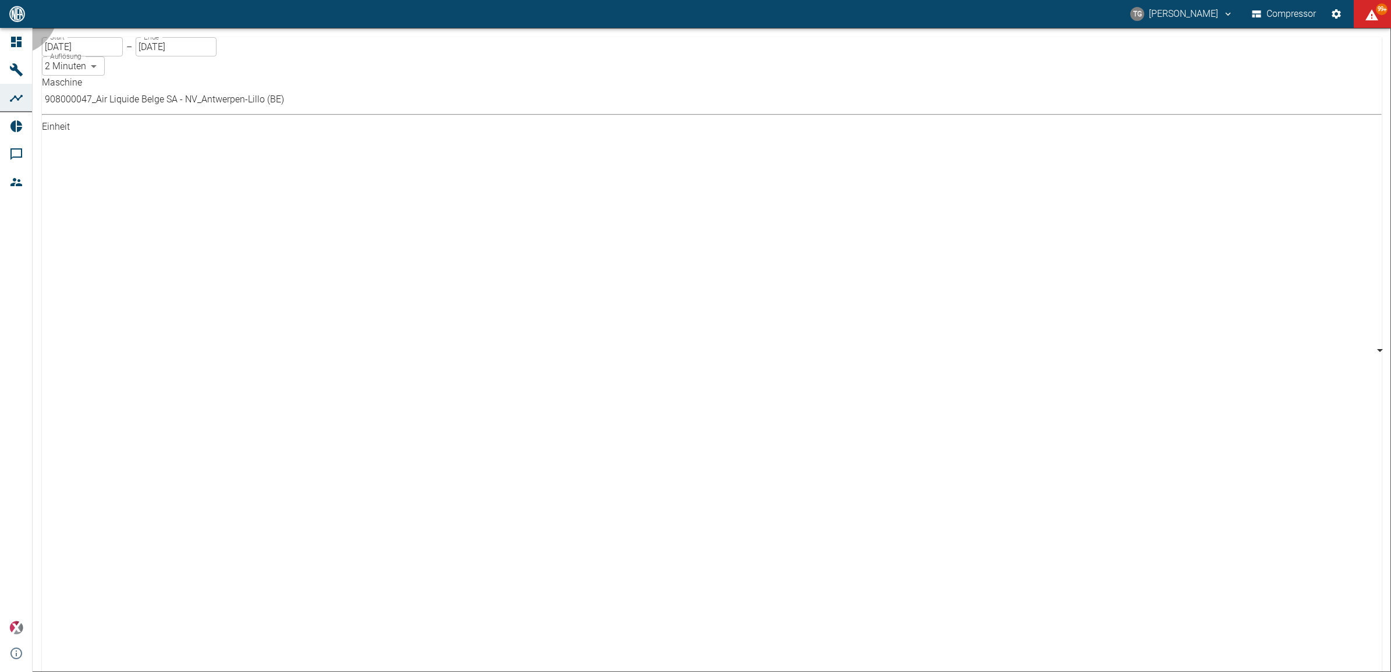
type input "%"
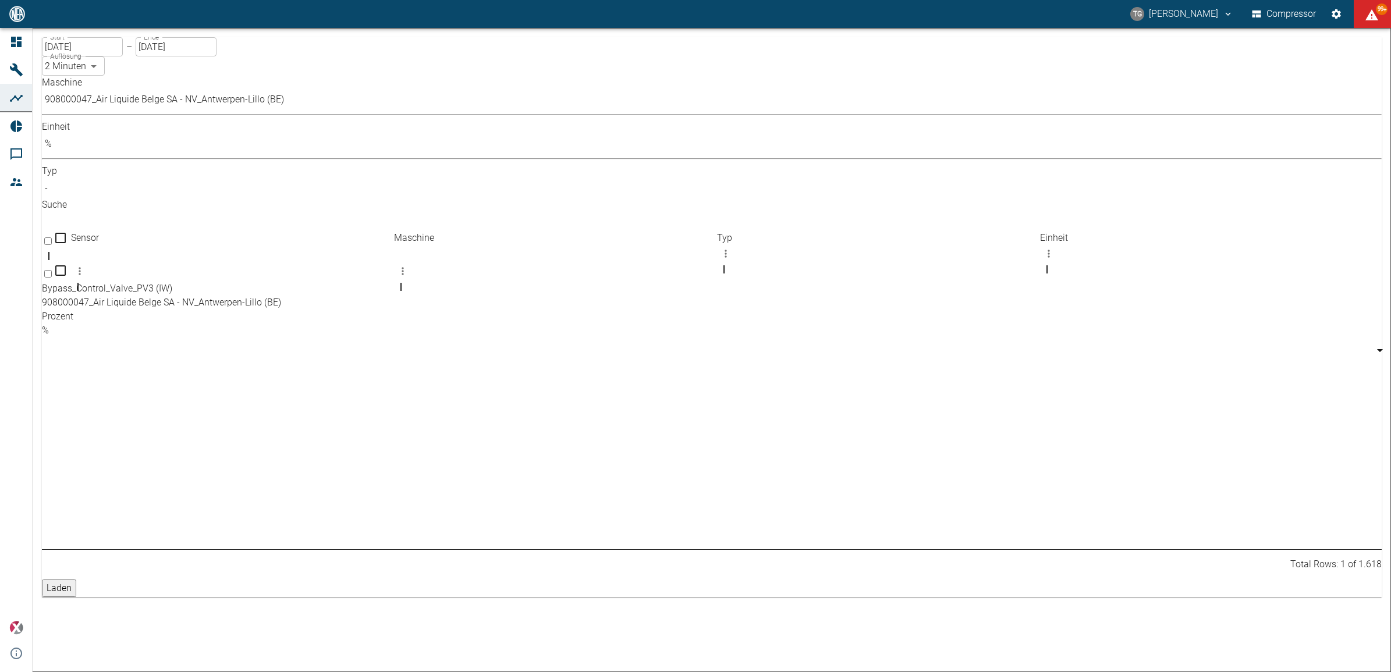
click at [52, 270] on input "Select row" at bounding box center [48, 274] width 8 height 8
checkbox input "false"
checkbox input "true"
click at [269, 115] on div "Maschine 908000047_Air Liquide Belge SA - NV_Antwerpen-Lillo (BE) 53812aab-fb54…" at bounding box center [711, 153] width 1339 height 155
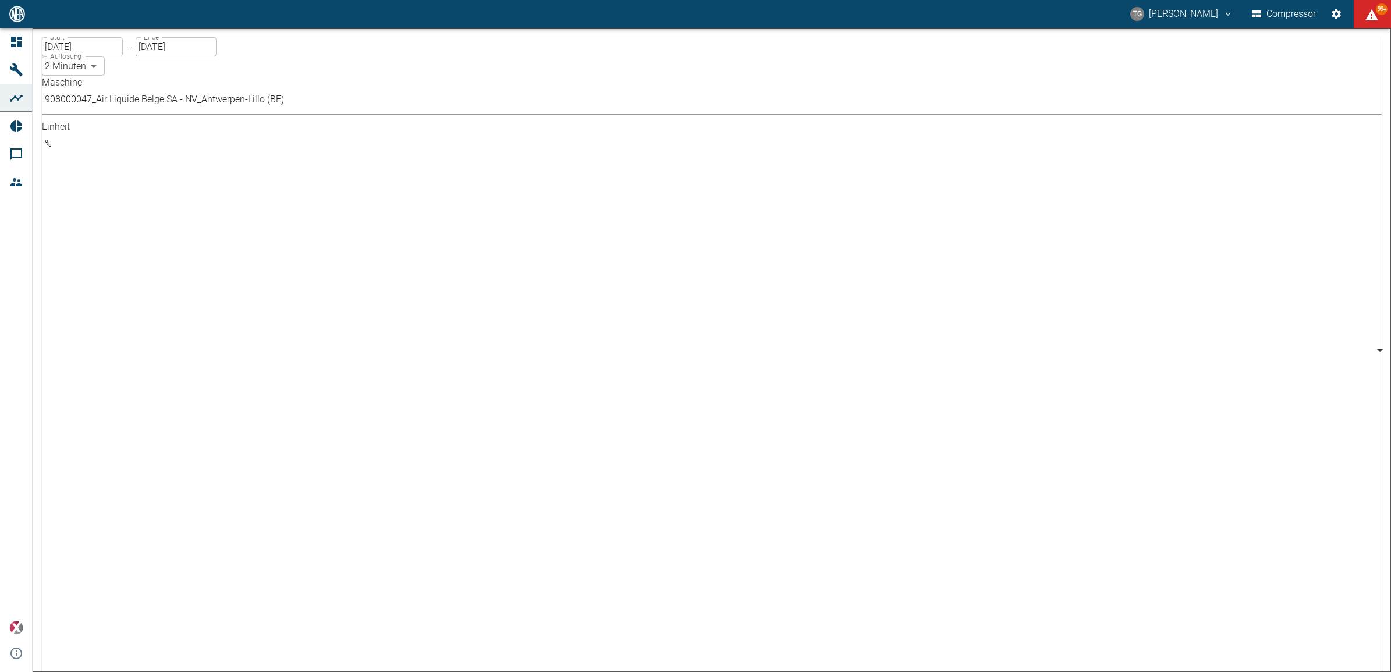
click at [269, 112] on body "TG Thomas Gregoir Compressor 99+ Dashboard Maschinen Analysen Reports Kommentar…" at bounding box center [695, 336] width 1391 height 672
type input "bar"
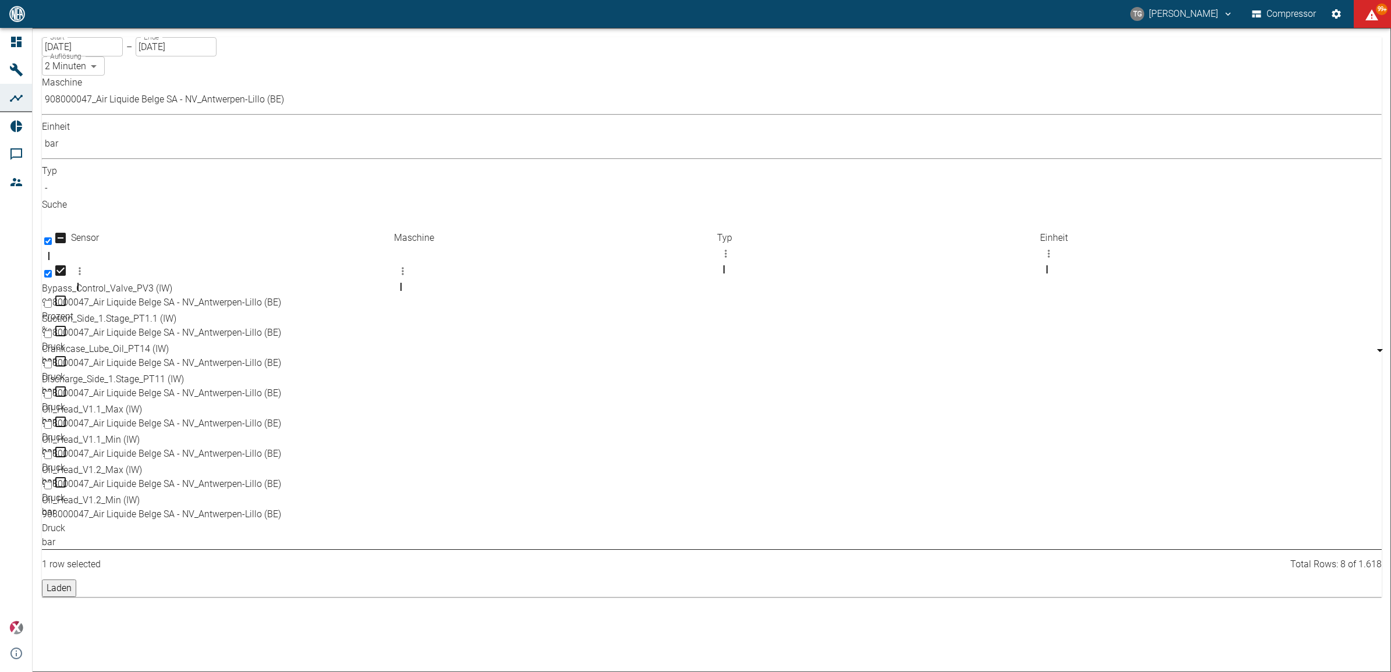
click at [52, 391] on input "Select row" at bounding box center [48, 395] width 8 height 8
checkbox input "true"
click at [52, 452] on input "Select row" at bounding box center [48, 456] width 8 height 8
checkbox input "true"
click at [52, 452] on input "Select row" at bounding box center [48, 456] width 8 height 8
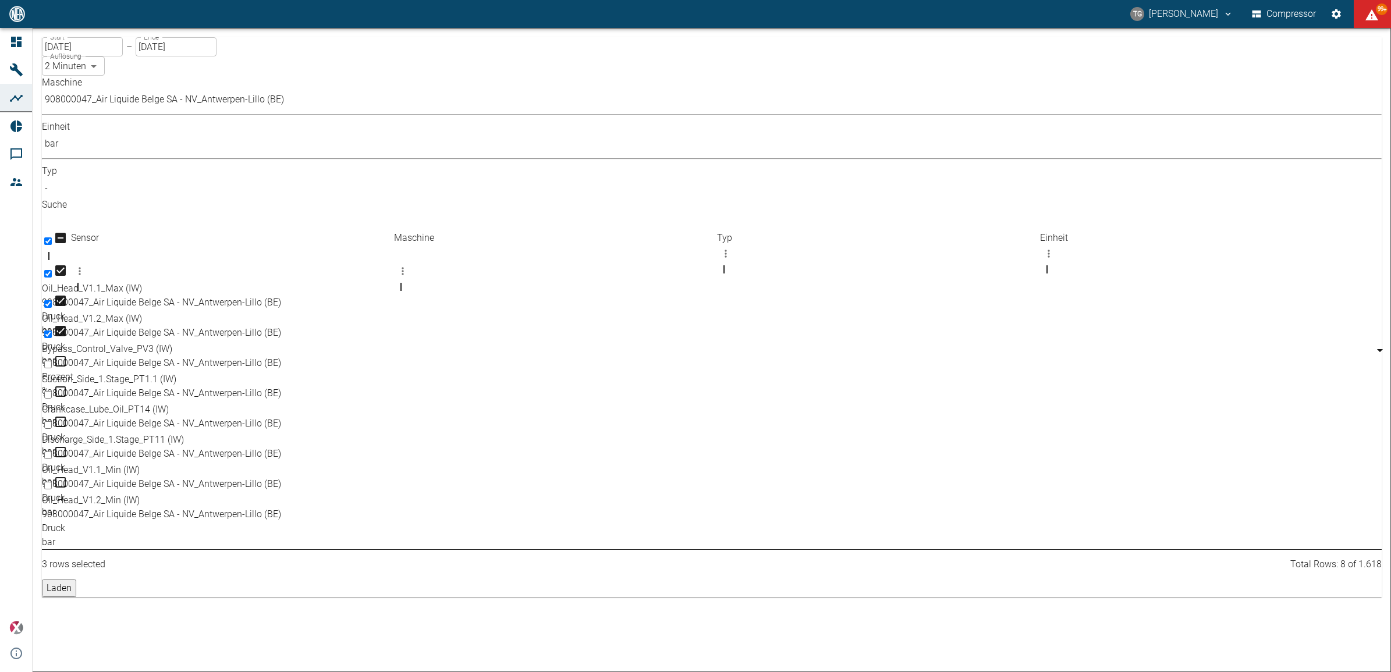
checkbox input "true"
click at [52, 482] on input "Select row" at bounding box center [48, 486] width 8 height 8
checkbox input "true"
click at [52, 482] on input "Select row" at bounding box center [48, 486] width 8 height 8
checkbox input "true"
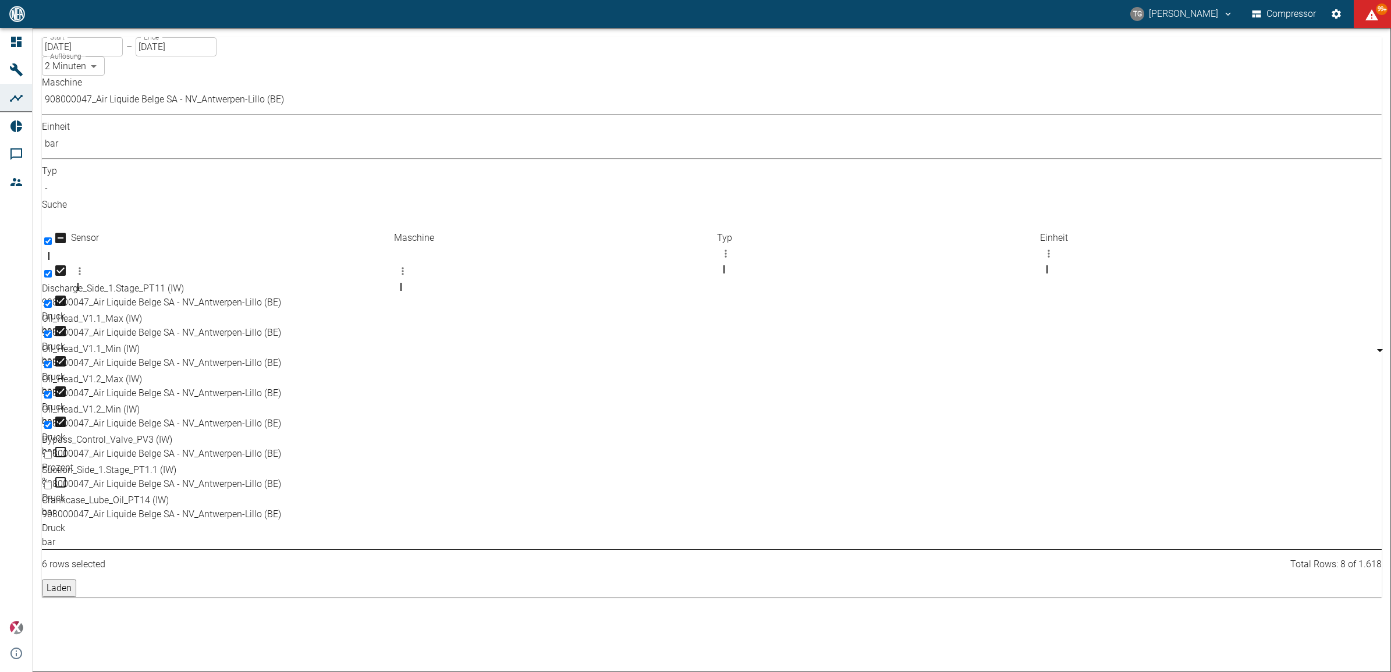
click at [76, 580] on button "Laden" at bounding box center [59, 588] width 34 height 17
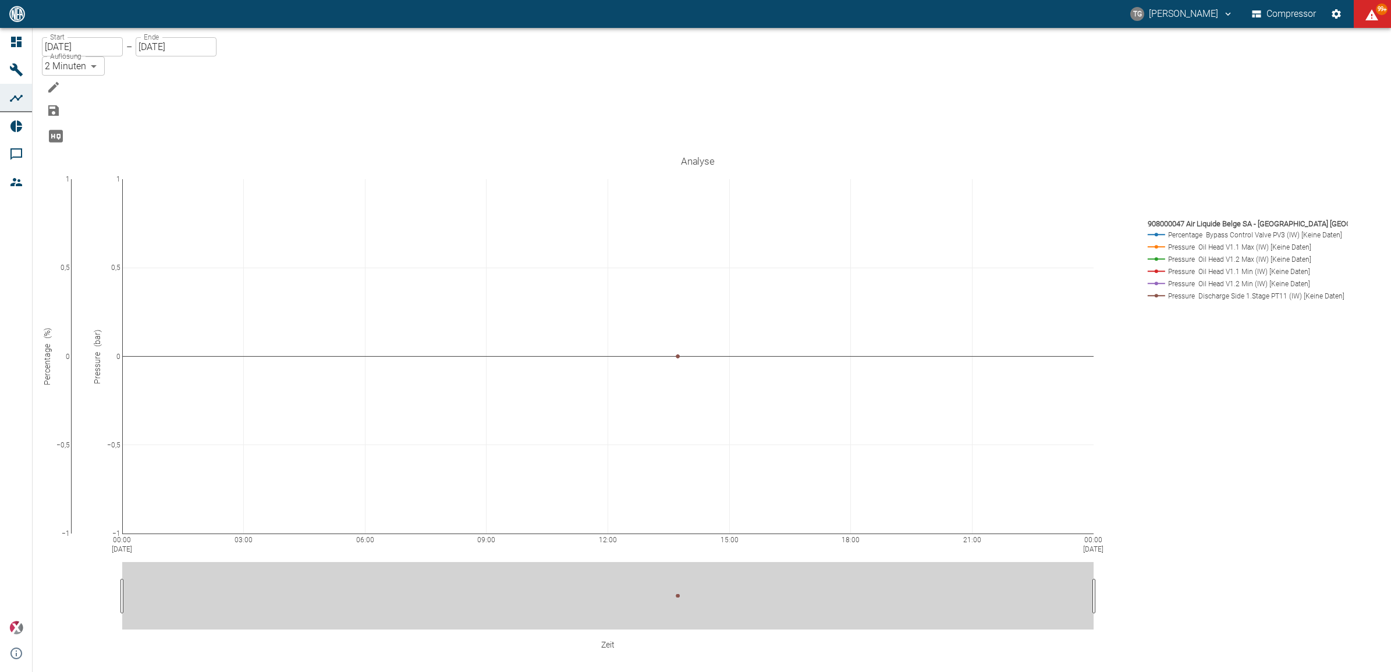
click at [237, 57] on body "TG Thomas Gregoir Compressor 99+ Dashboard Maschinen Analysen Reports Kommentar…" at bounding box center [695, 336] width 1391 height 672
type input "1sec"
click at [63, 130] on icon "Hohe Auflösung" at bounding box center [56, 136] width 14 height 12
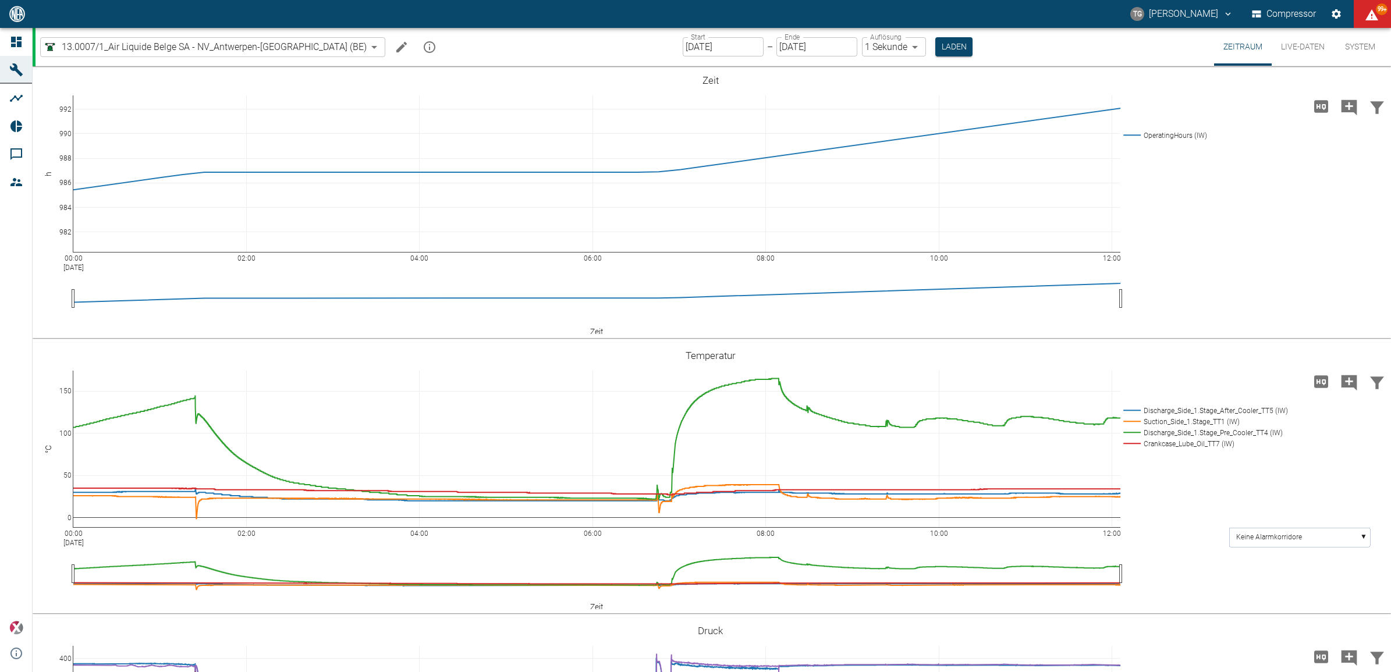
scroll to position [495, 0]
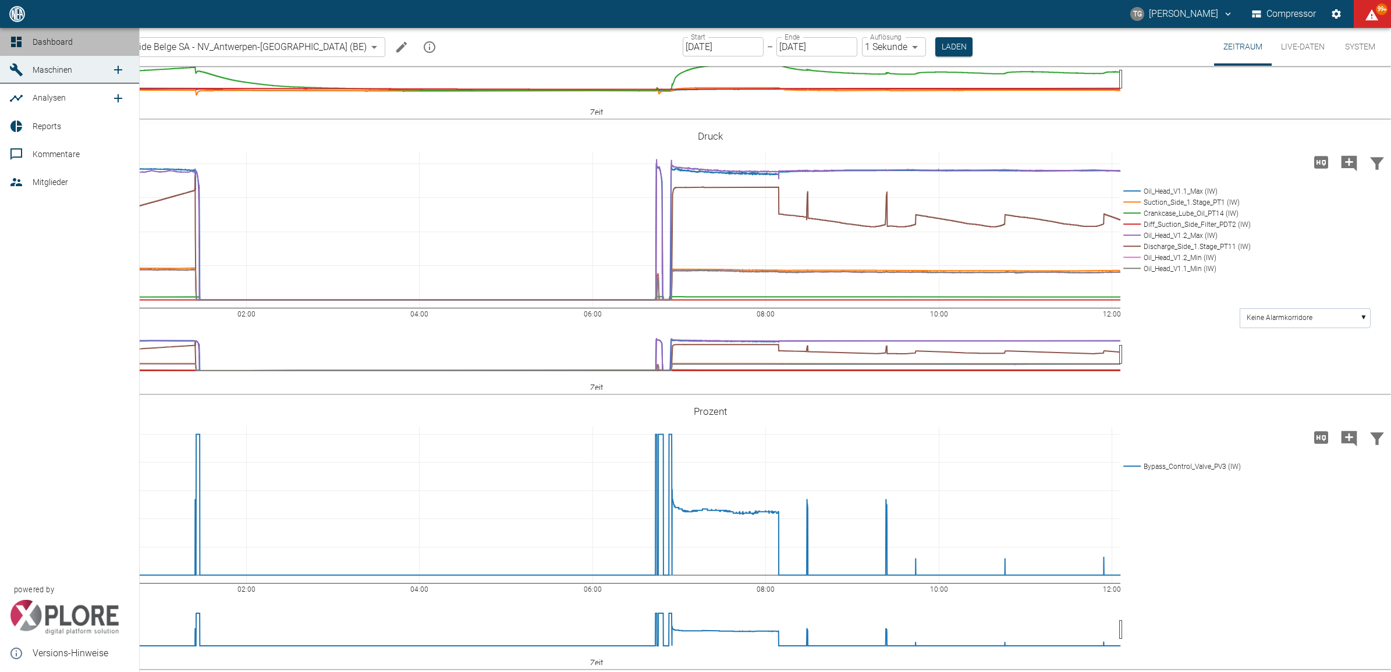
click at [9, 40] on icon at bounding box center [16, 42] width 14 height 14
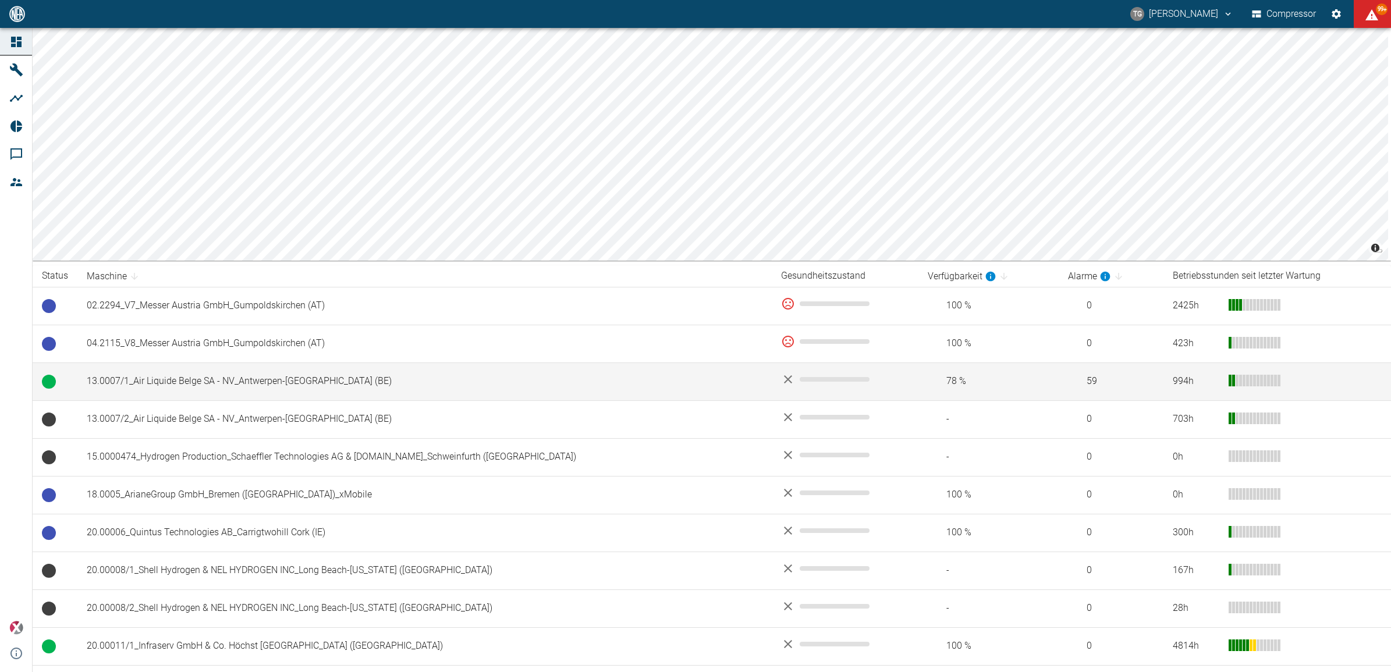
click at [148, 371] on td "13.0007/1_Air Liquide Belge SA - NV_Antwerpen-[GEOGRAPHIC_DATA] (BE)" at bounding box center [424, 382] width 694 height 38
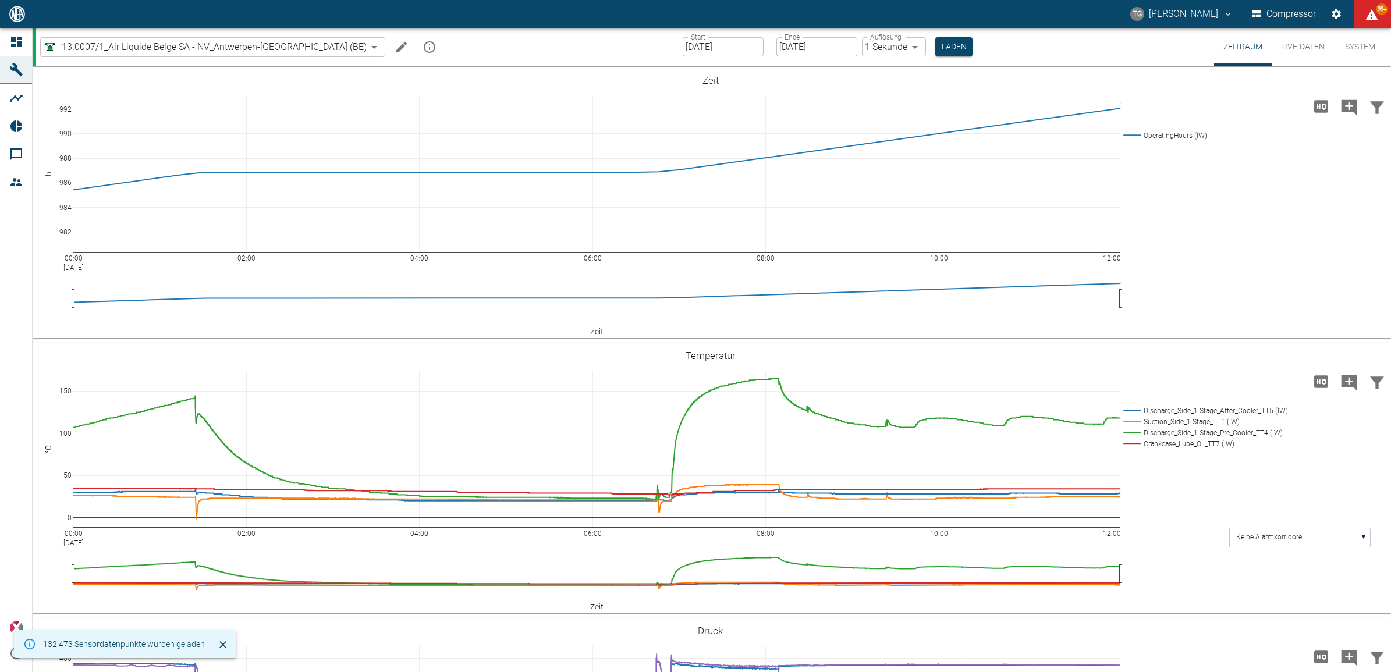
click at [27, 27] on div "TG Thomas Gregoir Compressor 99+" at bounding box center [695, 14] width 1391 height 28
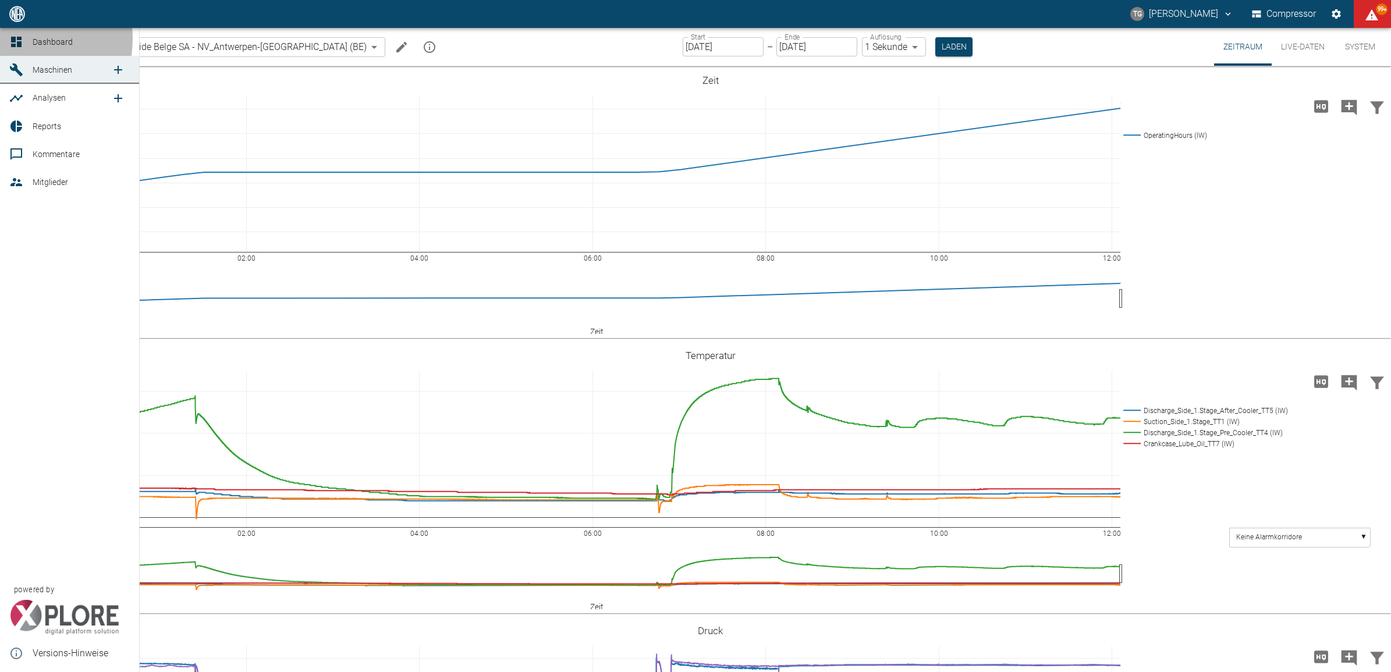
click at [13, 38] on icon at bounding box center [16, 42] width 10 height 10
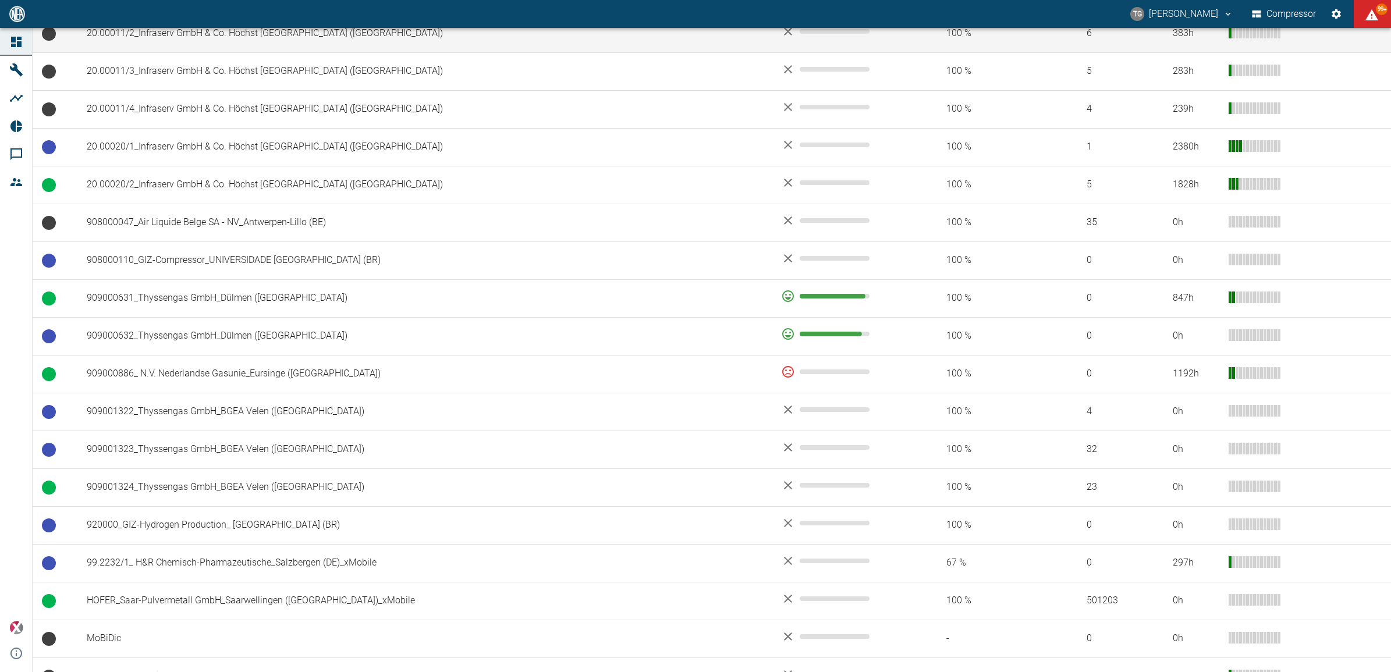
scroll to position [655, 0]
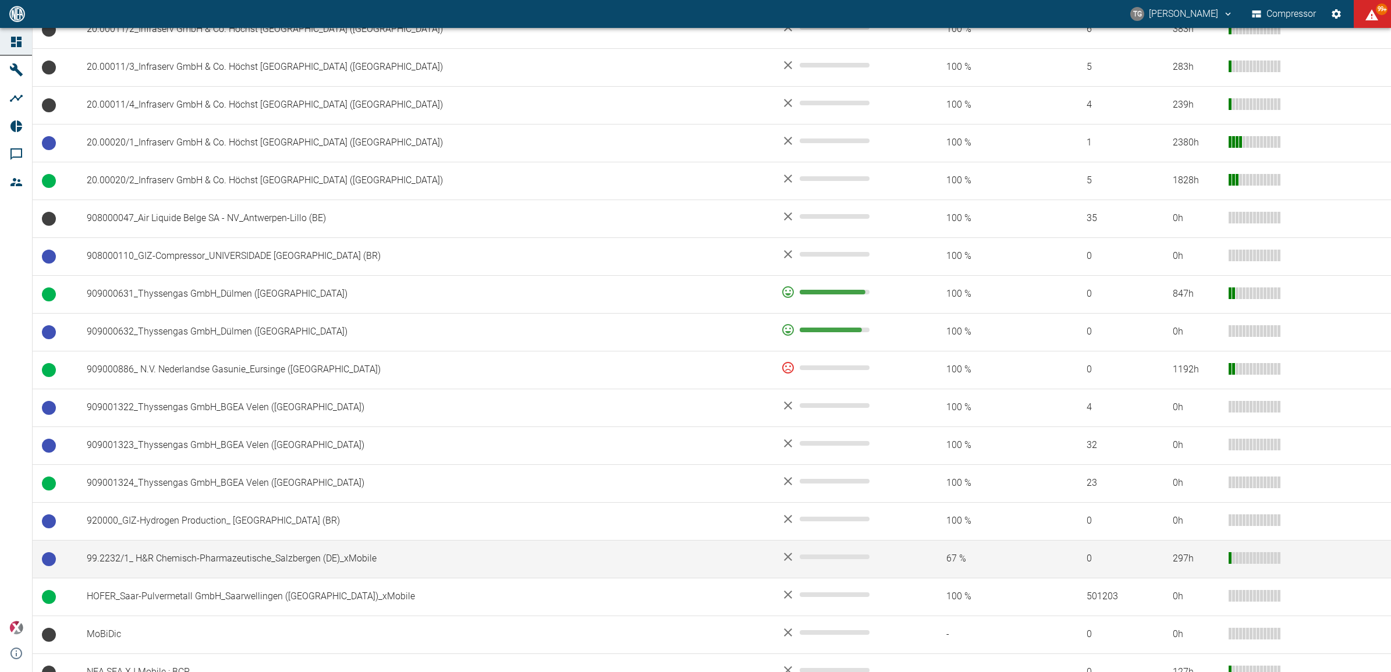
click at [166, 573] on td "99.2232/1_ H&R Chemisch-Pharmazeutische_Salzbergen (DE)_xMobile" at bounding box center [424, 559] width 694 height 38
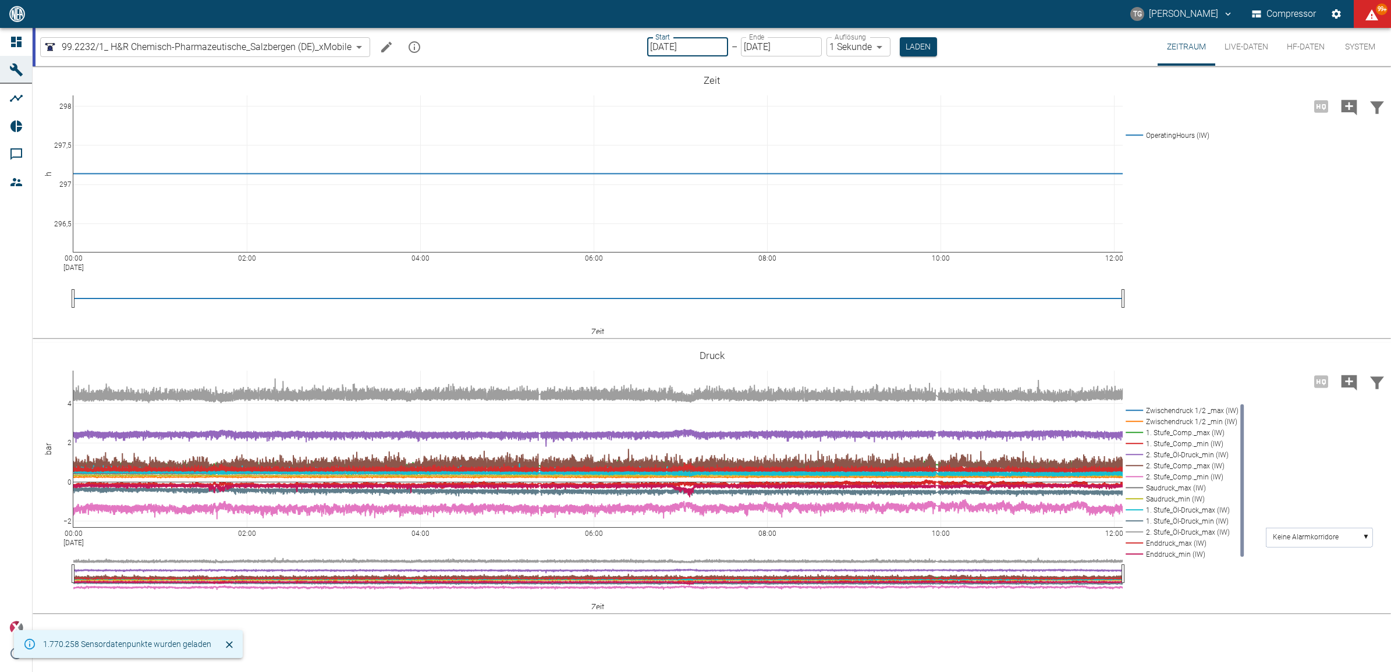
click at [673, 42] on input "[DATE]" at bounding box center [687, 46] width 81 height 19
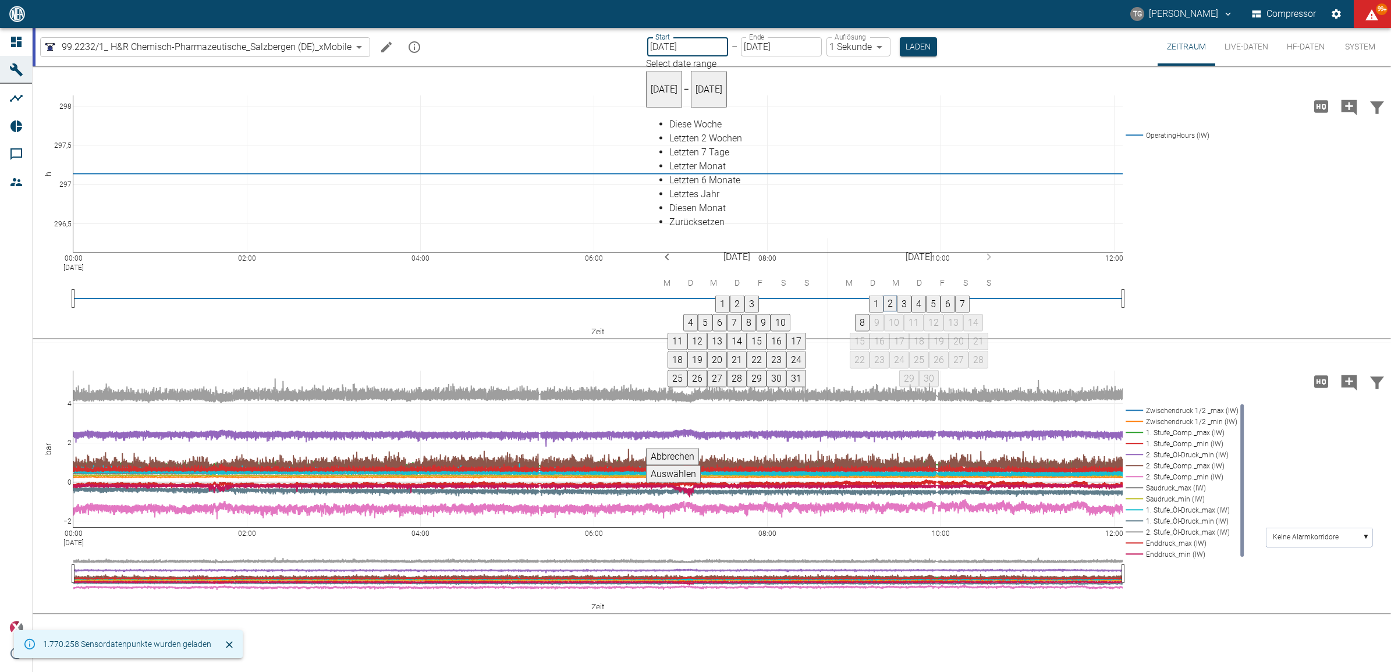
click at [897, 296] on button "2" at bounding box center [889, 304] width 13 height 16
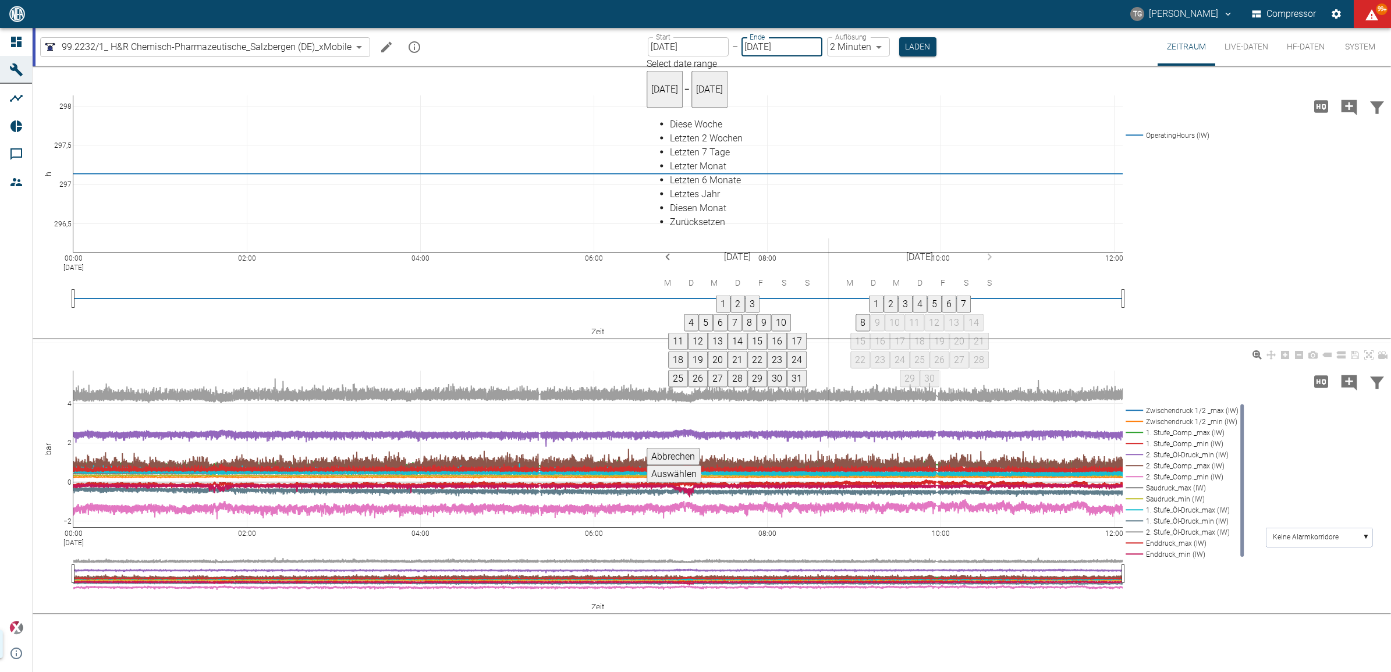
type input "02.09.2025"
type input "2min"
click at [701, 466] on button "Auswählen" at bounding box center [673, 474] width 55 height 17
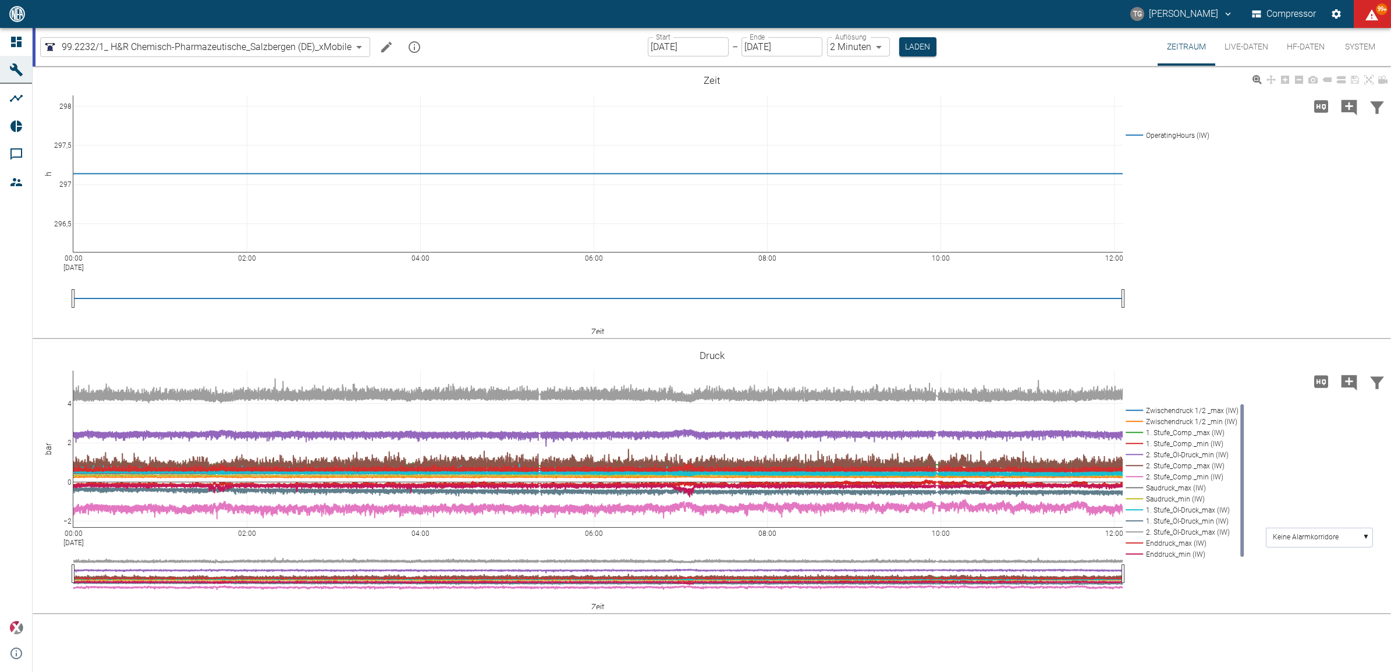
click at [909, 41] on button "Laden" at bounding box center [917, 46] width 37 height 19
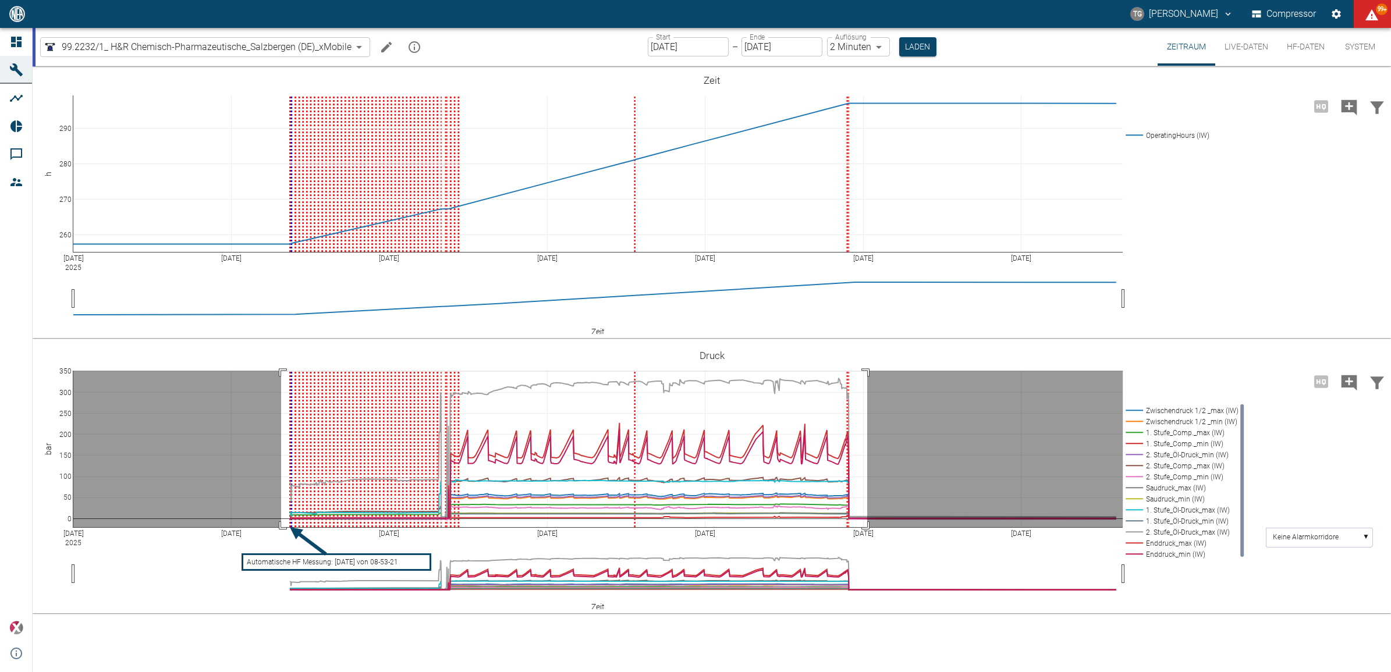
drag, startPoint x: 281, startPoint y: 371, endPoint x: 867, endPoint y: 562, distance: 616.4
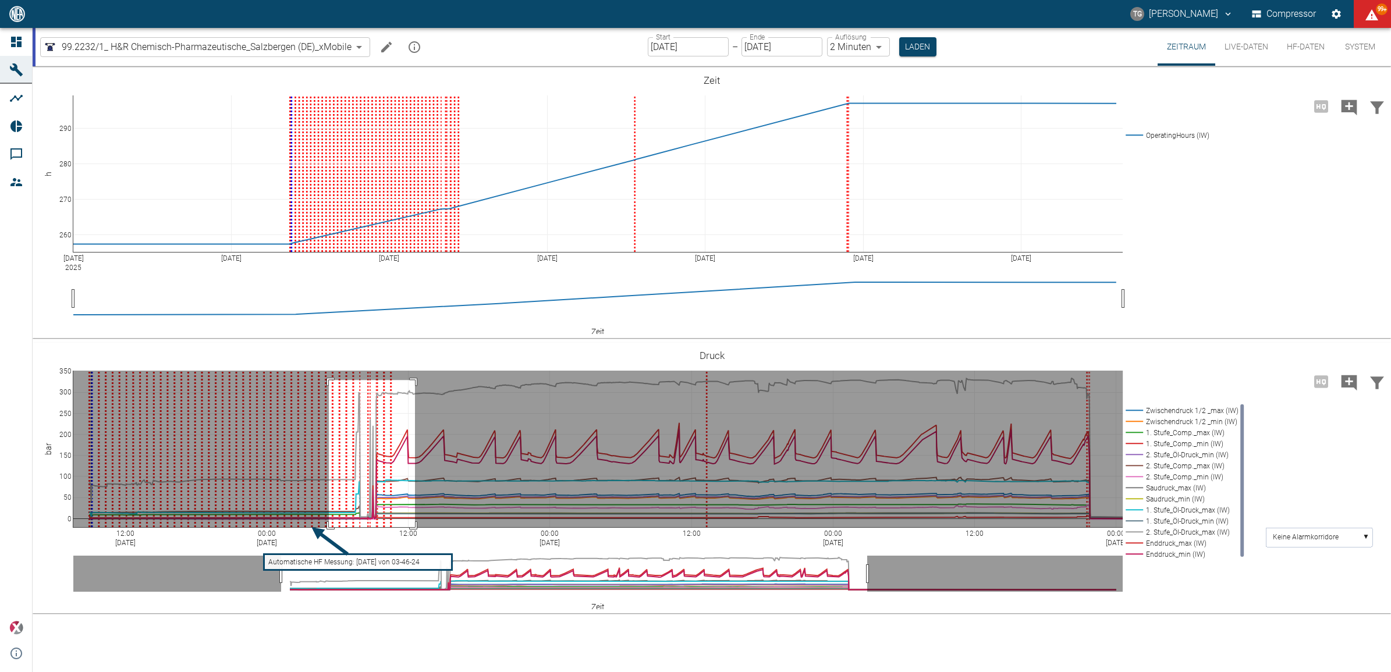
drag, startPoint x: 329, startPoint y: 380, endPoint x: 415, endPoint y: 574, distance: 212.0
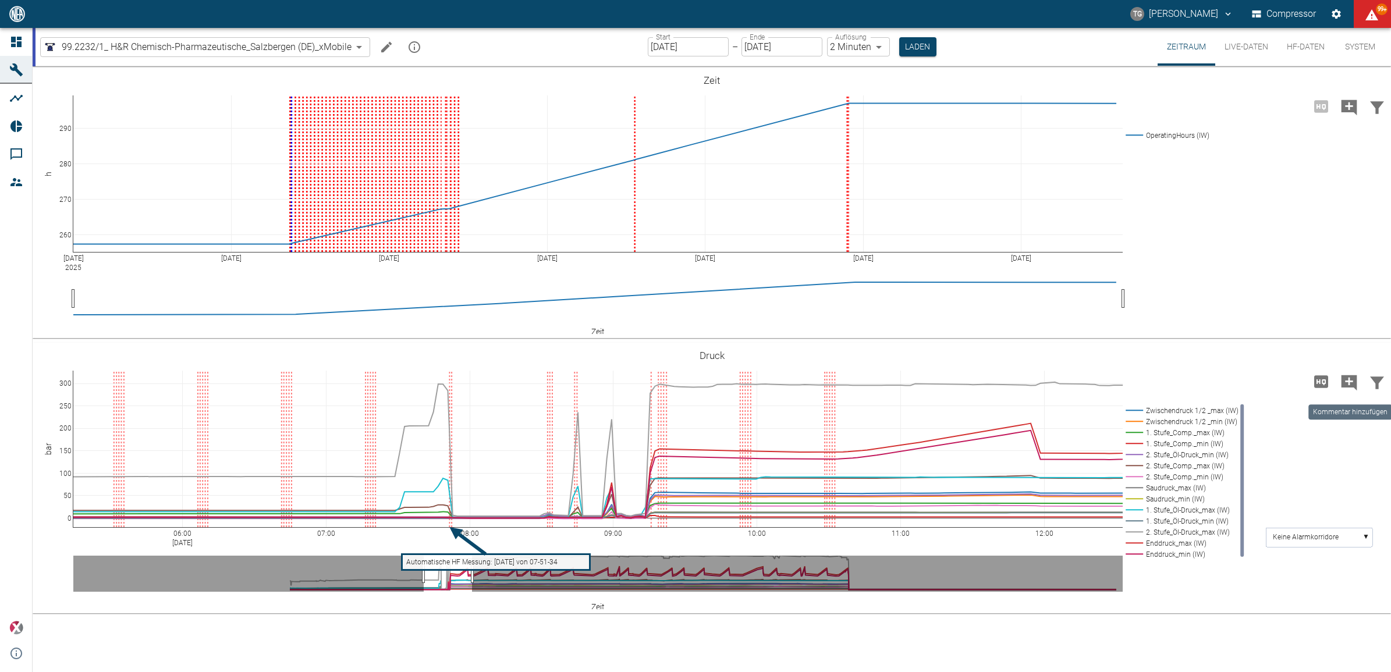
click at [1352, 375] on icon "Kommentar hinzufügen" at bounding box center [1349, 383] width 16 height 16
click at [1290, 376] on button "Weiter" at bounding box center [1289, 380] width 35 height 17
type textarea "Inbetrieb"
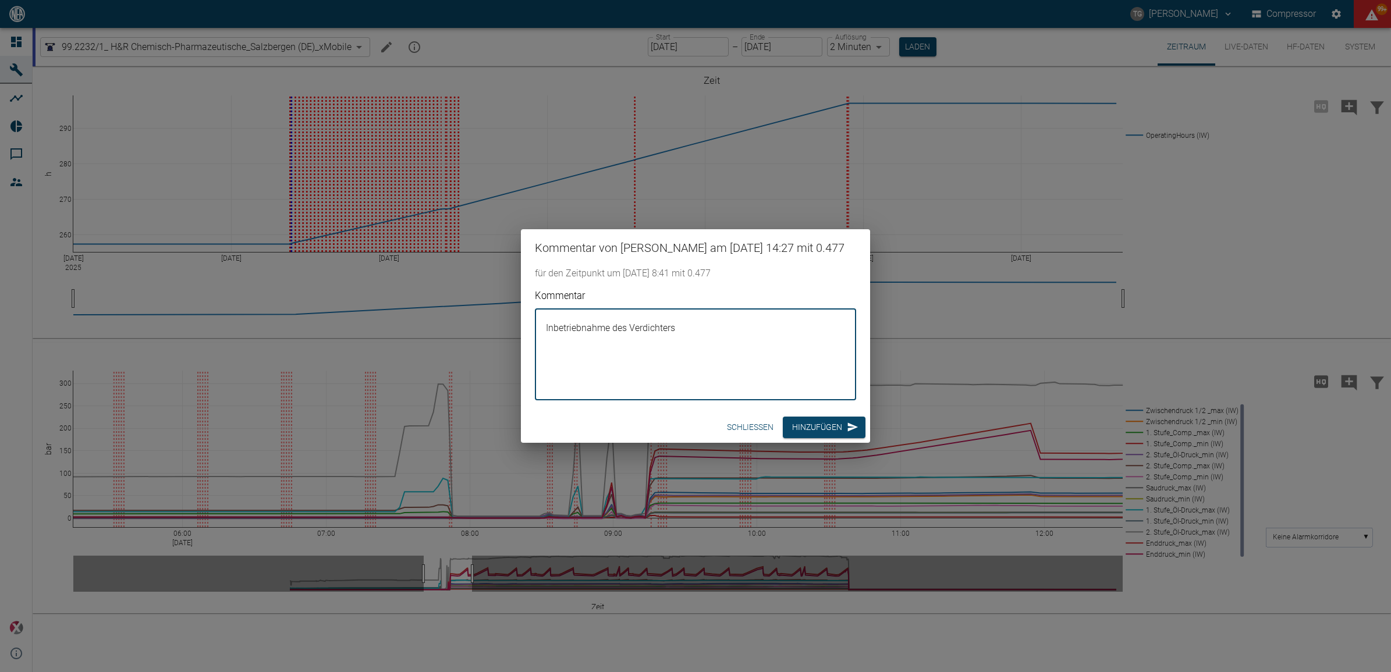
type textarea "Inbetriebnahme des Verdichters"
click at [816, 422] on div "Schließen Hinzufügen" at bounding box center [695, 427] width 349 height 31
click at [822, 435] on button "Hinzufügen" at bounding box center [824, 428] width 83 height 22
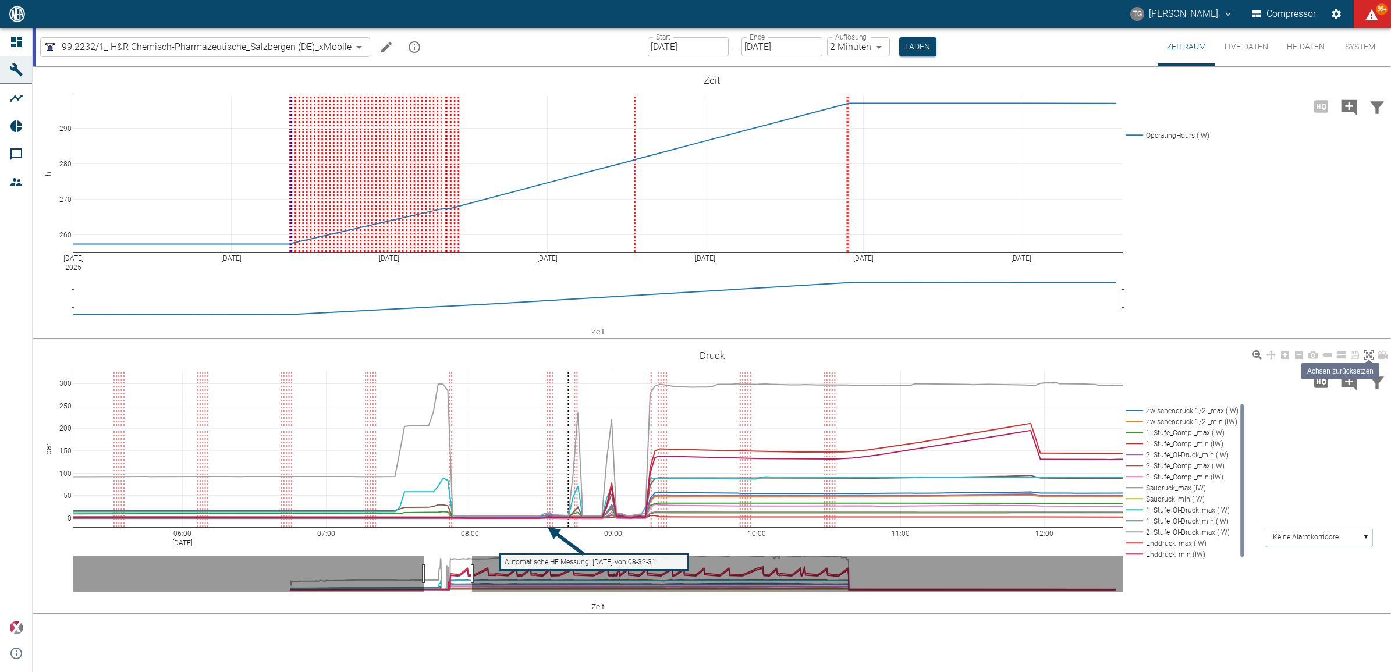
click at [1367, 353] on icon at bounding box center [1368, 354] width 9 height 9
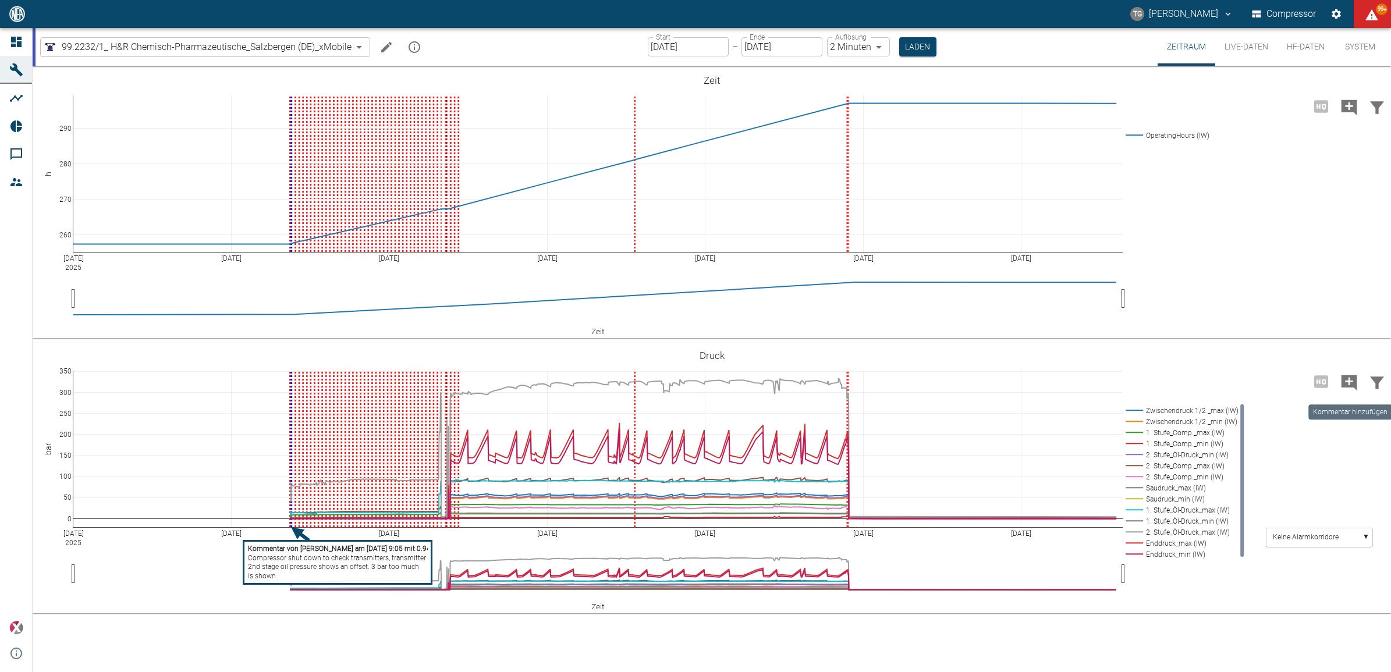
click at [1352, 379] on icon "Kommentar hinzufügen" at bounding box center [1349, 383] width 16 height 16
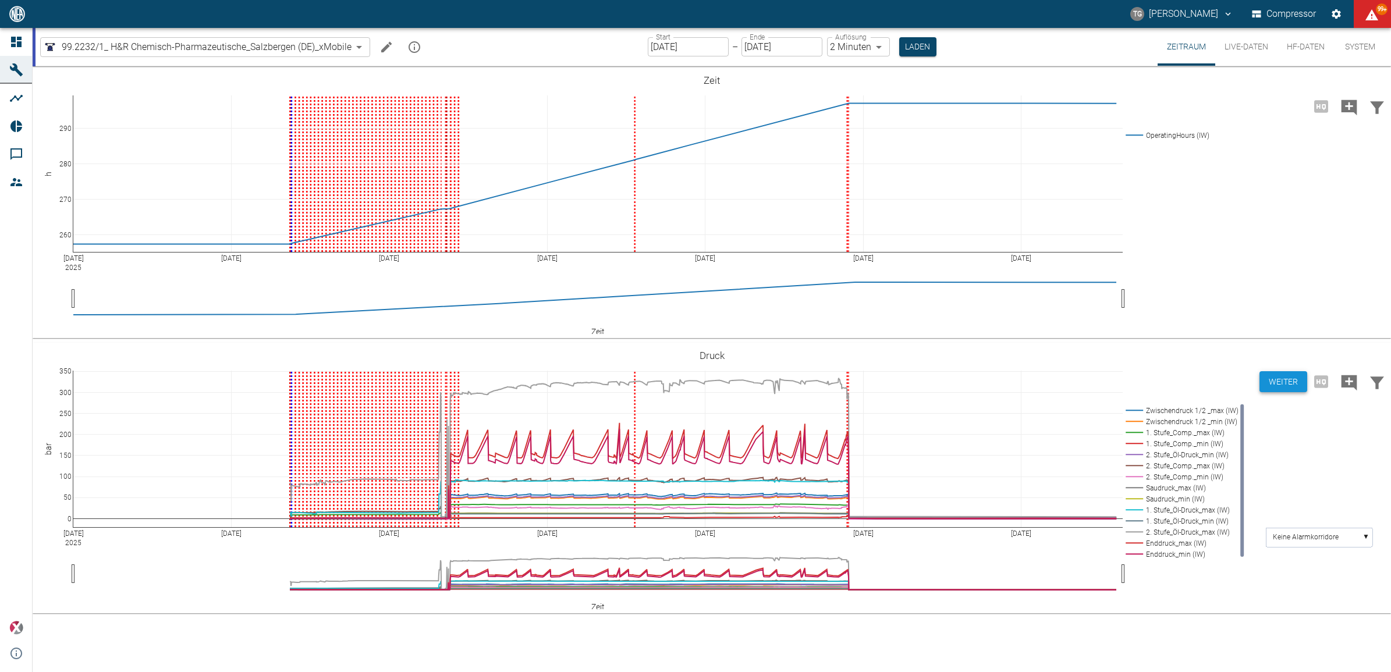
click at [1287, 385] on button "Weiter" at bounding box center [1283, 382] width 48 height 22
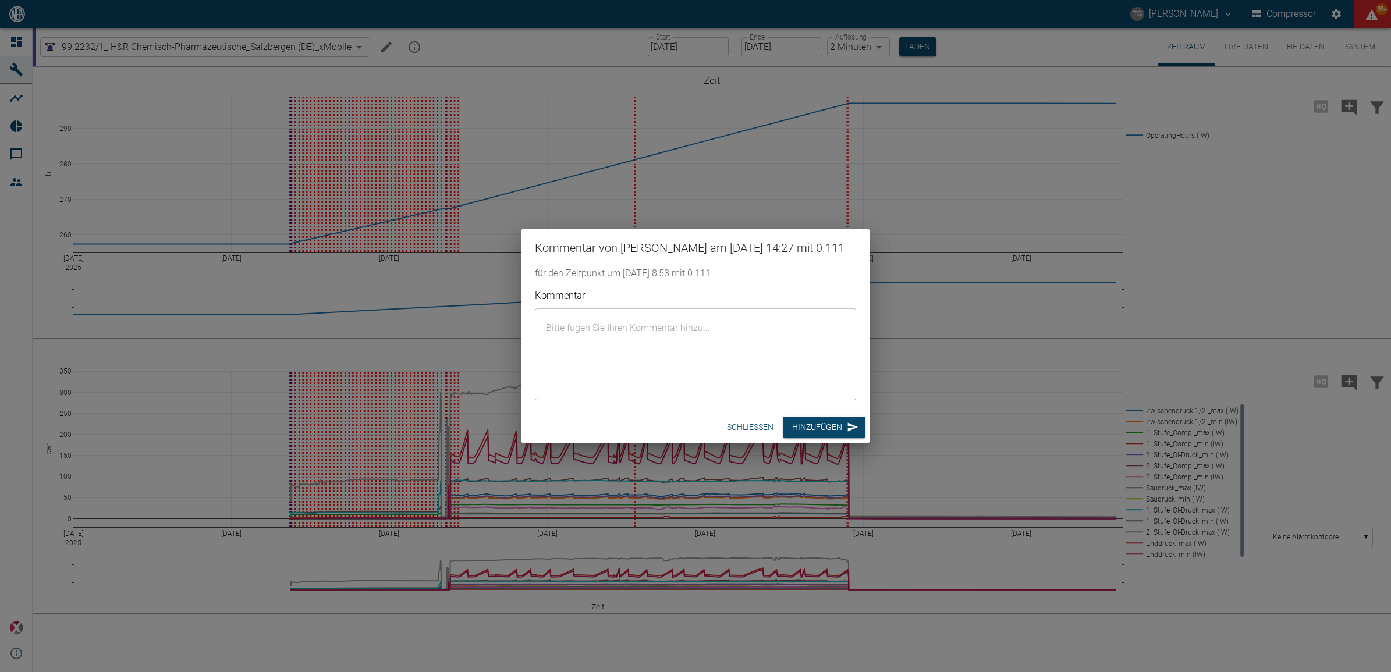
click at [623, 349] on textarea "Kommentar" at bounding box center [695, 354] width 305 height 73
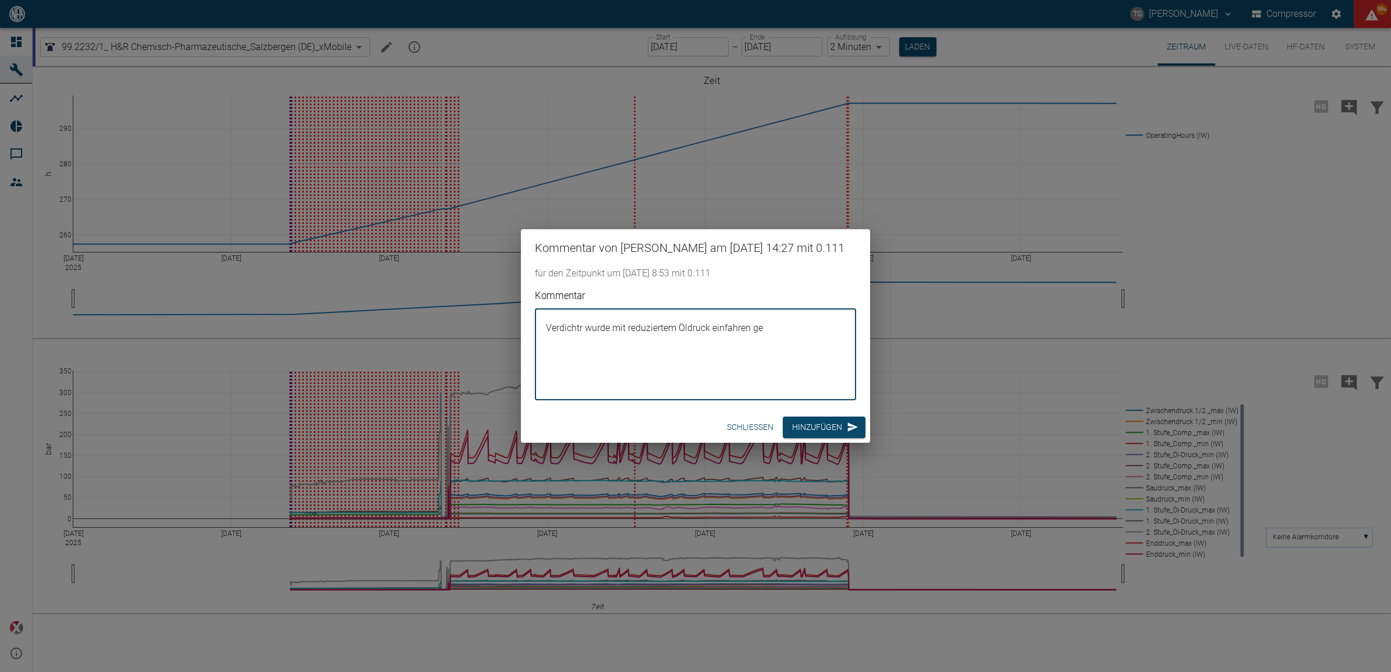
click at [577, 336] on textarea "Verdichtr wurde mit reduziertem Öldruck einfahren ge" at bounding box center [695, 354] width 305 height 73
click at [779, 339] on textarea "Verdichter wurde mit reduziertem Öldruck einfahren ge" at bounding box center [695, 354] width 305 height 73
type textarea "Verdichter wurde mit reduziertem Öldruck einlaufen gelassen."
click at [802, 438] on button "Hinzufügen" at bounding box center [824, 428] width 83 height 22
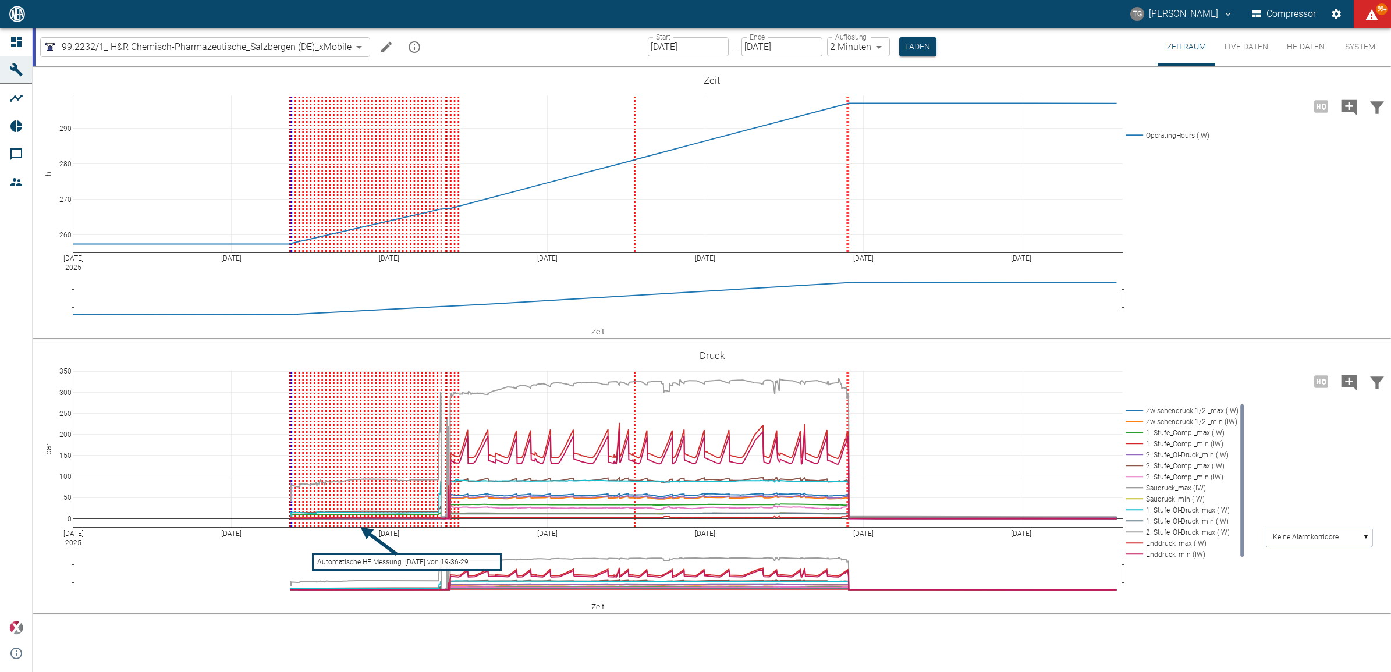
click at [385, 45] on icon "Machine bearbeiten" at bounding box center [386, 46] width 10 height 10
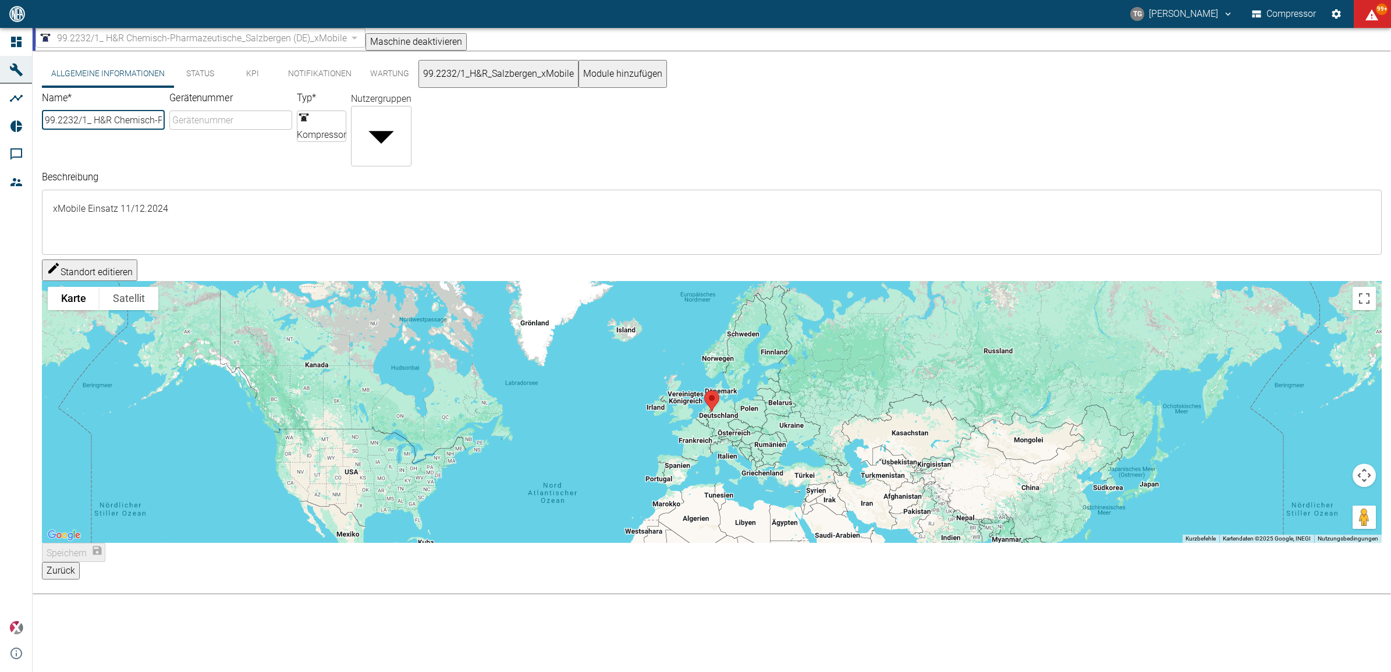
click at [510, 77] on button "99.2232/1_H&R_Salzbergen_xMobile" at bounding box center [498, 74] width 160 height 28
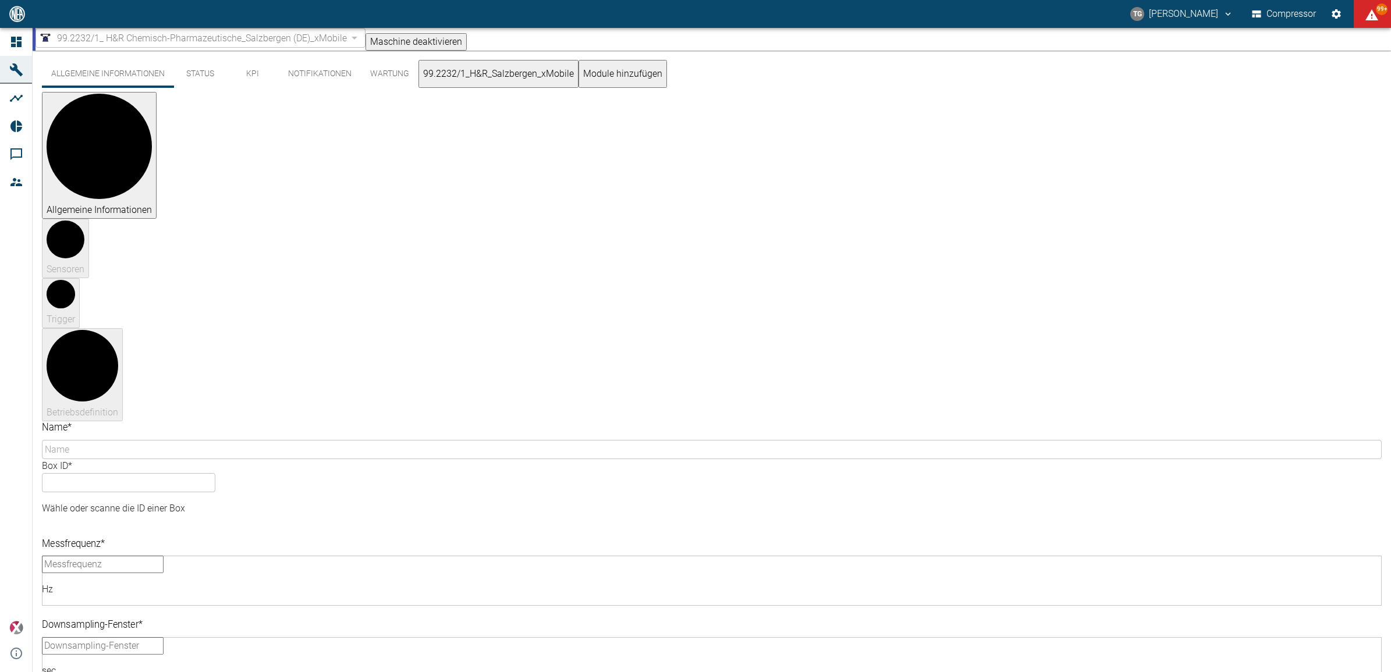
type input "99.2232/1_H&R_Salzbergen_xMobile"
type input "a76ca670-4a8d-549a-af1c-c682be1915fa"
type input "4000"
type input "1"
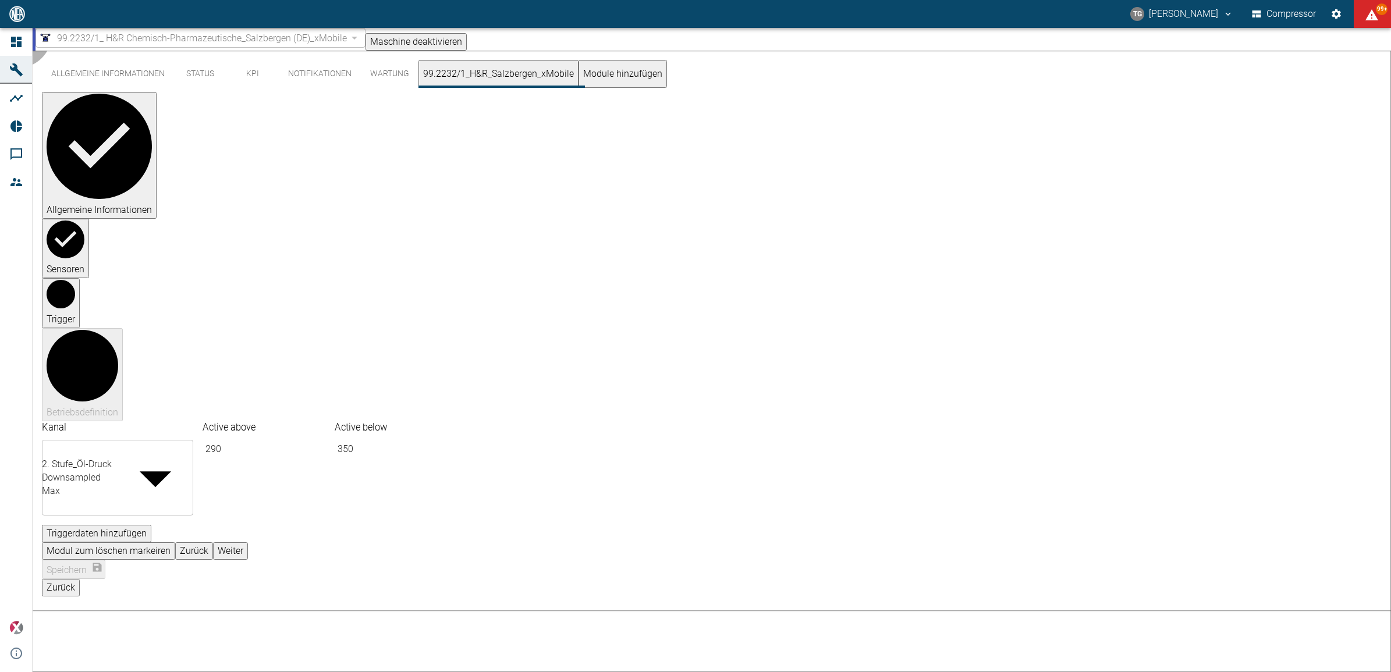
click at [248, 542] on button "Weiter" at bounding box center [230, 550] width 35 height 17
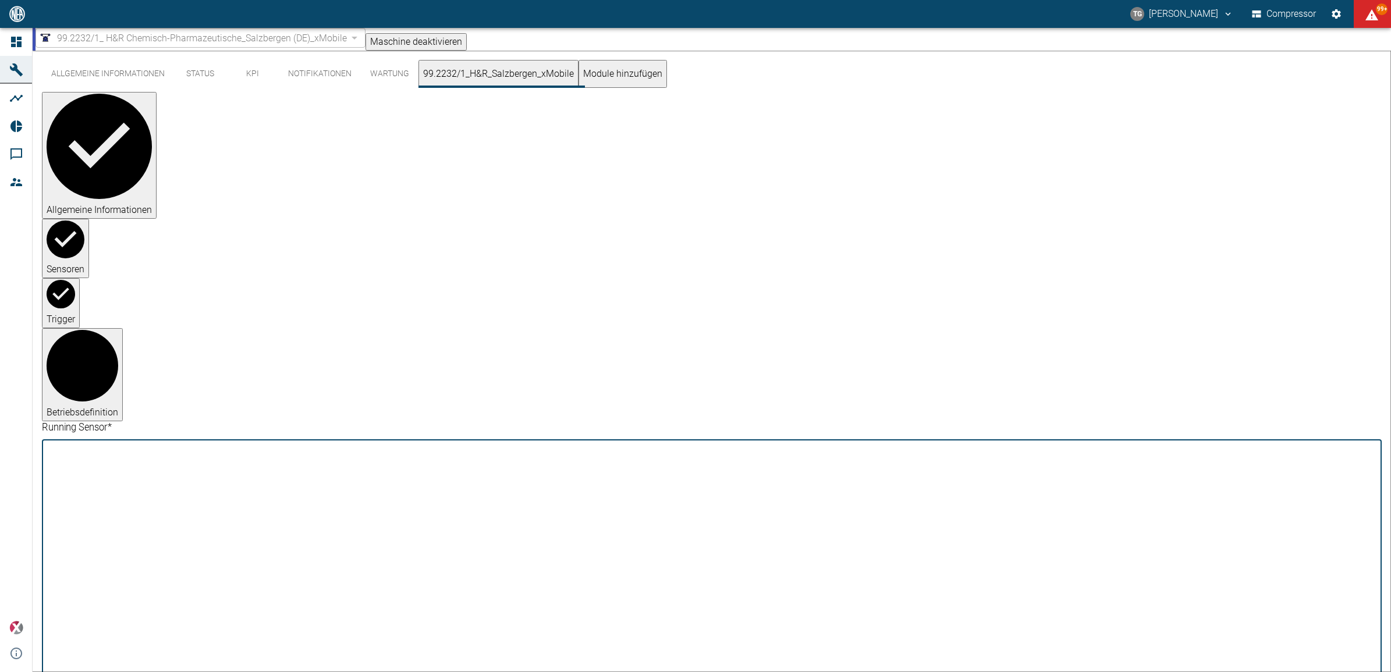
click at [1377, 199] on body "TG Thomas Gregoir Compressor 99+ Dashboard Maschinen Analysen Reports Kommentar…" at bounding box center [695, 336] width 1391 height 672
click at [1377, 671] on div at bounding box center [695, 681] width 1391 height 0
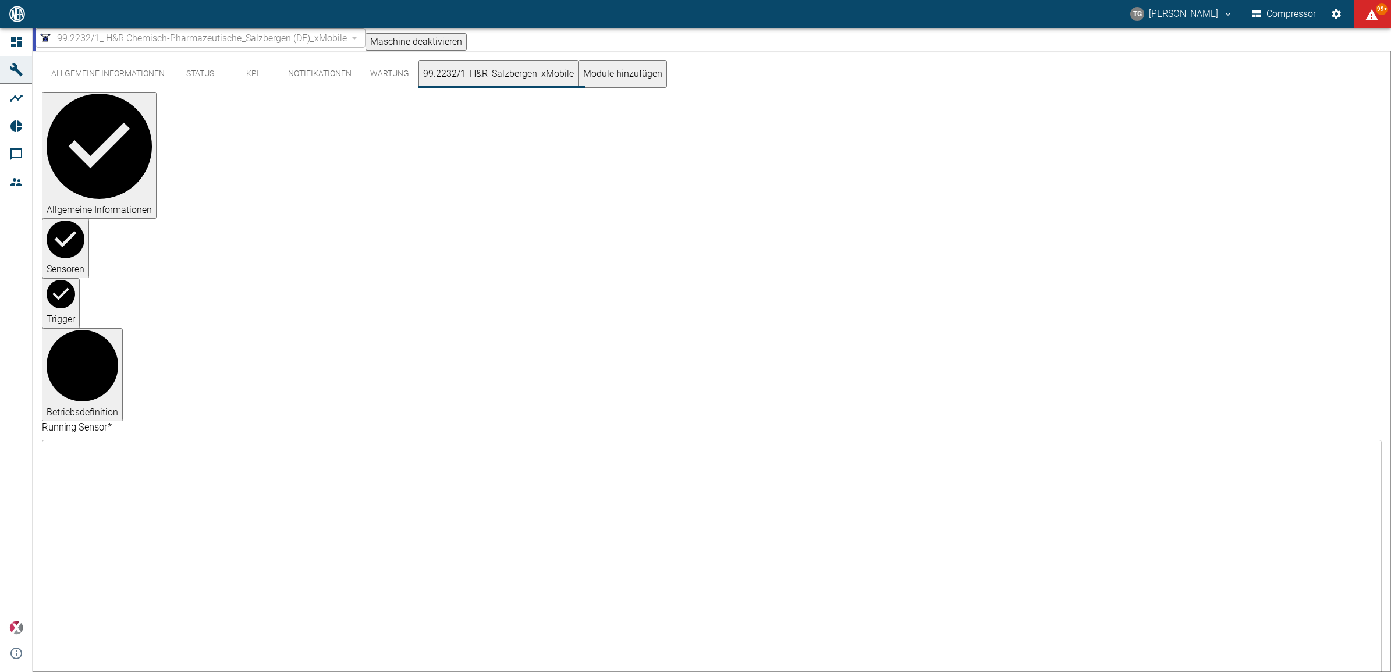
click at [143, 201] on body "TG Thomas Gregoir Compressor 99+ Dashboard Maschinen Analysen Reports Kommentar…" at bounding box center [695, 336] width 1391 height 672
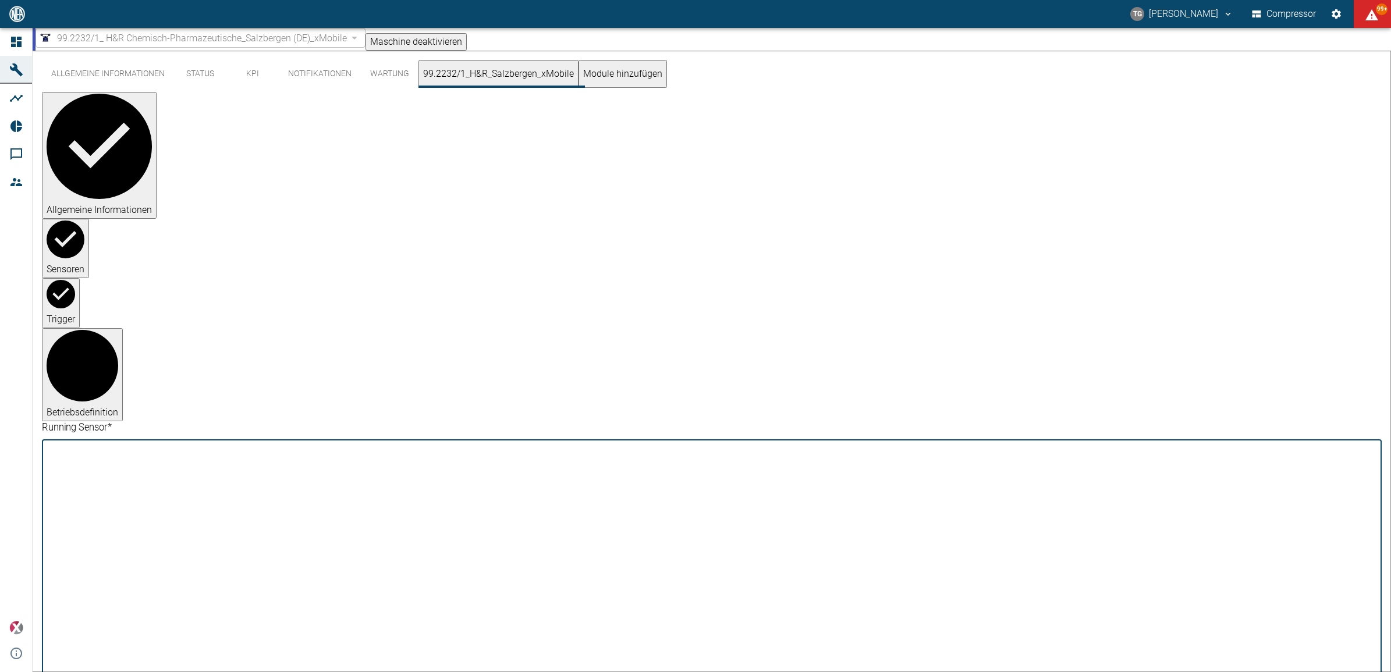
click at [143, 671] on div at bounding box center [695, 681] width 1391 height 0
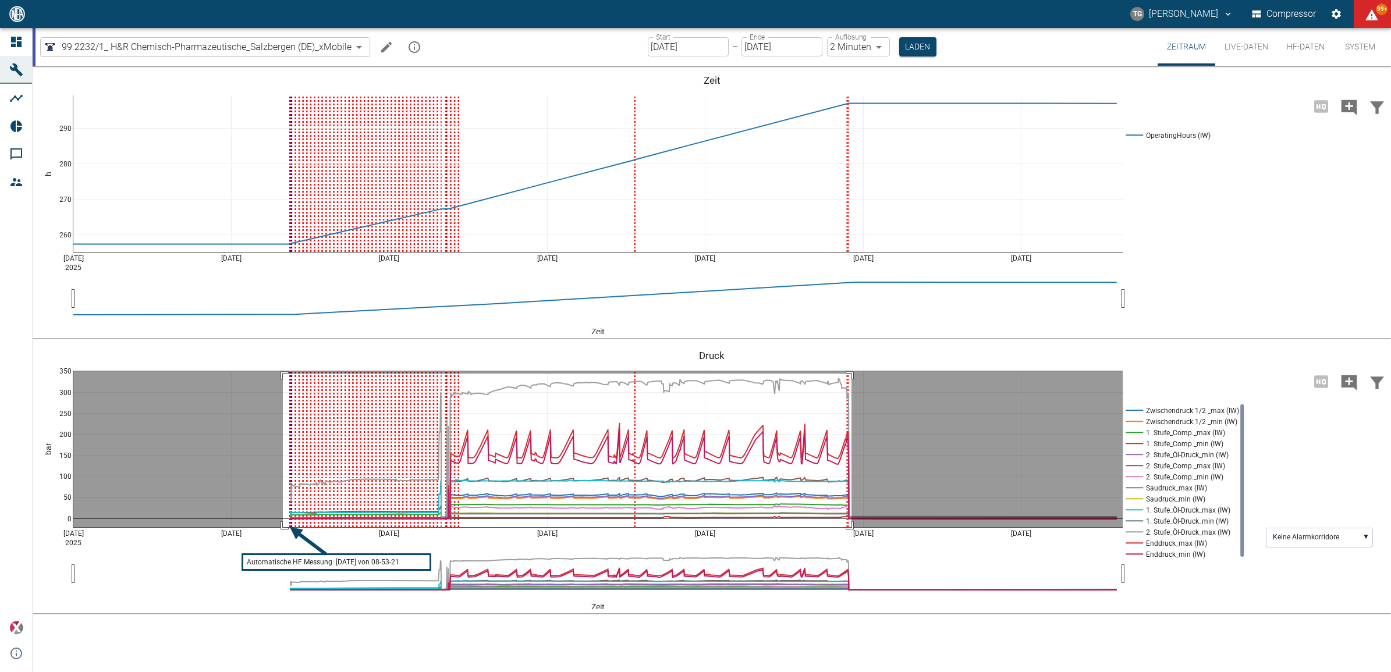
drag, startPoint x: 283, startPoint y: 374, endPoint x: 851, endPoint y: 537, distance: 591.5
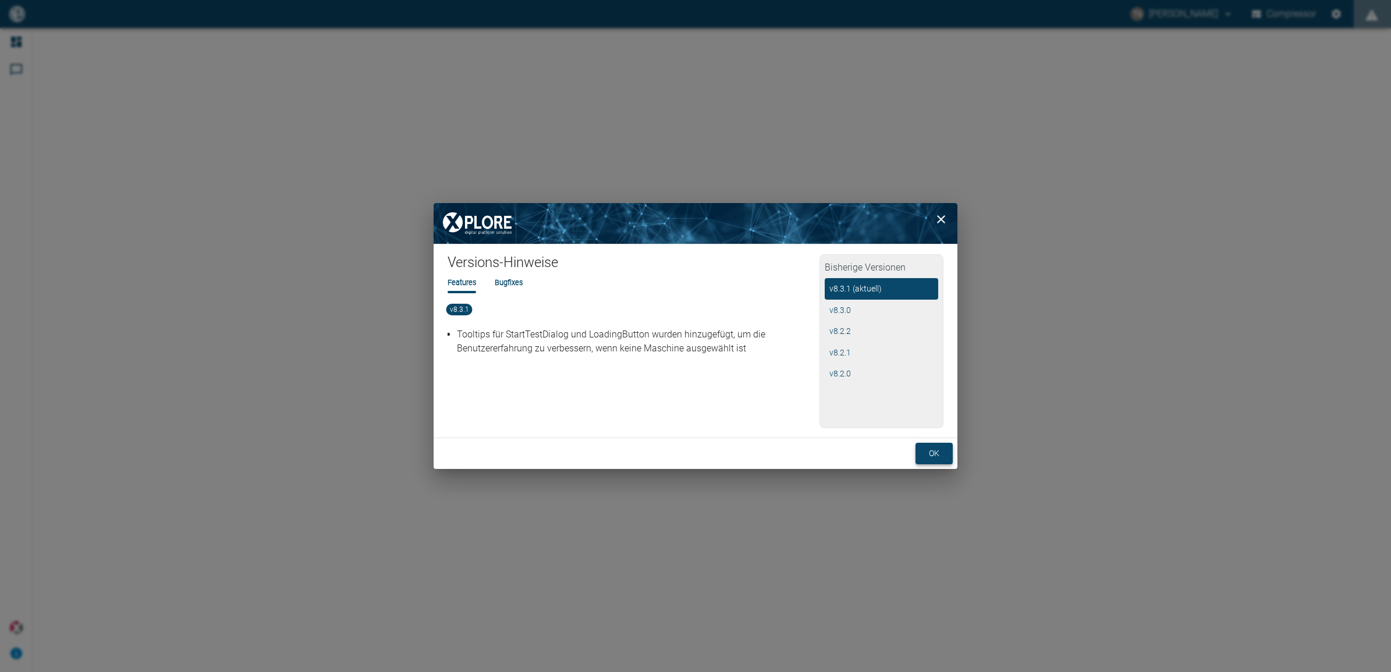
click at [931, 449] on button "ok" at bounding box center [933, 454] width 37 height 22
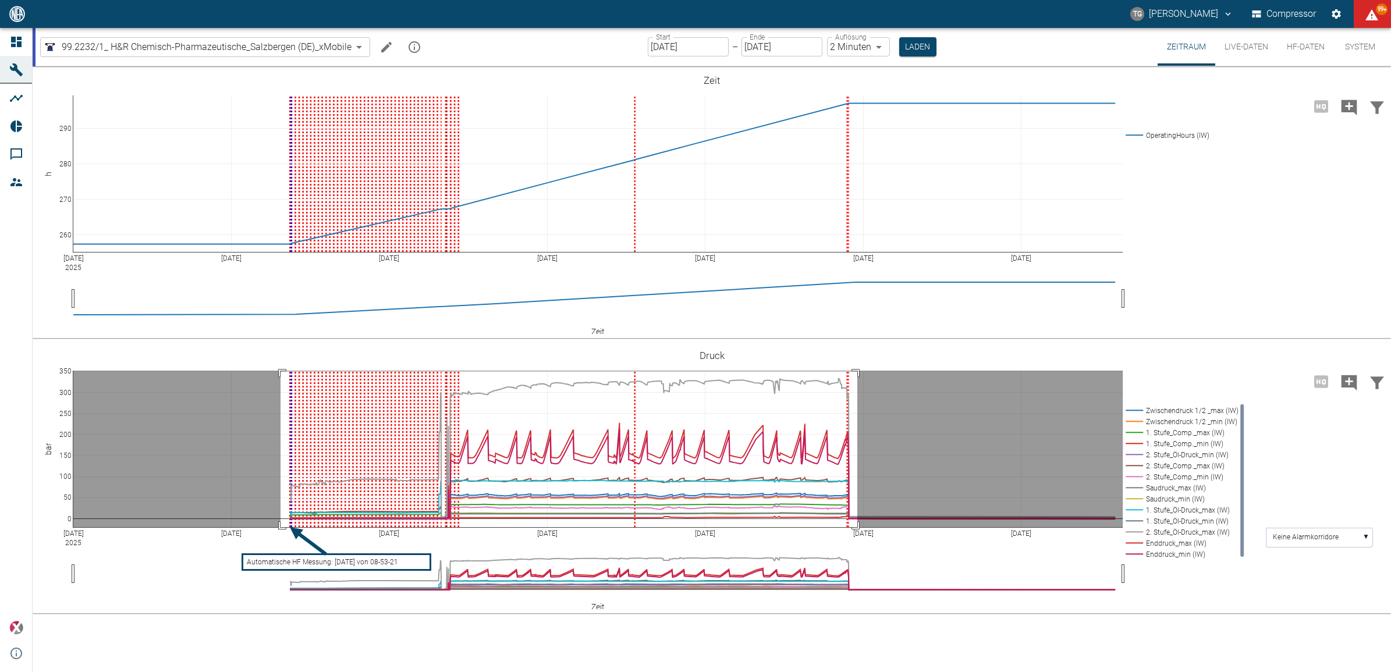
drag, startPoint x: 280, startPoint y: 371, endPoint x: 857, endPoint y: 531, distance: 598.3
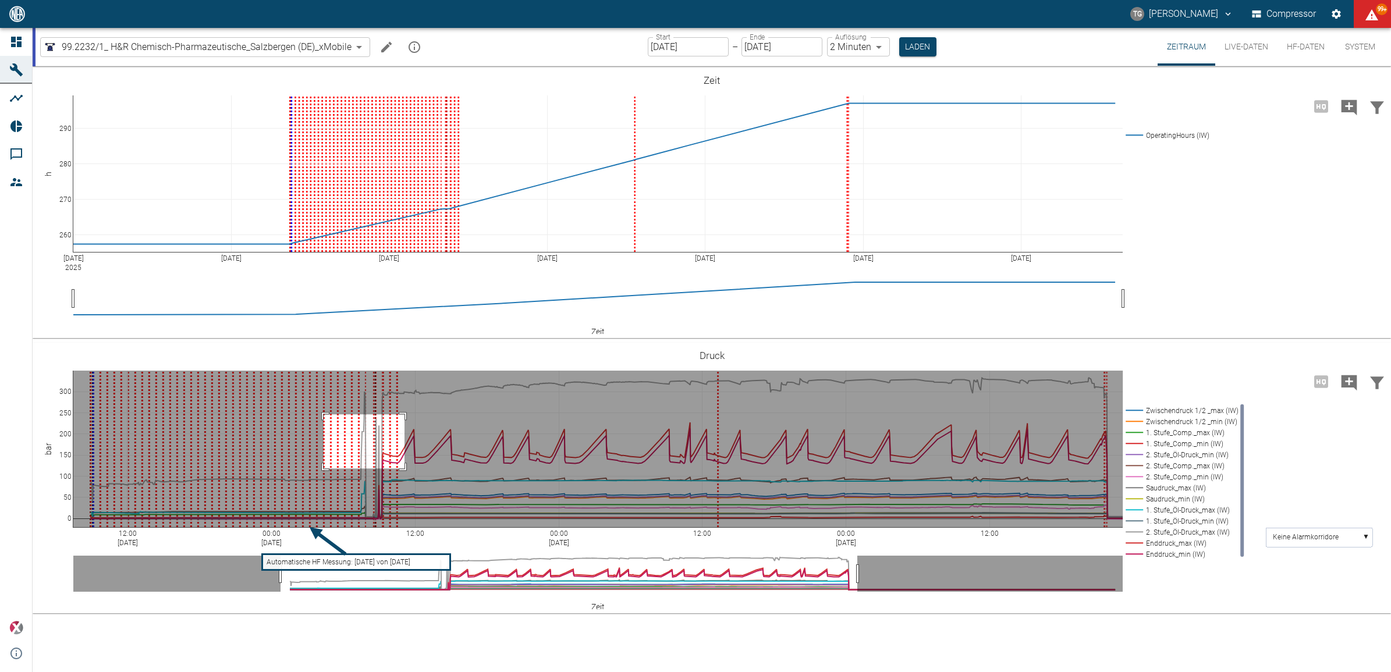
drag, startPoint x: 324, startPoint y: 414, endPoint x: 448, endPoint y: 507, distance: 155.1
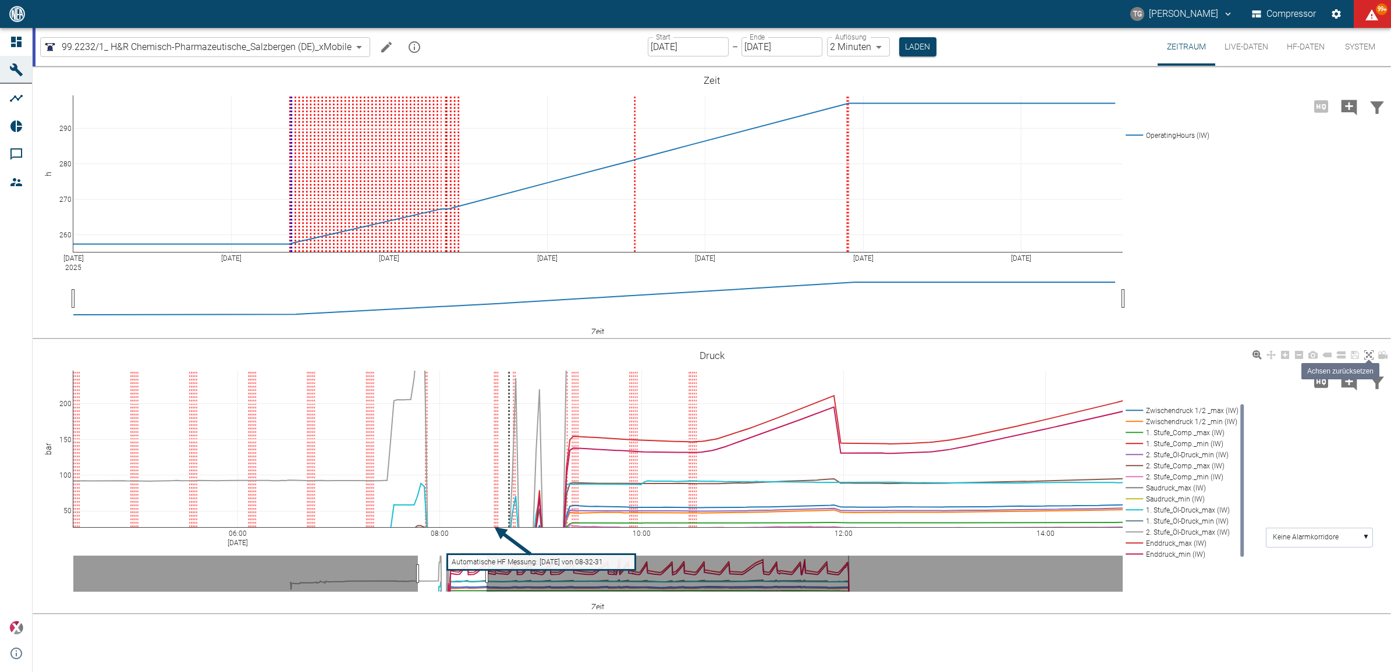
click at [1365, 351] on icon at bounding box center [1368, 354] width 9 height 9
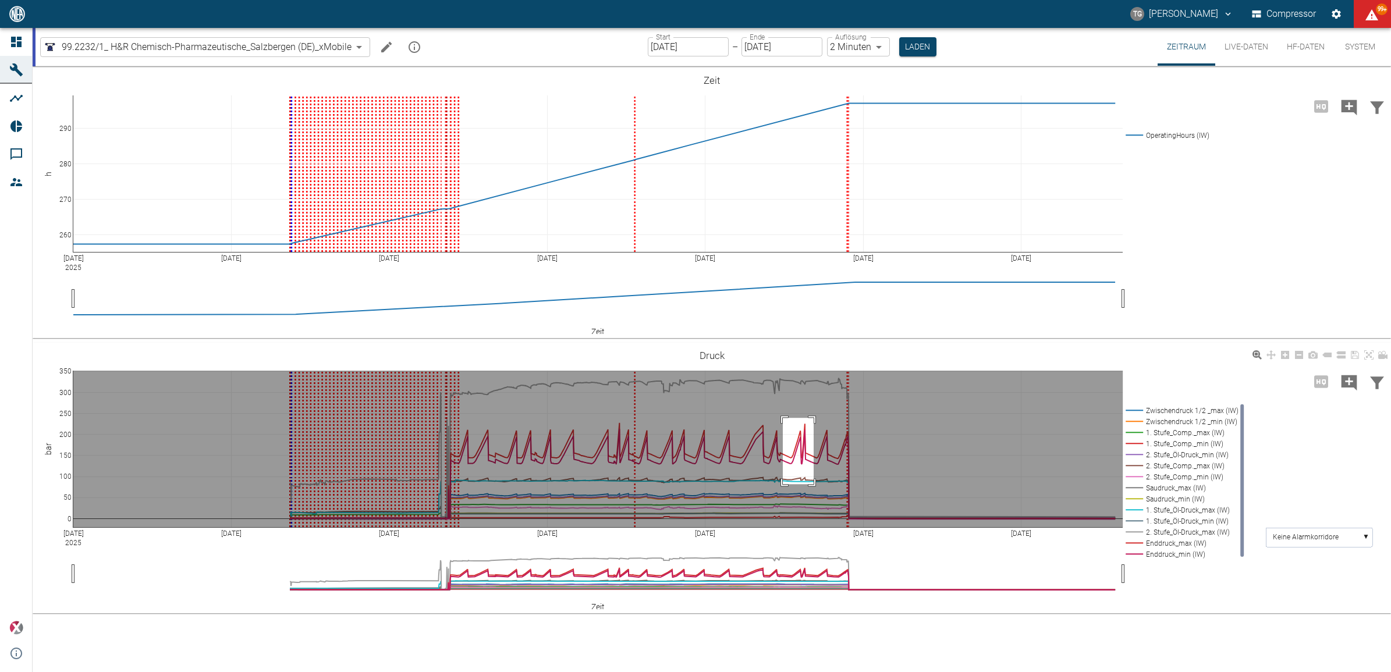
drag, startPoint x: 813, startPoint y: 418, endPoint x: 793, endPoint y: 485, distance: 69.9
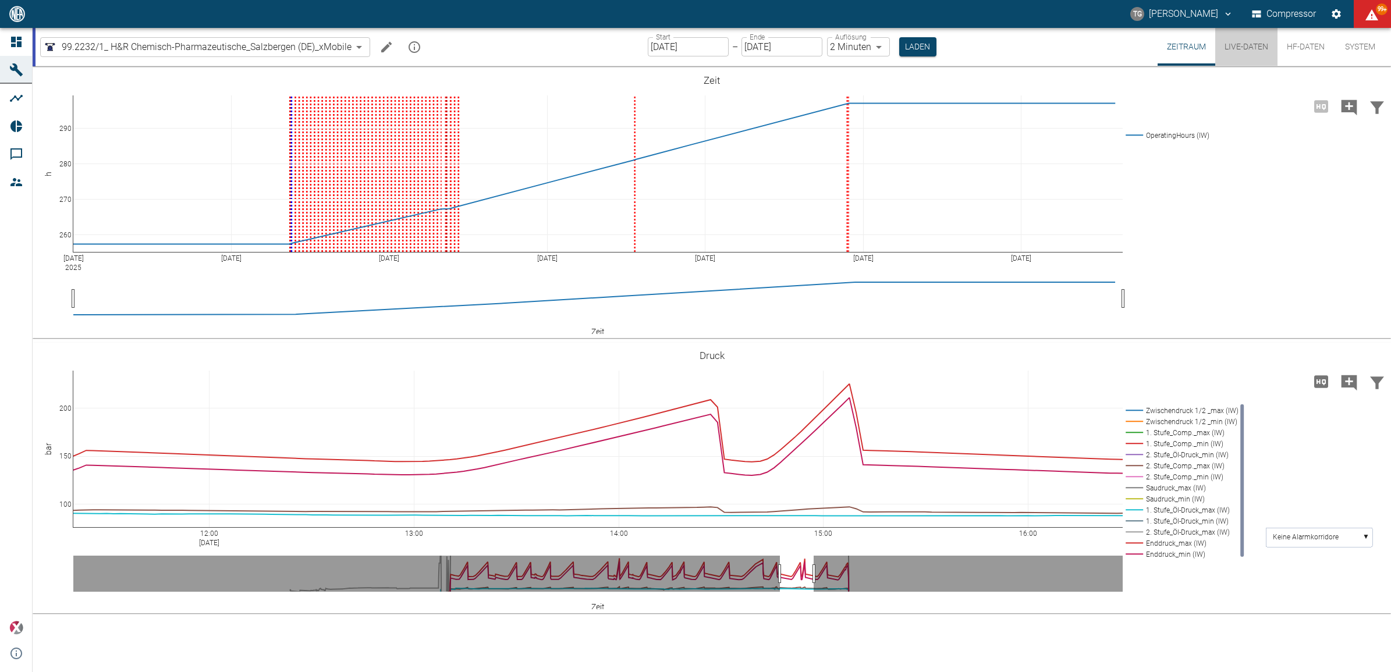
click at [1240, 50] on button "Live-Daten" at bounding box center [1246, 47] width 62 height 38
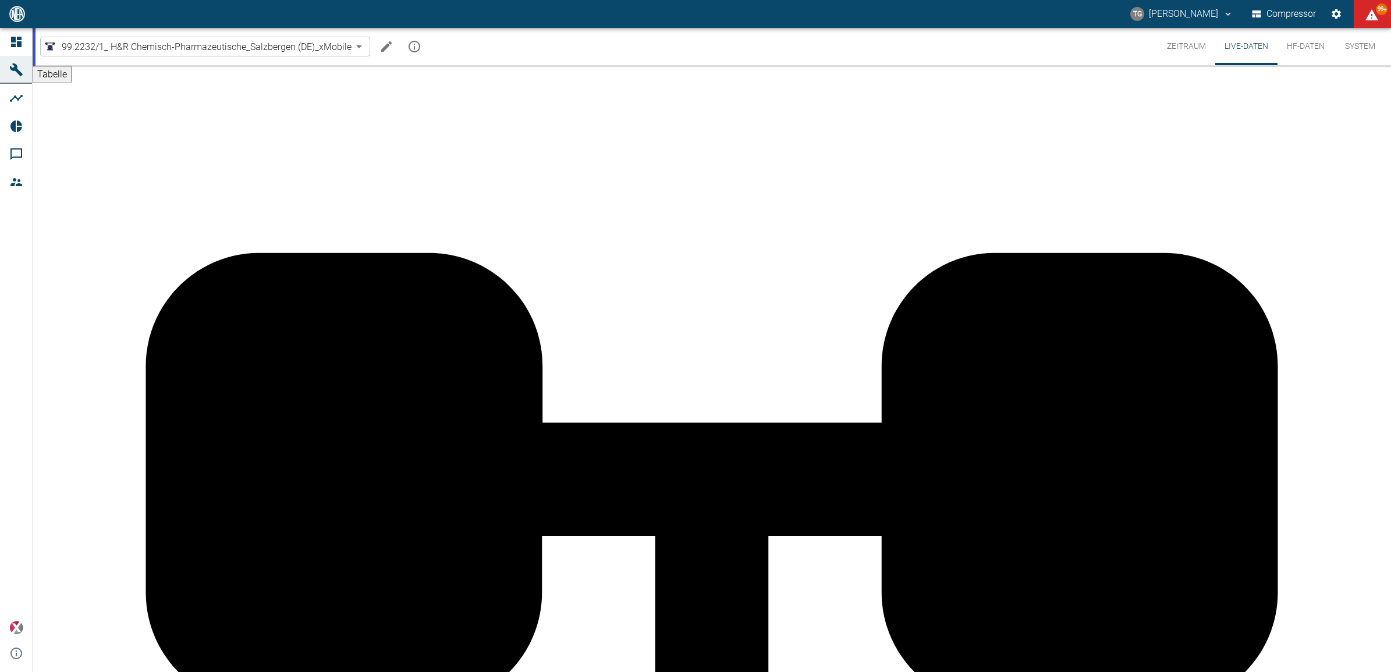
click at [1182, 47] on button "Zeitraum" at bounding box center [1186, 46] width 58 height 37
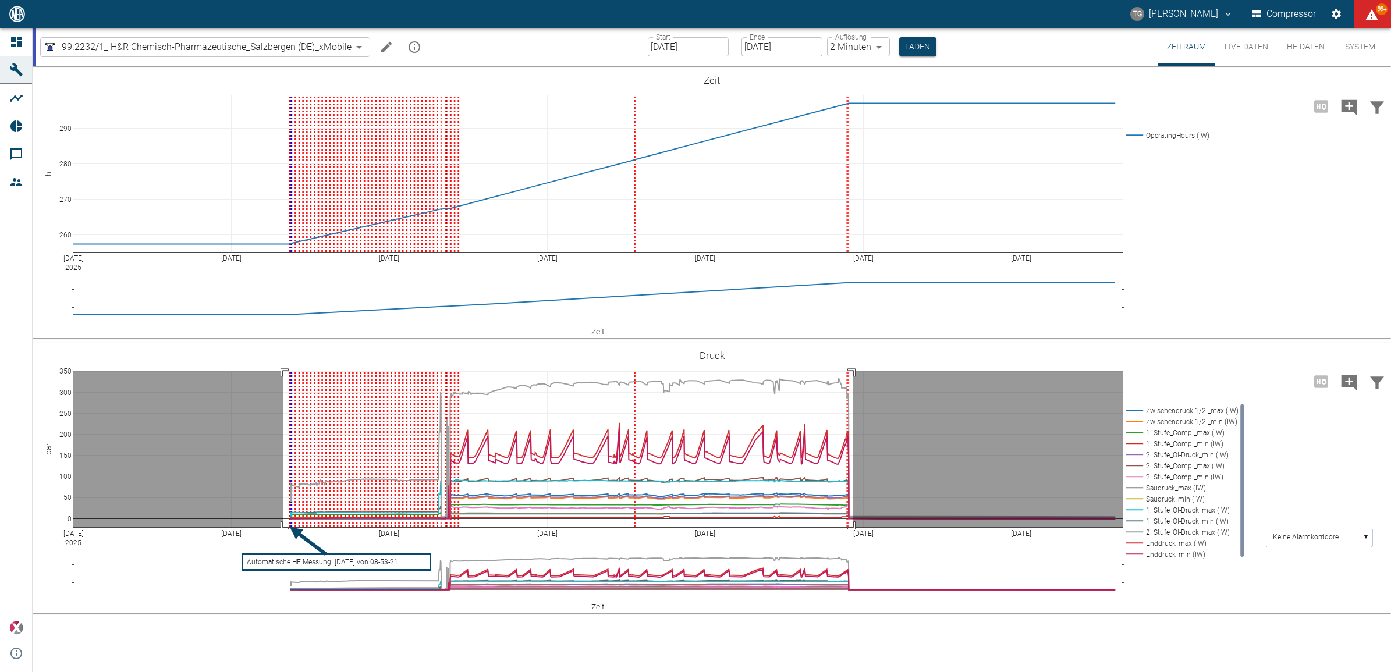
drag, startPoint x: 283, startPoint y: 371, endPoint x: 853, endPoint y: 528, distance: 591.6
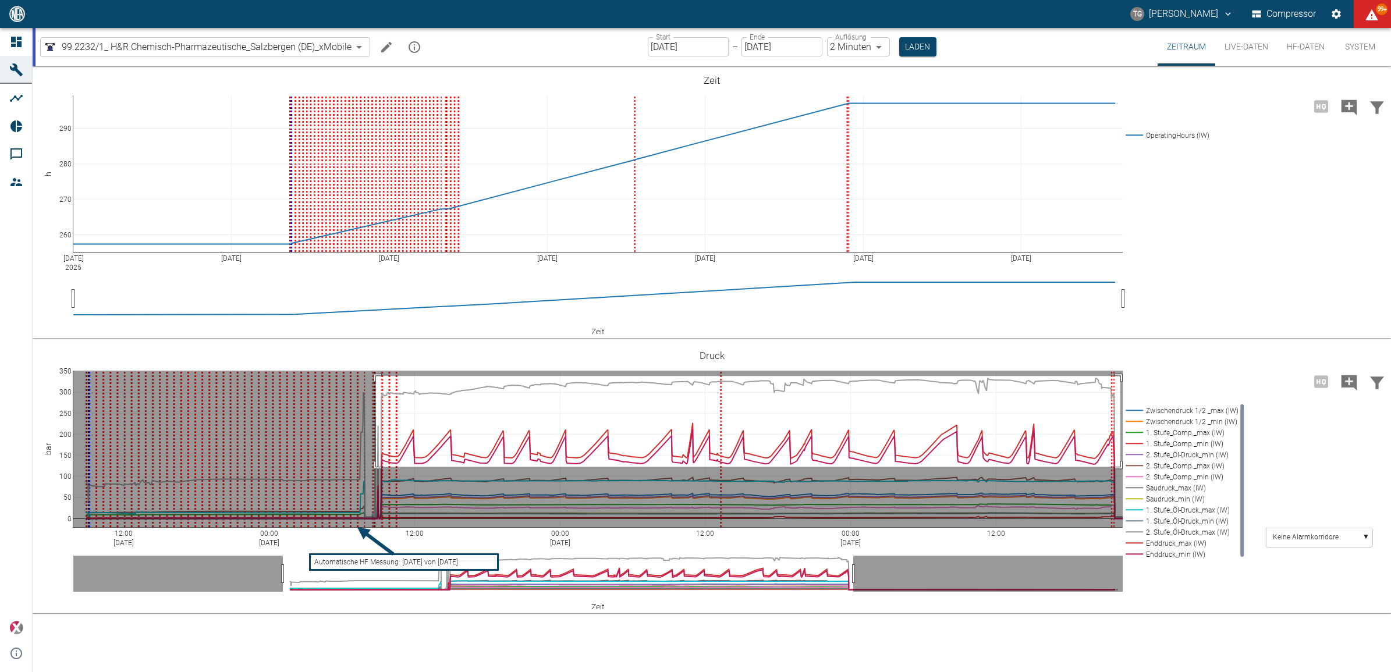
drag, startPoint x: 376, startPoint y: 376, endPoint x: 1120, endPoint y: 467, distance: 749.7
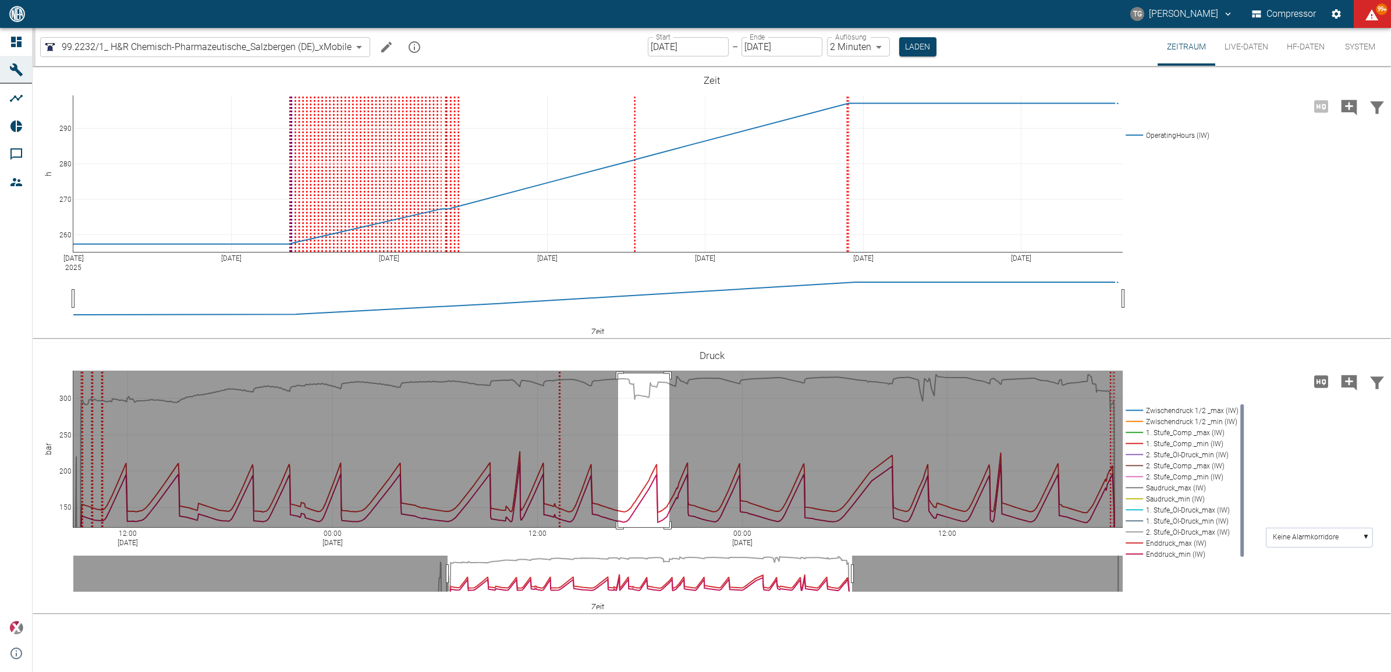
drag, startPoint x: 618, startPoint y: 374, endPoint x: 669, endPoint y: 537, distance: 171.3
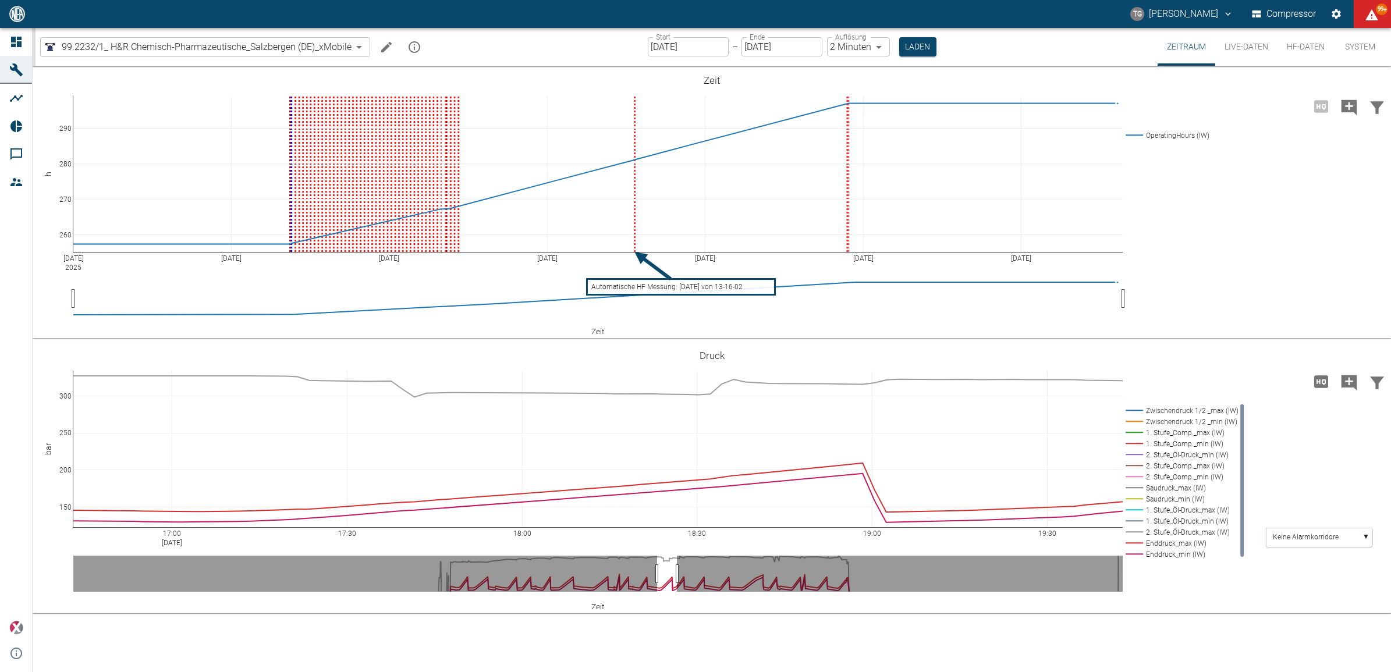
click at [668, 51] on input "[DATE]" at bounding box center [688, 46] width 81 height 19
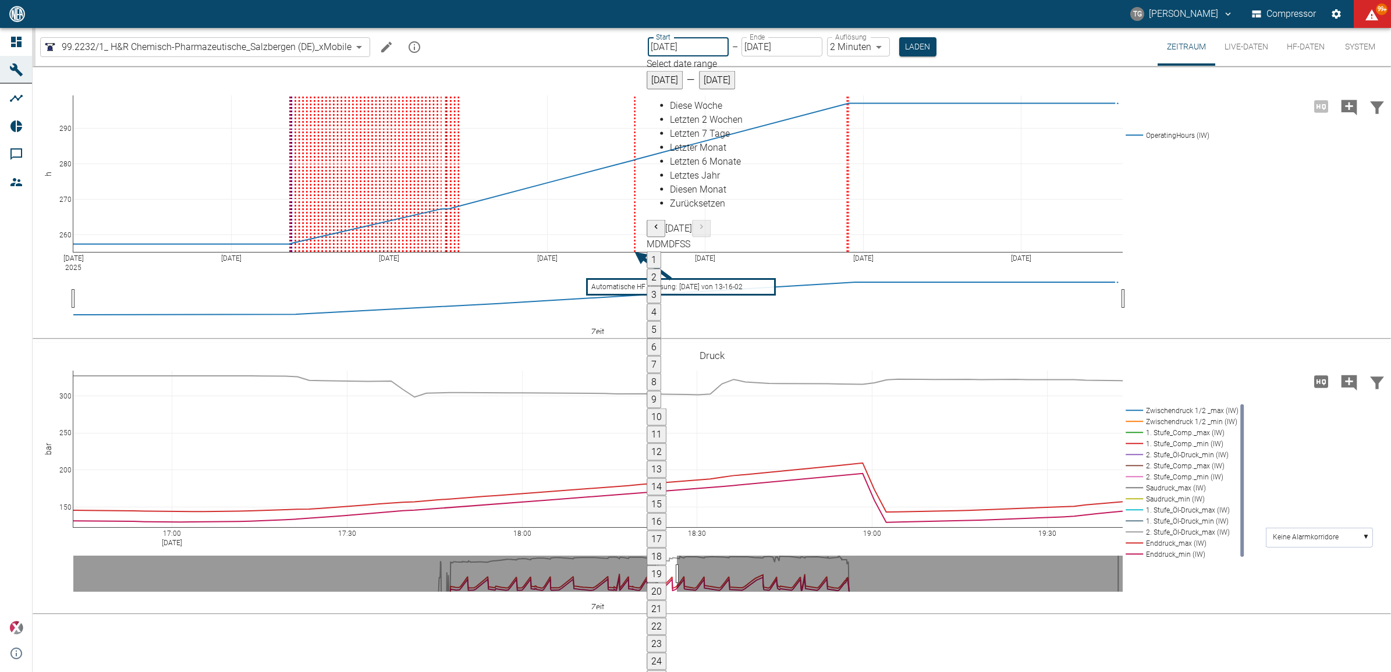
type input "[DATE]"
click at [857, 44] on body "TG [PERSON_NAME] Compressor 99+ Dashboard Maschinen Analysen Reports Kommentare…" at bounding box center [695, 336] width 1391 height 672
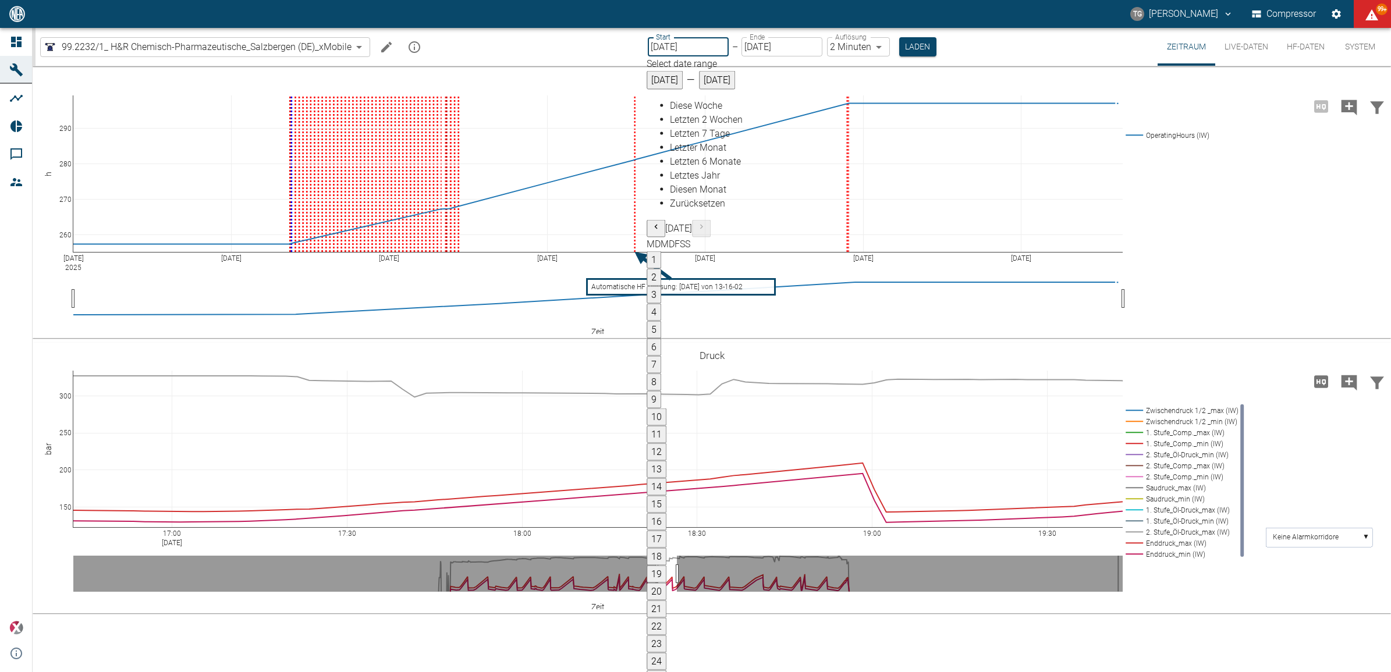
type input "1sec"
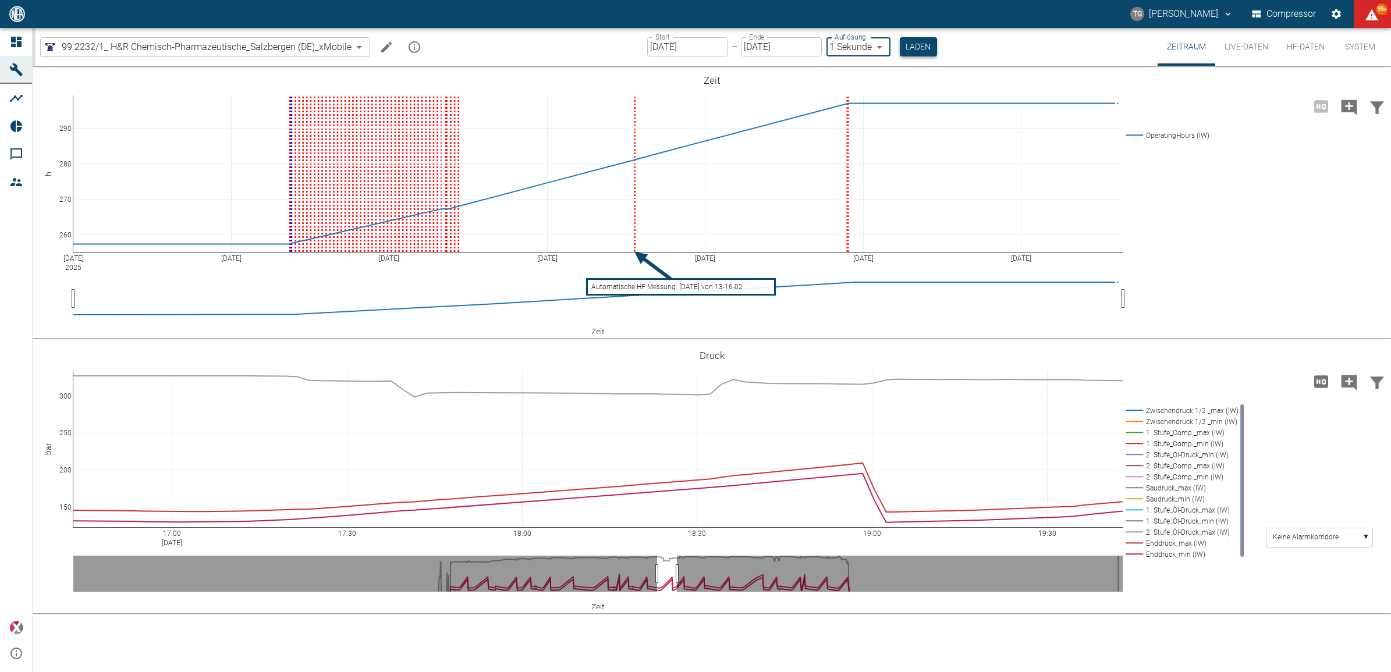
click at [919, 52] on button "Laden" at bounding box center [918, 46] width 37 height 19
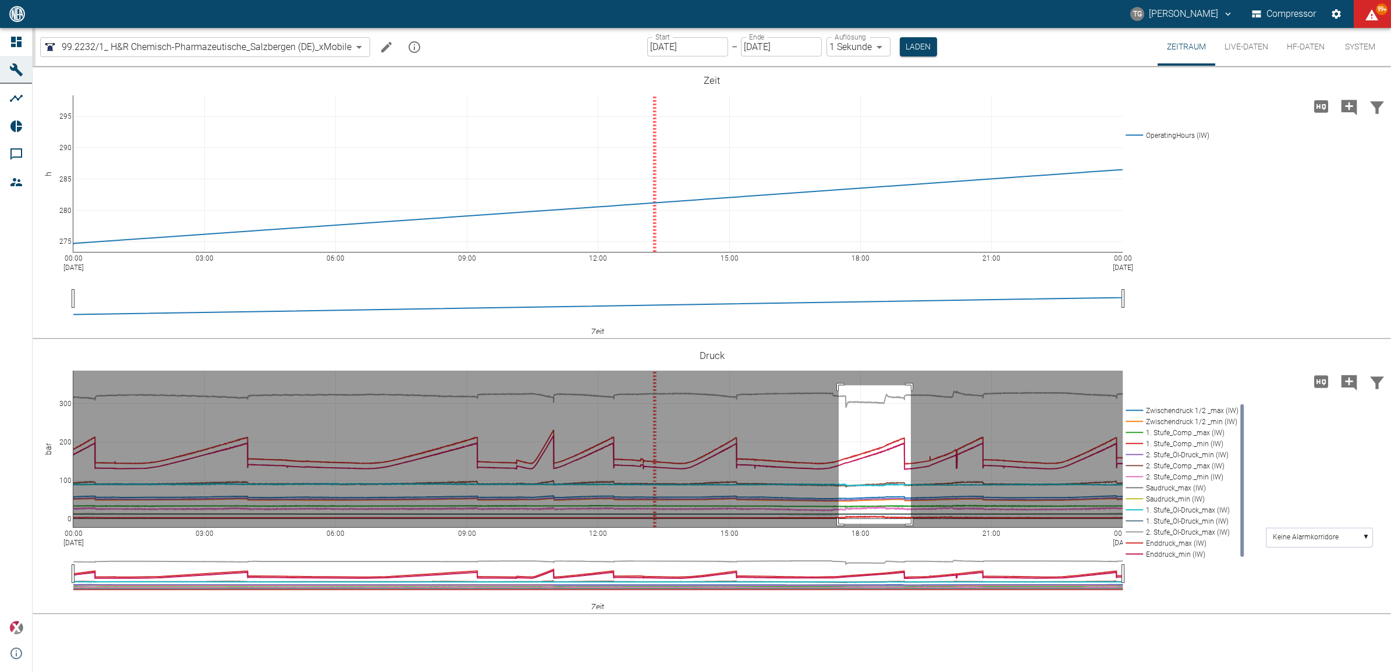
drag, startPoint x: 838, startPoint y: 385, endPoint x: 911, endPoint y: 524, distance: 156.2
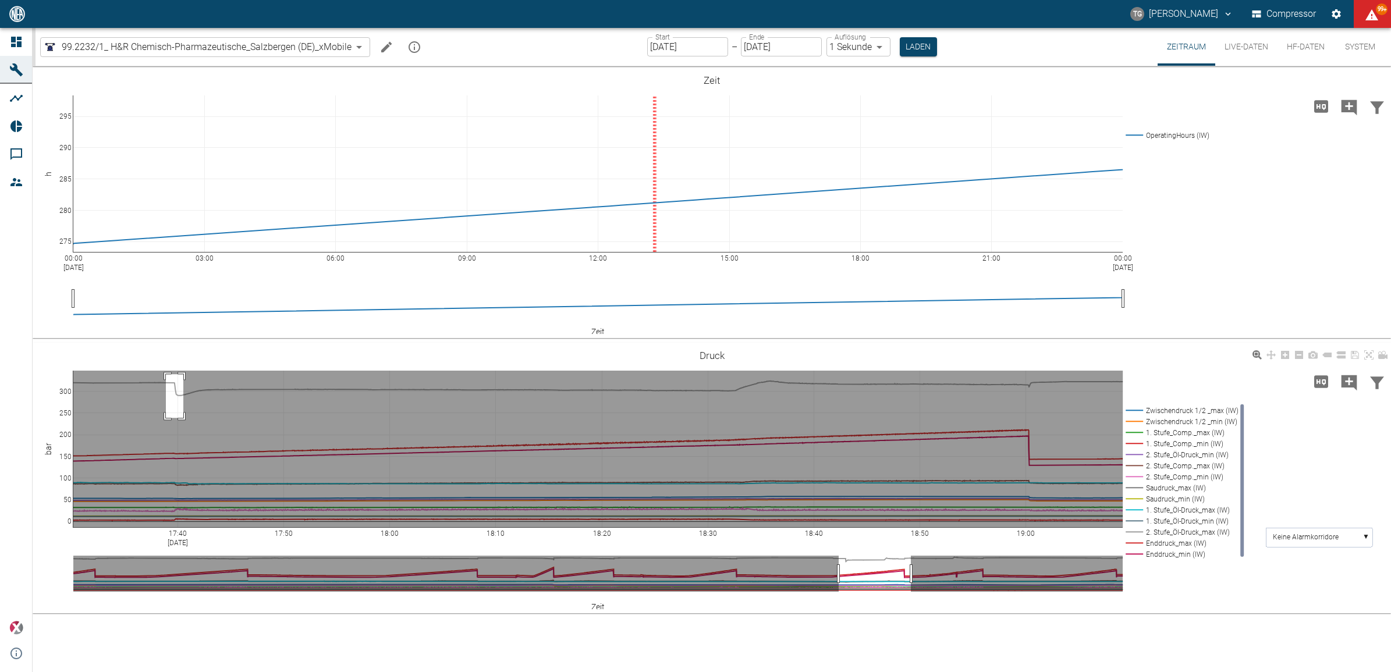
drag, startPoint x: 166, startPoint y: 374, endPoint x: 269, endPoint y: 486, distance: 152.8
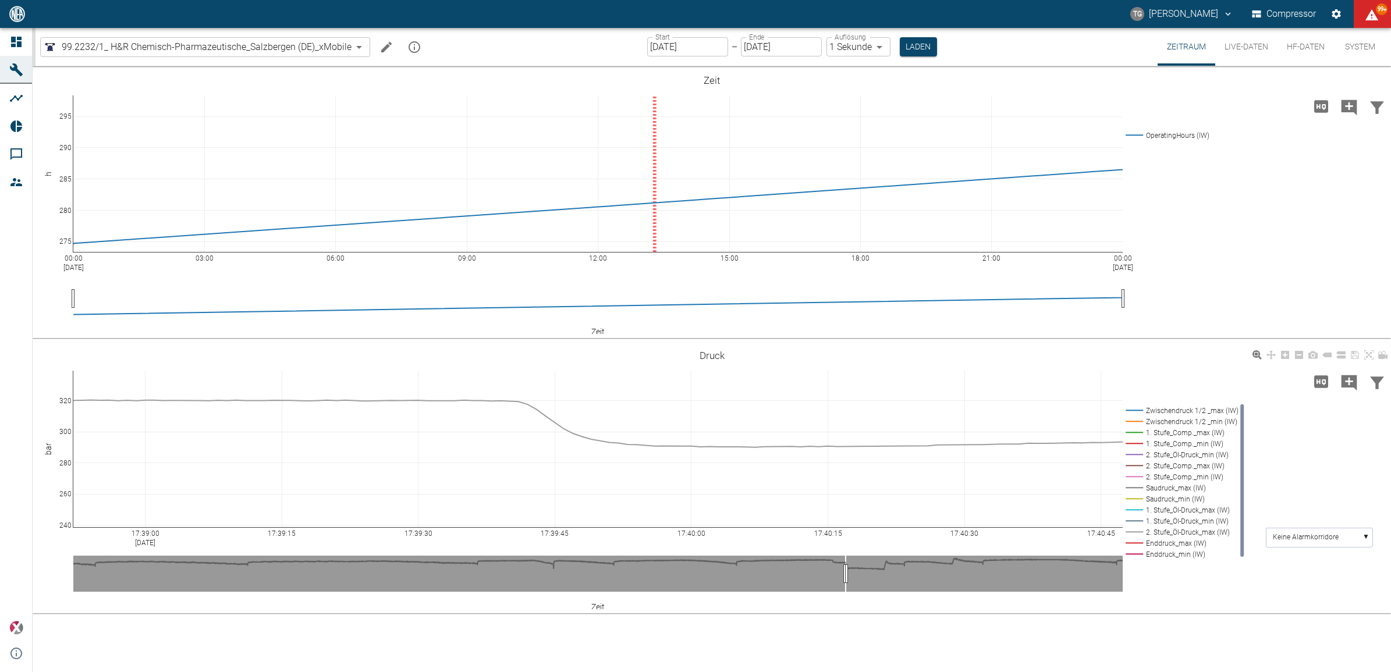
click at [1370, 354] on icon at bounding box center [1368, 354] width 9 height 9
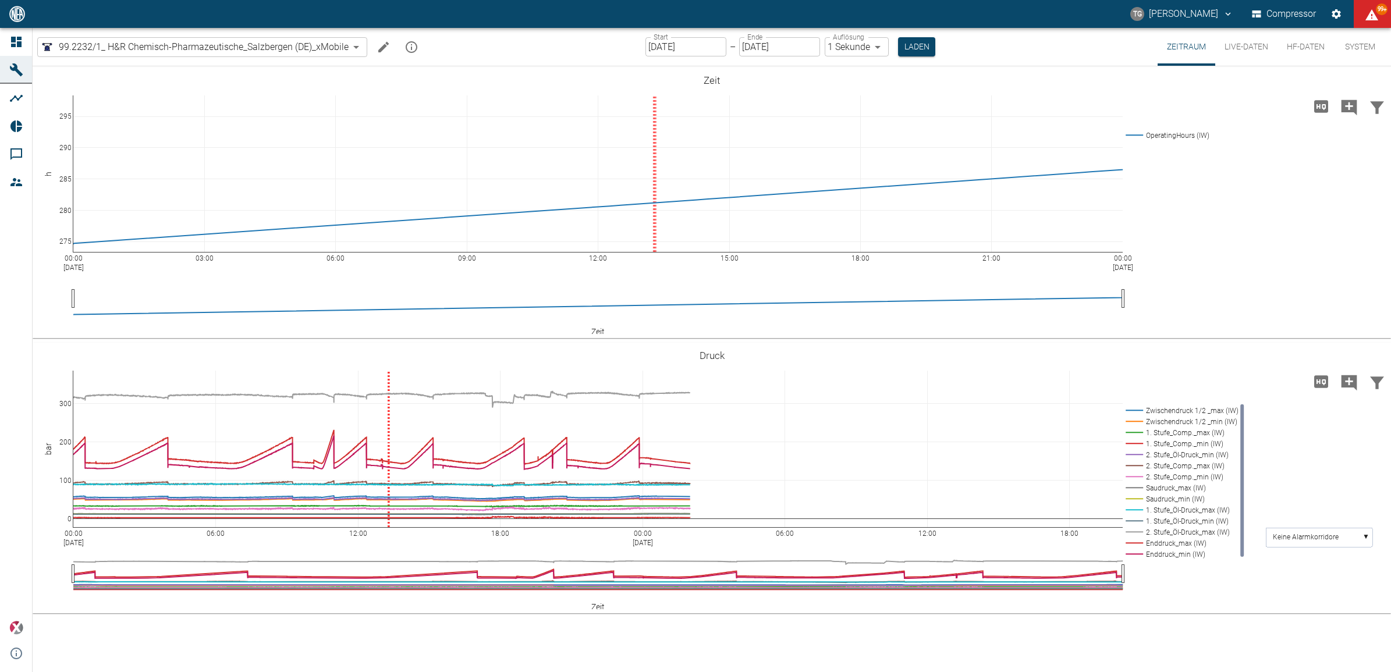
drag, startPoint x: 1120, startPoint y: 530, endPoint x: 639, endPoint y: 518, distance: 481.3
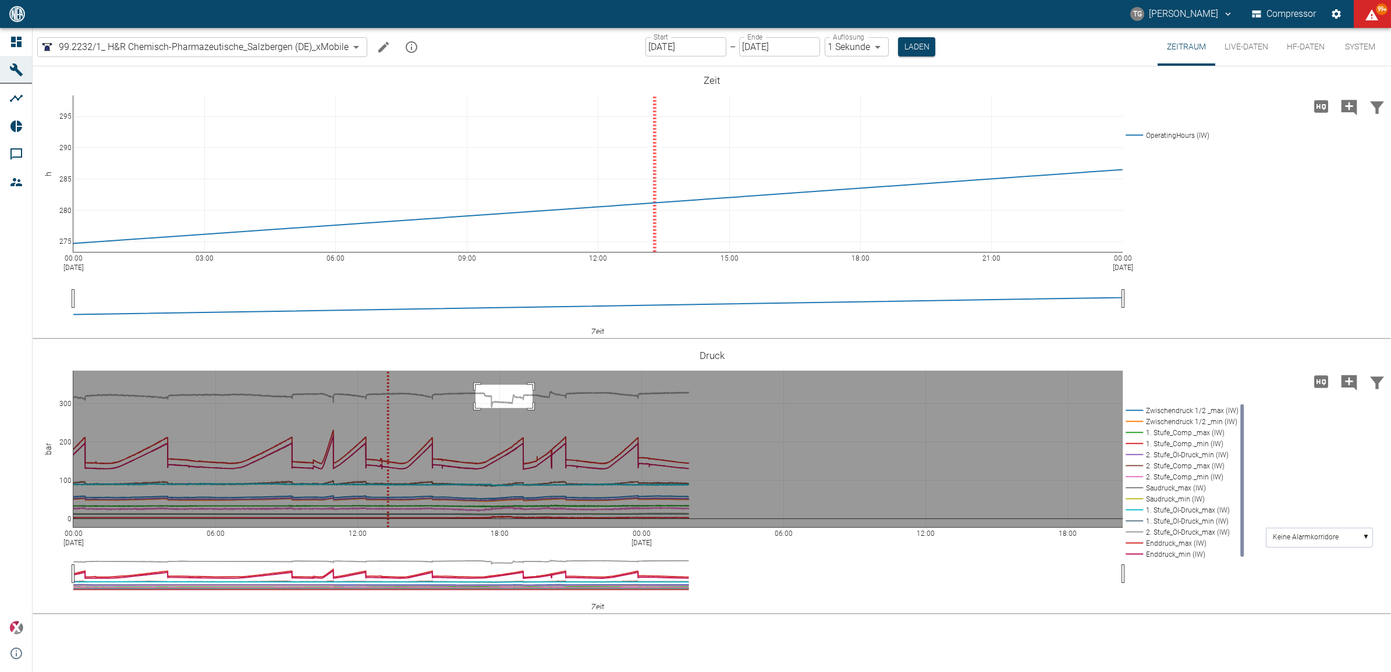
drag, startPoint x: 475, startPoint y: 385, endPoint x: 534, endPoint y: 408, distance: 63.2
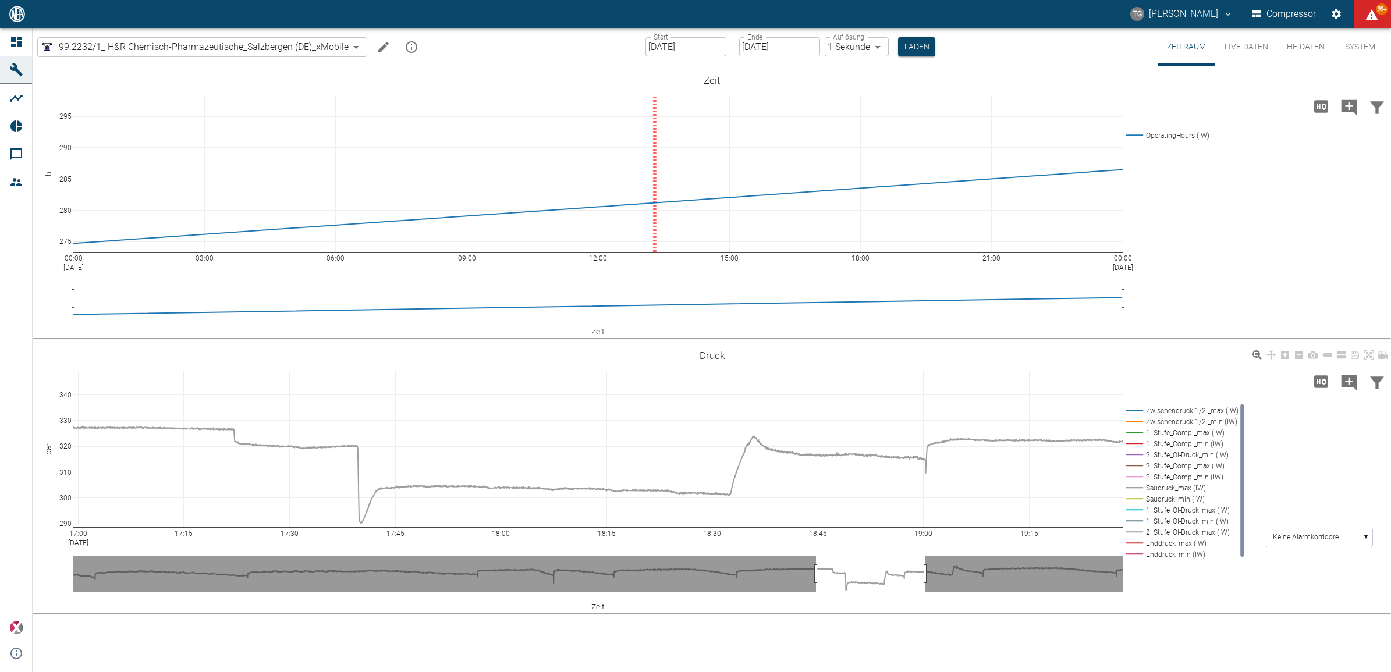
click at [1328, 352] on icon at bounding box center [1326, 354] width 9 height 9
click at [1369, 357] on icon at bounding box center [1368, 354] width 9 height 9
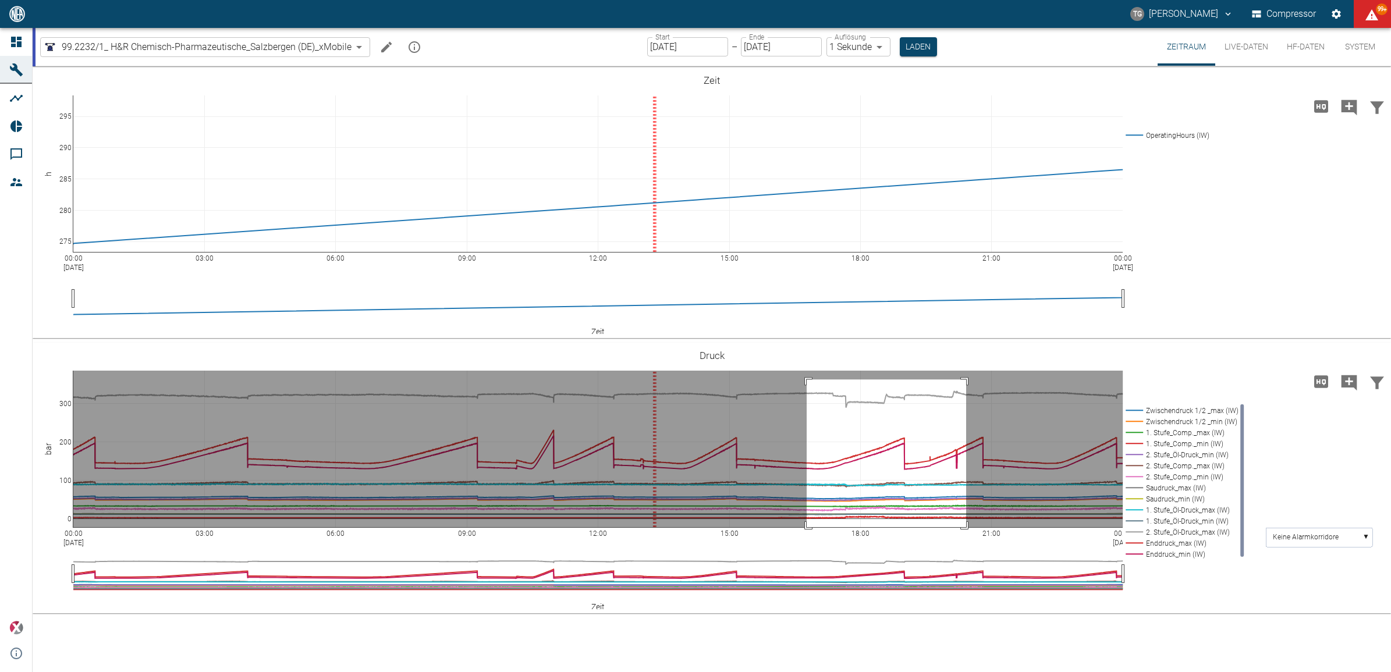
drag, startPoint x: 806, startPoint y: 379, endPoint x: 966, endPoint y: 532, distance: 221.0
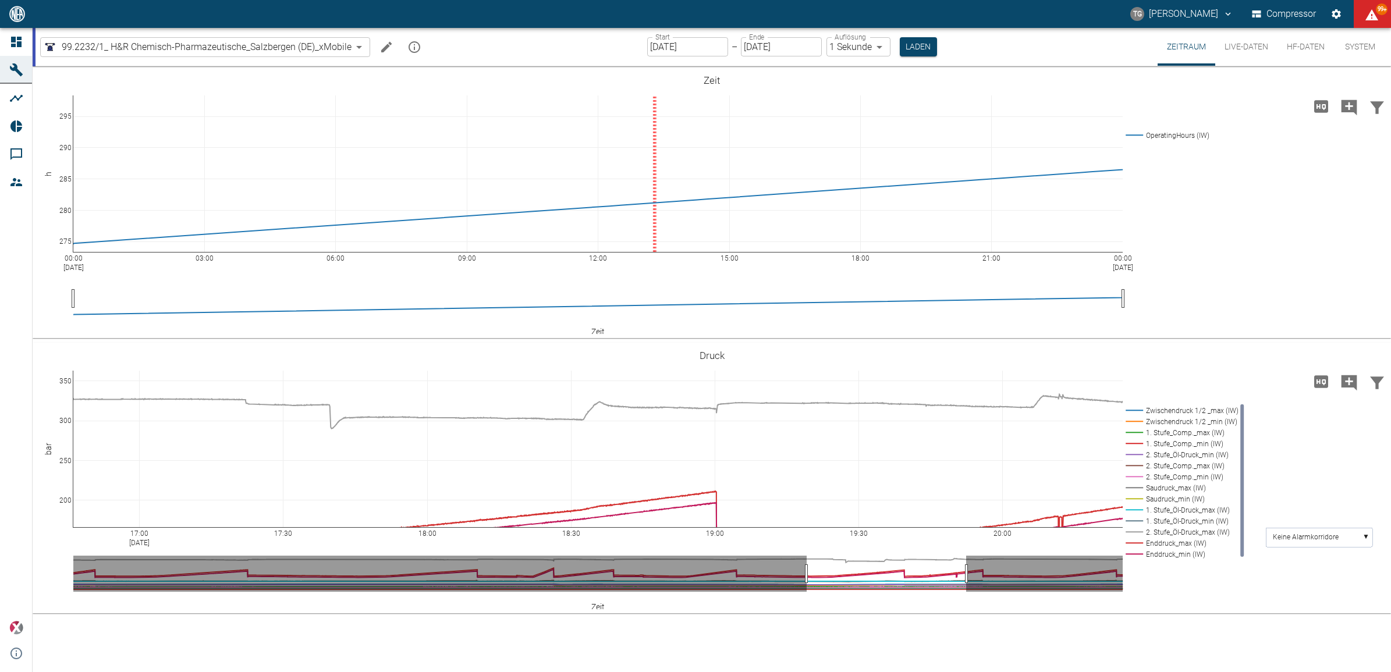
drag, startPoint x: 70, startPoint y: 524, endPoint x: 79, endPoint y: 560, distance: 37.8
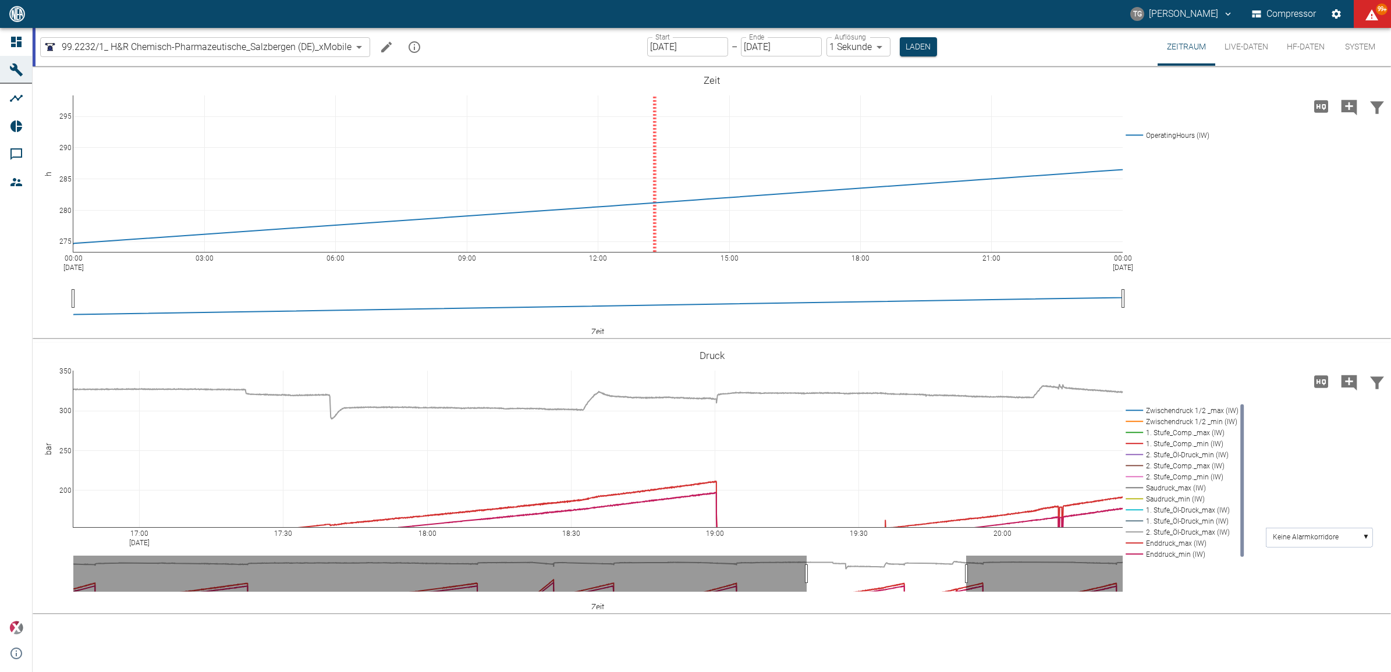
drag, startPoint x: 67, startPoint y: 459, endPoint x: 81, endPoint y: 449, distance: 17.6
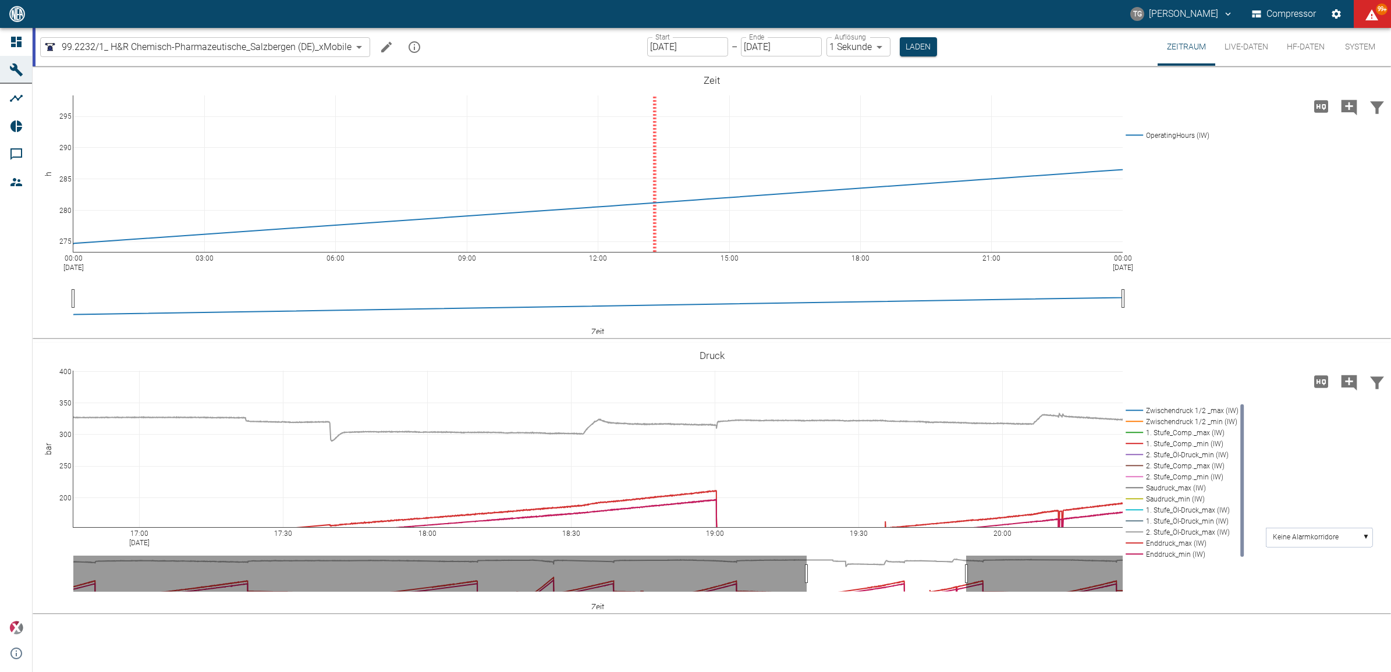
drag, startPoint x: 69, startPoint y: 374, endPoint x: 67, endPoint y: 406, distance: 32.0
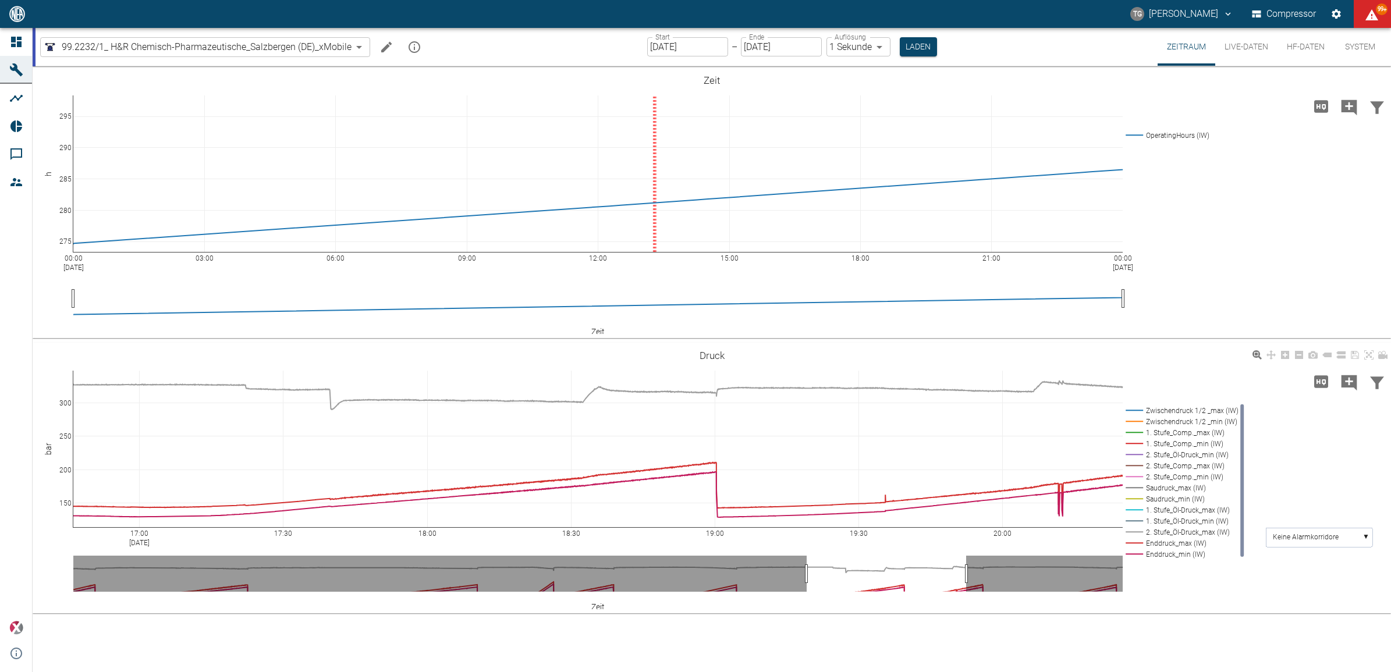
drag, startPoint x: 64, startPoint y: 444, endPoint x: 801, endPoint y: 548, distance: 744.0
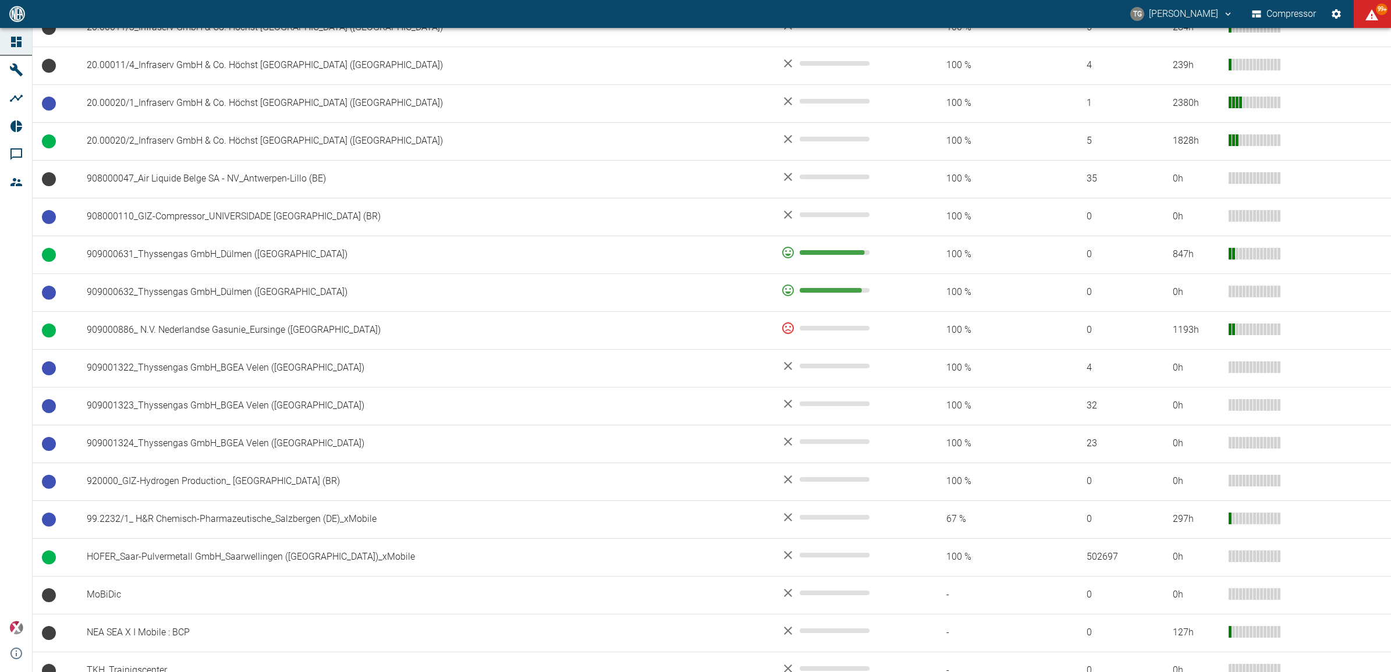
scroll to position [716, 0]
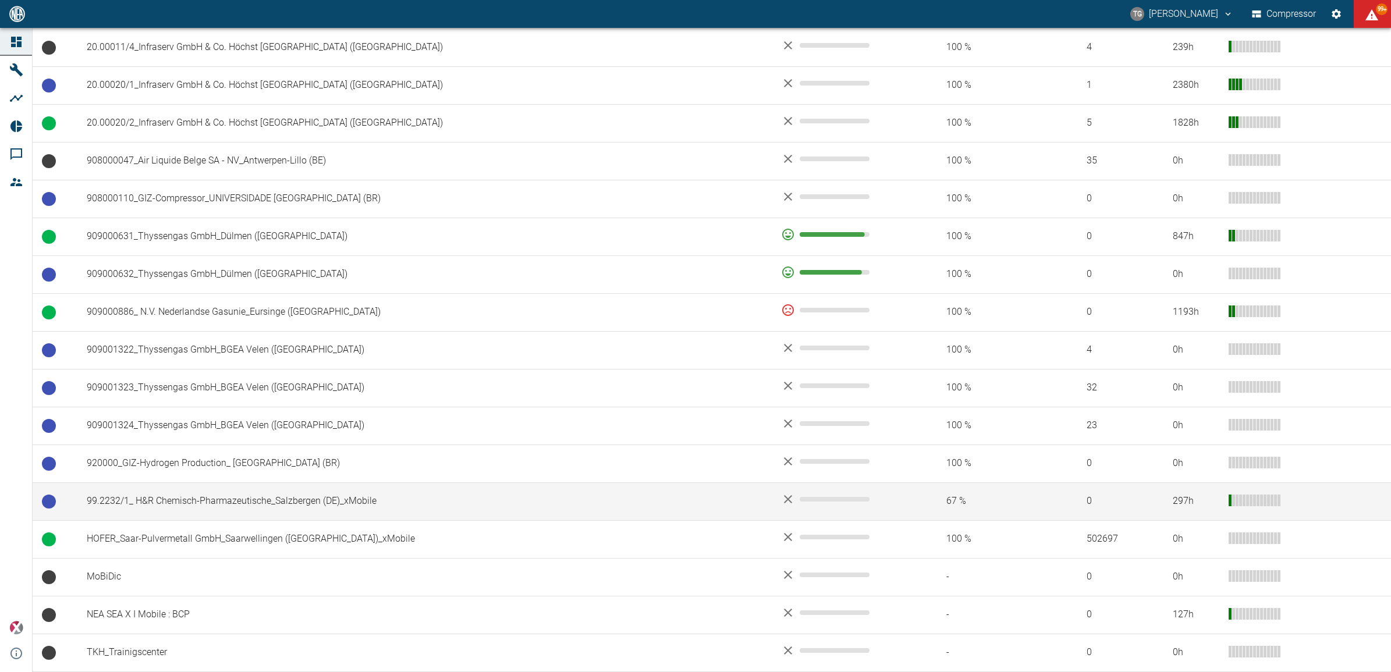
click at [189, 500] on td "99.2232/1_ H&R Chemisch-Pharmazeutische_Salzbergen (DE)_xMobile" at bounding box center [424, 501] width 694 height 38
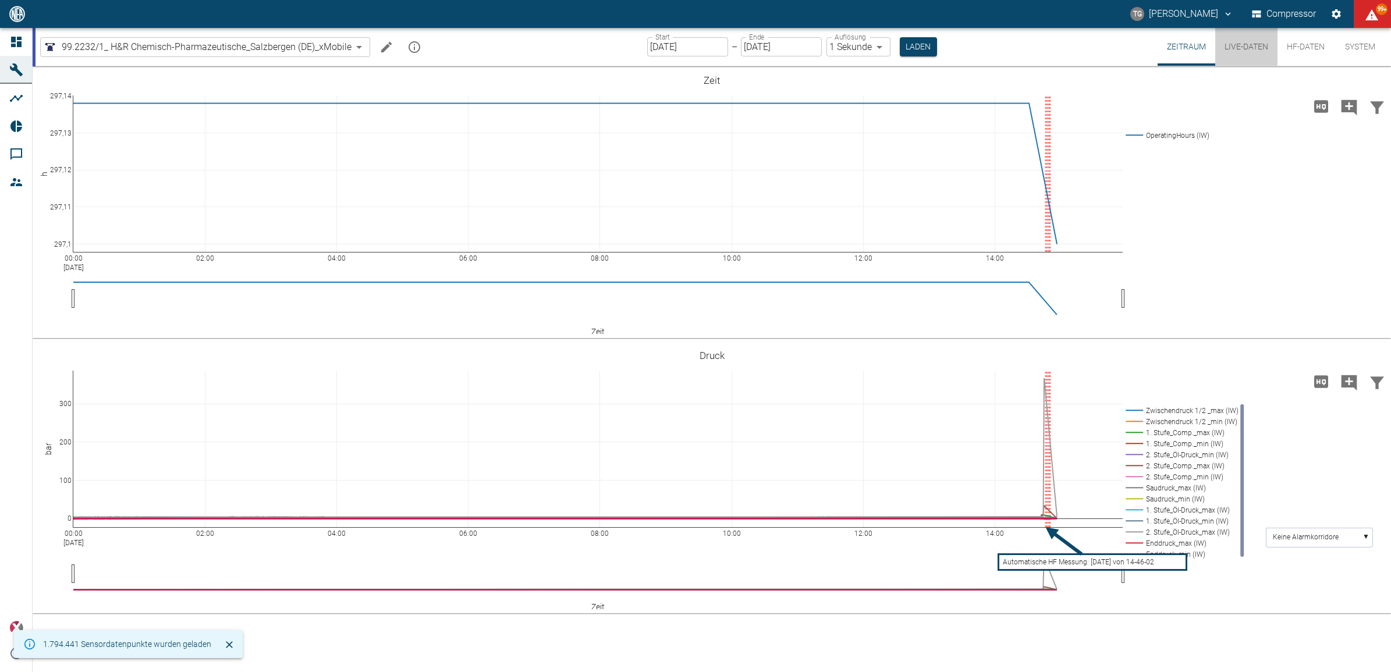
click at [1249, 45] on button "Live-Daten" at bounding box center [1246, 47] width 62 height 38
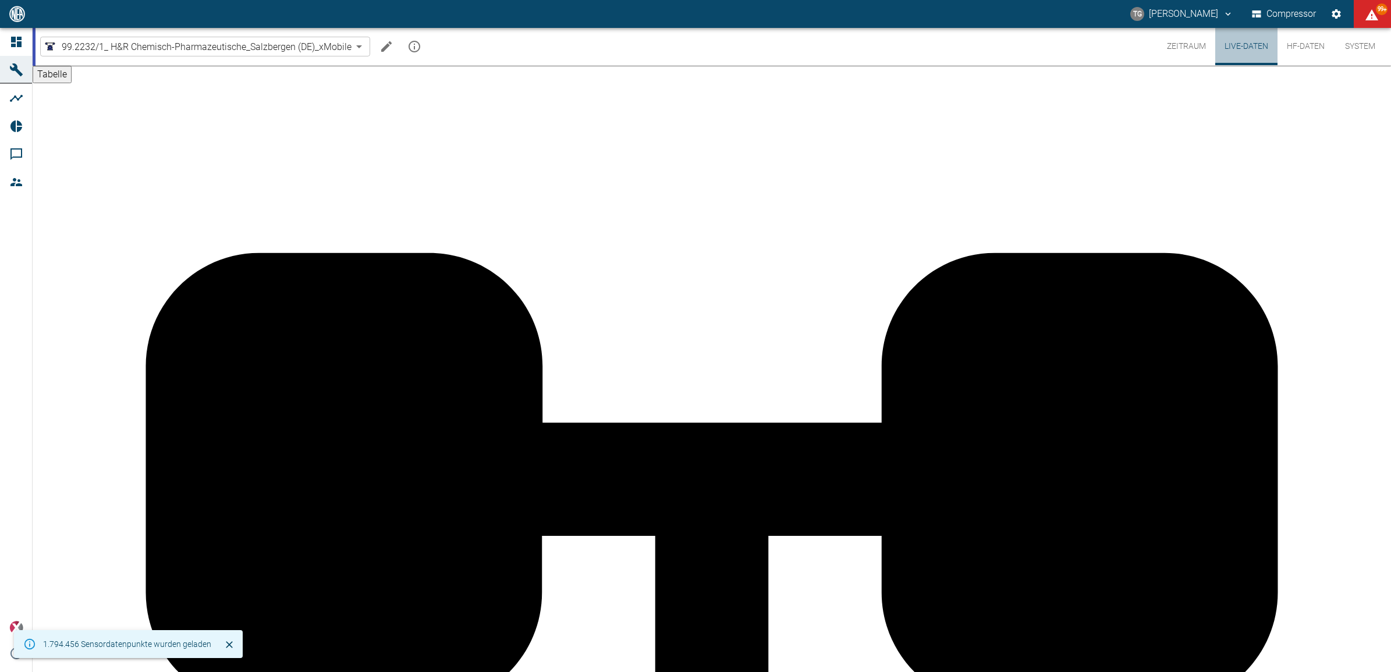
click at [1237, 47] on button "Live-Daten" at bounding box center [1246, 46] width 62 height 37
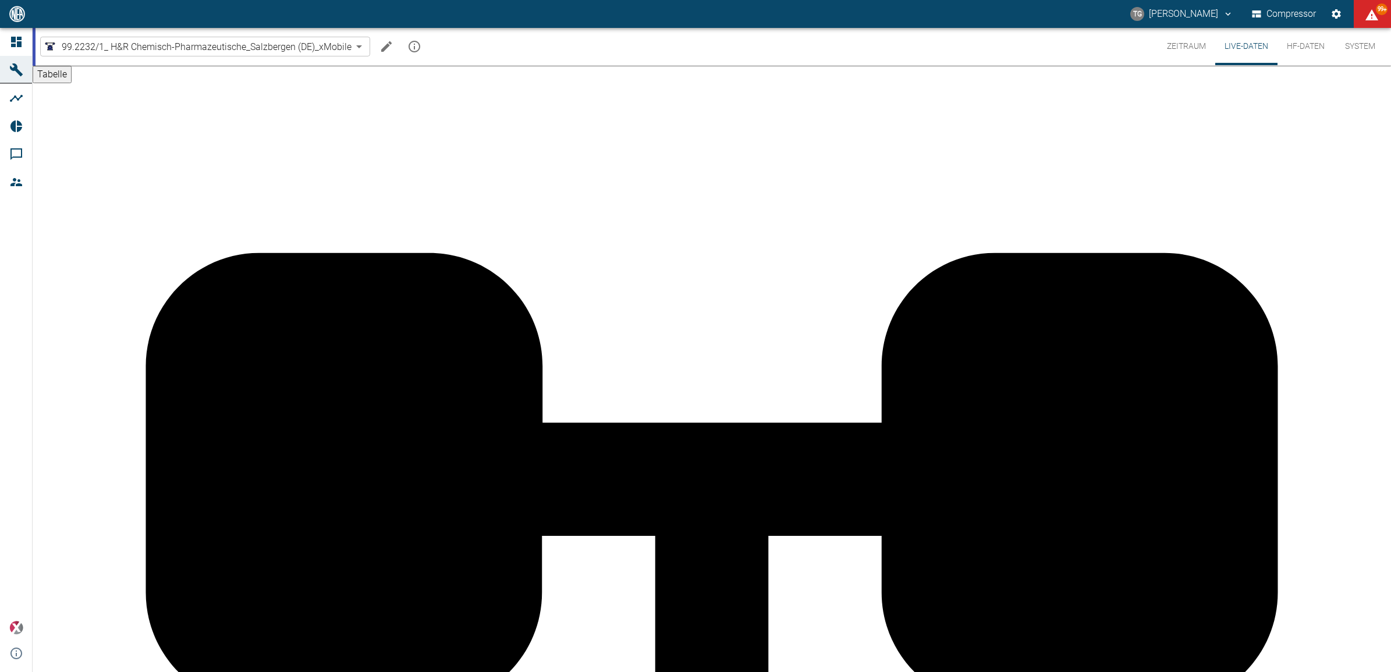
click at [1178, 48] on button "Zeitraum" at bounding box center [1186, 46] width 58 height 37
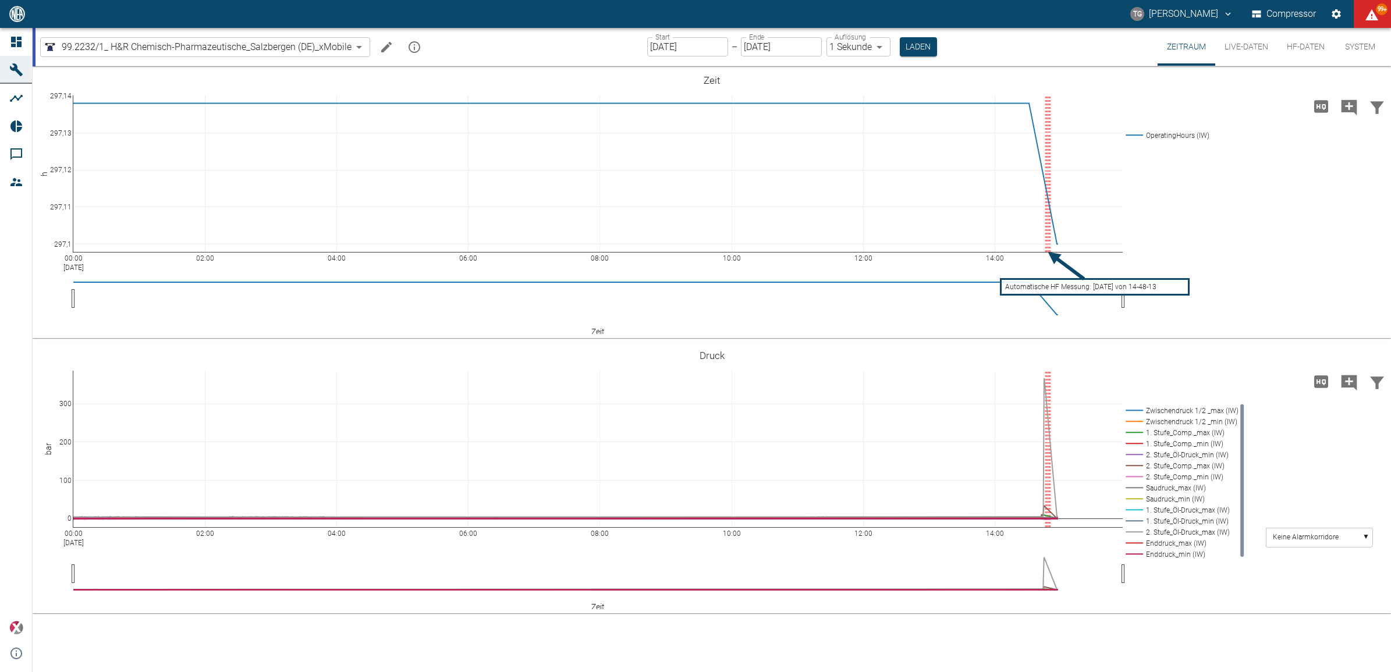
click at [1243, 42] on button "Live-Daten" at bounding box center [1246, 47] width 62 height 38
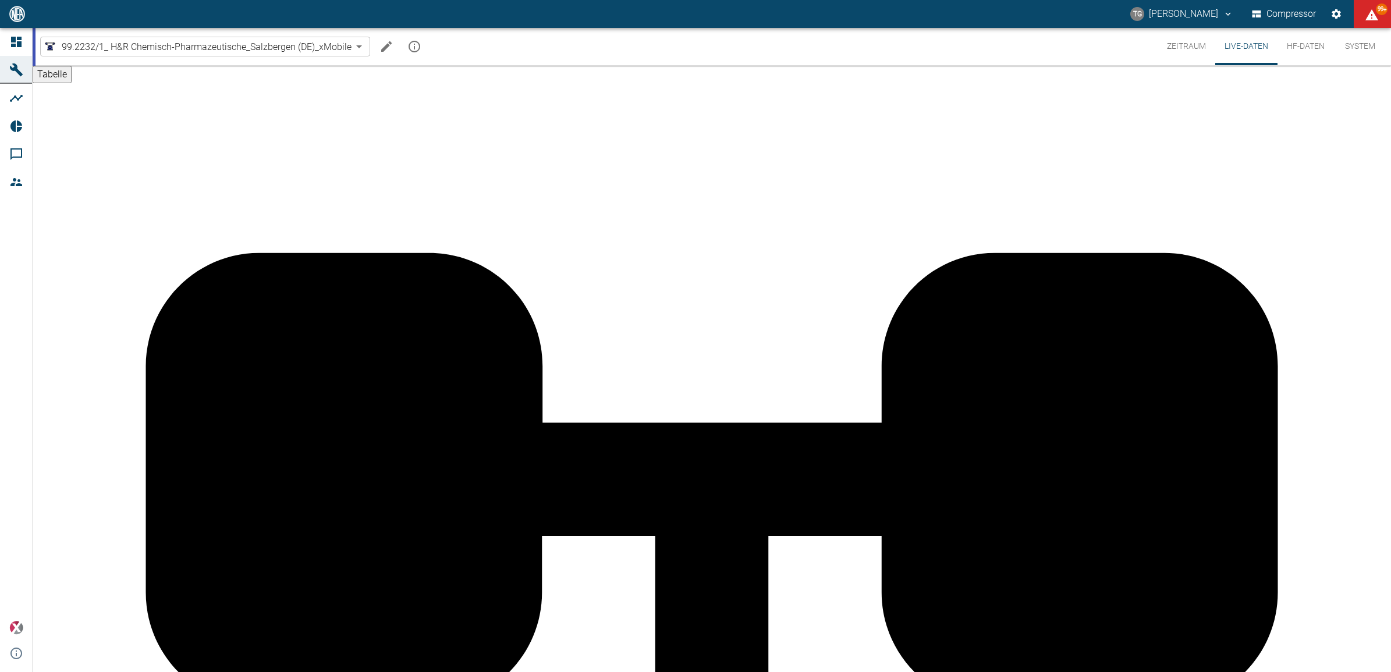
click at [1184, 48] on button "Zeitraum" at bounding box center [1186, 46] width 58 height 37
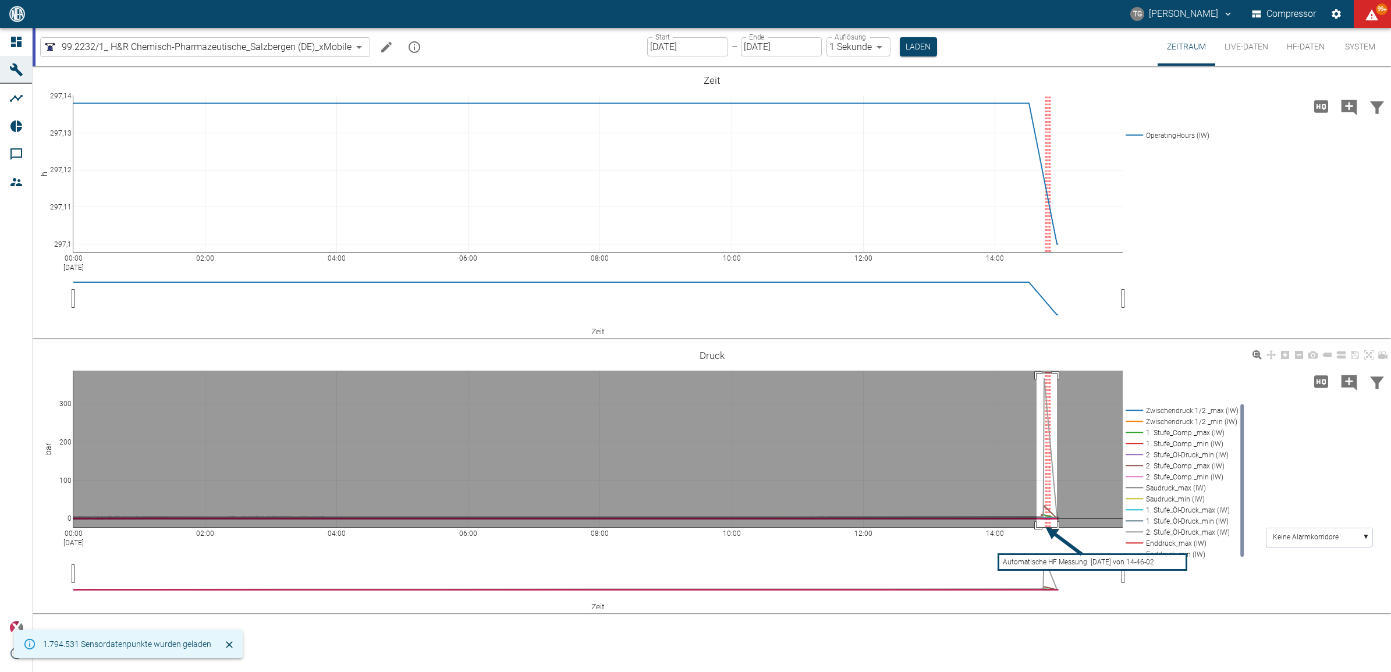
drag, startPoint x: 1036, startPoint y: 374, endPoint x: 1057, endPoint y: 525, distance: 153.2
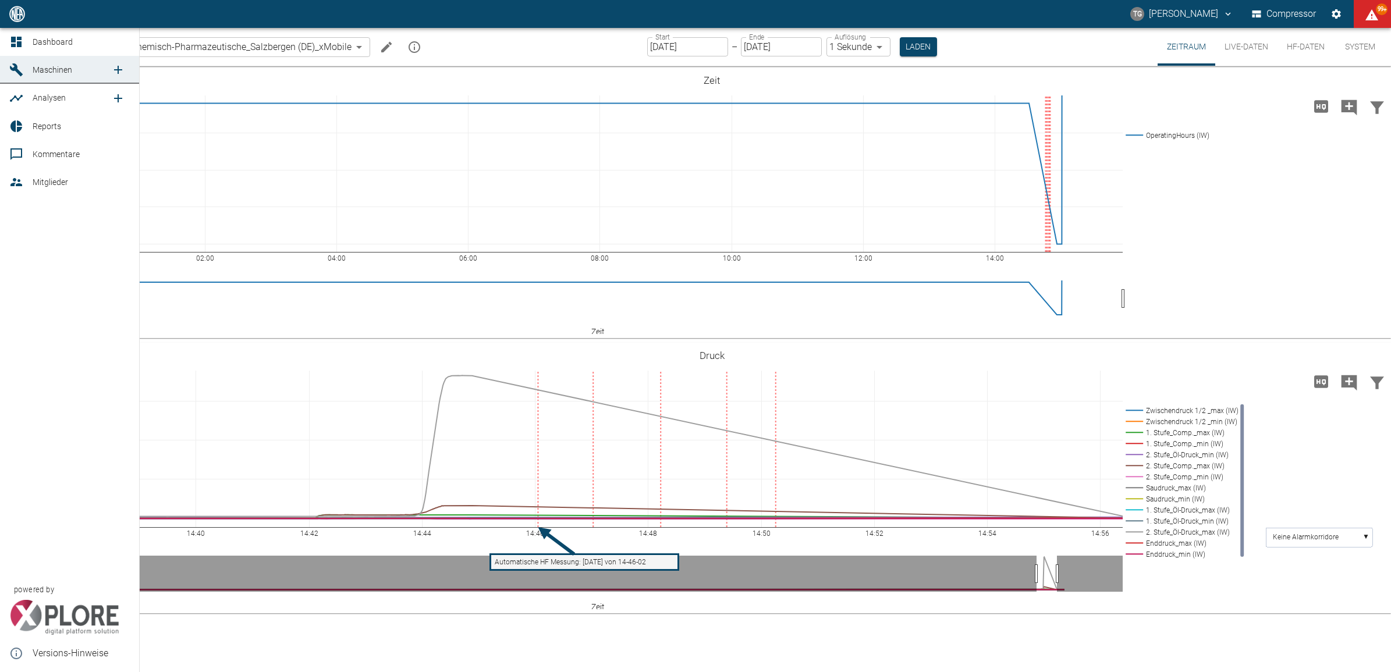
click at [58, 301] on div "Dashboard Maschinen Analysen Reports Kommentare Mitglieder powered by Versions-…" at bounding box center [70, 350] width 140 height 644
